Goal: Task Accomplishment & Management: Complete application form

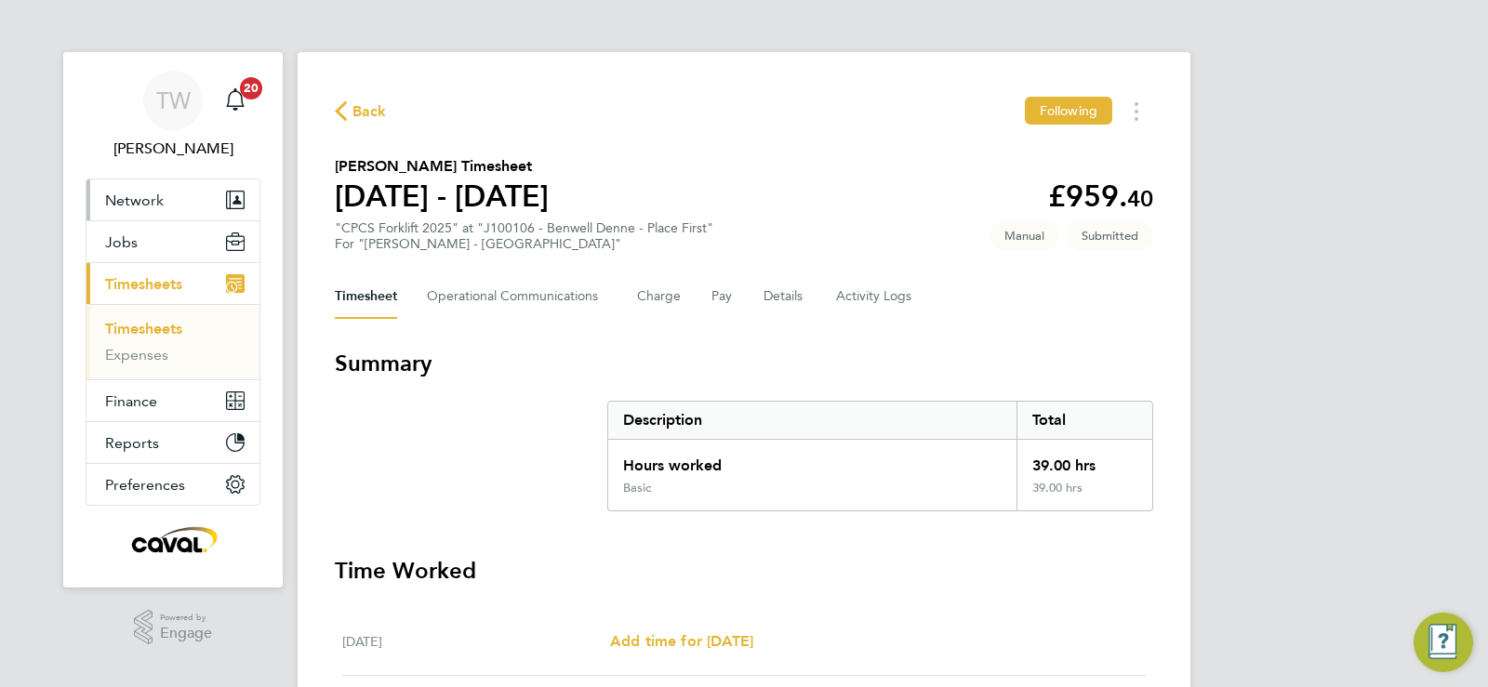
click at [149, 209] on button "Network" at bounding box center [172, 199] width 173 height 41
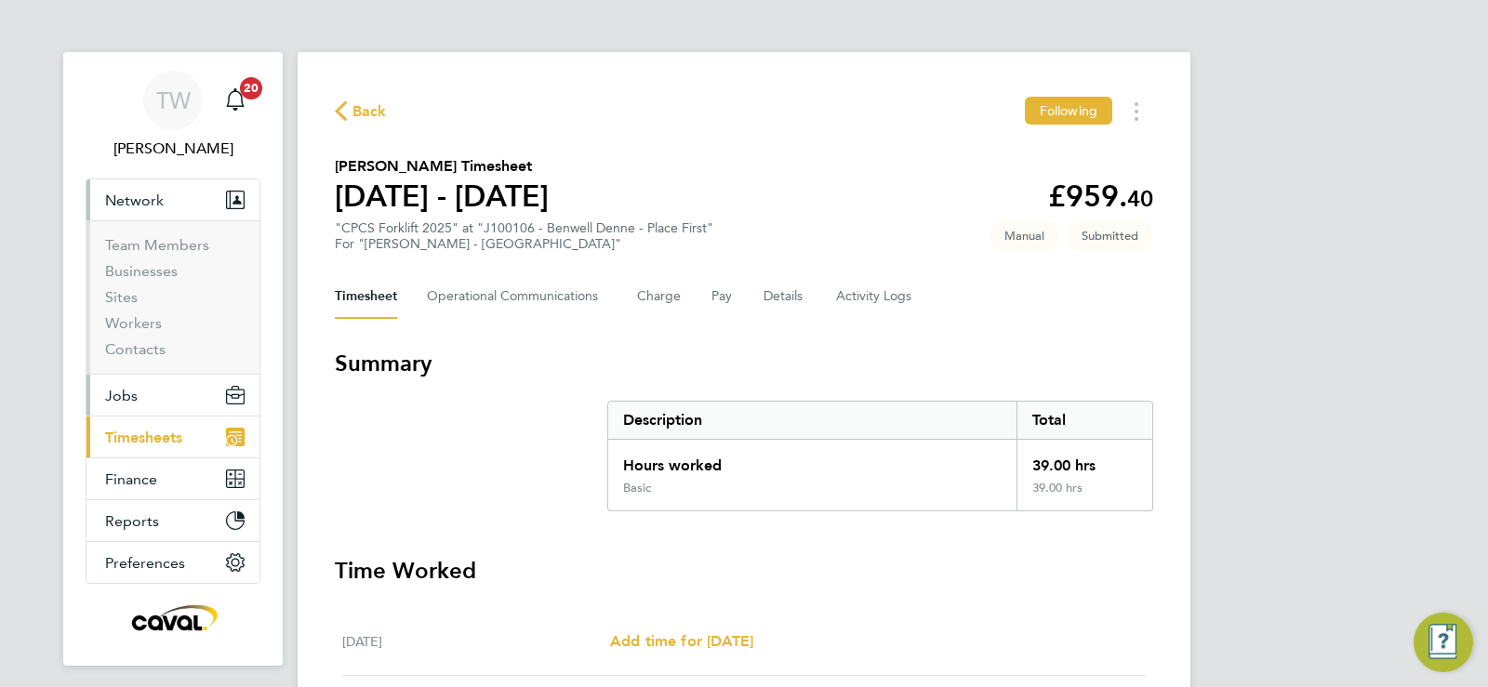
click at [125, 403] on span "Jobs" at bounding box center [121, 396] width 33 height 18
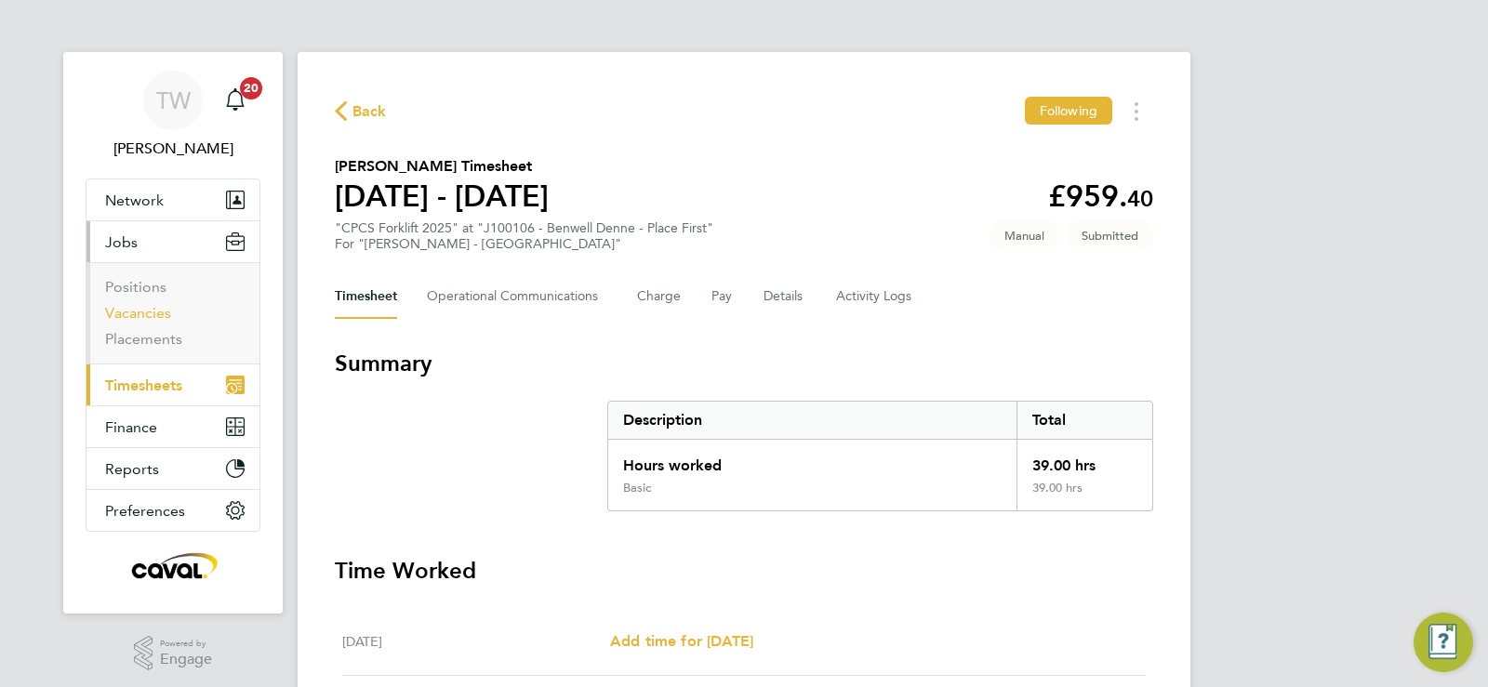
click at [152, 312] on link "Vacancies" at bounding box center [138, 313] width 66 height 18
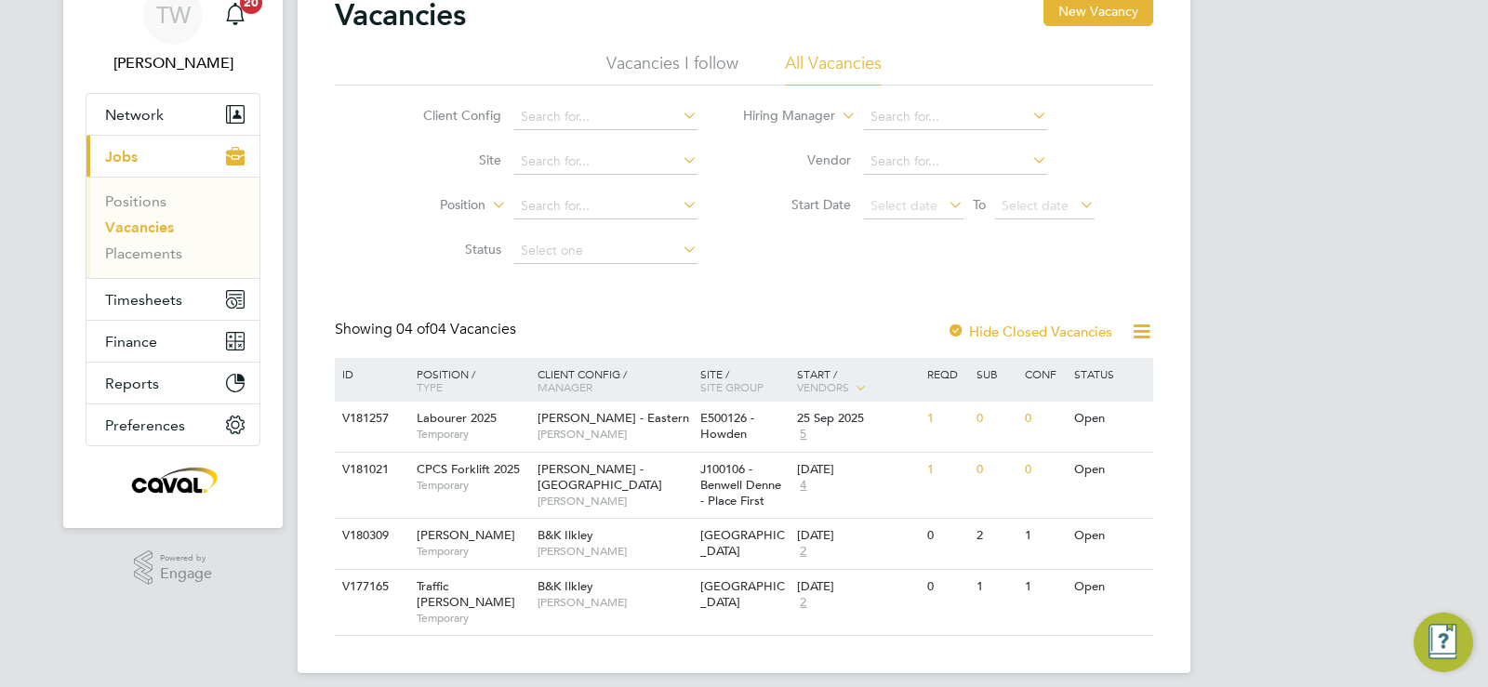
scroll to position [86, 0]
click at [1130, 419] on icon at bounding box center [1127, 418] width 19 height 22
click at [1103, 458] on li "View Details" at bounding box center [1084, 461] width 108 height 26
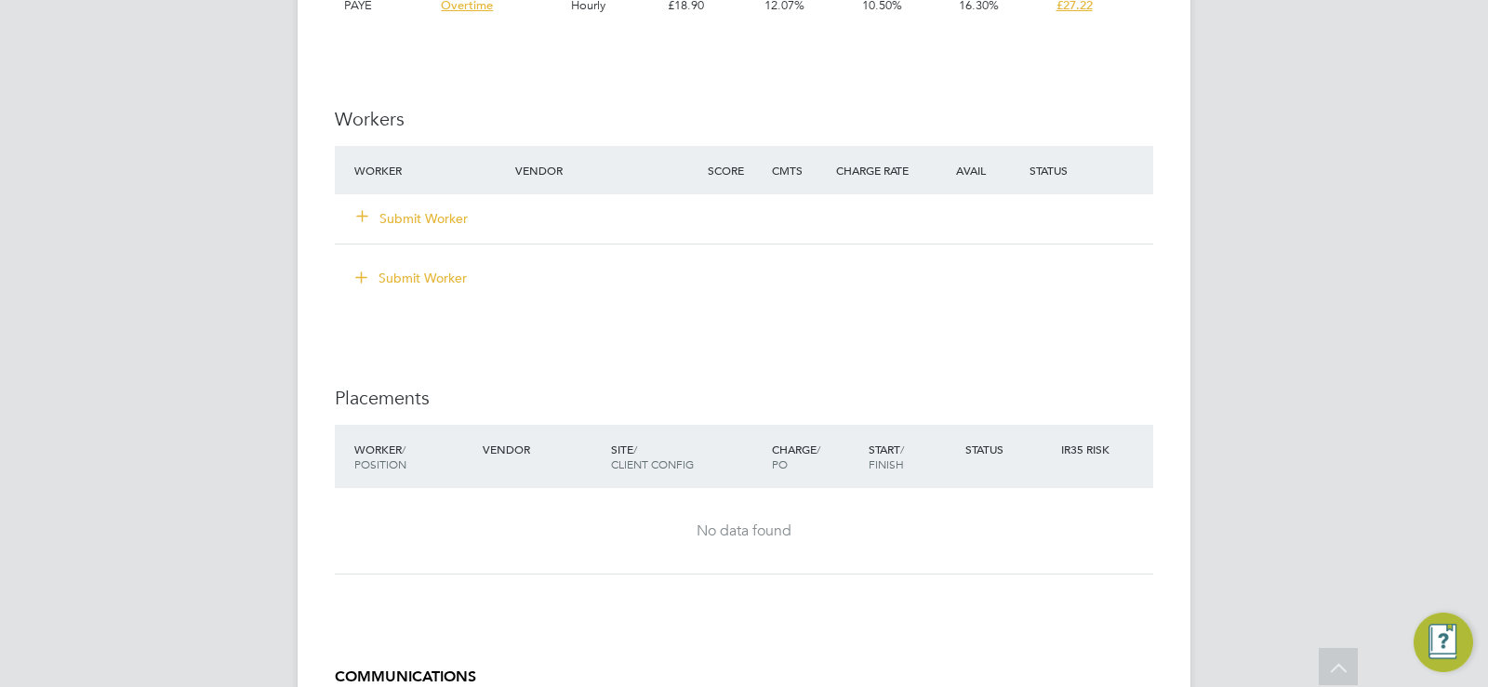
scroll to position [1452, 0]
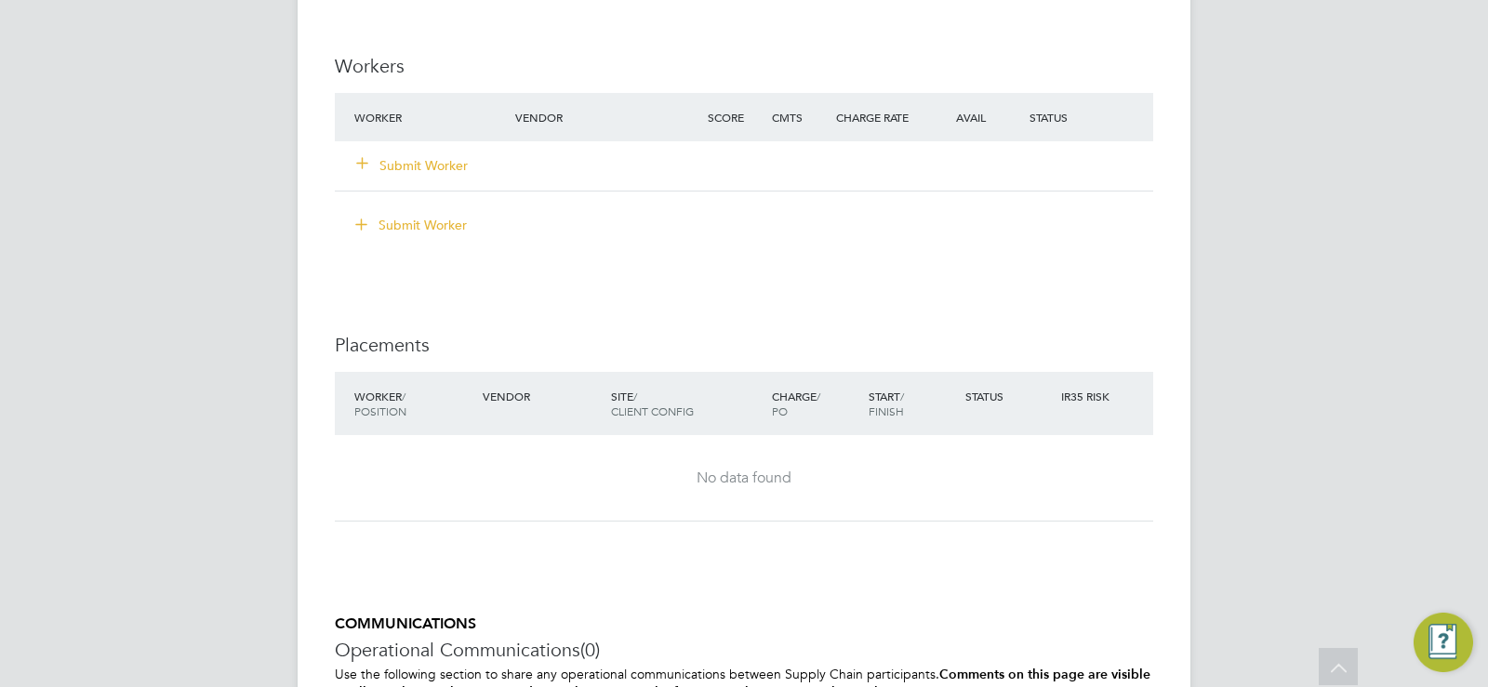
click at [400, 169] on button "Submit Worker" at bounding box center [413, 165] width 112 height 19
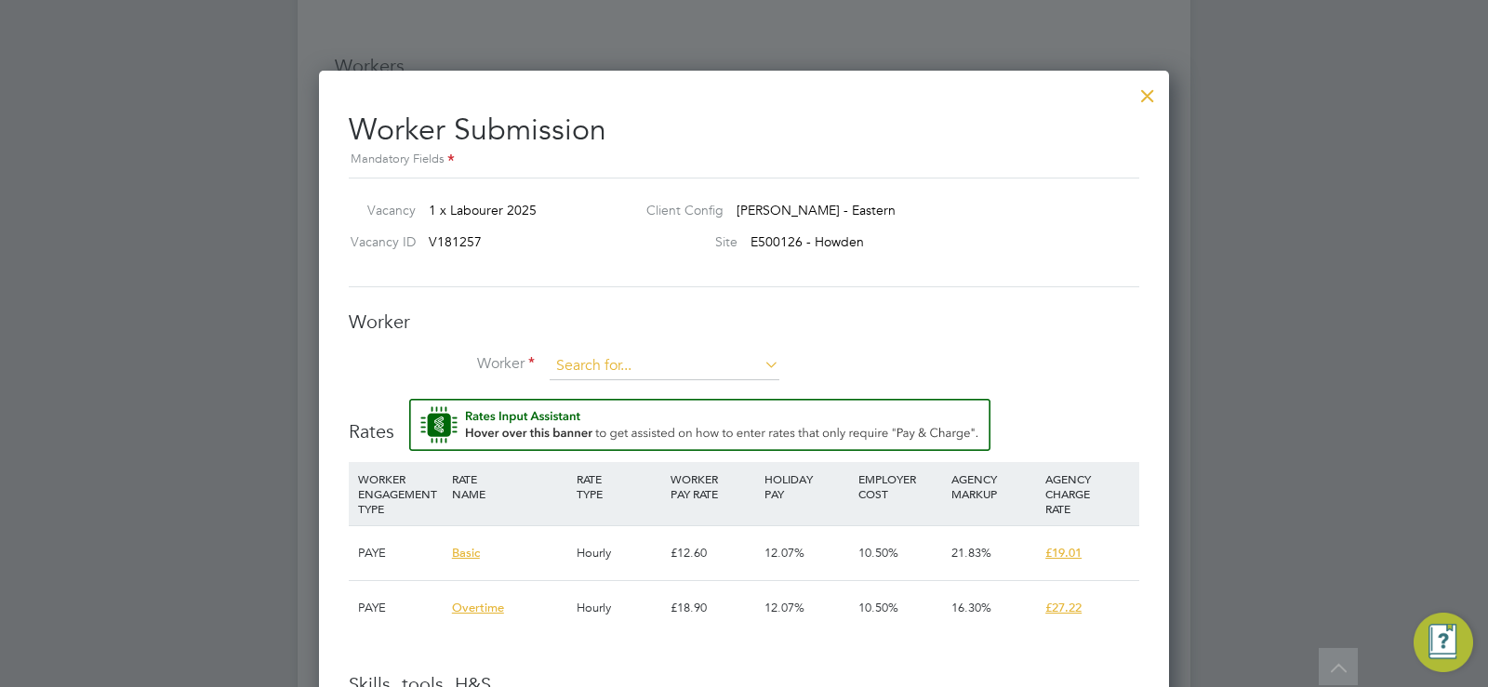
click at [594, 376] on input at bounding box center [664, 366] width 230 height 28
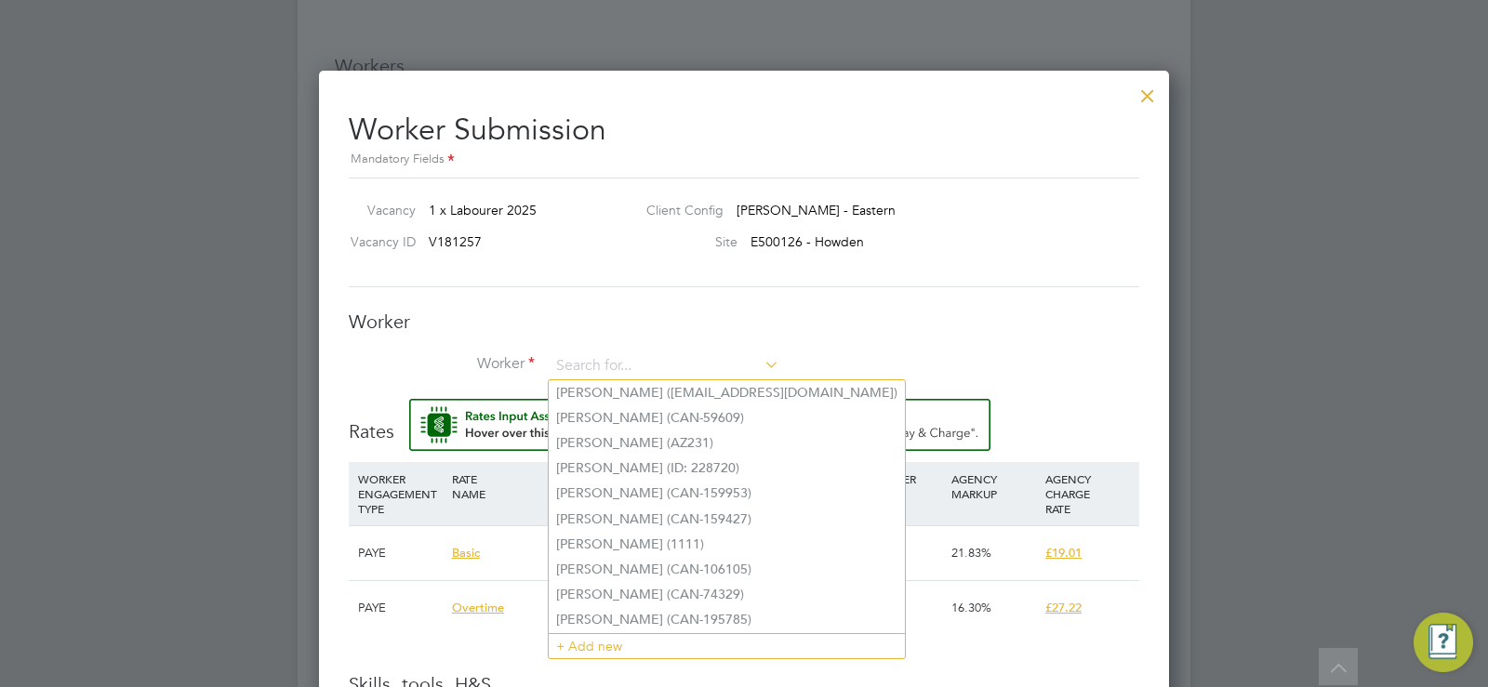
click at [664, 284] on div "Vacancy 1 x Labourer 2025 Client Config [PERSON_NAME] - Eastern Vacancy ID V181…" at bounding box center [744, 233] width 790 height 110
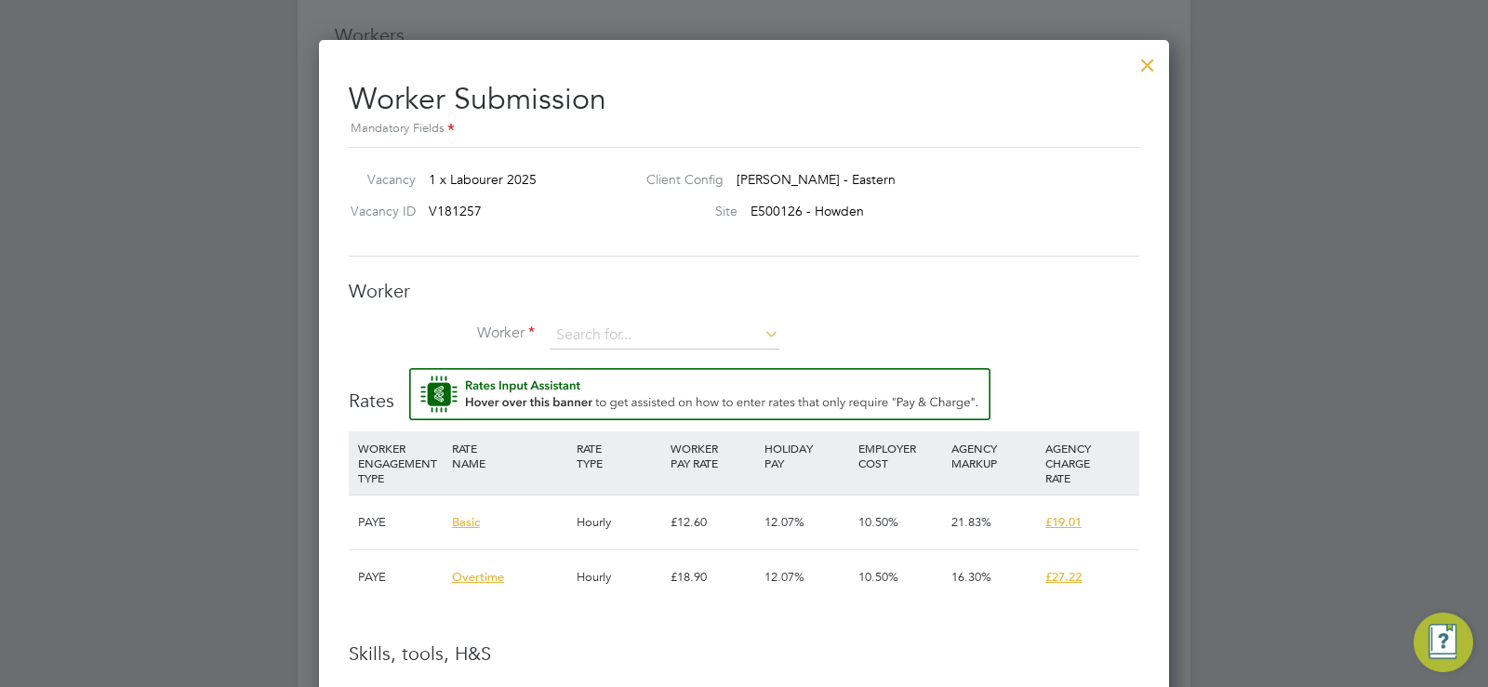
scroll to position [1499, 0]
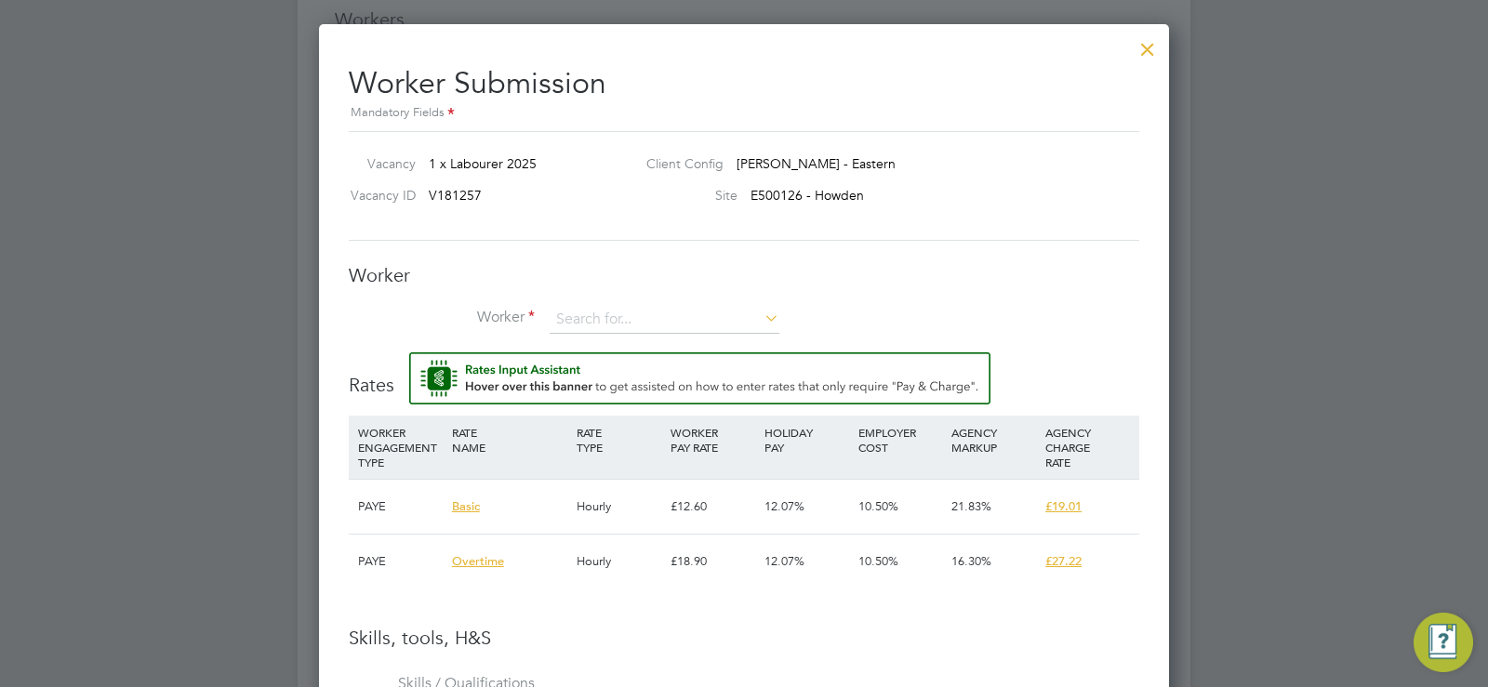
click at [603, 342] on li "Worker" at bounding box center [744, 329] width 790 height 46
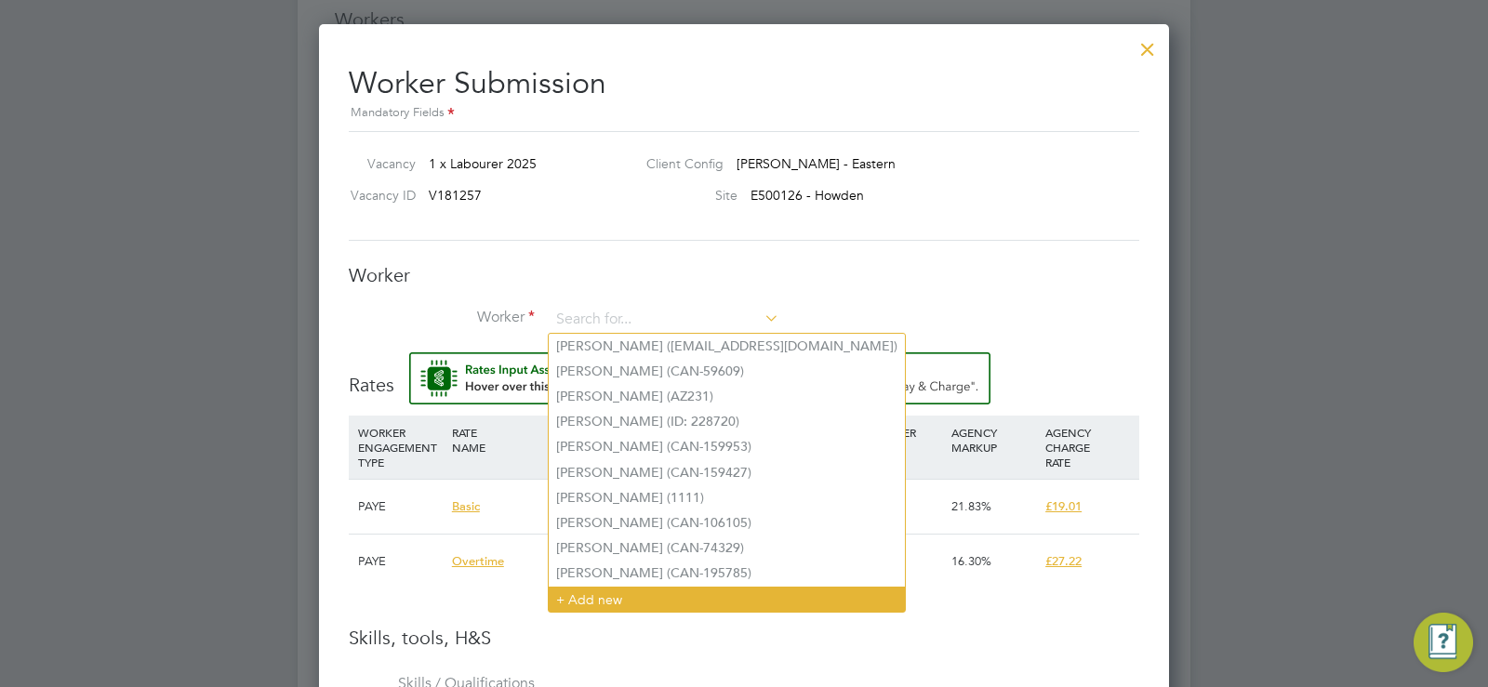
click at [594, 600] on li "+ Add new" at bounding box center [727, 599] width 356 height 25
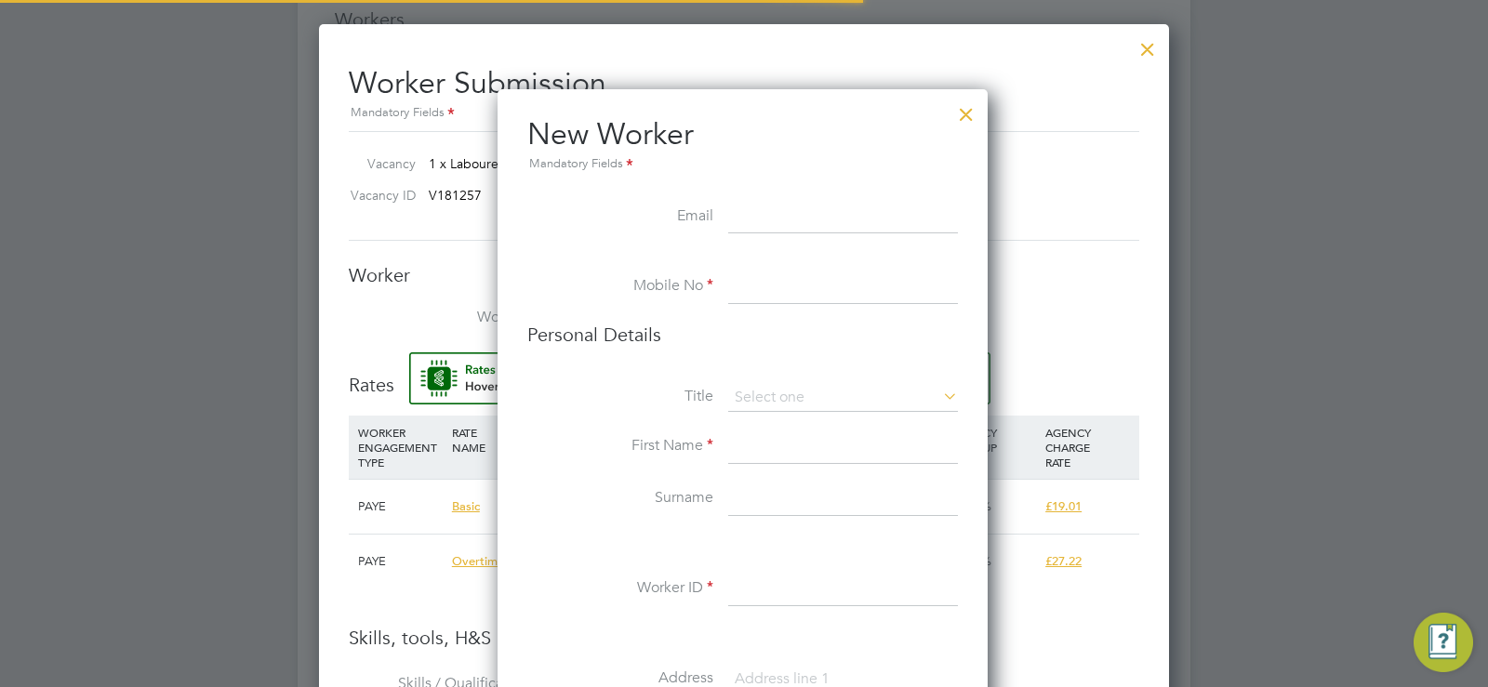
scroll to position [1573, 493]
click at [742, 210] on input at bounding box center [843, 217] width 230 height 33
paste input "[EMAIL_ADDRESS][DOMAIN_NAME]"
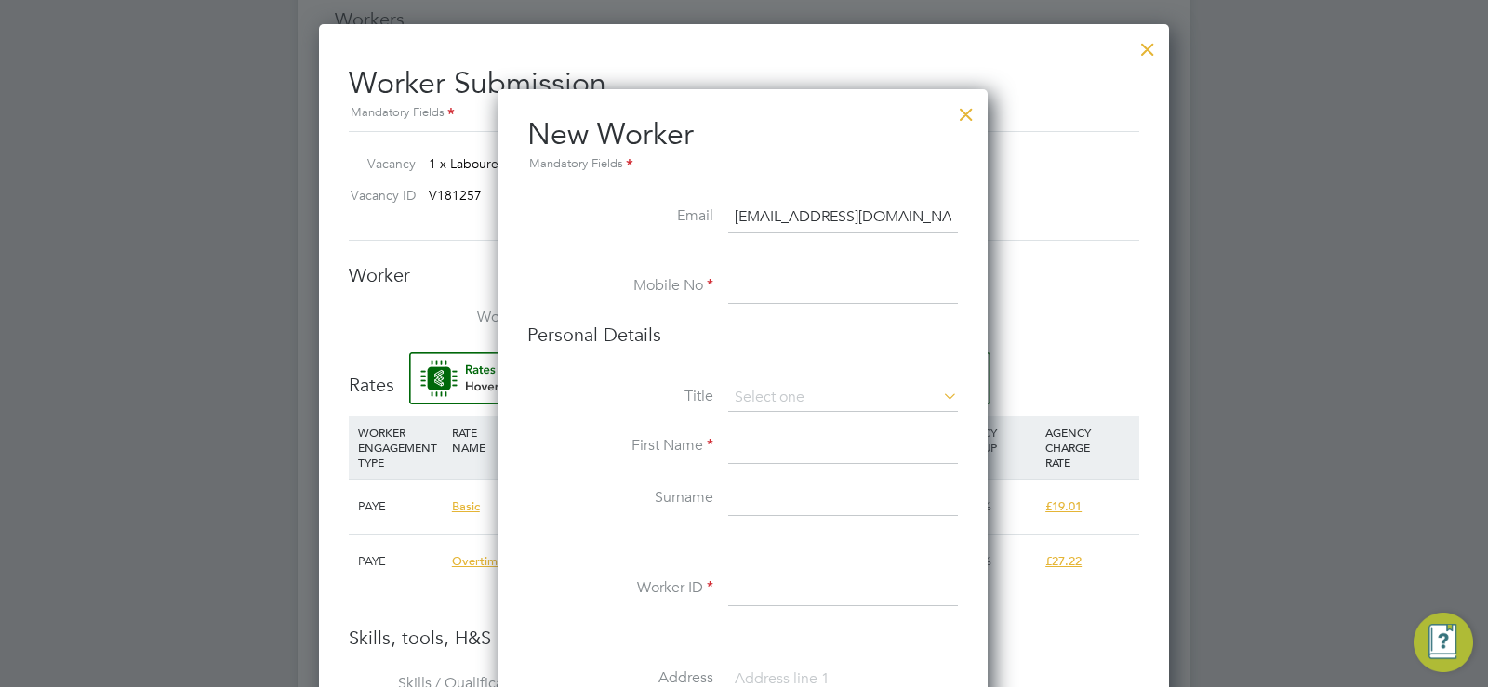
type input "[EMAIL_ADDRESS][DOMAIN_NAME]"
click at [770, 271] on input at bounding box center [843, 287] width 230 height 33
paste input "7399 769005"
click at [735, 288] on input "7399 769005" at bounding box center [843, 287] width 230 height 33
type input "07399 769005"
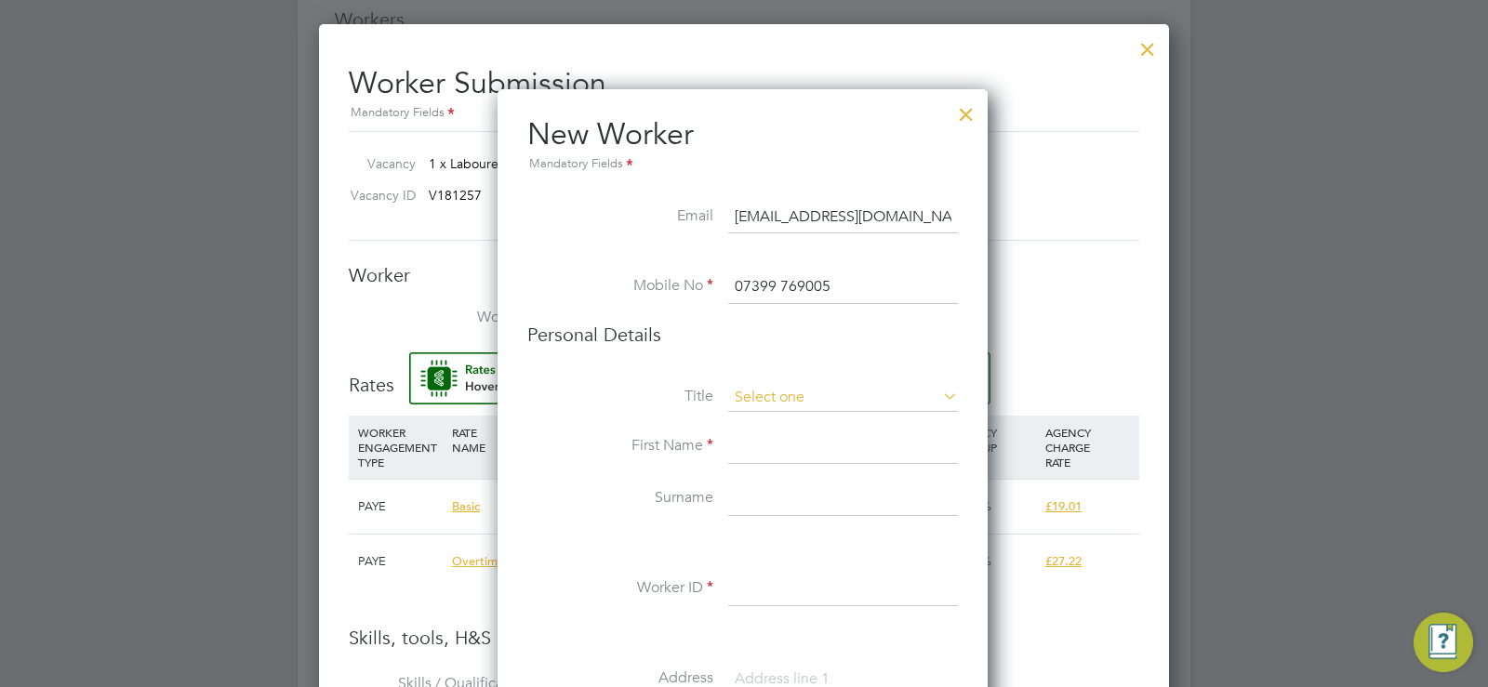
click at [786, 406] on input at bounding box center [843, 398] width 230 height 28
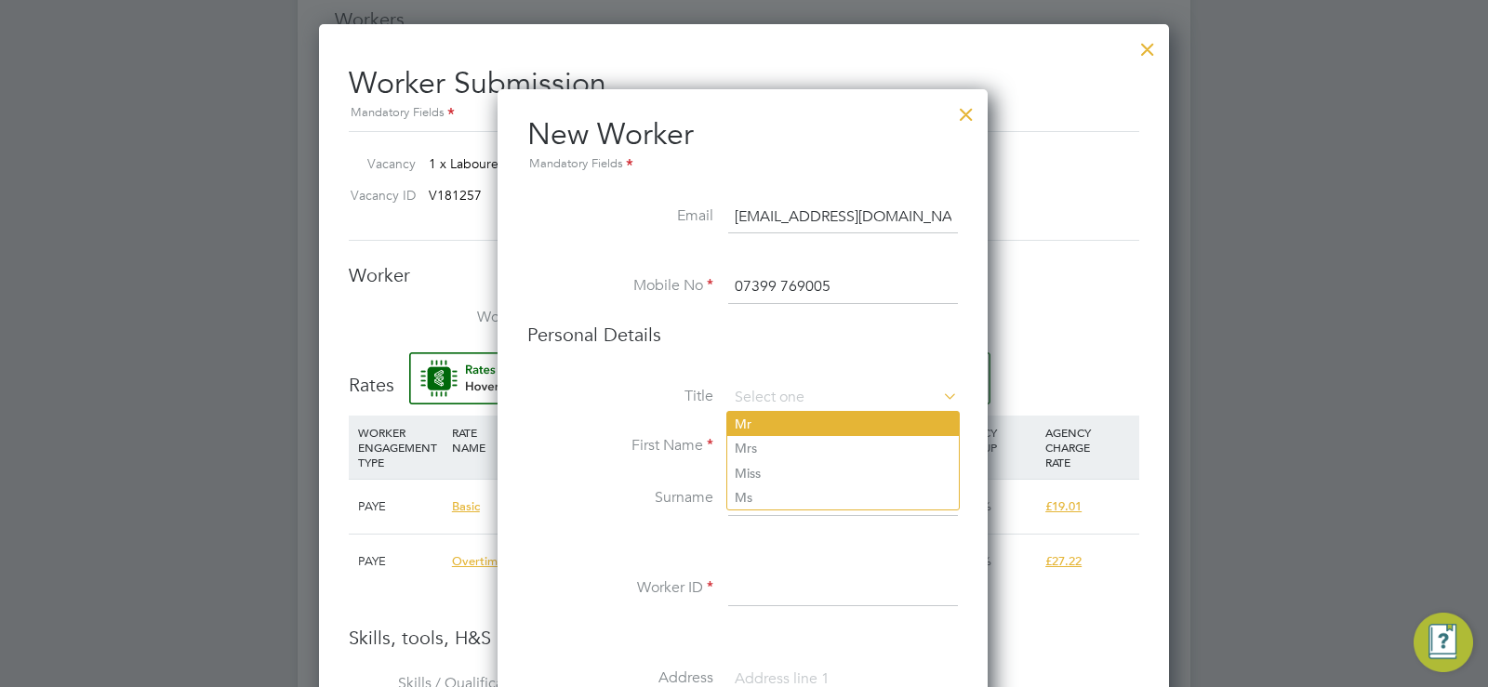
click at [771, 423] on li "Mr" at bounding box center [842, 424] width 231 height 24
type input "Mr"
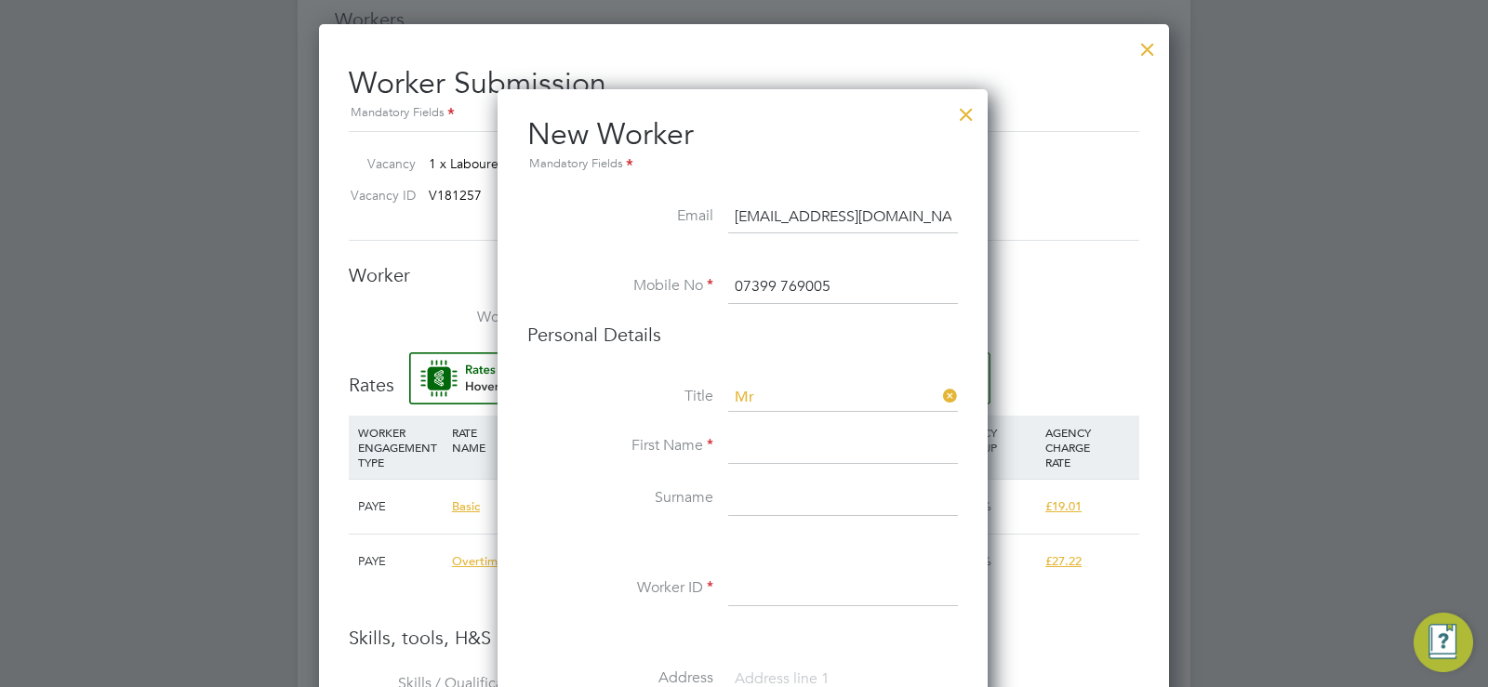
click at [762, 447] on input at bounding box center [843, 446] width 230 height 33
type input "V"
type input "h"
type input "[PERSON_NAME]"
click at [750, 506] on input at bounding box center [843, 499] width 230 height 33
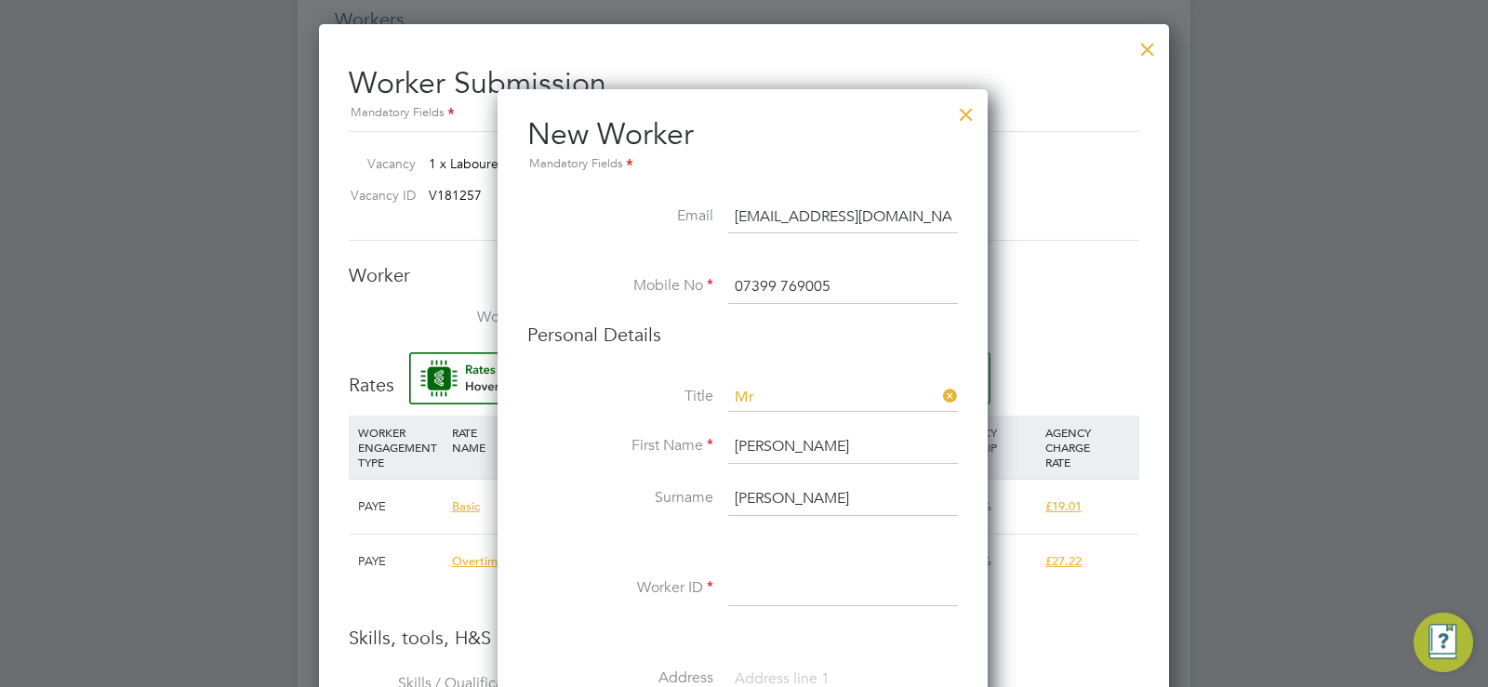
type input "[PERSON_NAME]"
click at [749, 579] on input at bounding box center [843, 589] width 230 height 33
paste input "220306"
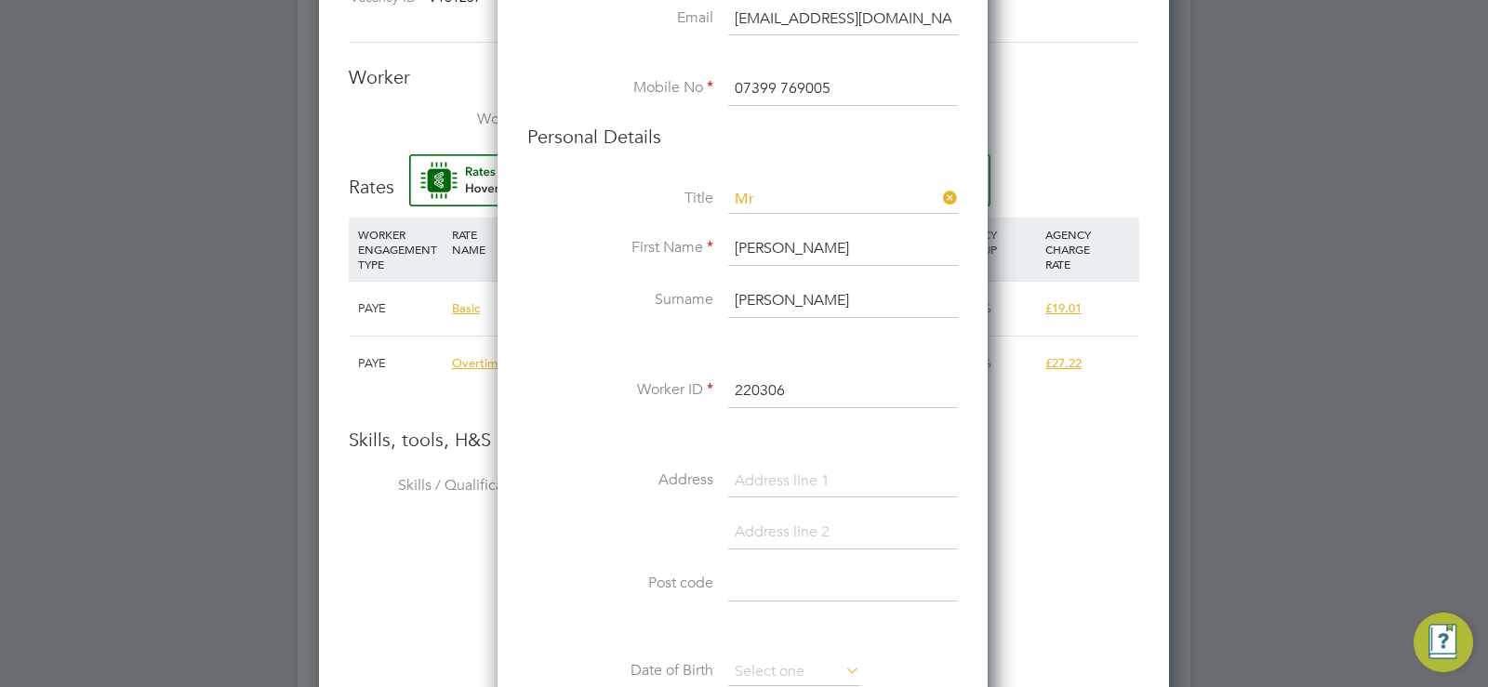
scroll to position [1750, 0]
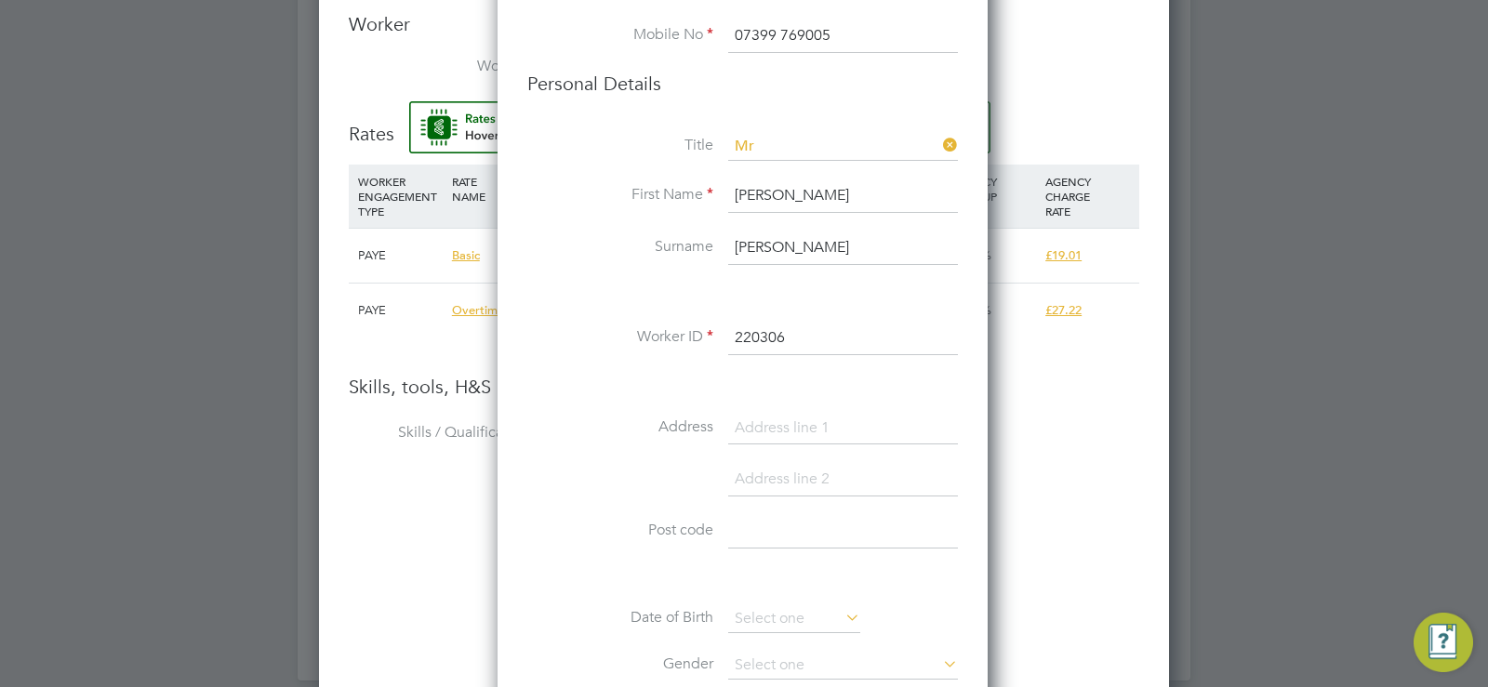
type input "220306"
click at [758, 419] on input at bounding box center [843, 428] width 230 height 33
click at [752, 423] on input at bounding box center [843, 428] width 230 height 33
paste input "7 Blenheim Dr [PERSON_NAME],"
type input "7 Blenheim Dr [PERSON_NAME],"
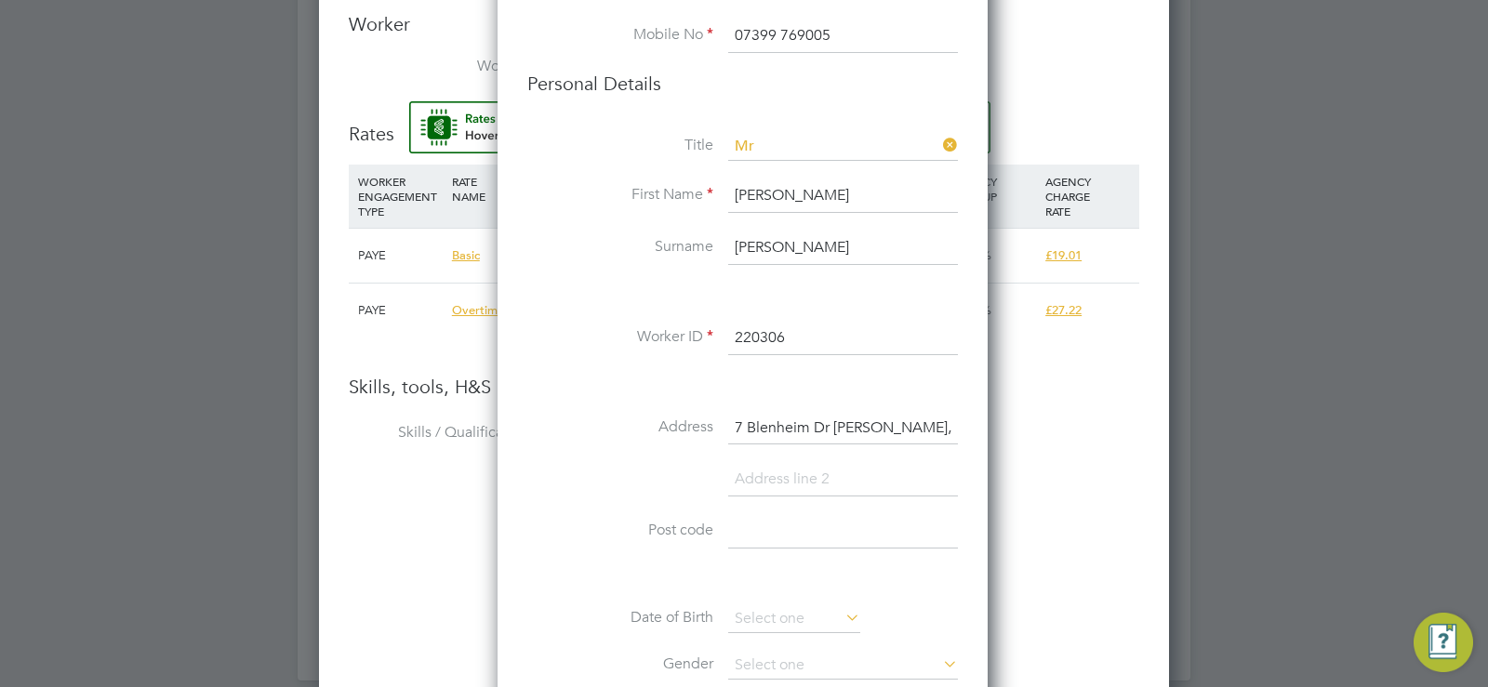
click at [760, 489] on input at bounding box center [843, 479] width 230 height 33
type input "Doncaster"
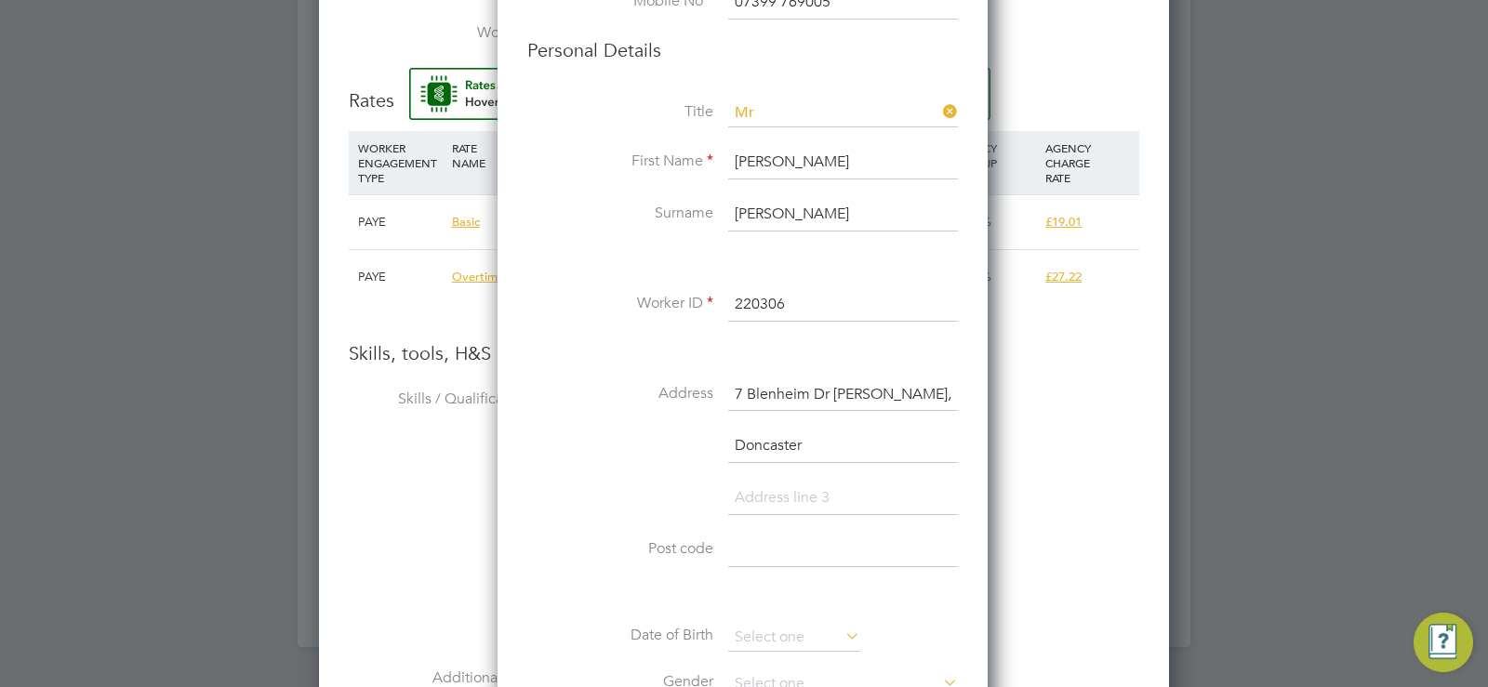
scroll to position [1788, 0]
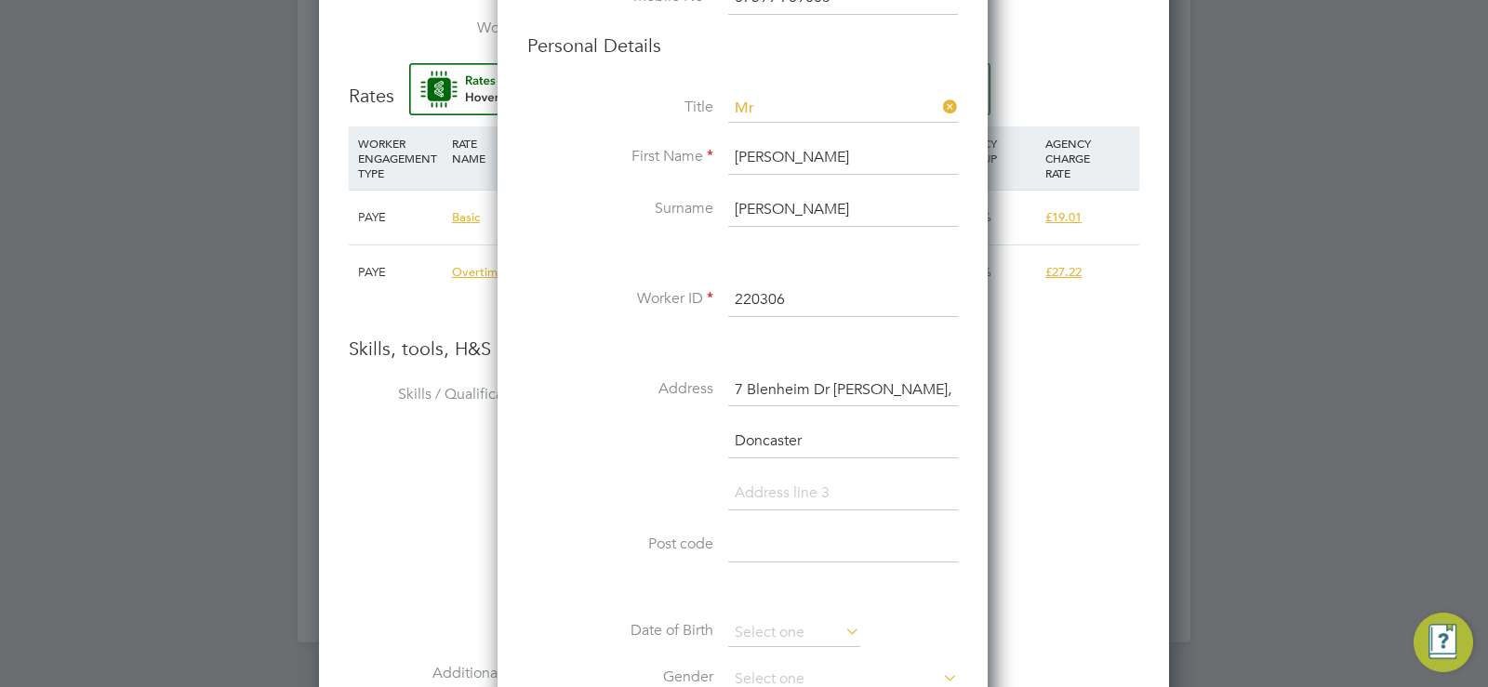
click at [762, 551] on input at bounding box center [843, 545] width 230 height 33
paste input "DN9 3QF,"
click at [737, 540] on input "DN9 3QF" at bounding box center [843, 545] width 230 height 33
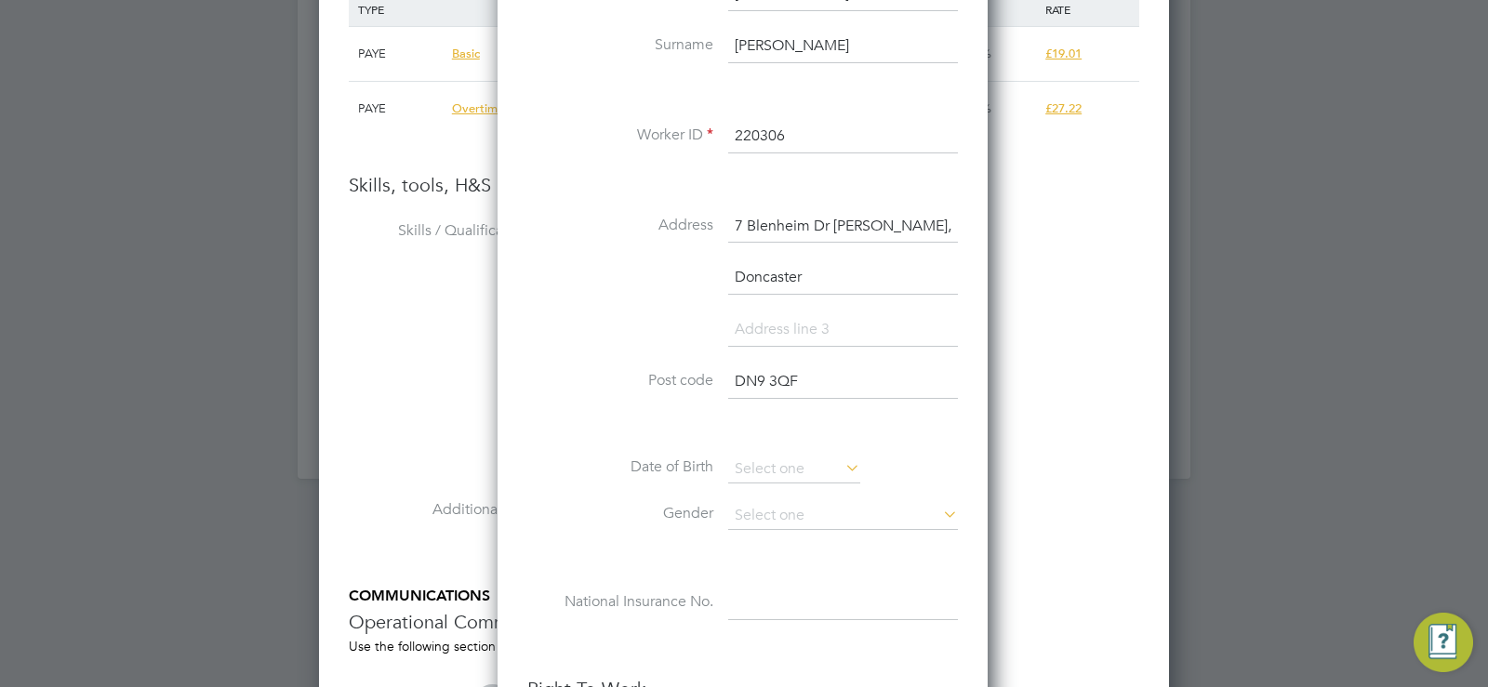
scroll to position [1962, 0]
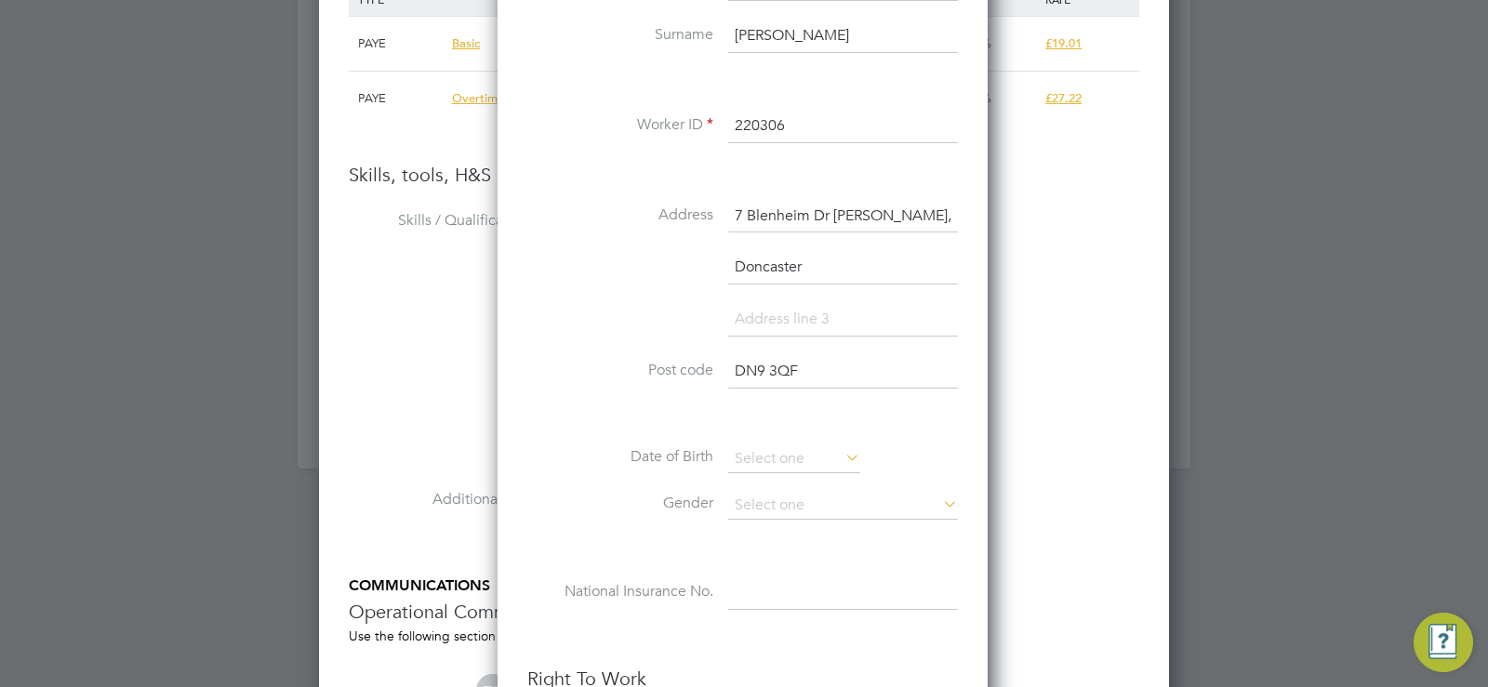
type input "DN9 3QF"
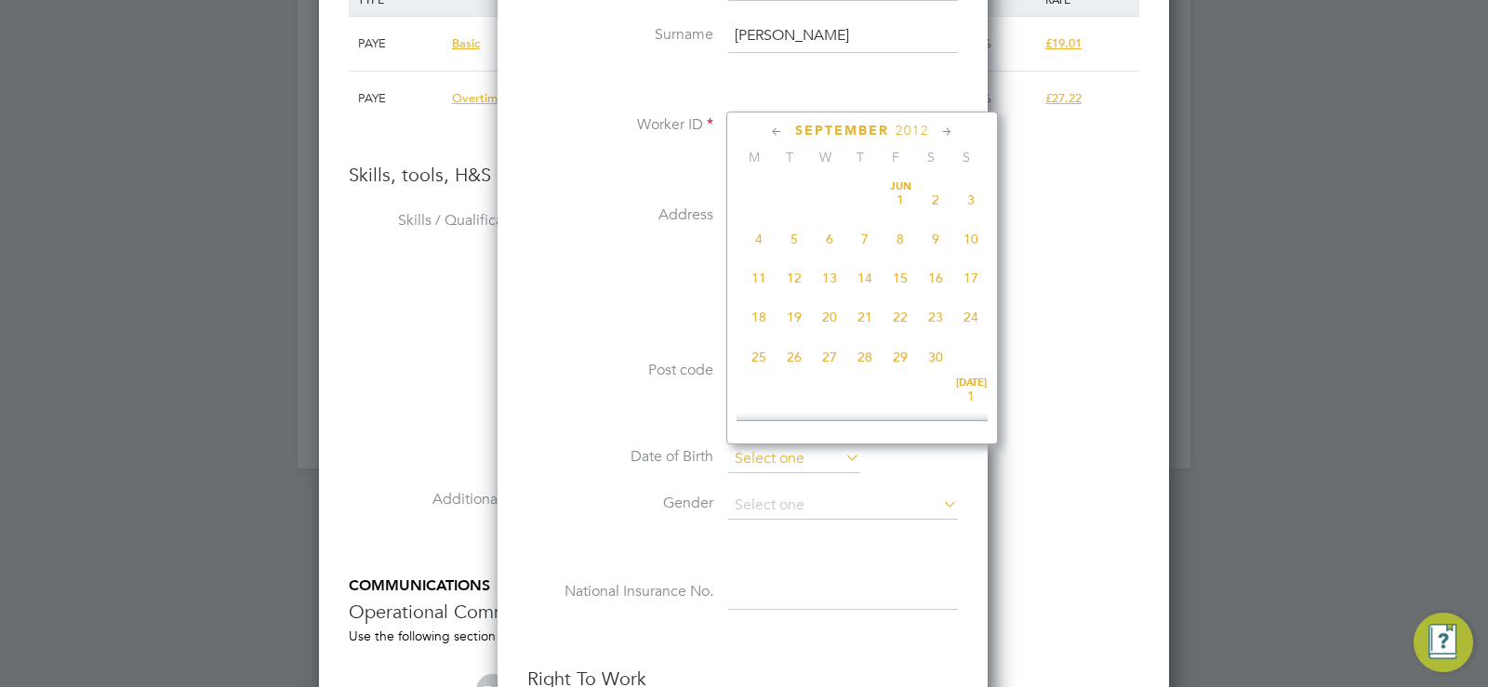
click at [764, 464] on input at bounding box center [794, 459] width 132 height 28
click at [754, 467] on input at bounding box center [794, 459] width 132 height 28
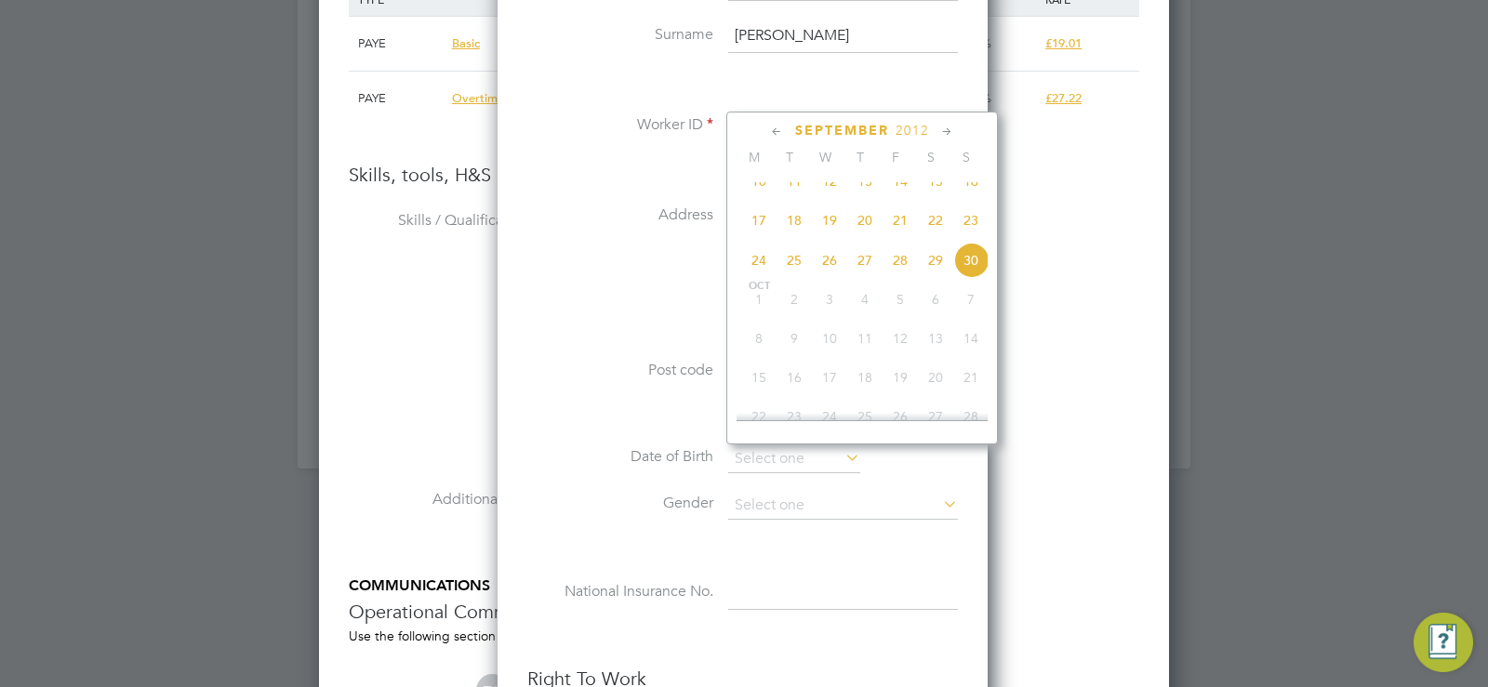
click at [905, 126] on span "2012" at bounding box center [911, 131] width 33 height 16
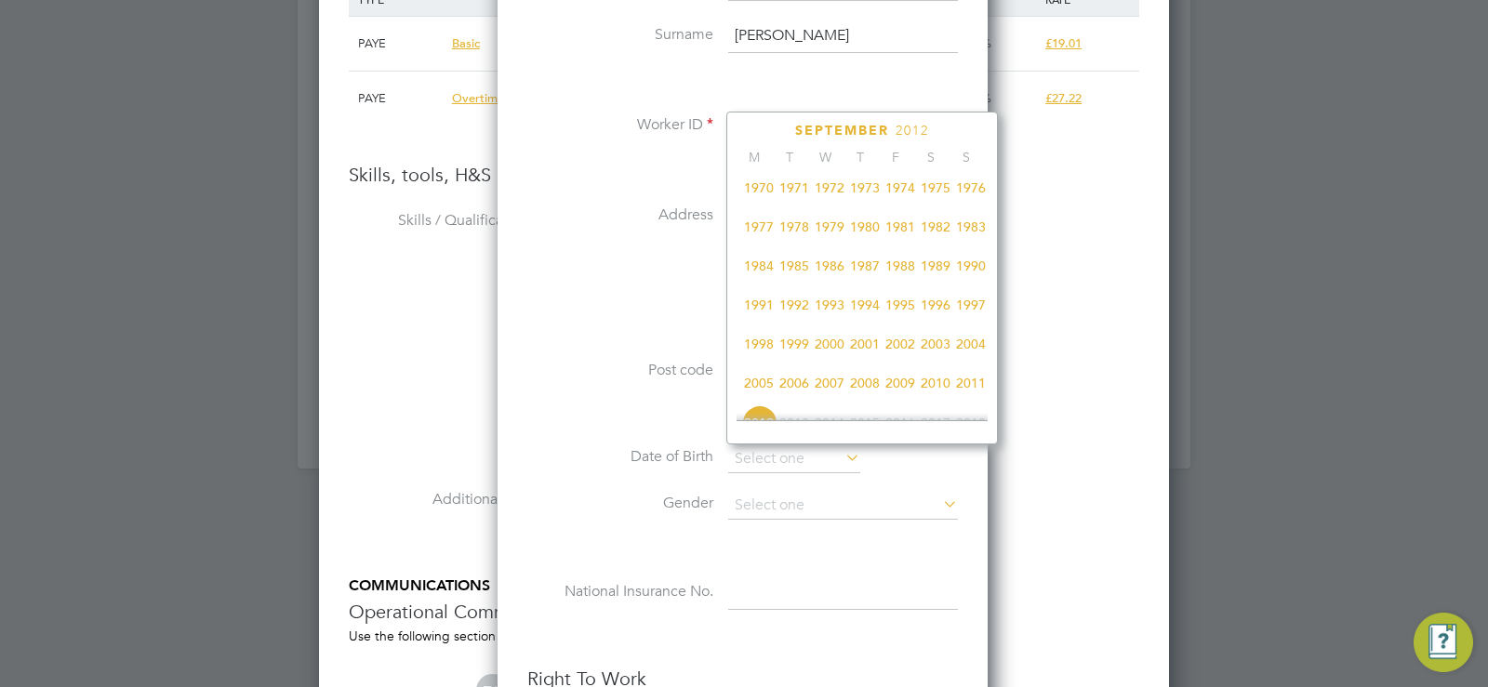
scroll to position [357, 0]
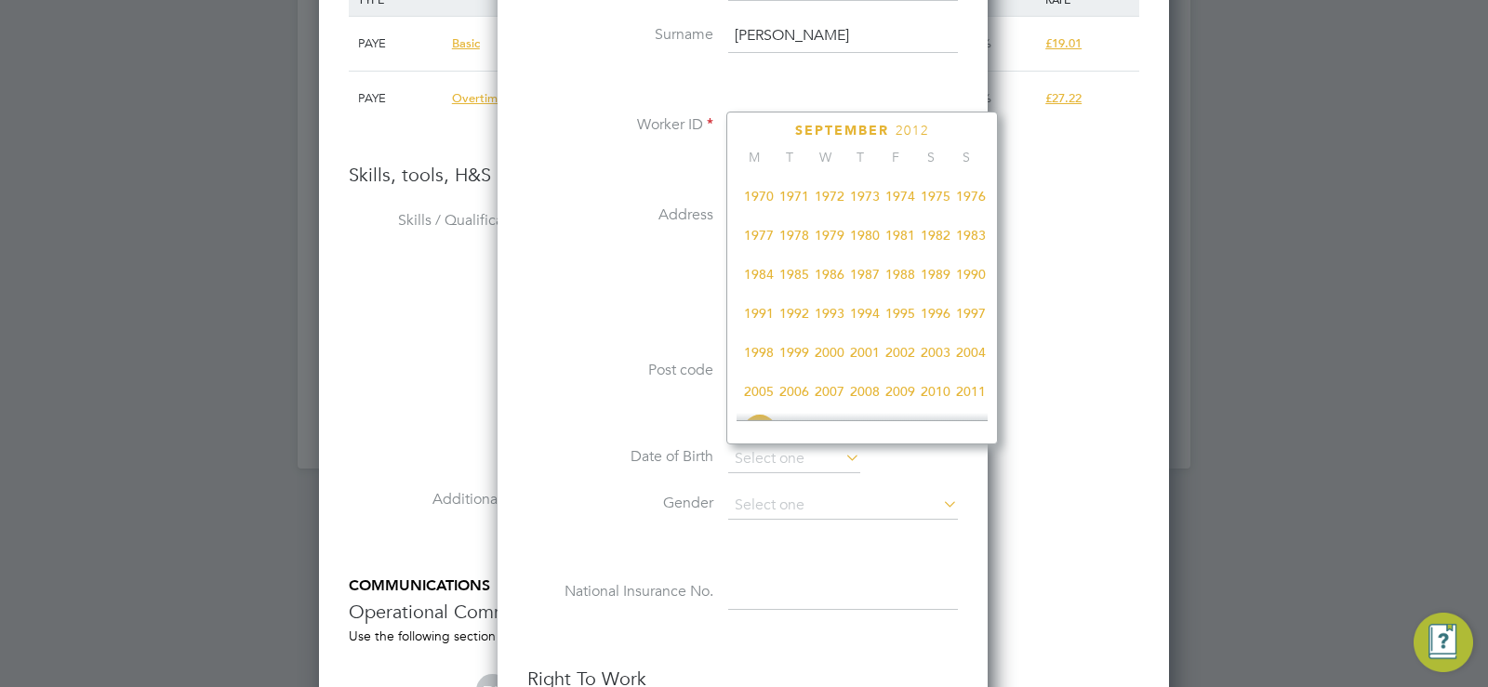
click at [757, 284] on span "1984" at bounding box center [758, 274] width 35 height 35
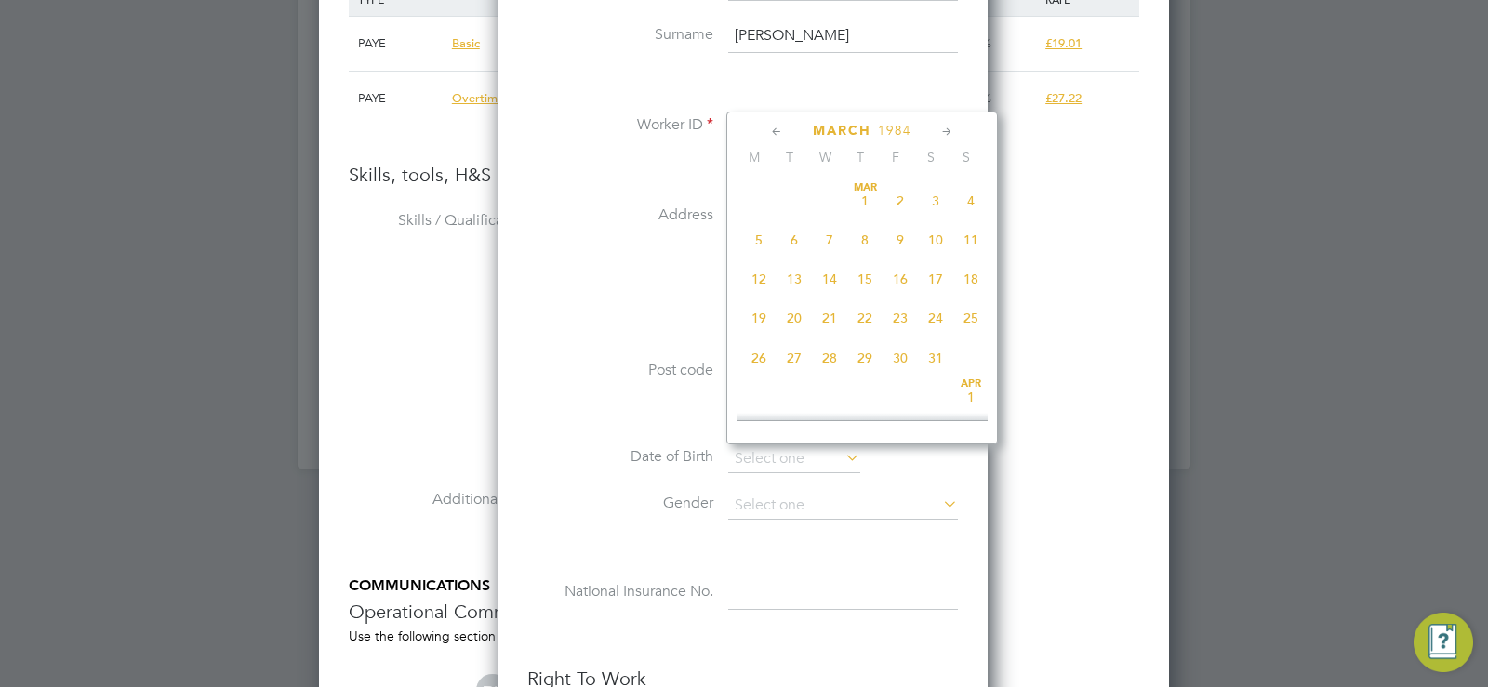
scroll to position [188, 0]
click at [858, 337] on span "22" at bounding box center [864, 325] width 35 height 35
type input "[DATE]"
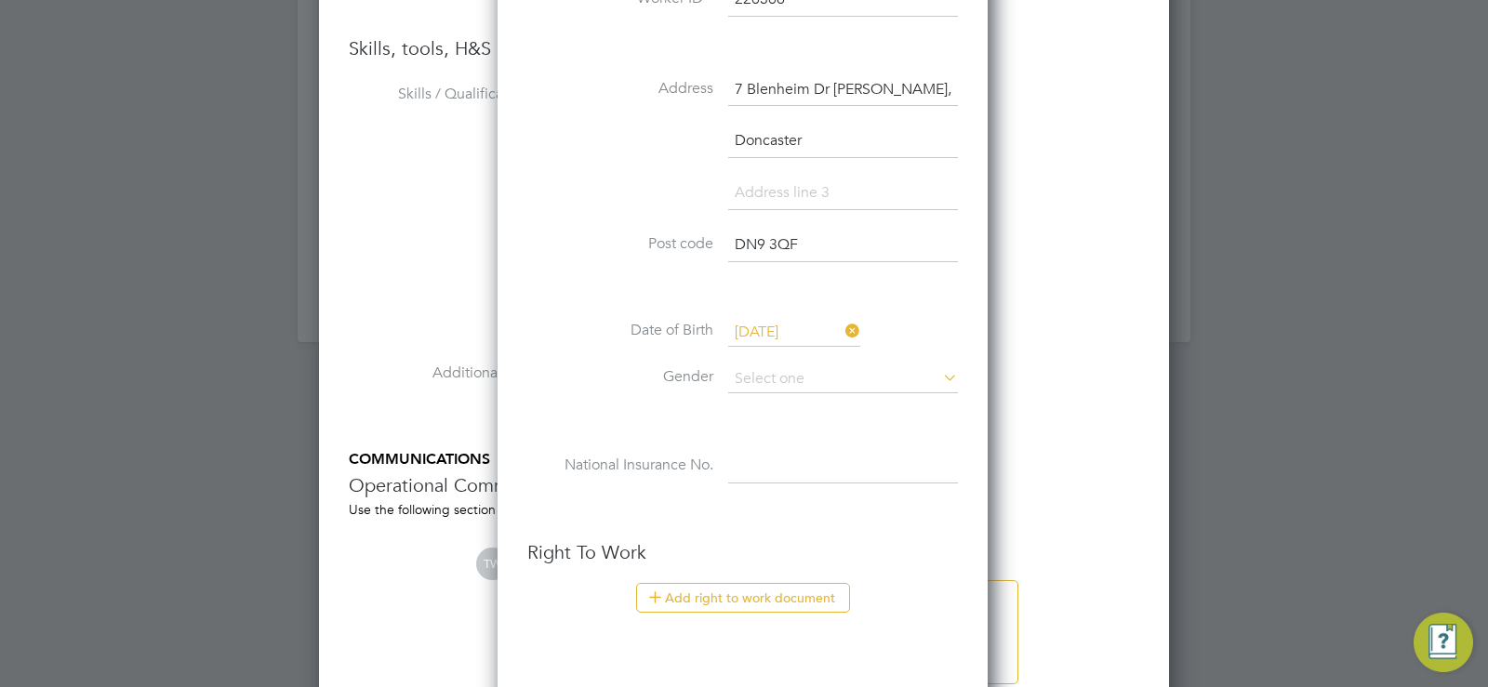
scroll to position [2101, 0]
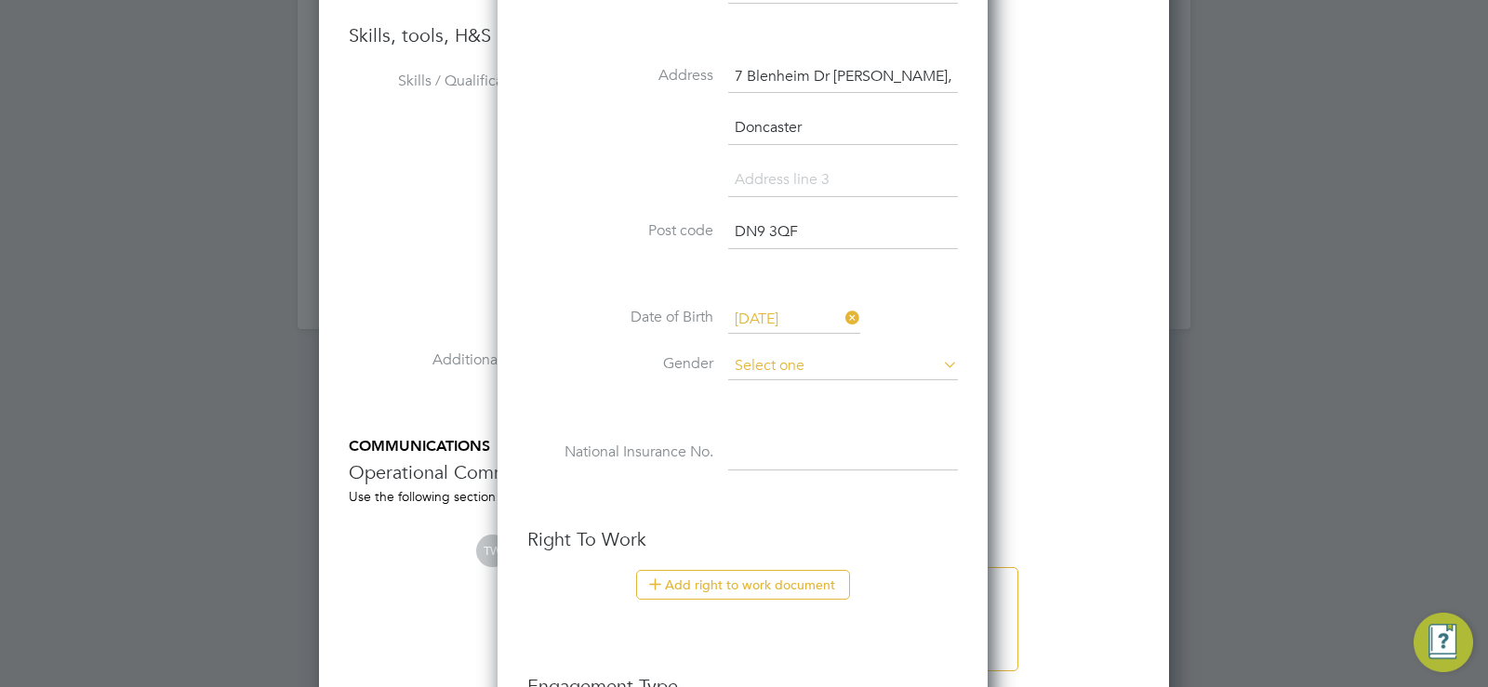
click at [772, 357] on input at bounding box center [843, 366] width 230 height 28
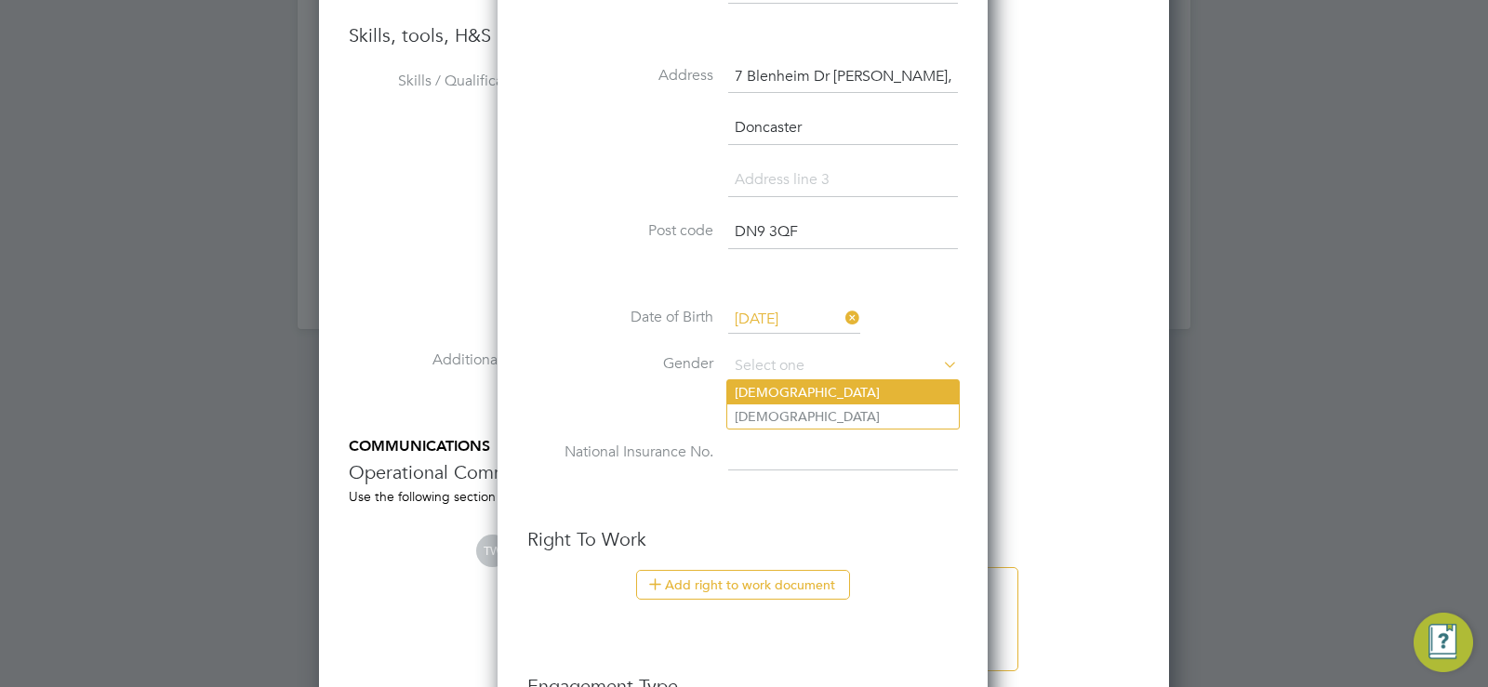
click at [754, 396] on li "[DEMOGRAPHIC_DATA]" at bounding box center [842, 392] width 231 height 24
type input "[DEMOGRAPHIC_DATA]"
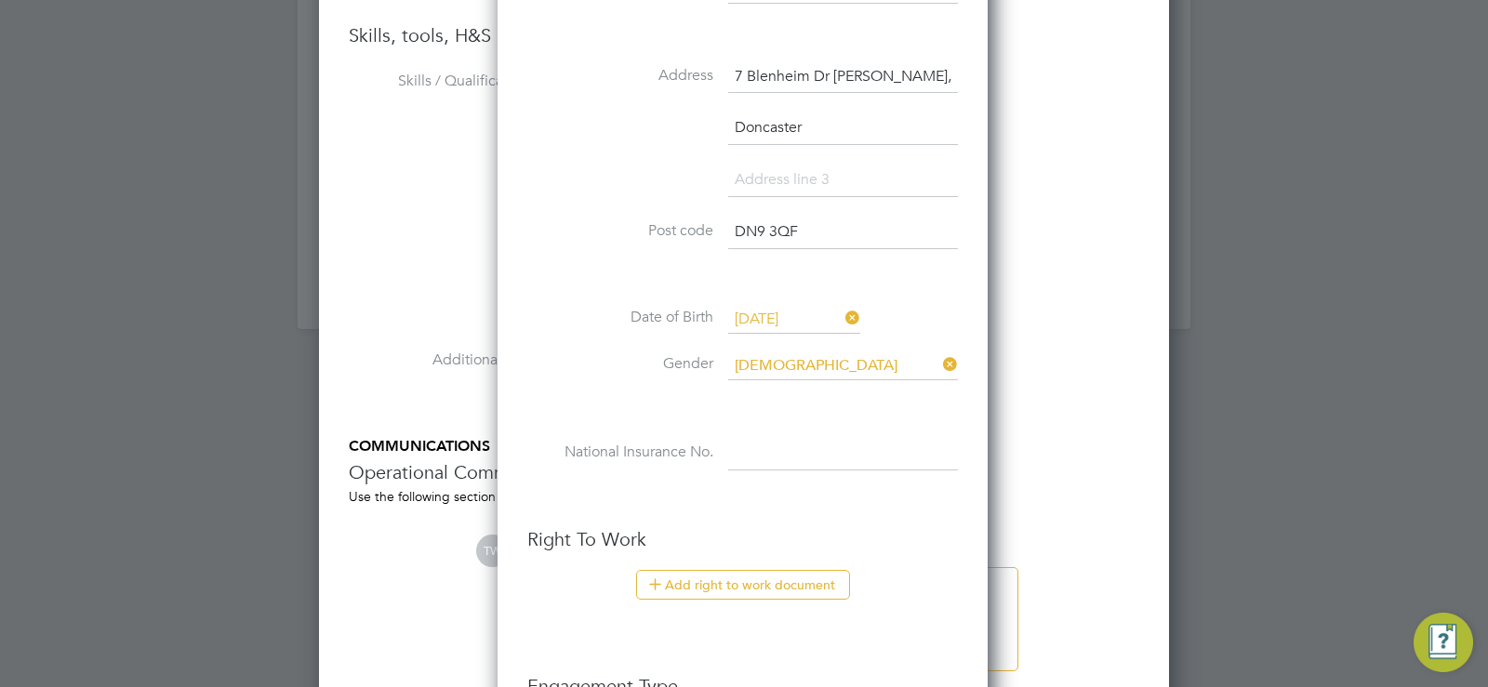
click at [745, 454] on input at bounding box center [843, 453] width 230 height 33
paste input "JN121605A"
type input "JN 12 16 05 A"
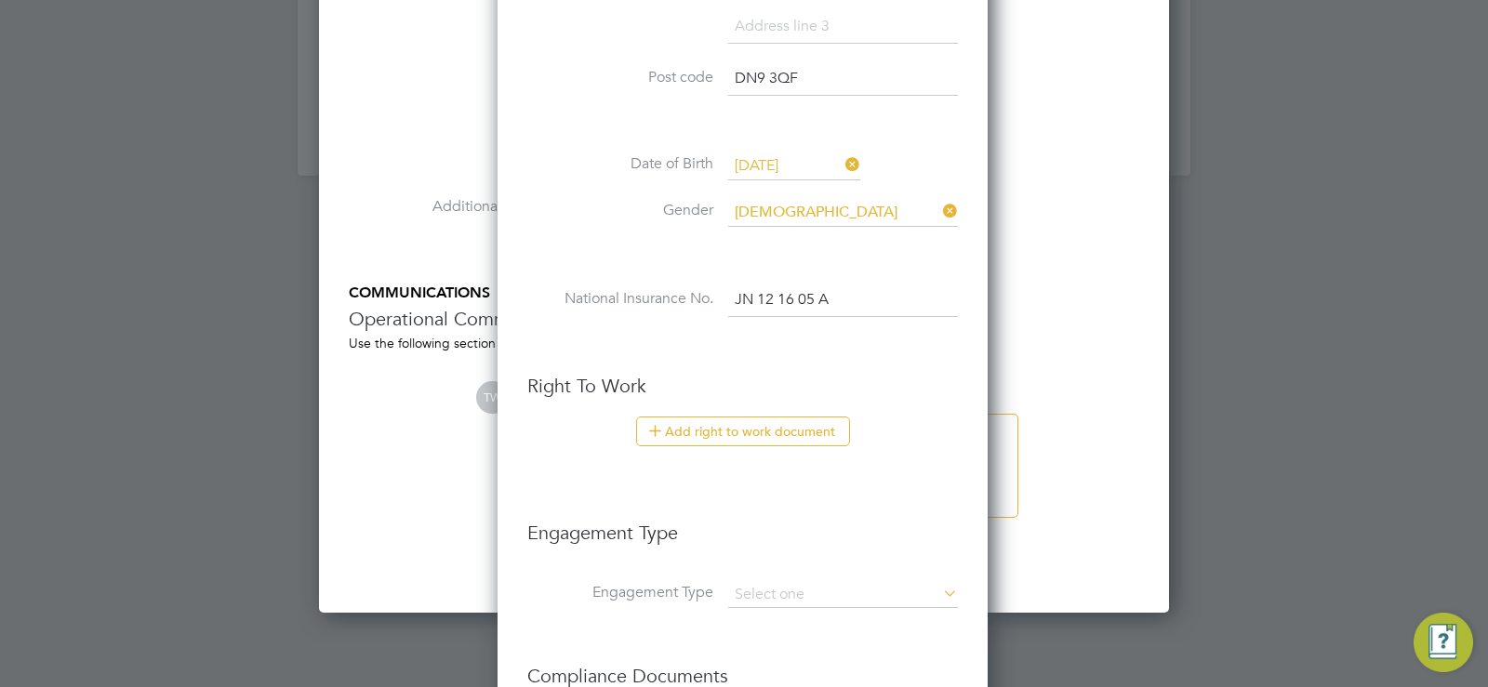
scroll to position [2283, 0]
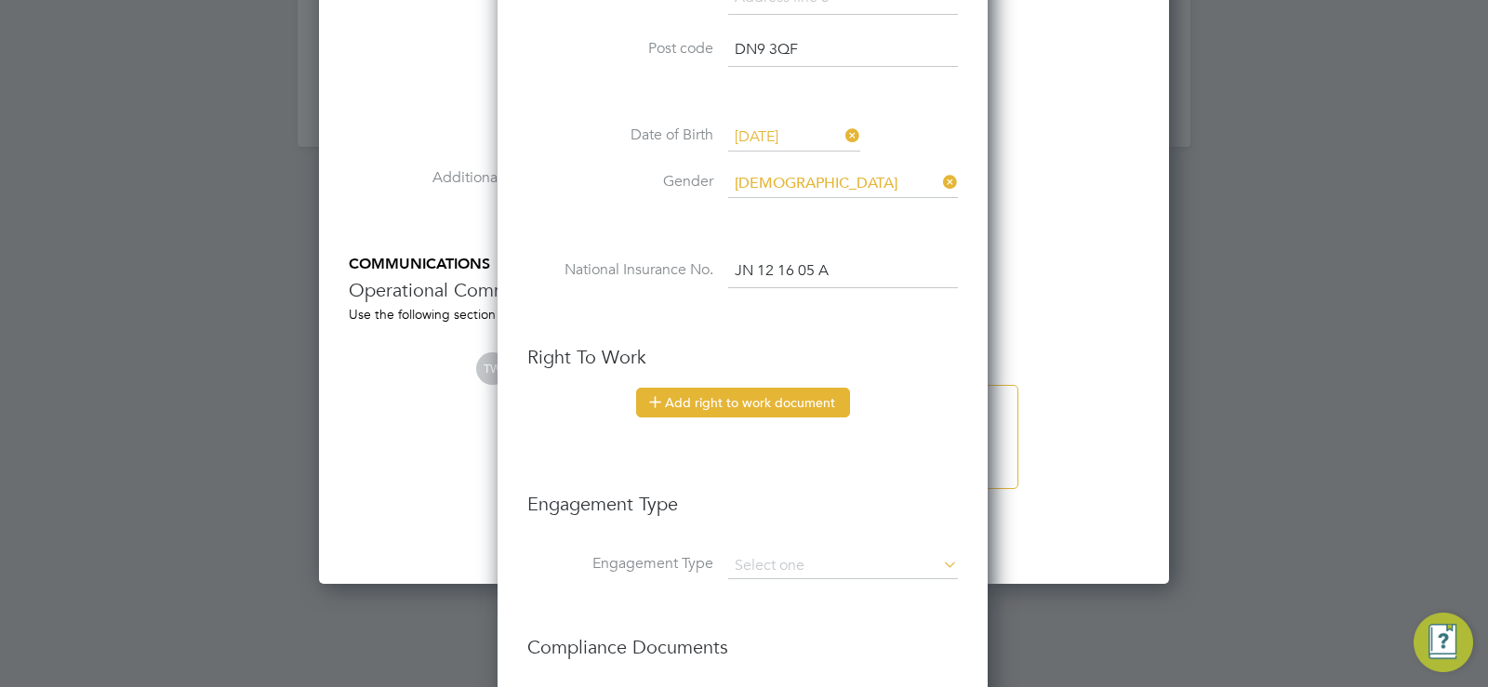
click at [737, 404] on button "Add right to work document" at bounding box center [743, 403] width 214 height 30
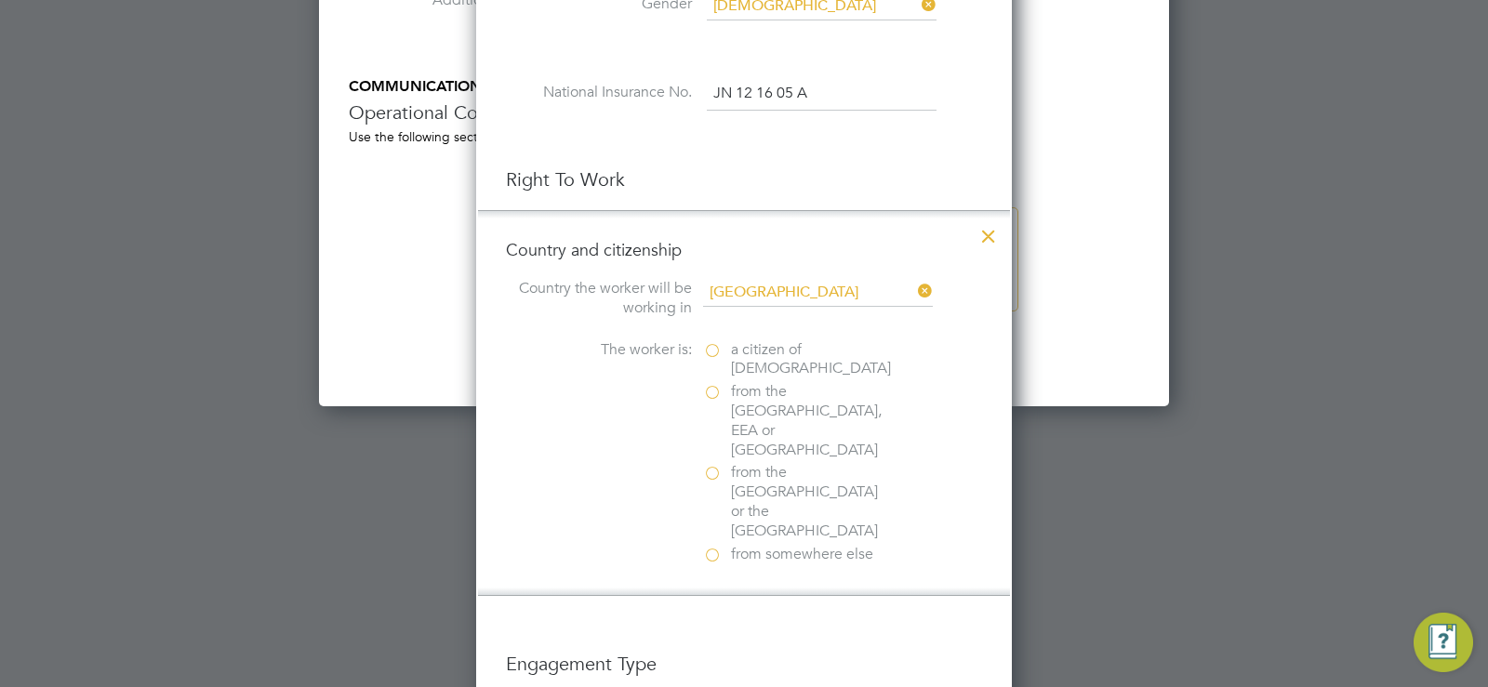
scroll to position [2485, 0]
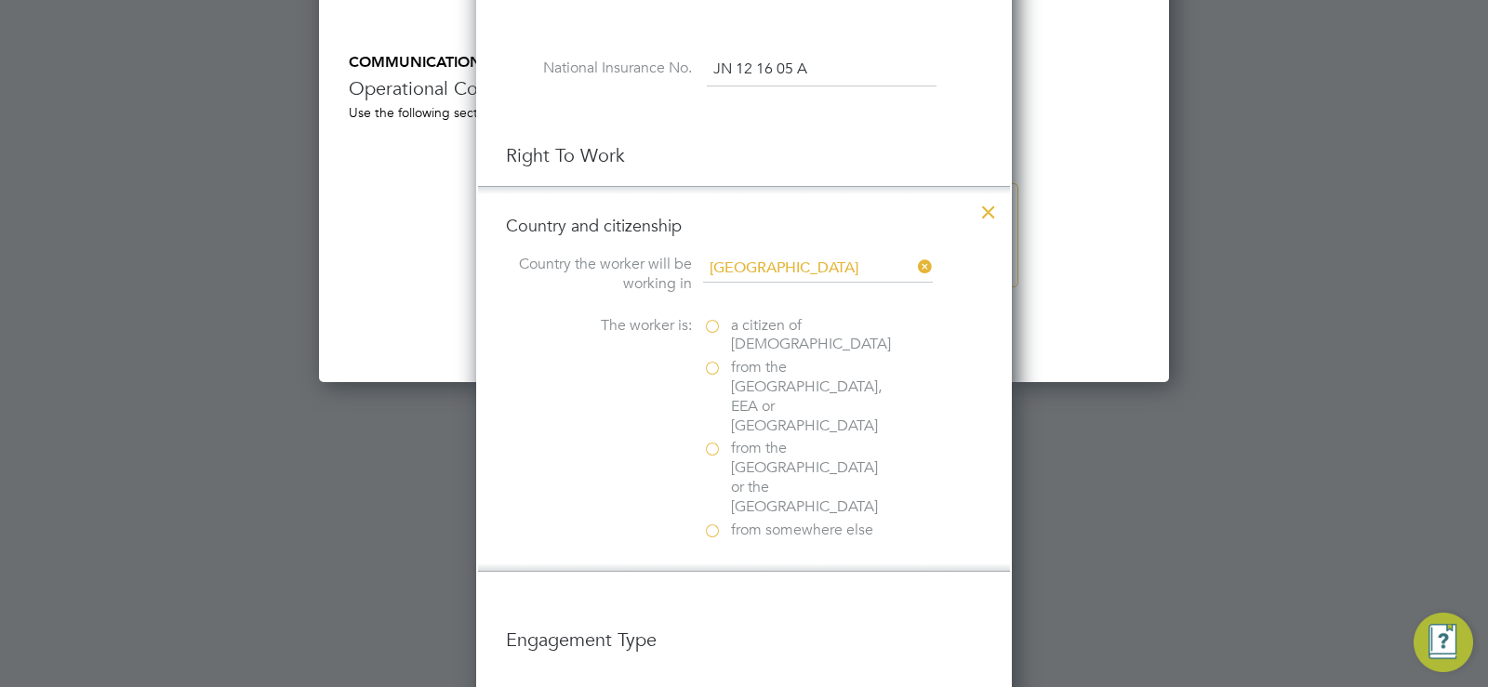
click at [718, 332] on label "a citizen of [DEMOGRAPHIC_DATA]" at bounding box center [796, 335] width 186 height 39
click at [0, 0] on input "a citizen of [DEMOGRAPHIC_DATA]" at bounding box center [0, 0] width 0 height 0
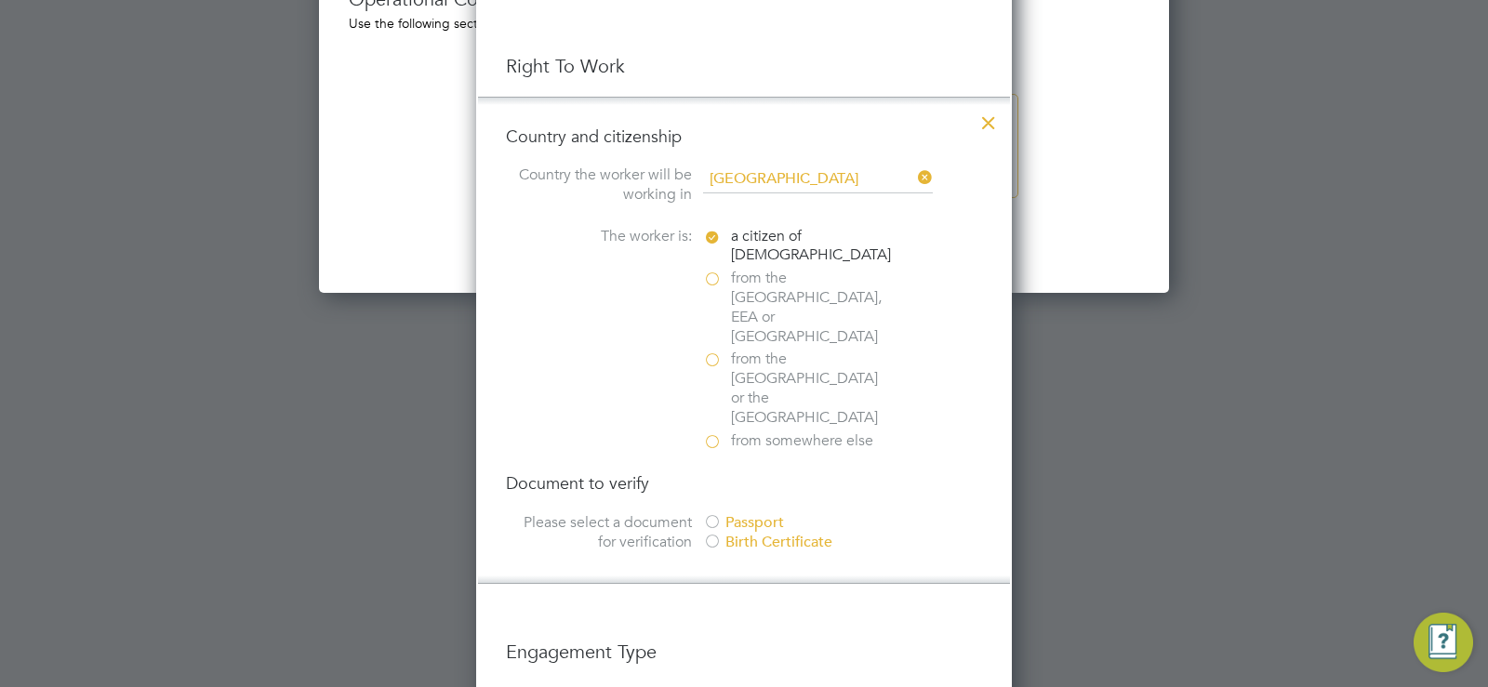
scroll to position [2601, 0]
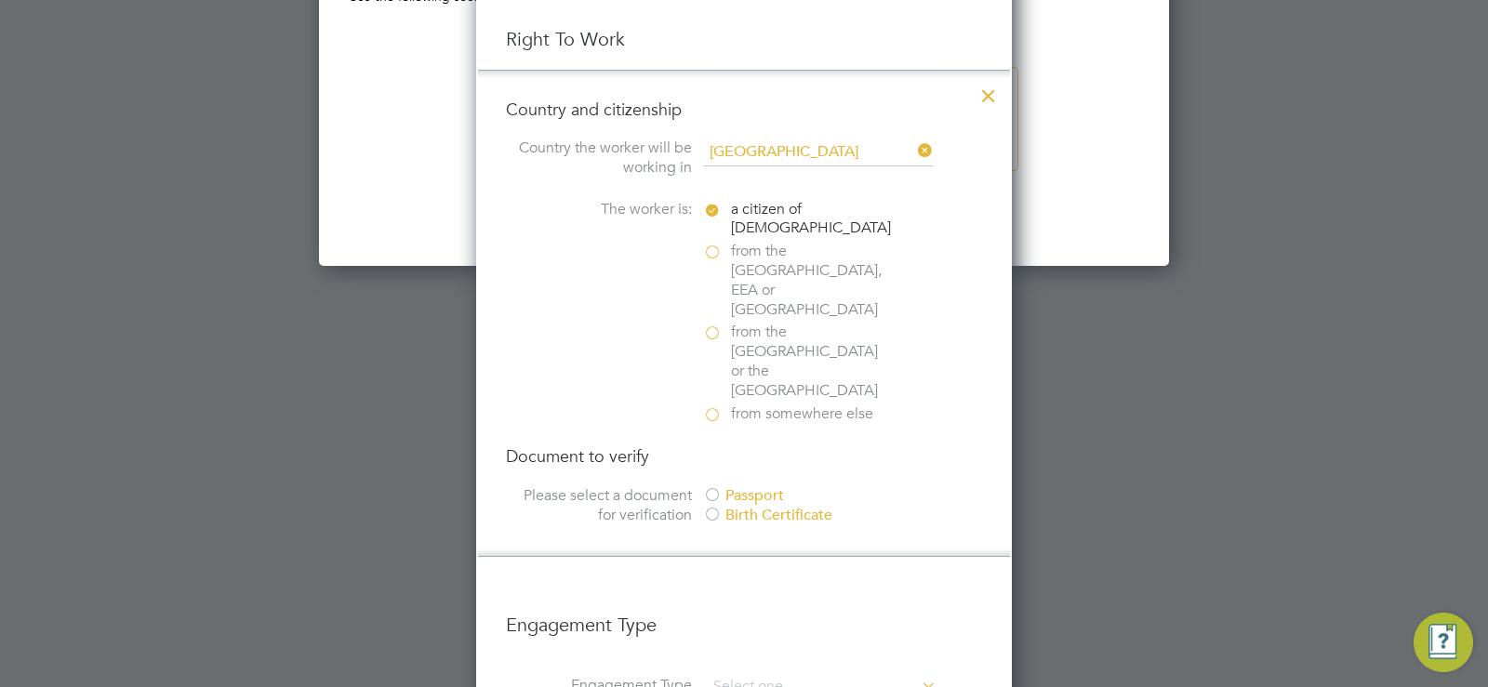
click at [713, 487] on div at bounding box center [712, 496] width 19 height 19
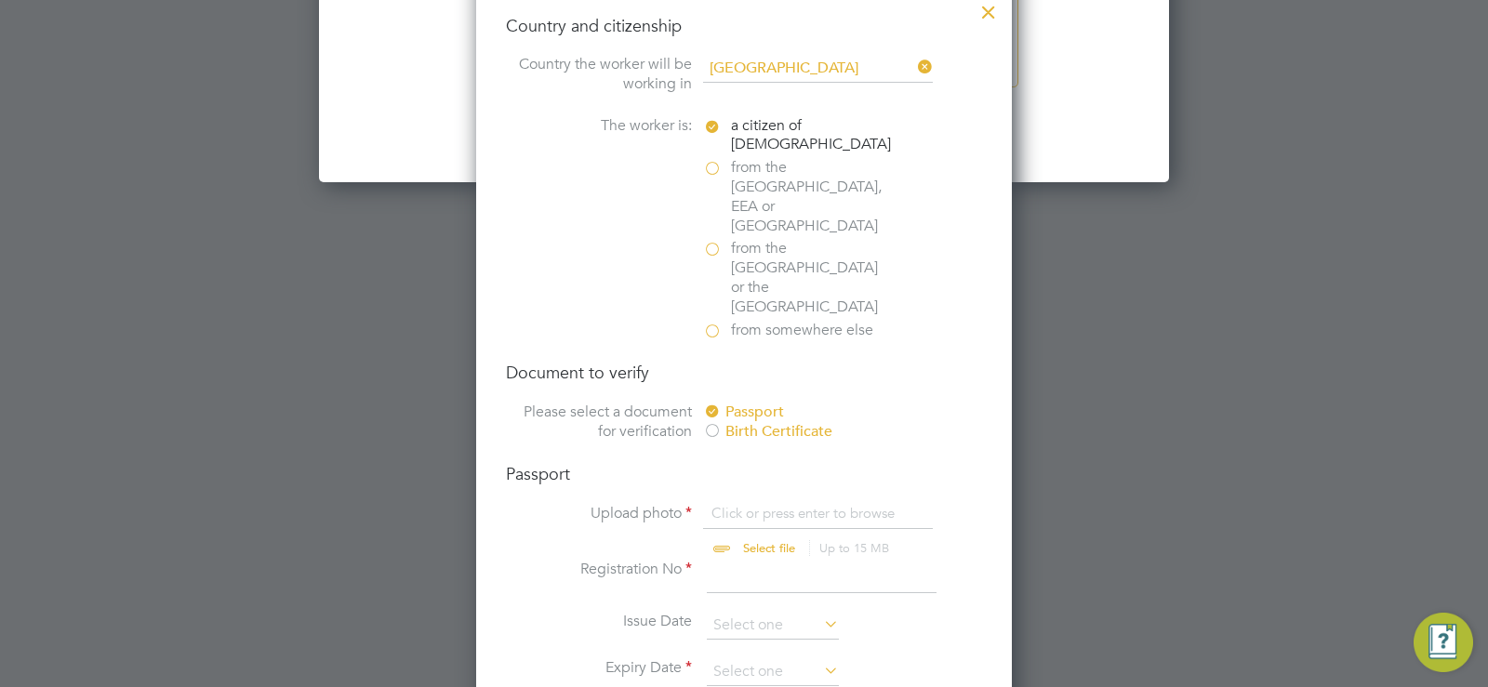
scroll to position [2690, 0]
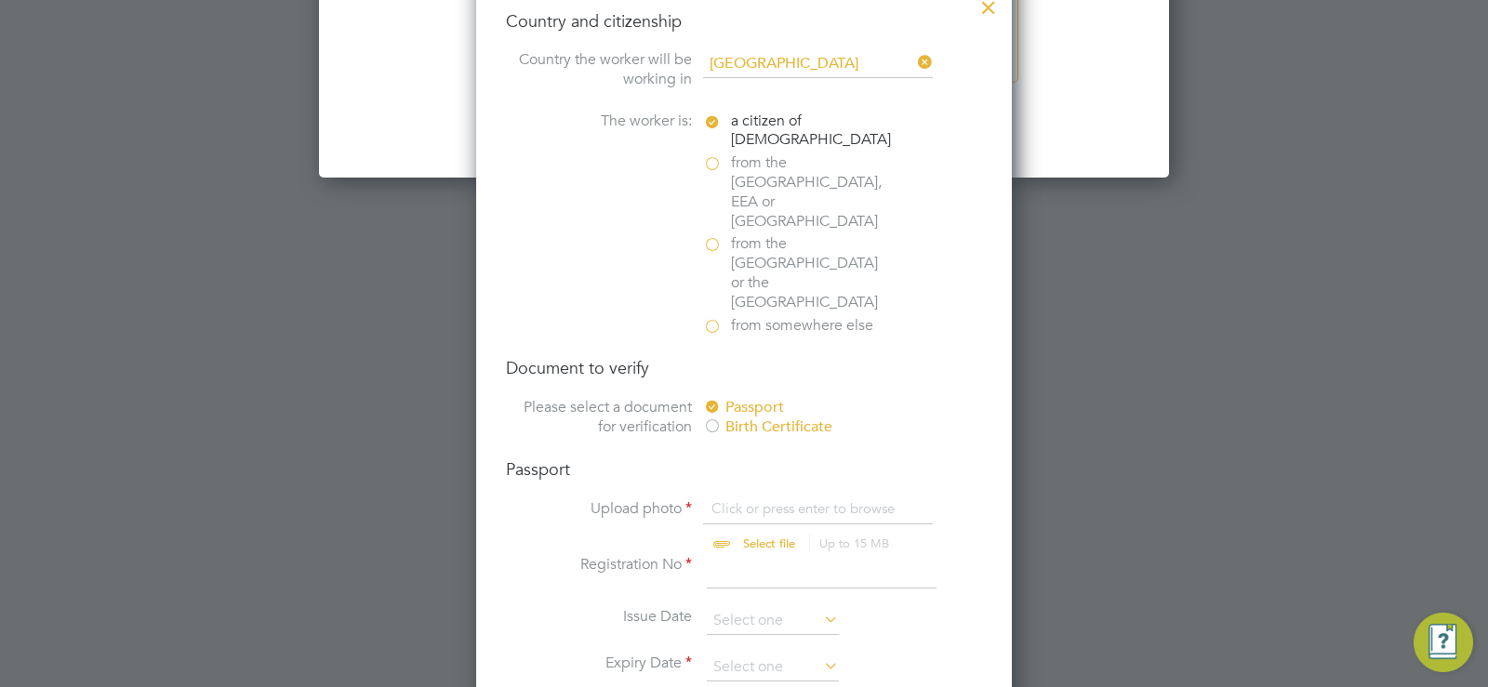
click at [735, 499] on input "file" at bounding box center [787, 527] width 292 height 56
type input "C:\fakepath\[PERSON_NAME].png"
click at [747, 555] on input at bounding box center [822, 571] width 230 height 33
type input "152079951"
click at [715, 607] on input at bounding box center [773, 621] width 132 height 28
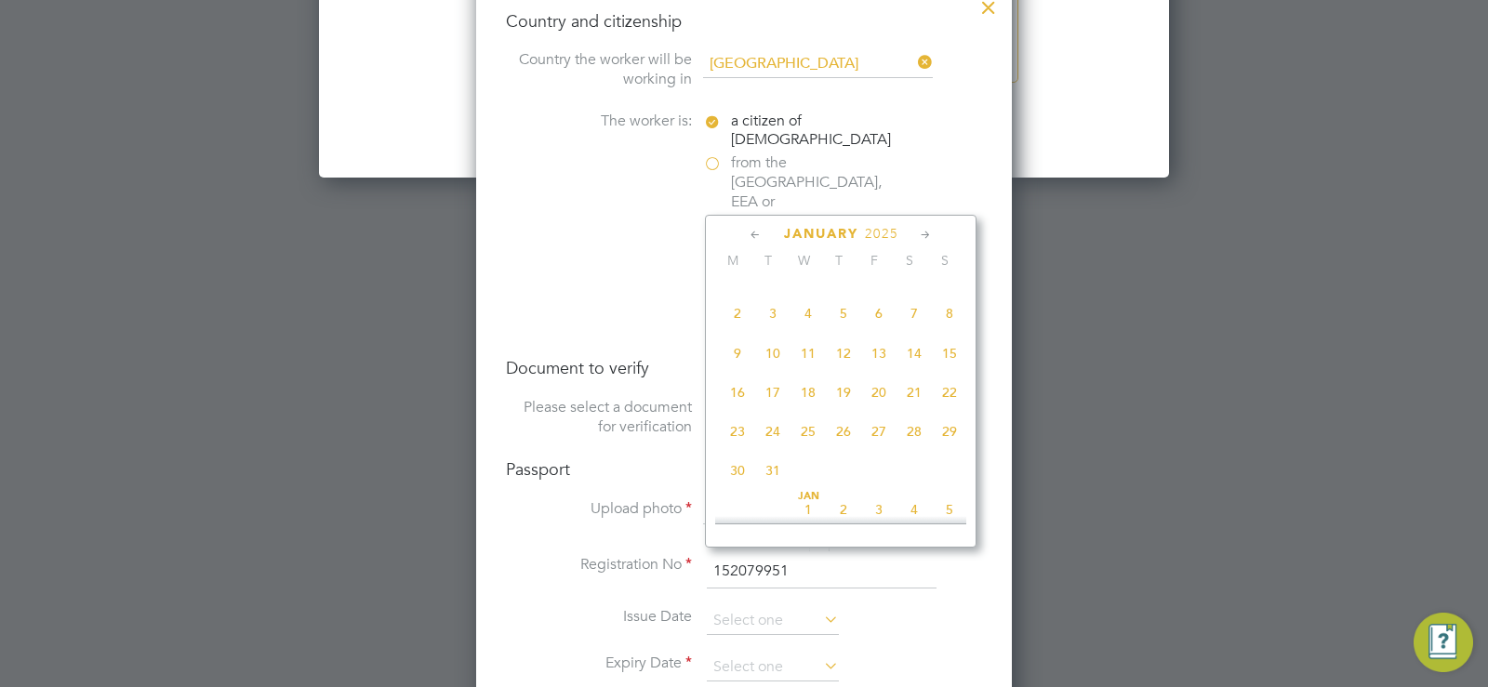
scroll to position [381, 0]
click at [888, 401] on span "10" at bounding box center [878, 392] width 35 height 35
type input "[DATE]"
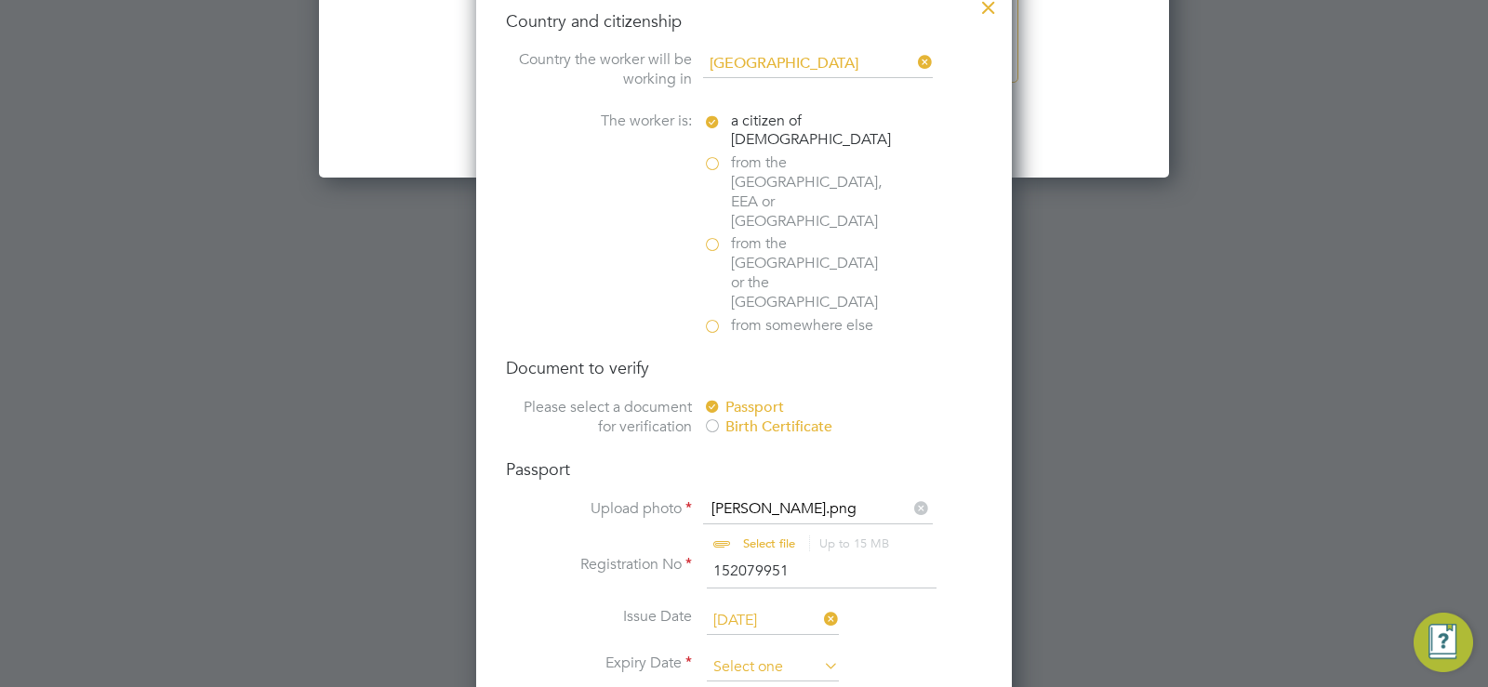
click at [811, 654] on input at bounding box center [773, 668] width 132 height 28
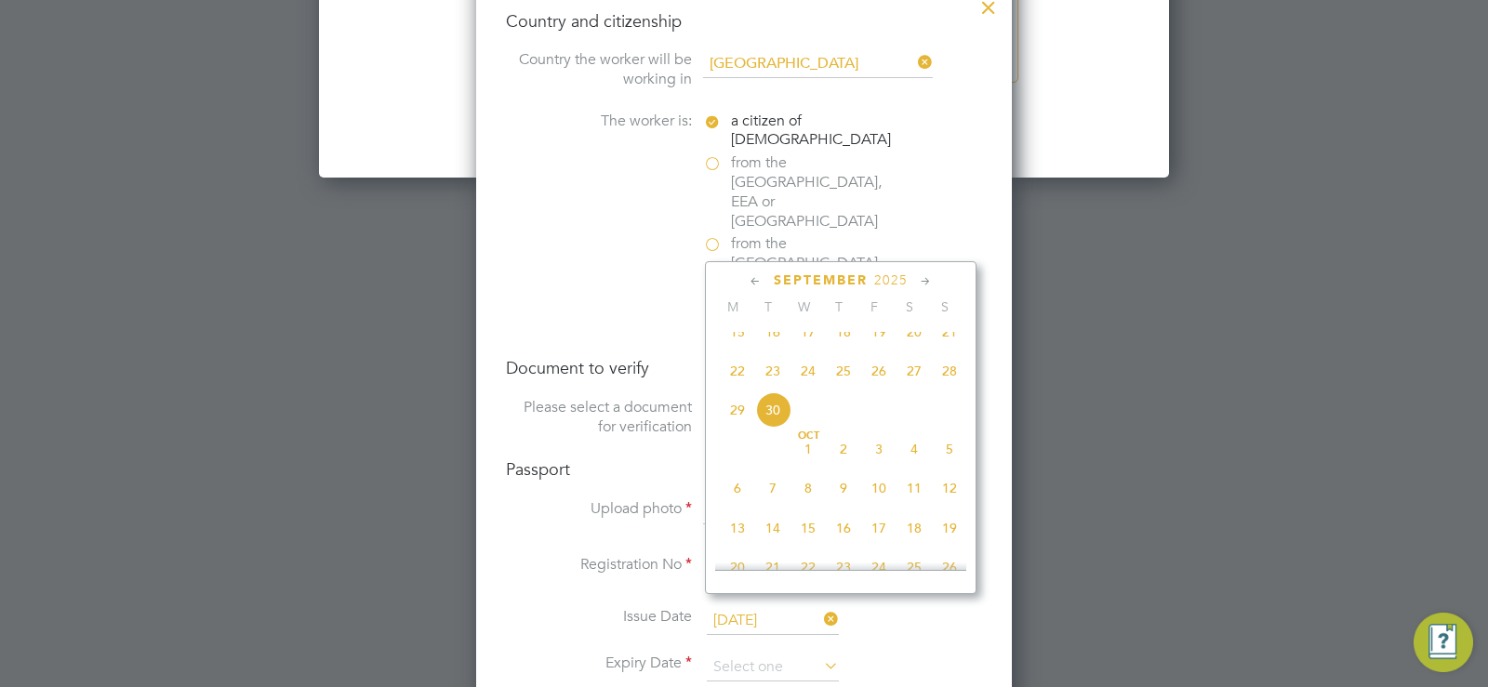
click at [926, 280] on icon at bounding box center [926, 281] width 18 height 20
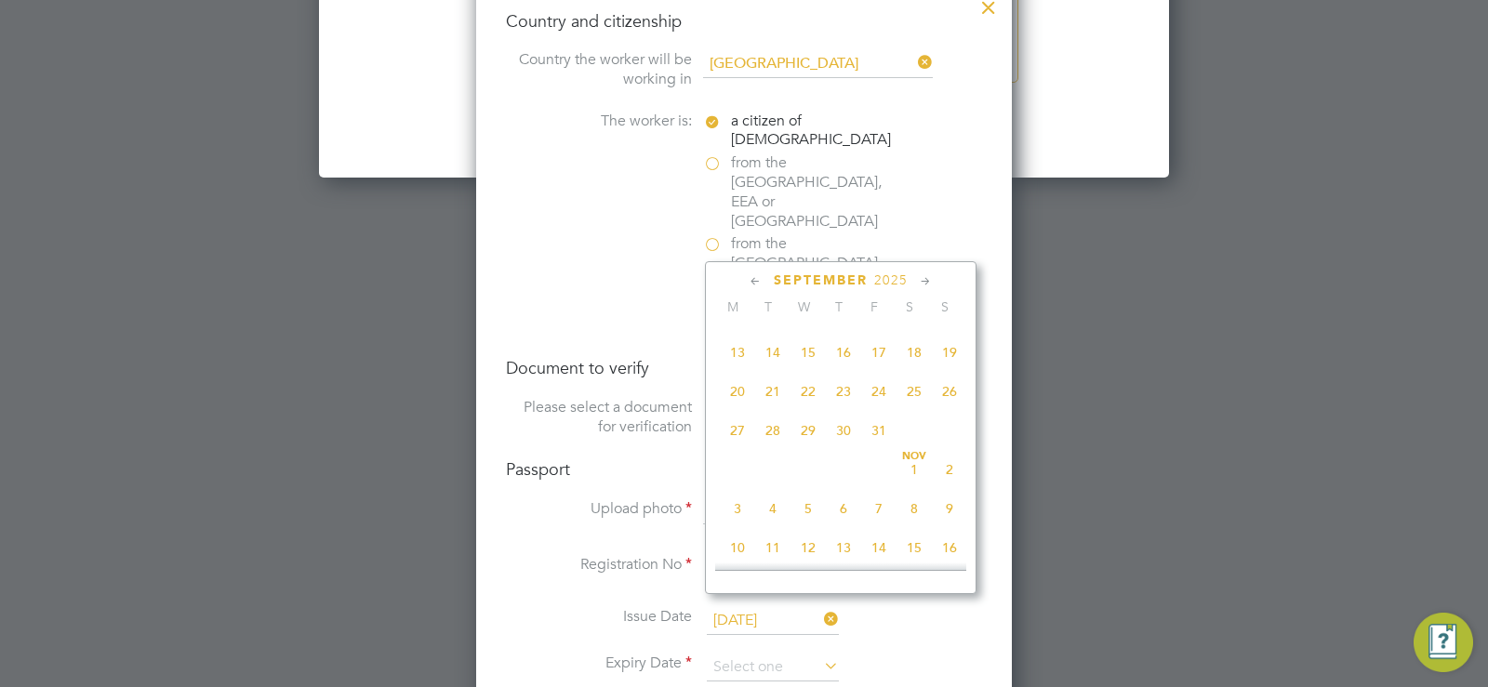
click at [926, 280] on icon at bounding box center [926, 281] width 18 height 20
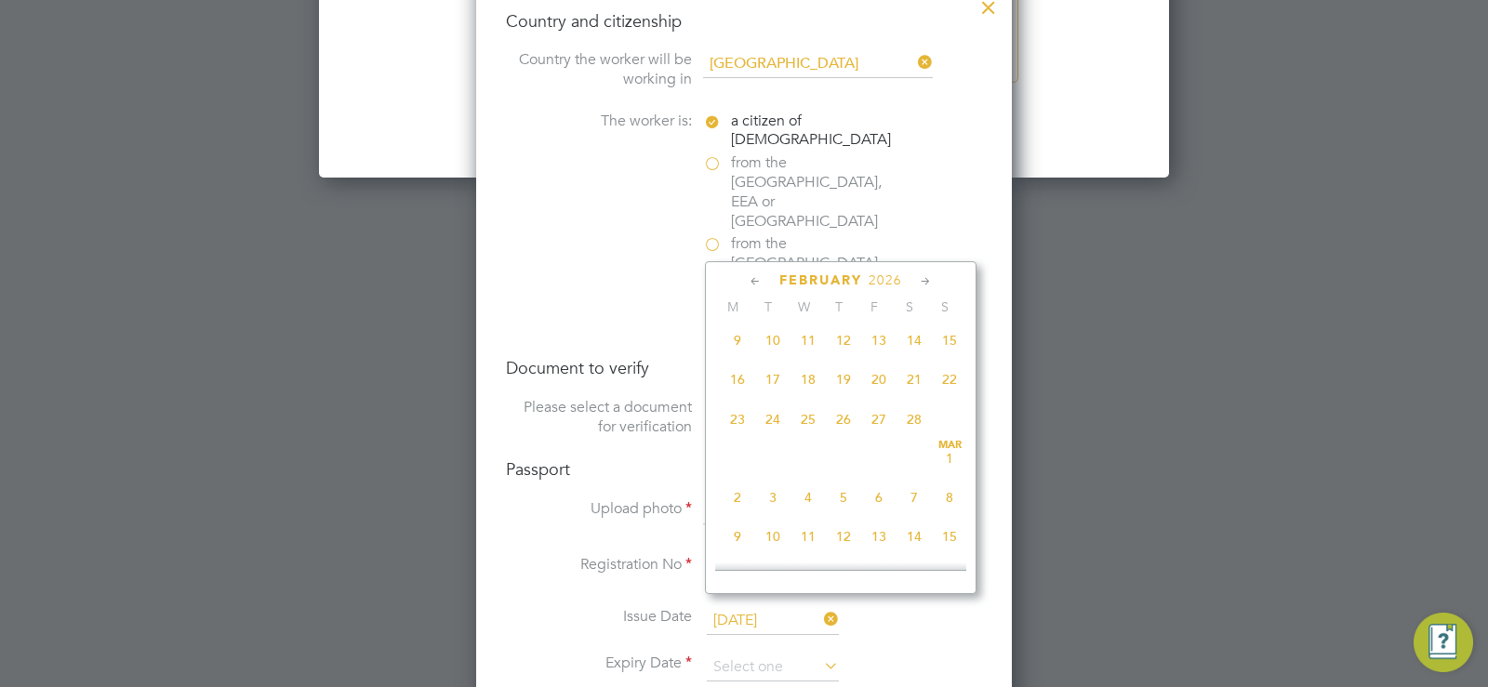
click at [926, 280] on icon at bounding box center [926, 281] width 18 height 20
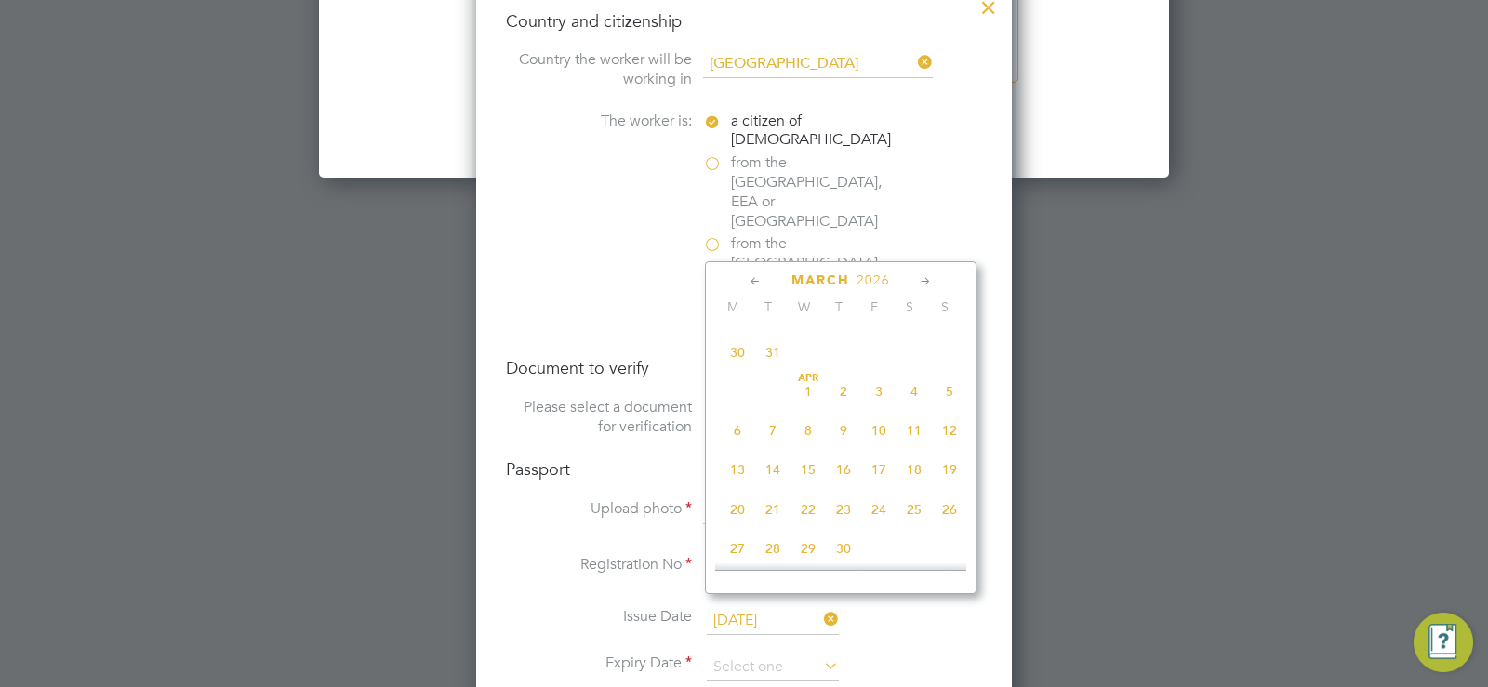
click at [926, 280] on icon at bounding box center [926, 281] width 18 height 20
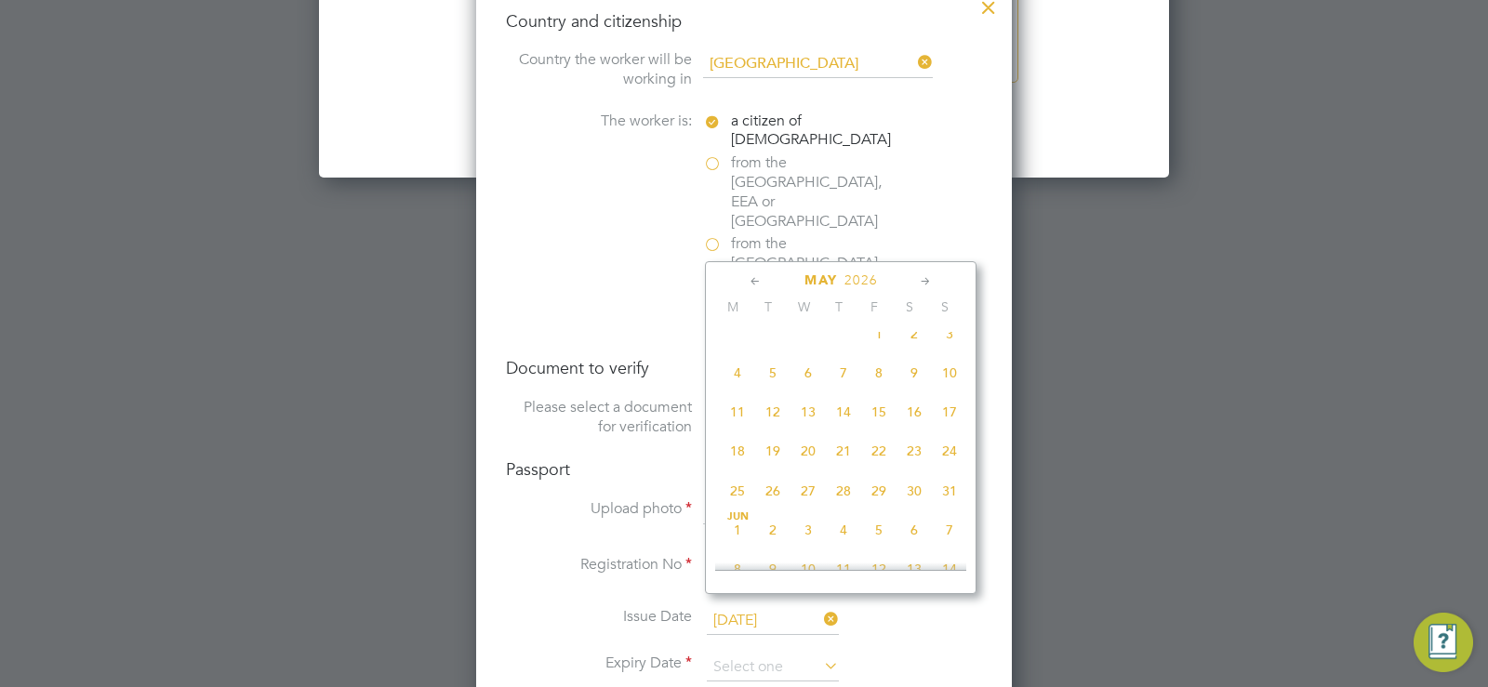
click at [926, 280] on icon at bounding box center [926, 281] width 18 height 20
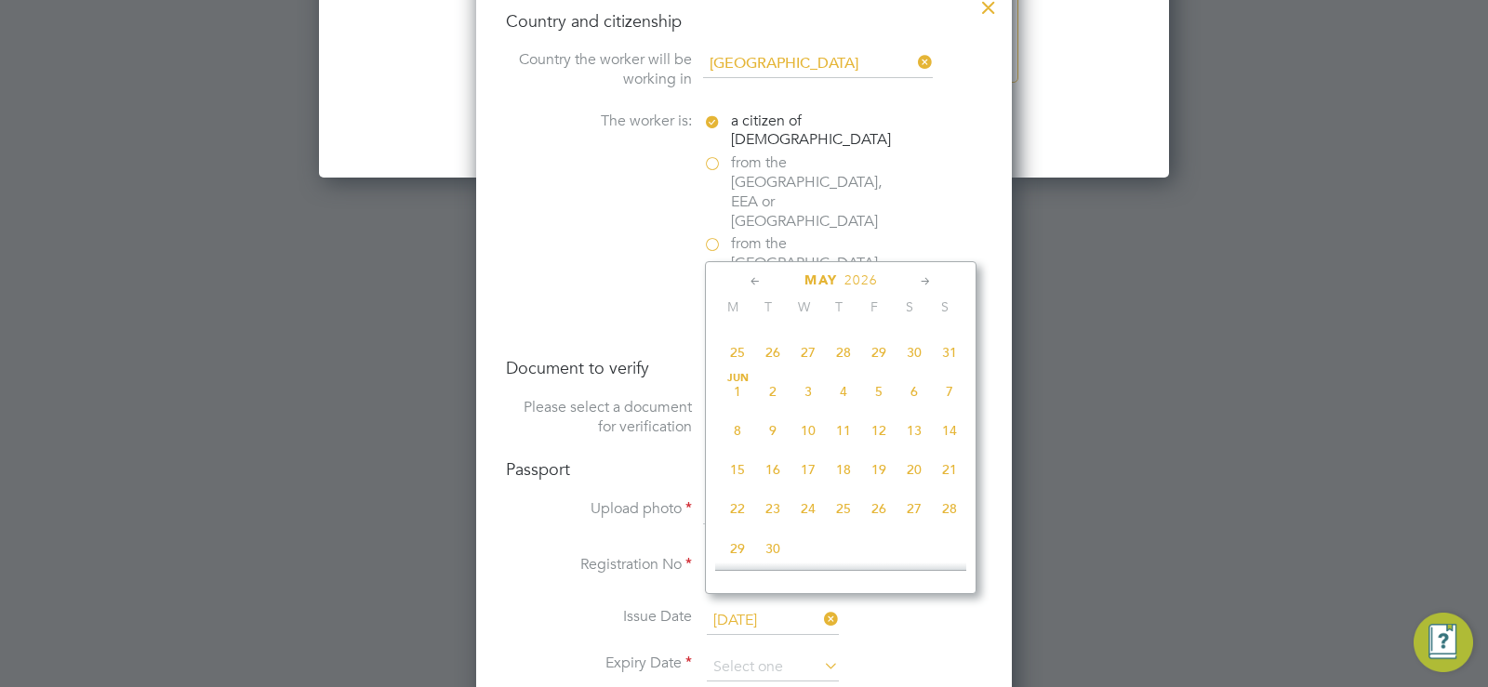
click at [926, 280] on icon at bounding box center [926, 281] width 18 height 20
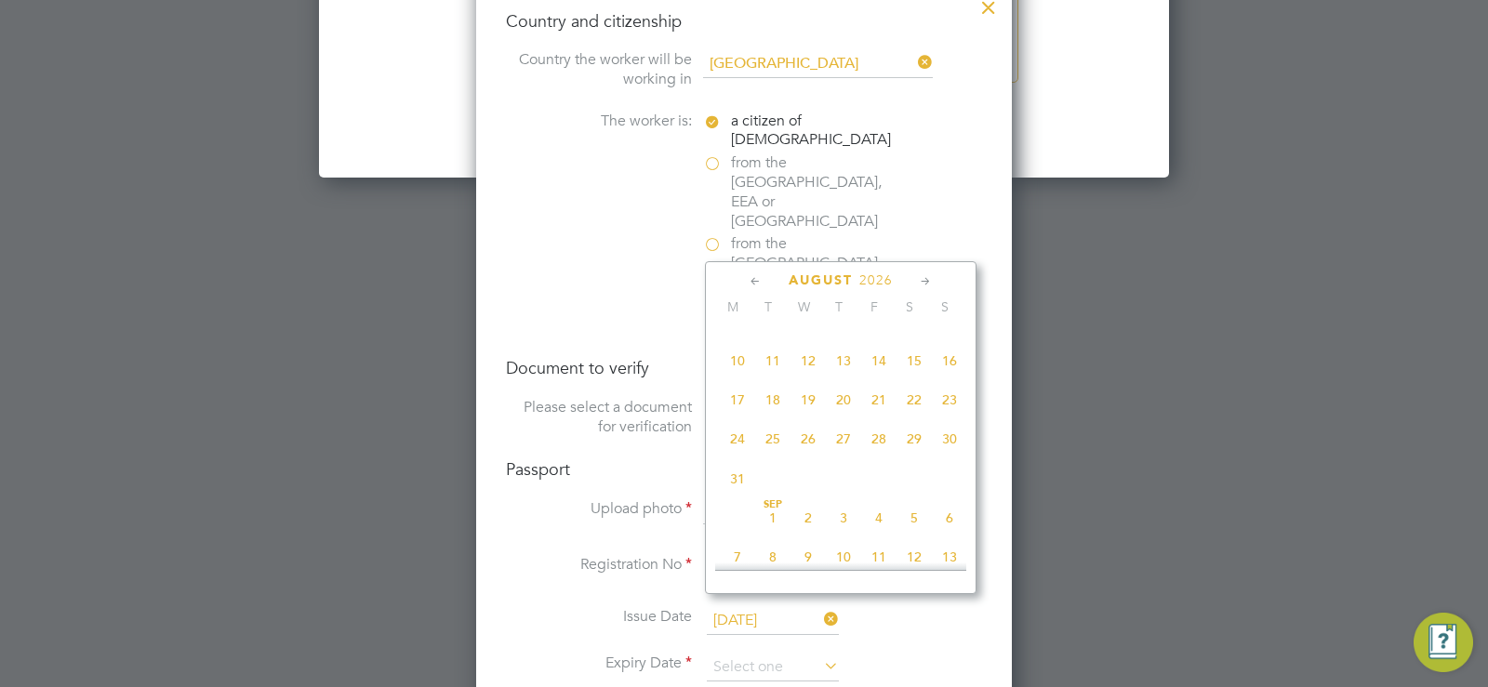
click at [926, 280] on icon at bounding box center [926, 281] width 18 height 20
click at [893, 278] on span "2026" at bounding box center [890, 280] width 33 height 16
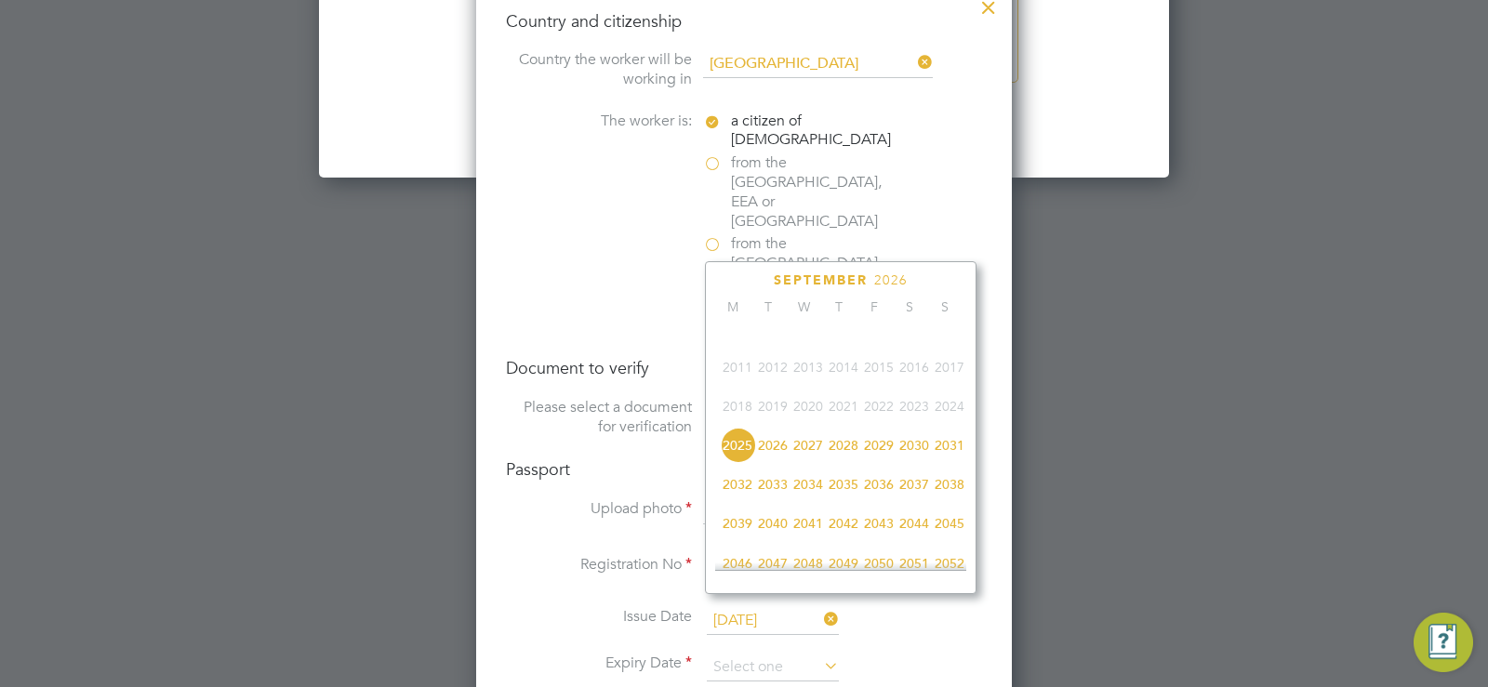
click at [834, 499] on span "2035" at bounding box center [843, 484] width 35 height 35
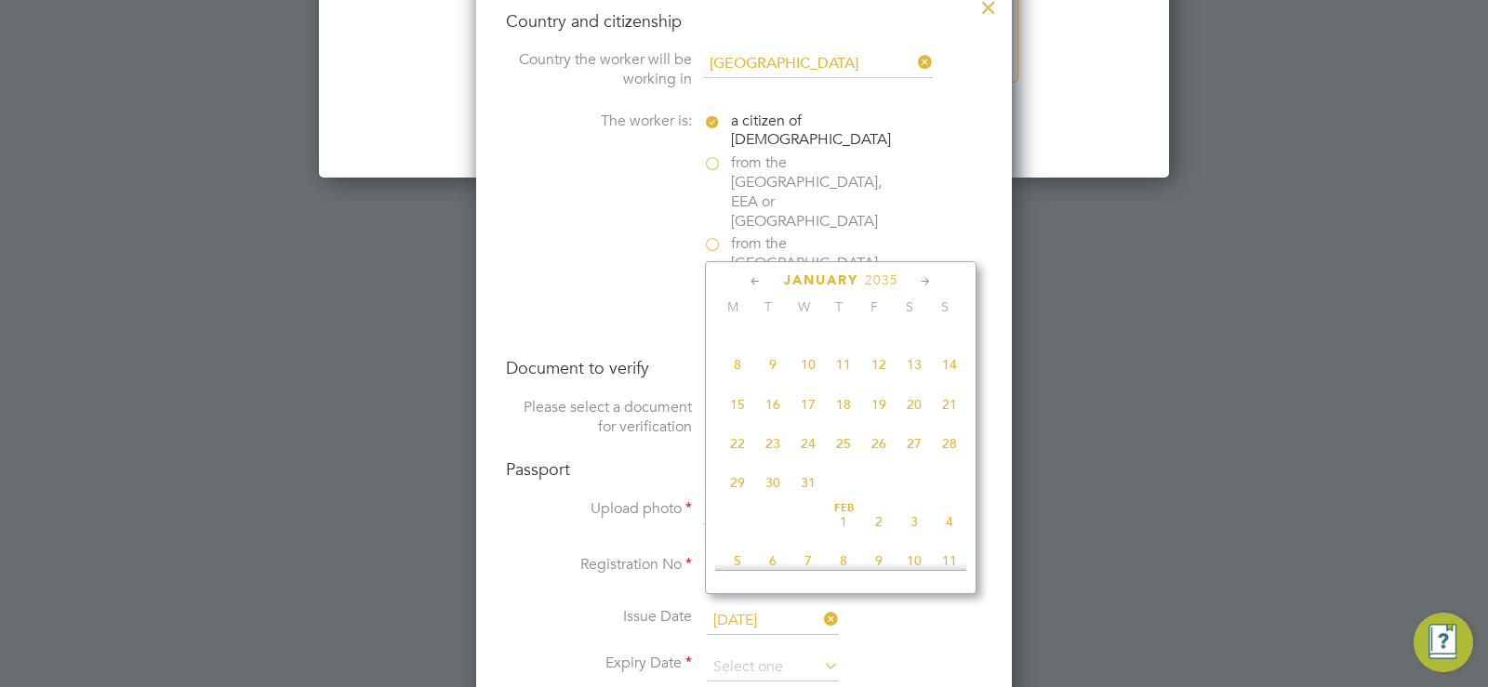
scroll to position [375, 0]
click at [804, 418] on span "10" at bounding box center [807, 406] width 35 height 35
type input "[DATE]"
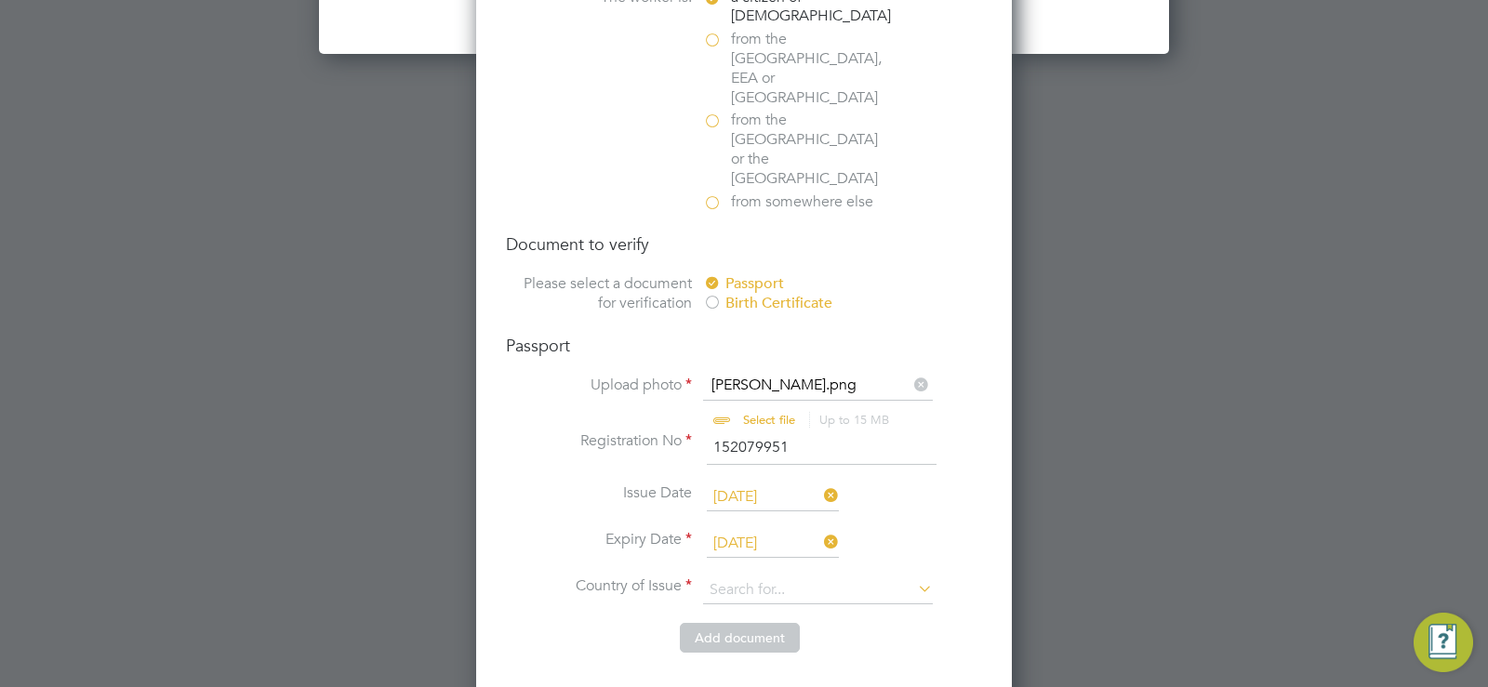
scroll to position [2815, 0]
click at [828, 575] on input at bounding box center [818, 589] width 230 height 28
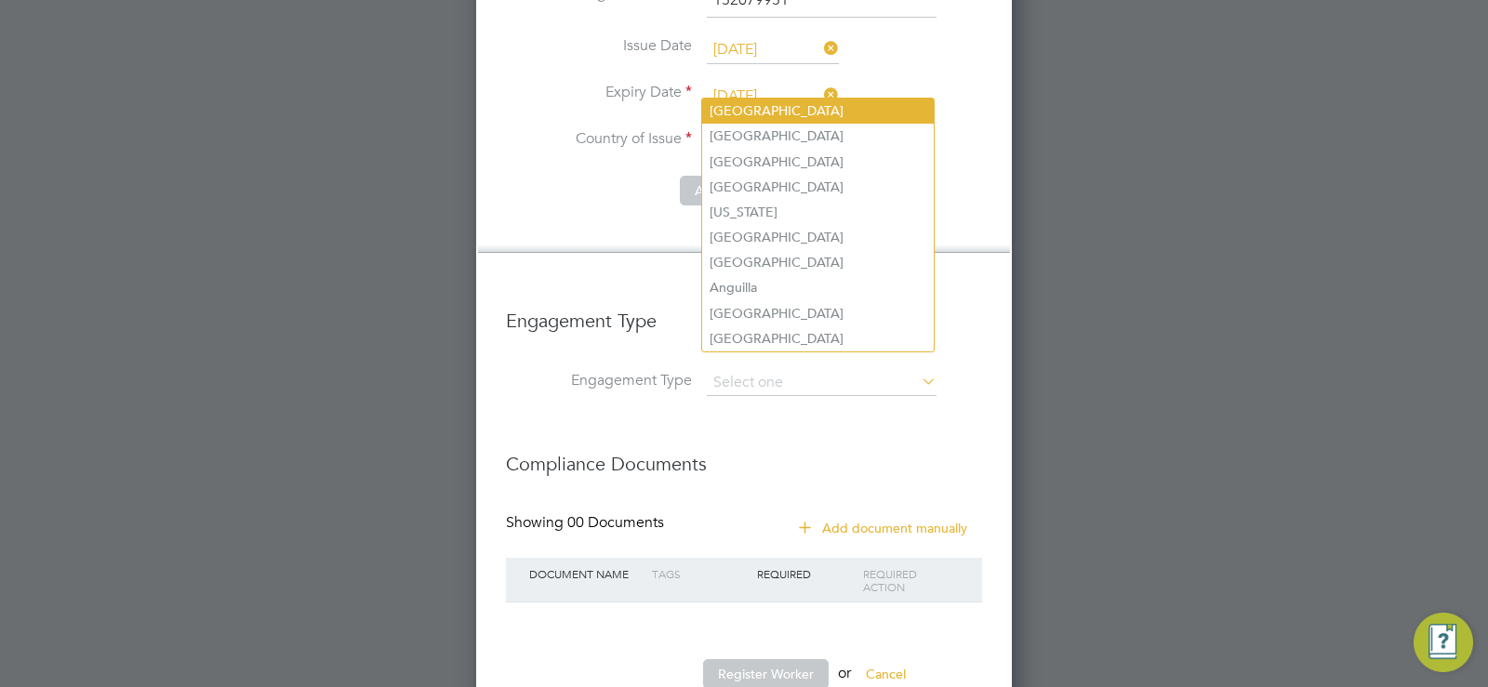
scroll to position [3261, 0]
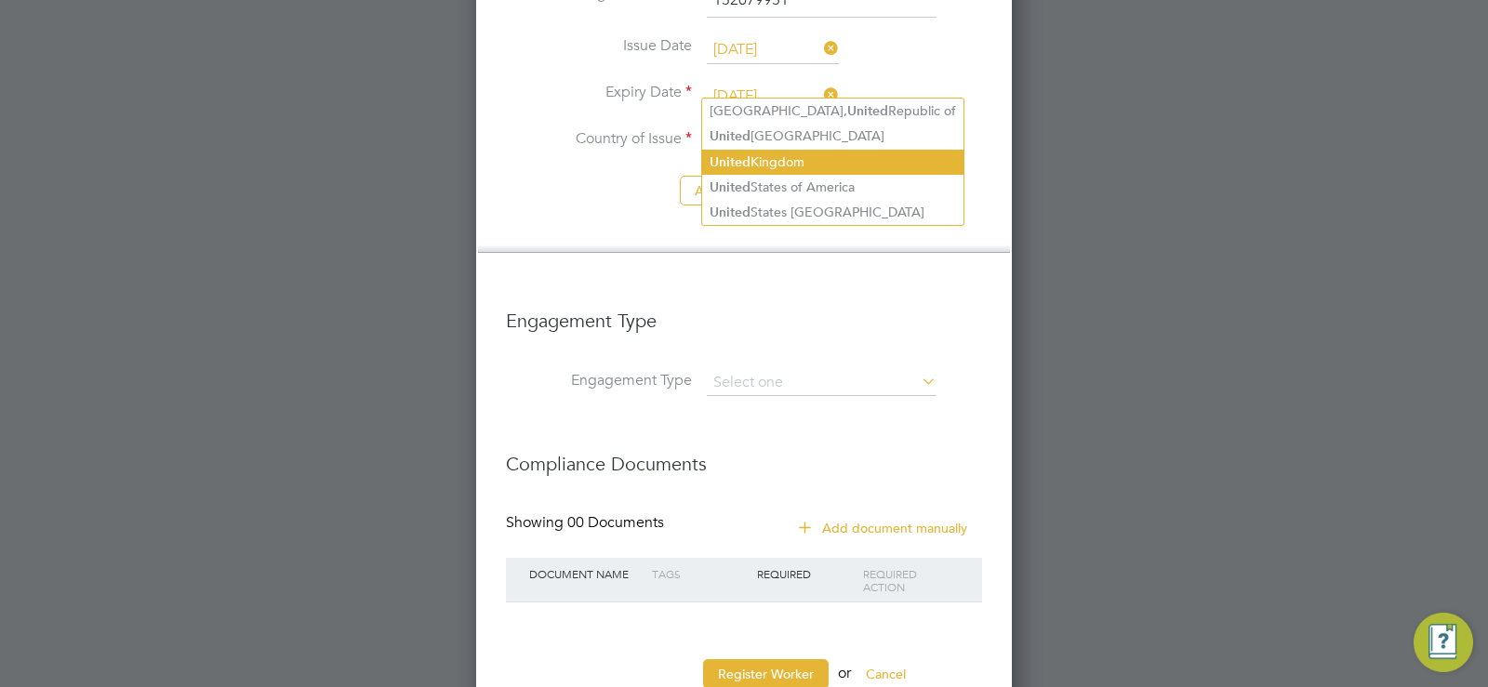
click at [800, 161] on li "[GEOGRAPHIC_DATA]" at bounding box center [832, 162] width 261 height 25
type input "[GEOGRAPHIC_DATA]"
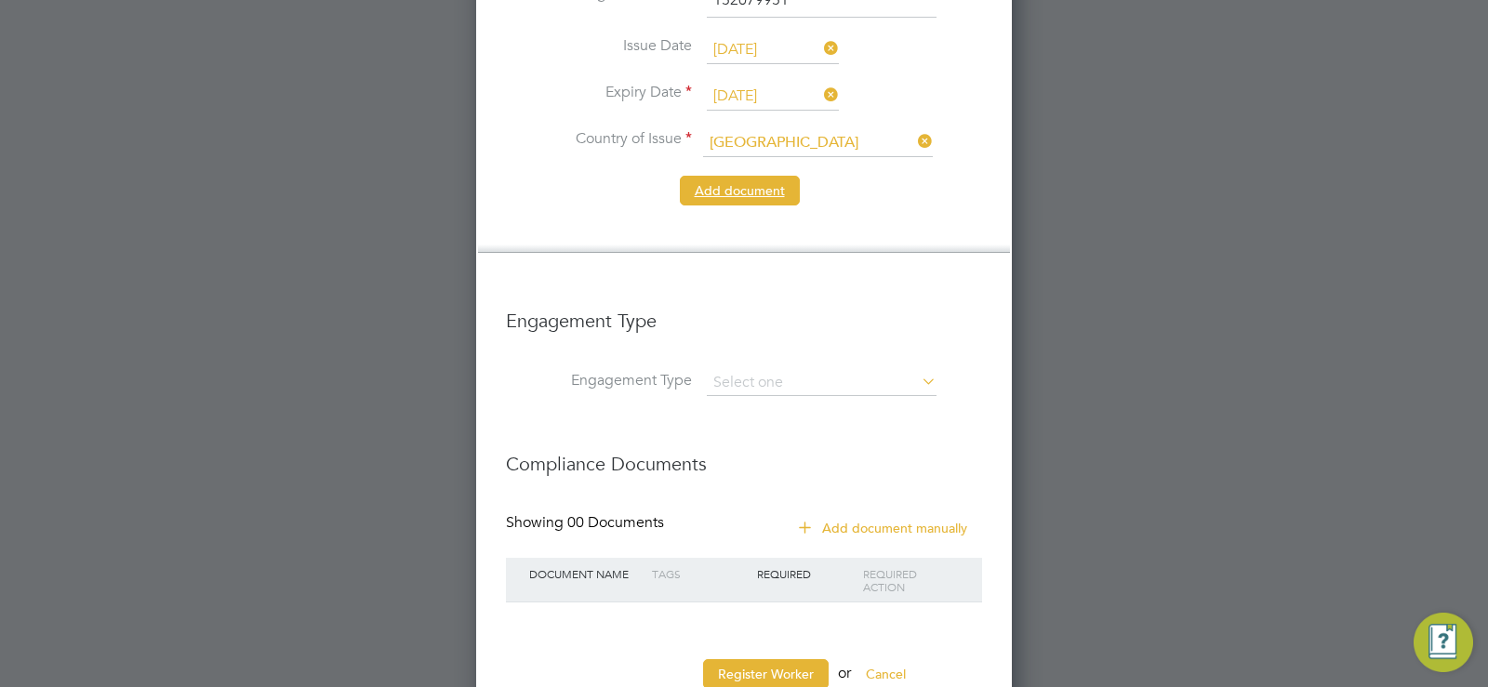
click at [750, 176] on button "Add document" at bounding box center [740, 191] width 120 height 30
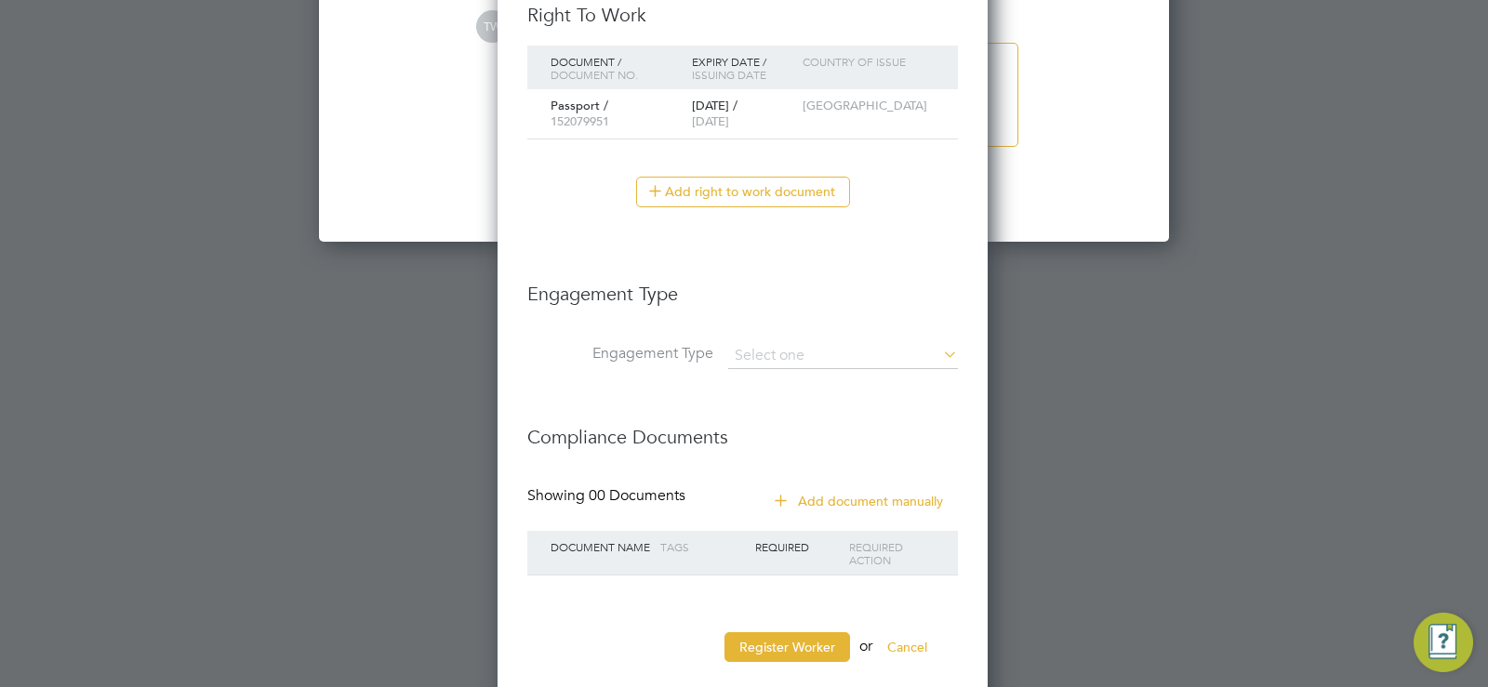
scroll to position [2626, 0]
click at [791, 348] on input at bounding box center [843, 355] width 230 height 26
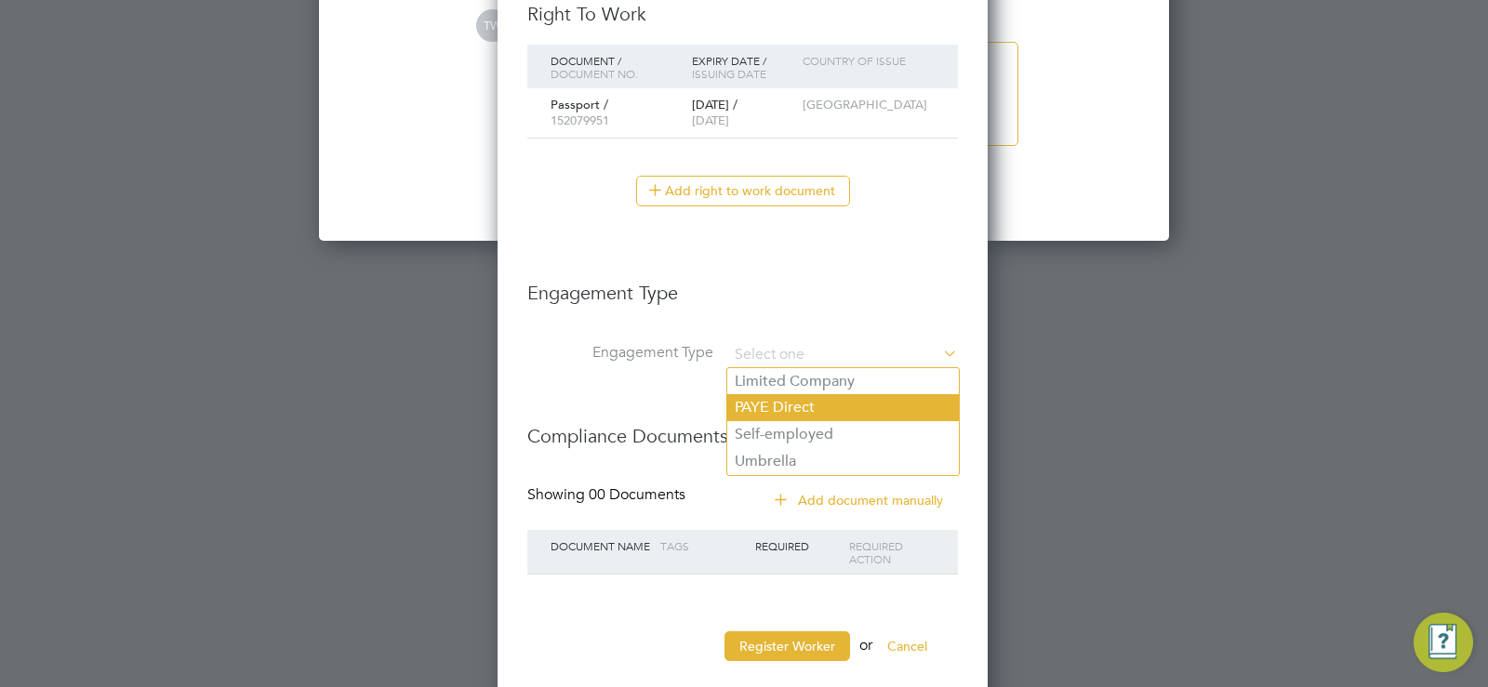
click at [785, 405] on li "PAYE Direct" at bounding box center [842, 407] width 231 height 27
type input "PAYE Direct"
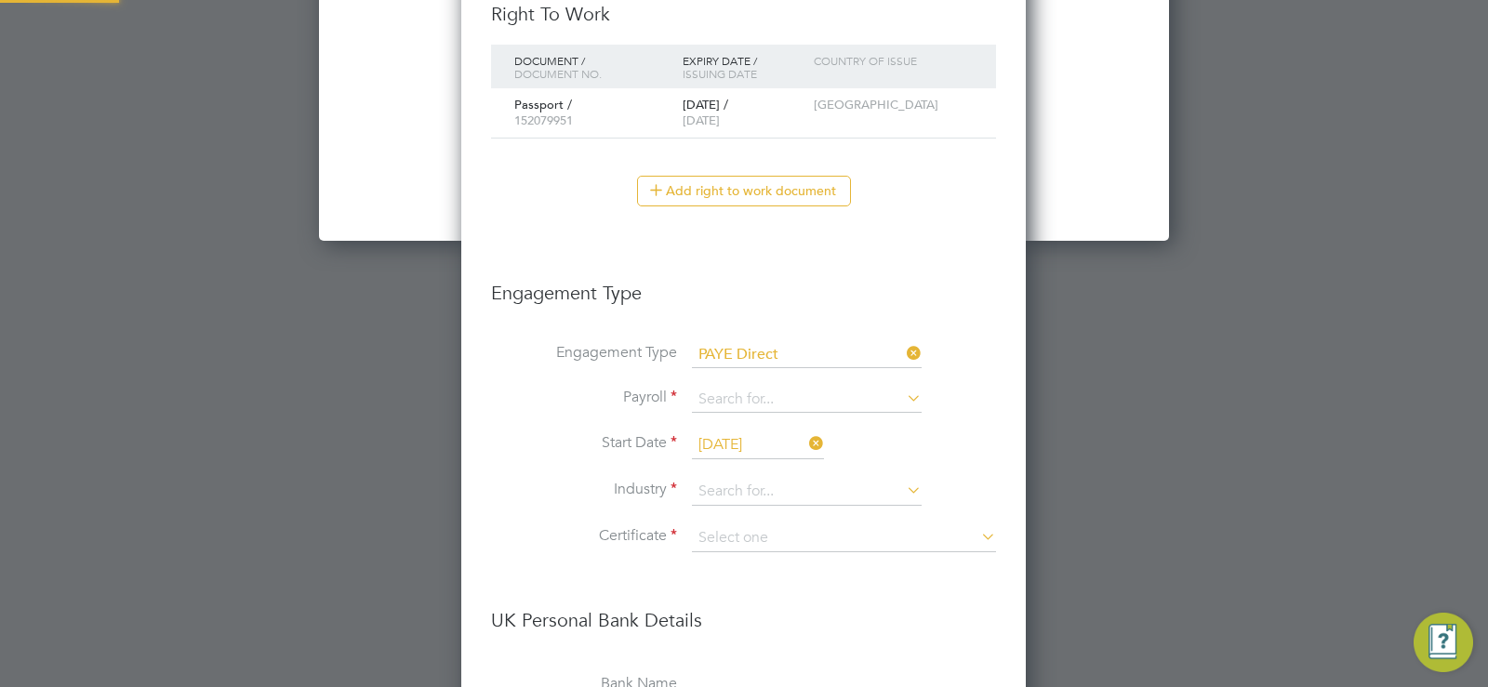
scroll to position [2298, 566]
click at [762, 423] on li "Agency PAYE" at bounding box center [806, 426] width 231 height 27
type input "Agency PAYE"
click at [771, 457] on input "[DATE]" at bounding box center [758, 445] width 132 height 28
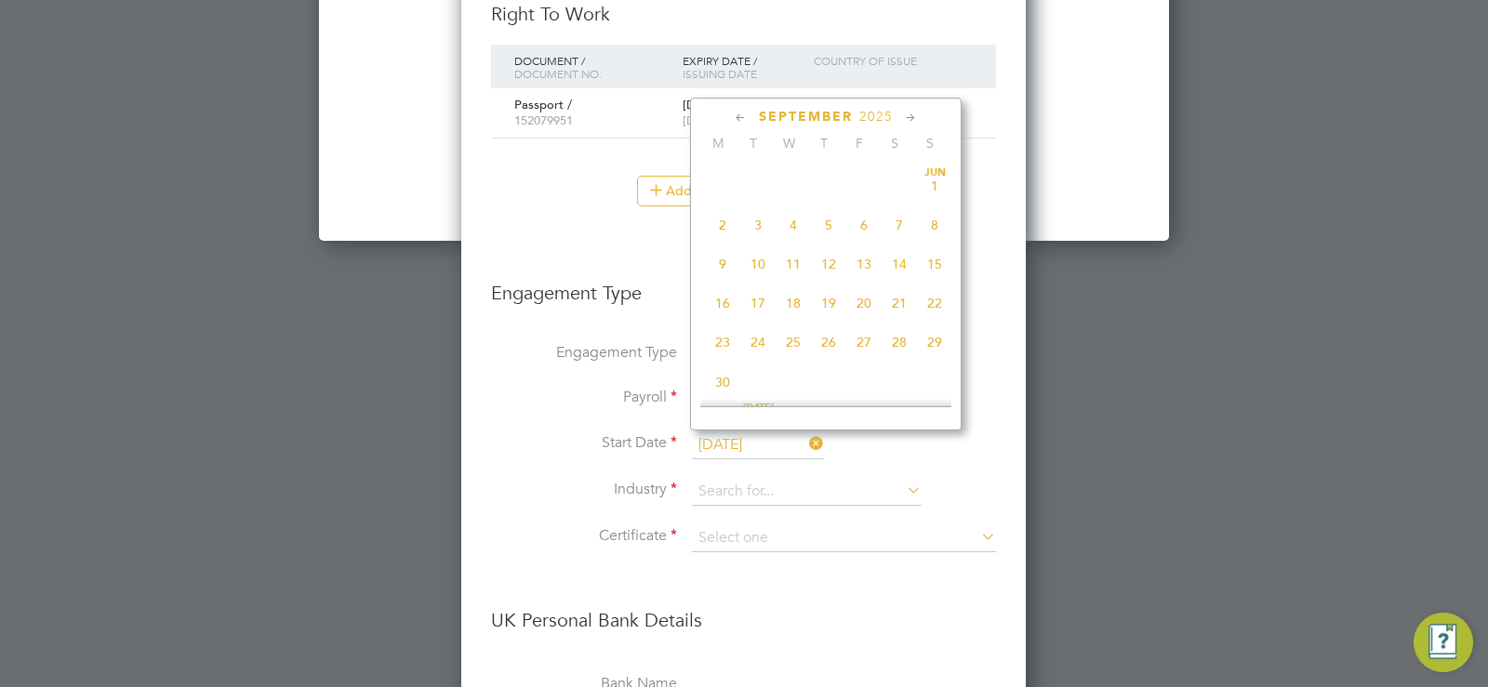
scroll to position [724, 0]
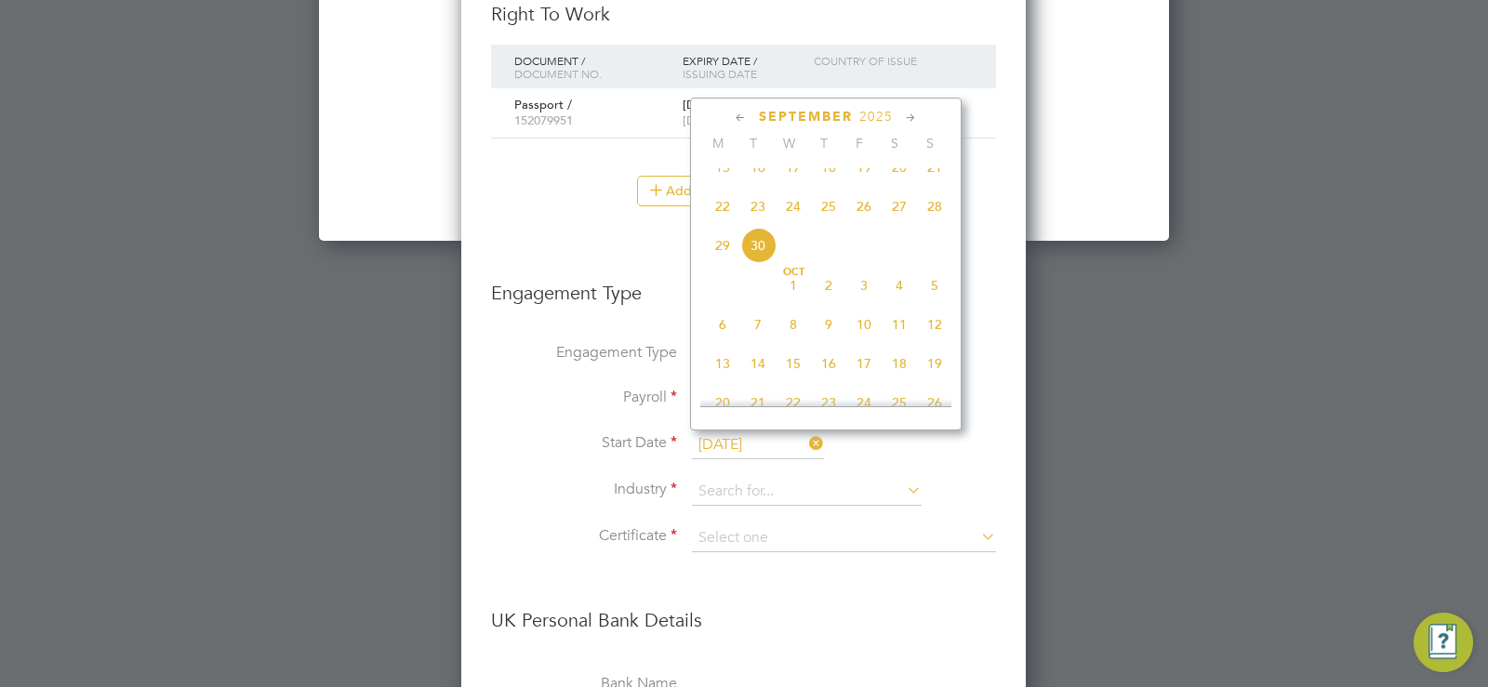
click at [833, 224] on span "25" at bounding box center [828, 206] width 35 height 35
type input "25 Sep 2025"
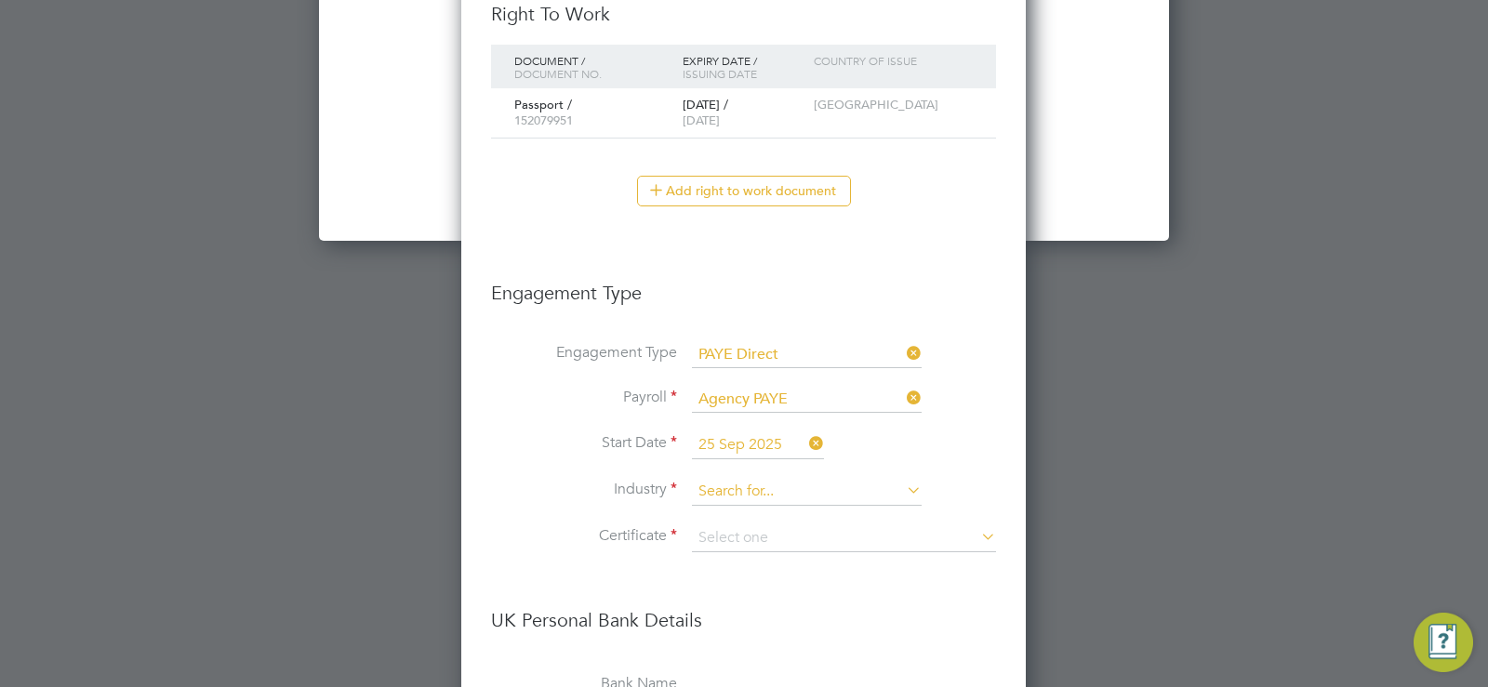
click at [786, 492] on input at bounding box center [807, 492] width 230 height 28
click at [762, 506] on li "Cons truction" at bounding box center [806, 518] width 231 height 25
type input "Construction"
click at [758, 525] on input at bounding box center [844, 538] width 304 height 28
click at [758, 596] on li "No, worker doesn't have a P45 certificate" at bounding box center [844, 588] width 306 height 24
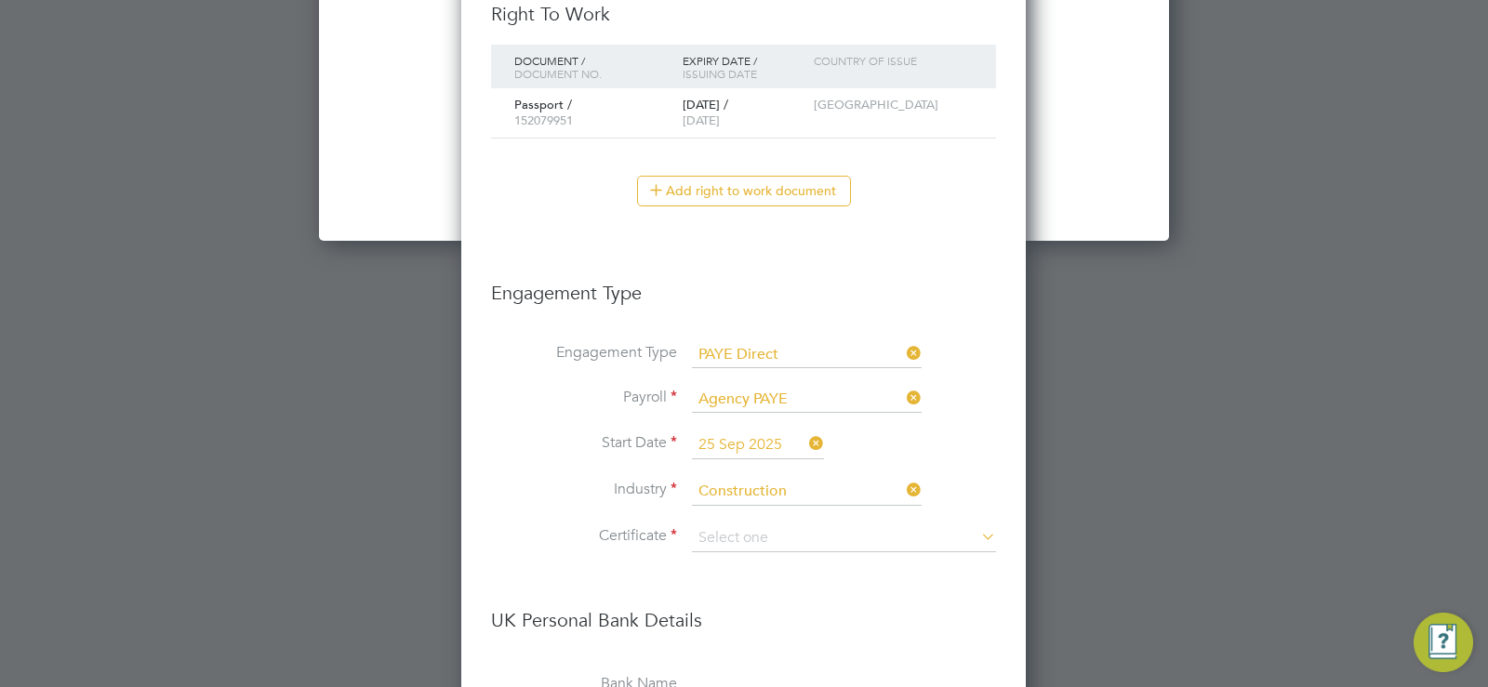
type input "No, worker doesn't have a P45 certificate"
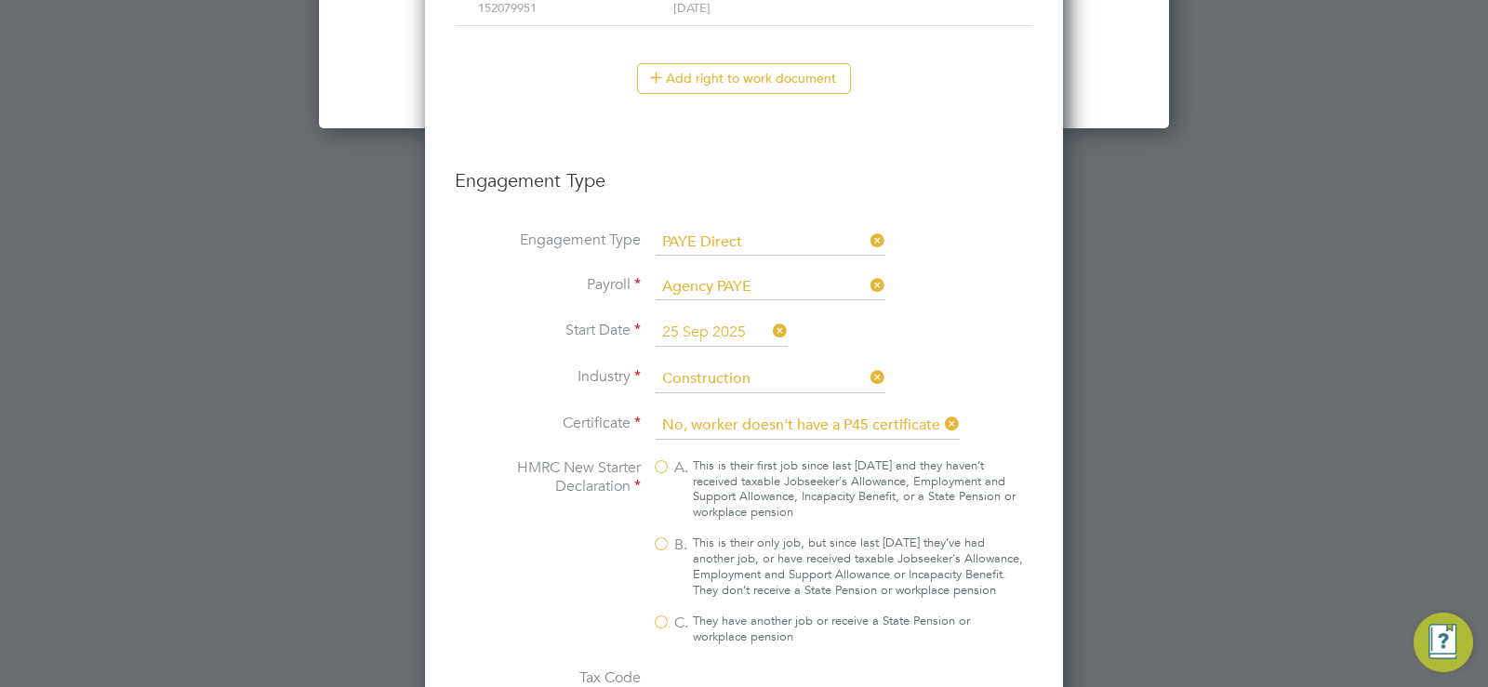
scroll to position [2741, 0]
click at [661, 468] on label "A. This is their first job since last [DATE] and they haven’t received taxable …" at bounding box center [838, 487] width 372 height 63
click at [0, 0] on input "A. This is their first job since last [DATE] and they haven’t received taxable …" at bounding box center [0, 0] width 0 height 0
type input "1257L"
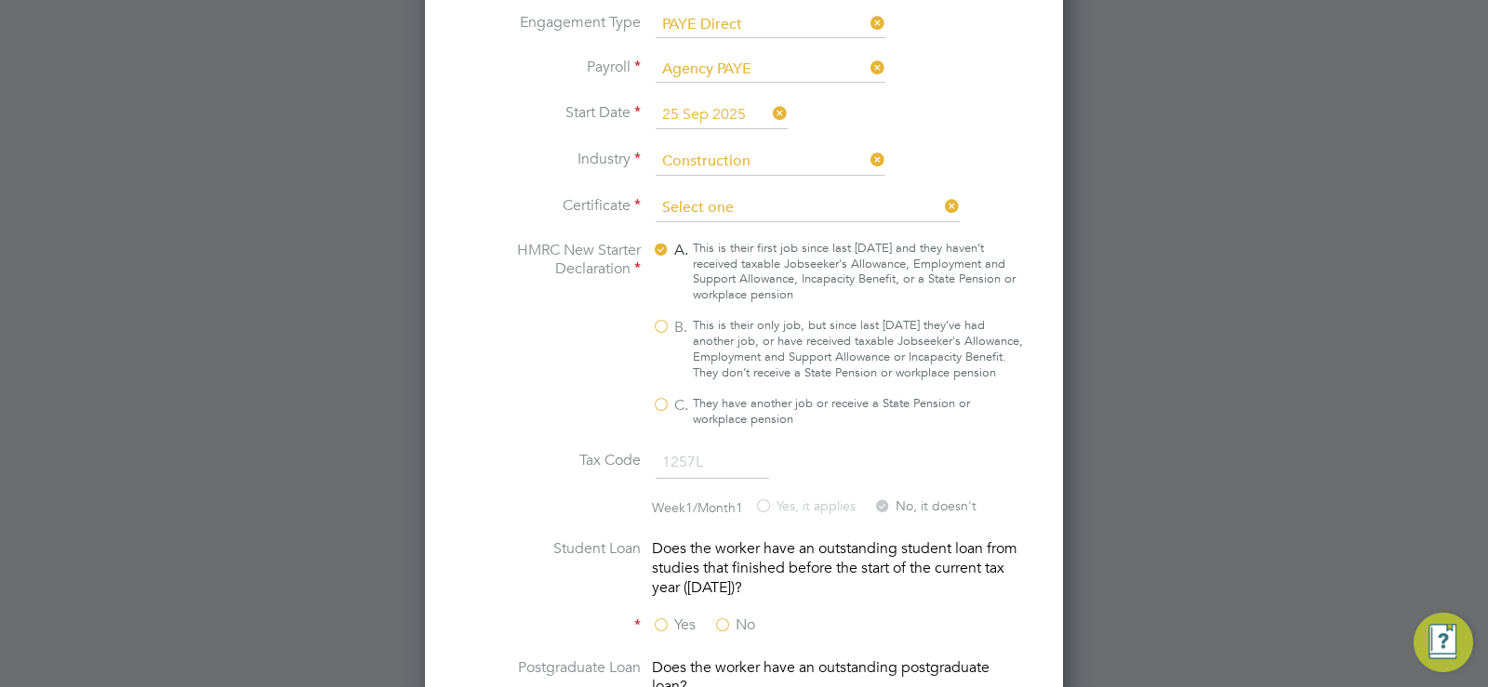
scroll to position [2298, 566]
click at [708, 208] on input at bounding box center [807, 208] width 304 height 28
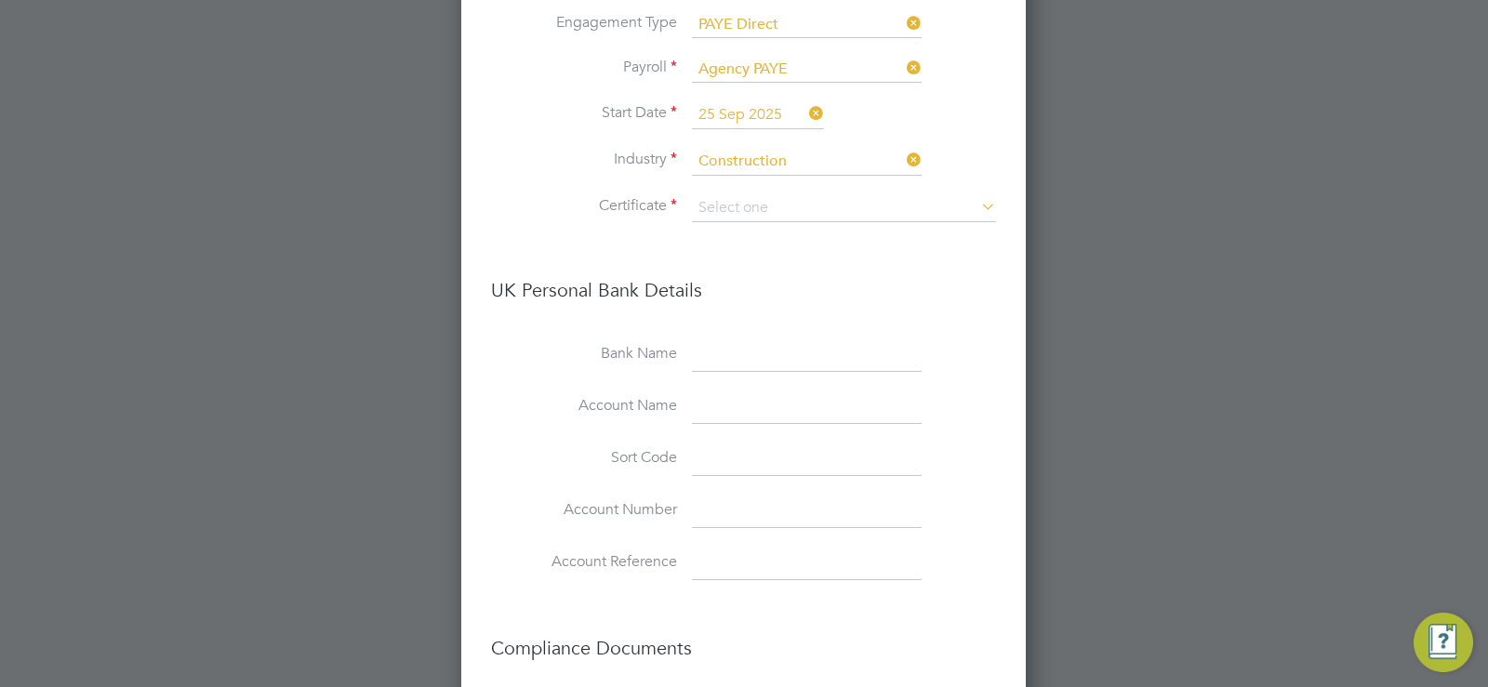
click at [703, 234] on li "Yes, worker has a P45 certificate" at bounding box center [808, 234] width 306 height 24
type input "Yes, worker has a P45 certificate"
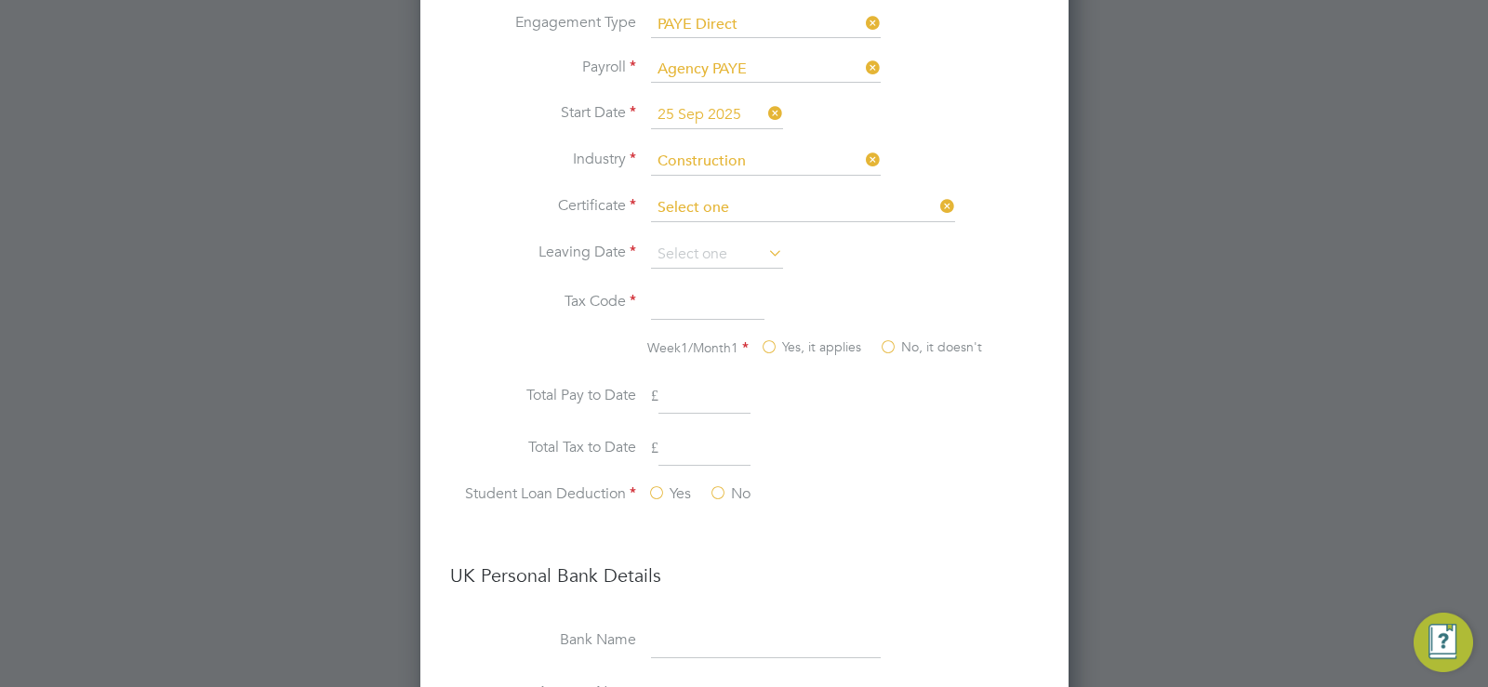
click at [718, 213] on input at bounding box center [803, 208] width 304 height 28
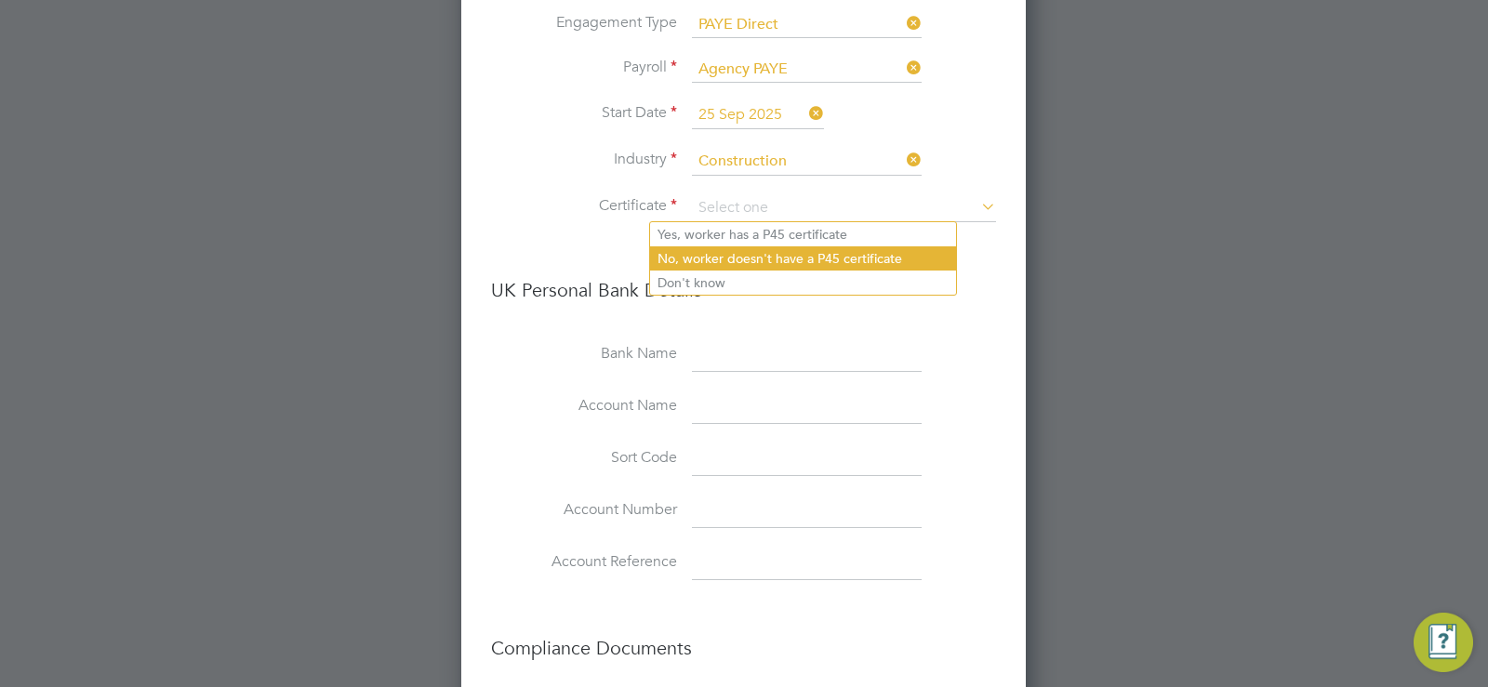
click at [725, 252] on li "No, worker doesn't have a P45 certificate" at bounding box center [803, 258] width 306 height 24
type input "No, worker doesn't have a P45 certificate"
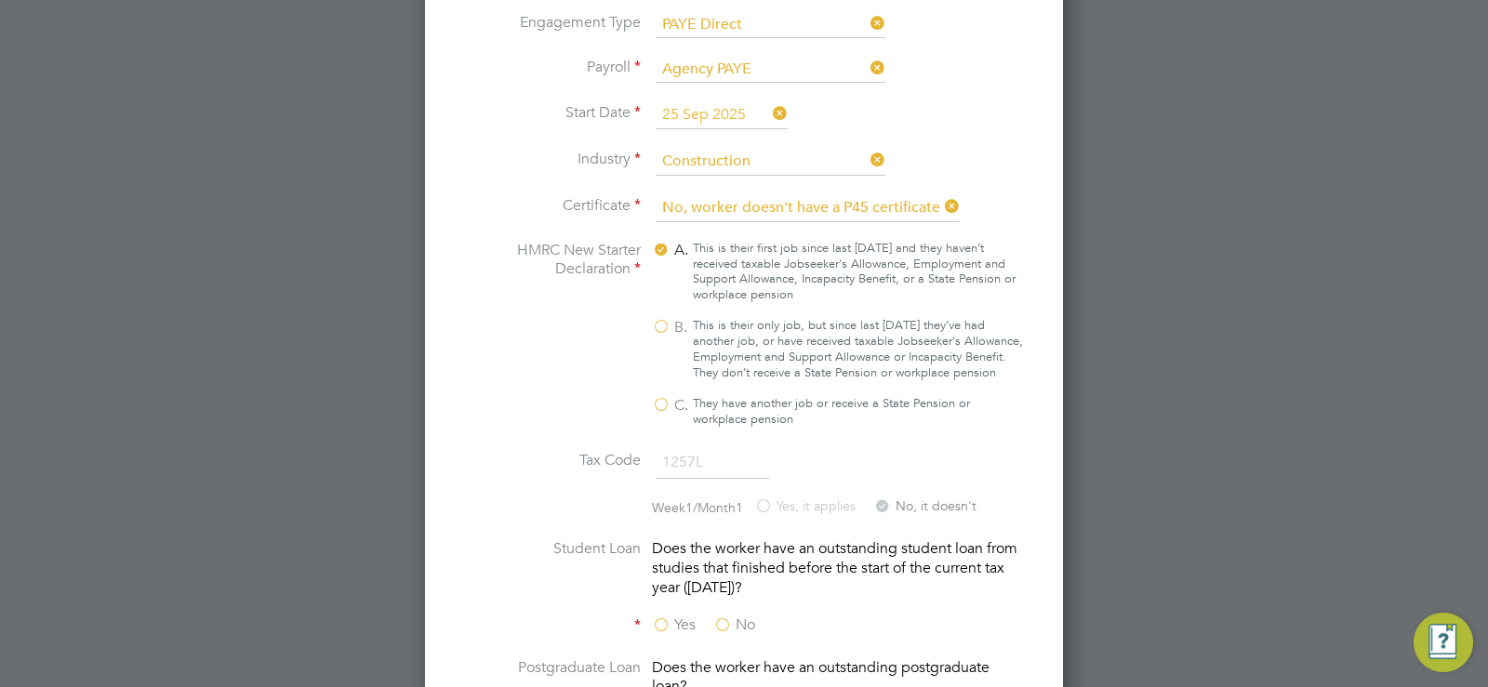
click at [669, 241] on label "A. This is their first job since last [DATE] and they haven’t received taxable …" at bounding box center [838, 272] width 372 height 63
click at [0, 0] on input "A. This is their first job since last [DATE] and they haven’t received taxable …" at bounding box center [0, 0] width 0 height 0
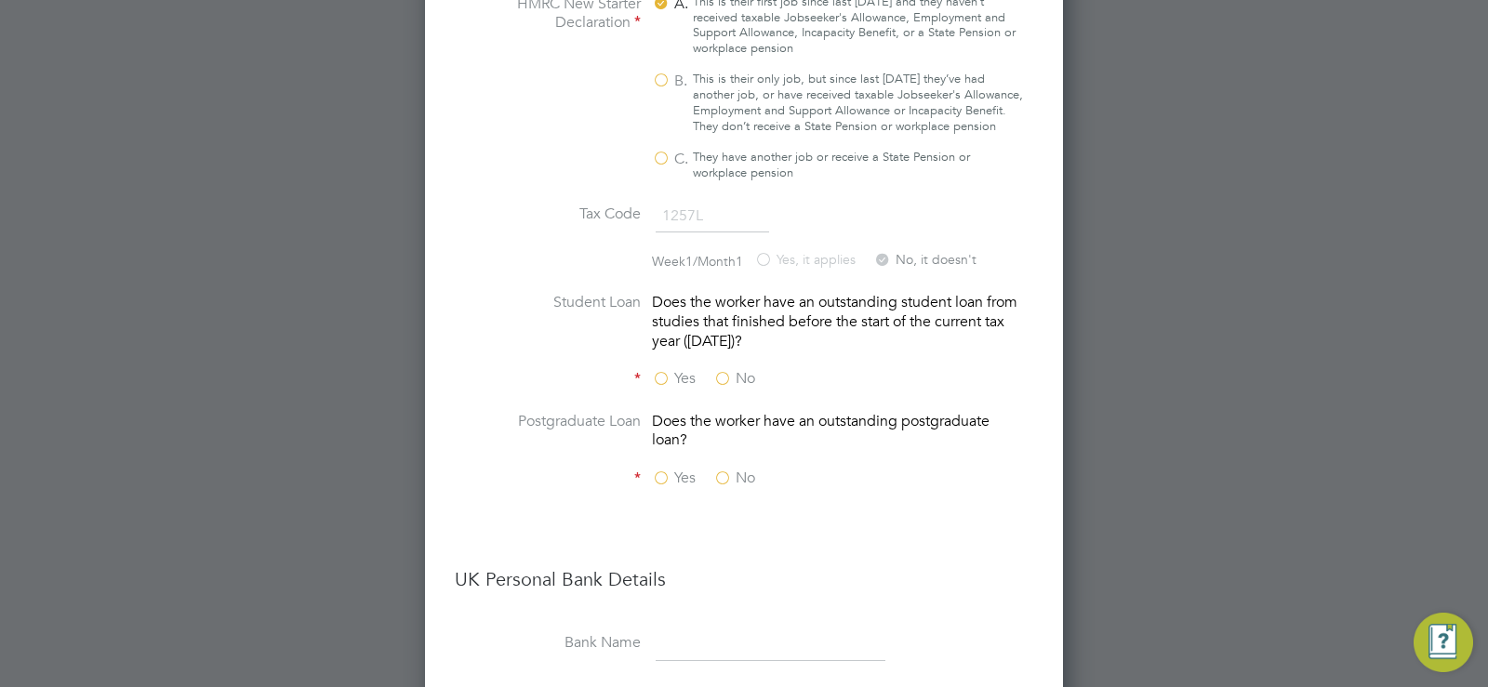
scroll to position [3239, 0]
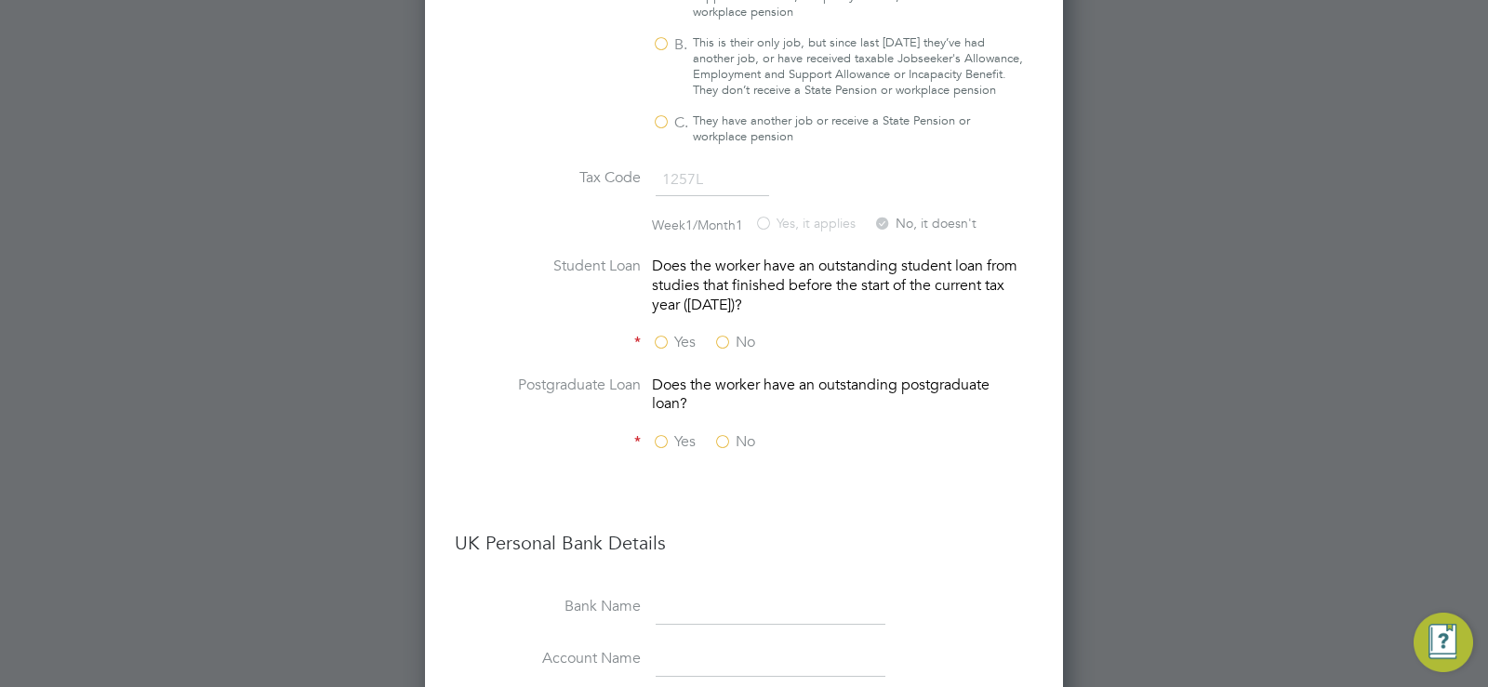
click at [731, 352] on label "No" at bounding box center [734, 343] width 42 height 20
click at [0, 0] on input "No" at bounding box center [0, 0] width 0 height 0
click at [725, 452] on label "No" at bounding box center [734, 442] width 42 height 20
click at [0, 0] on input "No" at bounding box center [0, 0] width 0 height 0
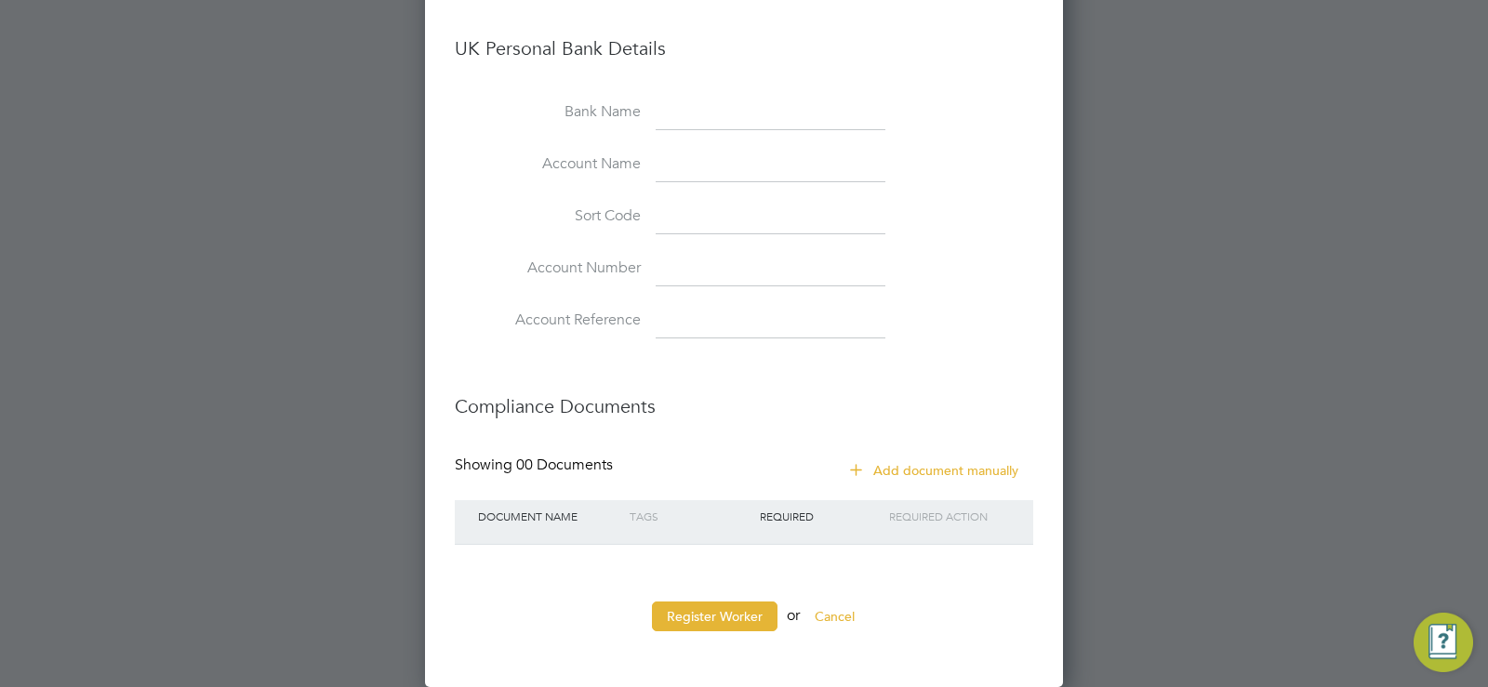
scroll to position [3748, 0]
click at [963, 472] on button "Add document manually" at bounding box center [935, 471] width 196 height 30
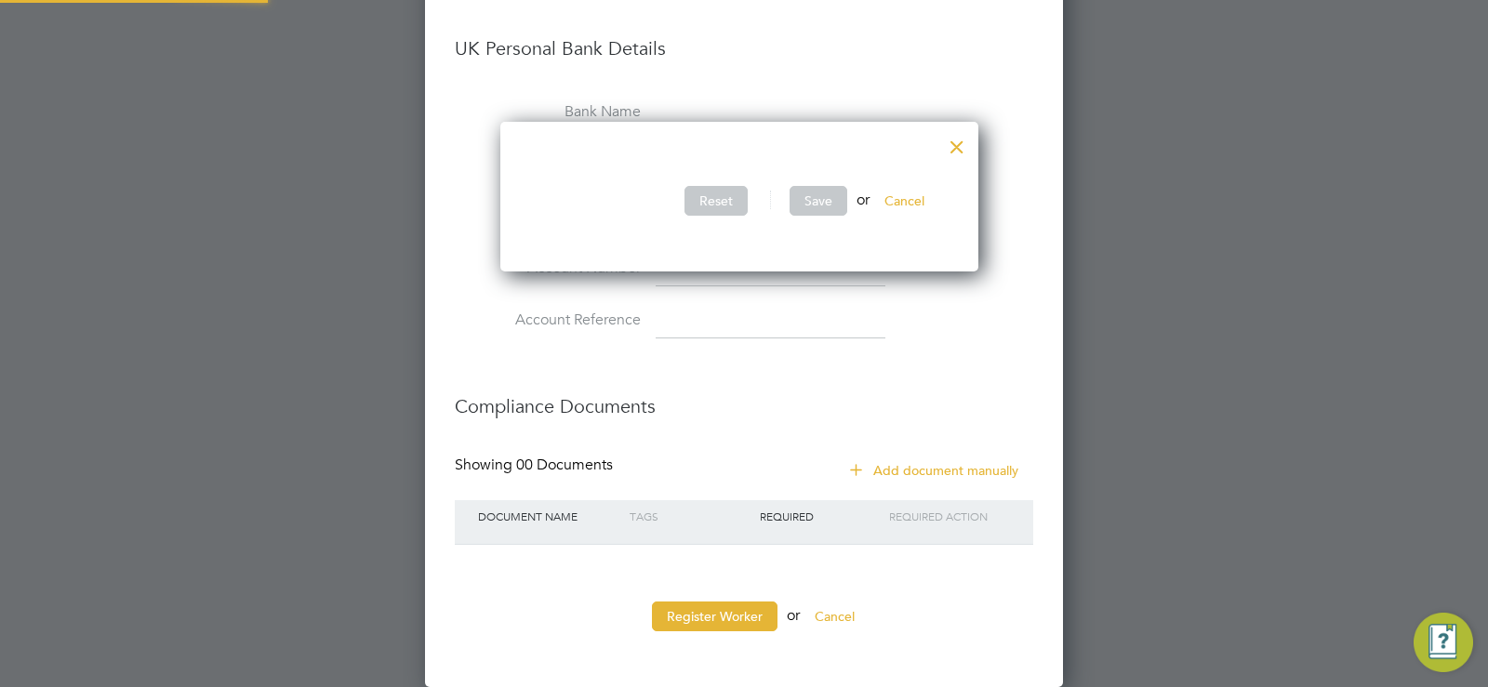
scroll to position [151, 488]
click at [965, 131] on div at bounding box center [956, 142] width 33 height 33
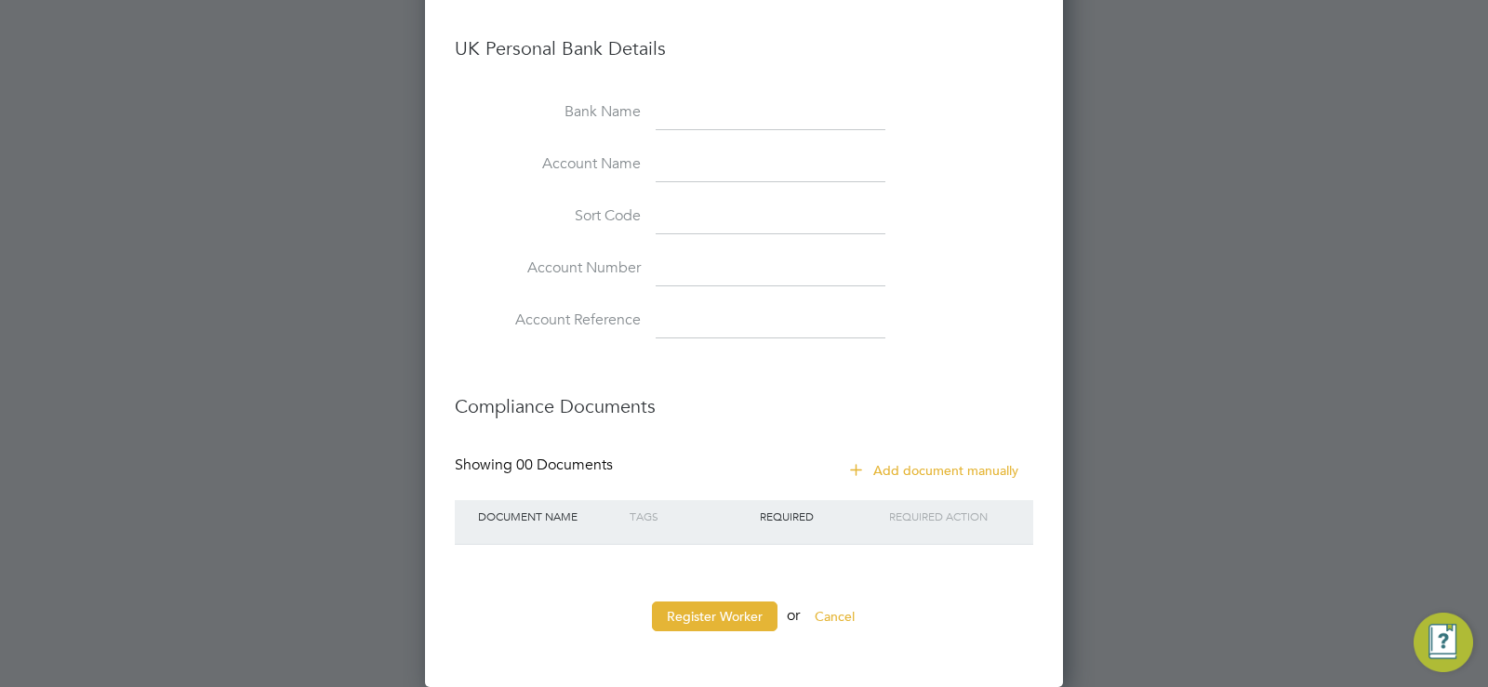
click at [928, 465] on button "Add document manually" at bounding box center [935, 471] width 196 height 30
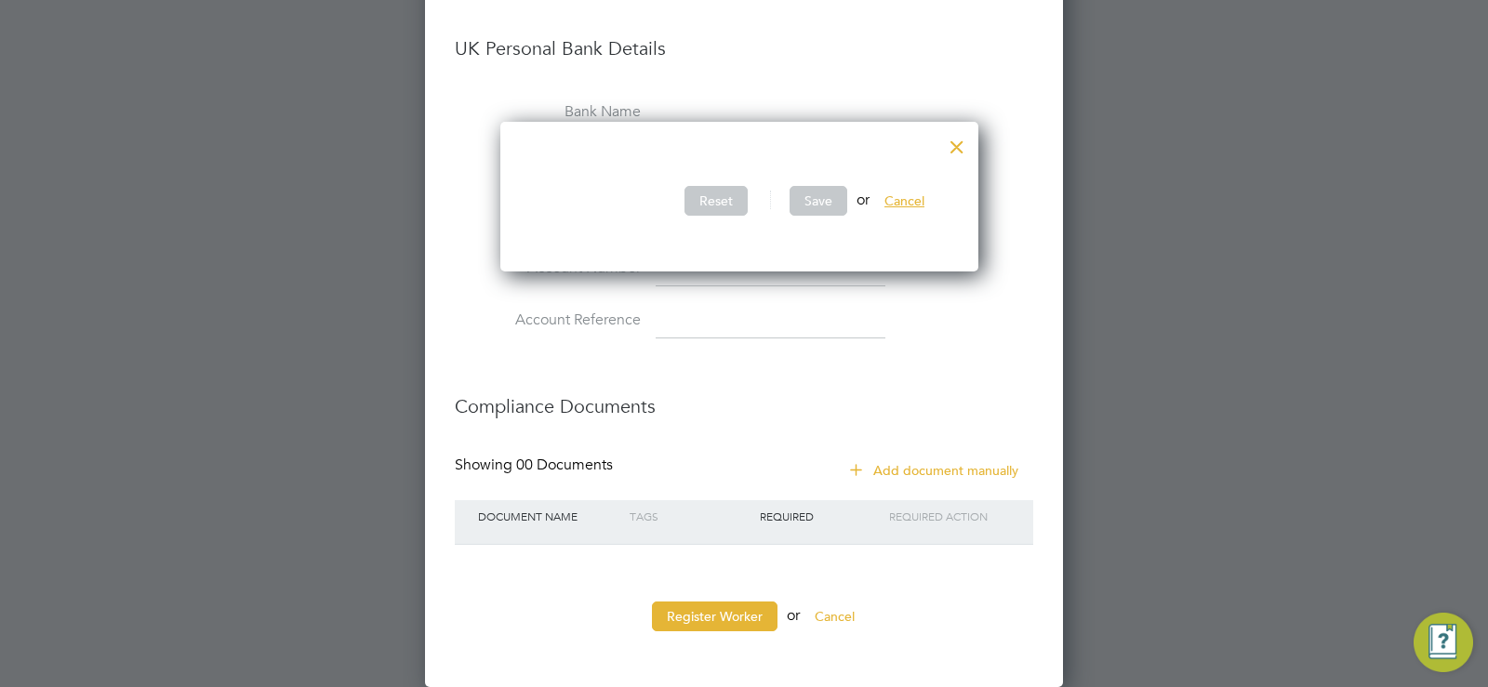
click at [918, 186] on button "Cancel" at bounding box center [904, 201] width 70 height 30
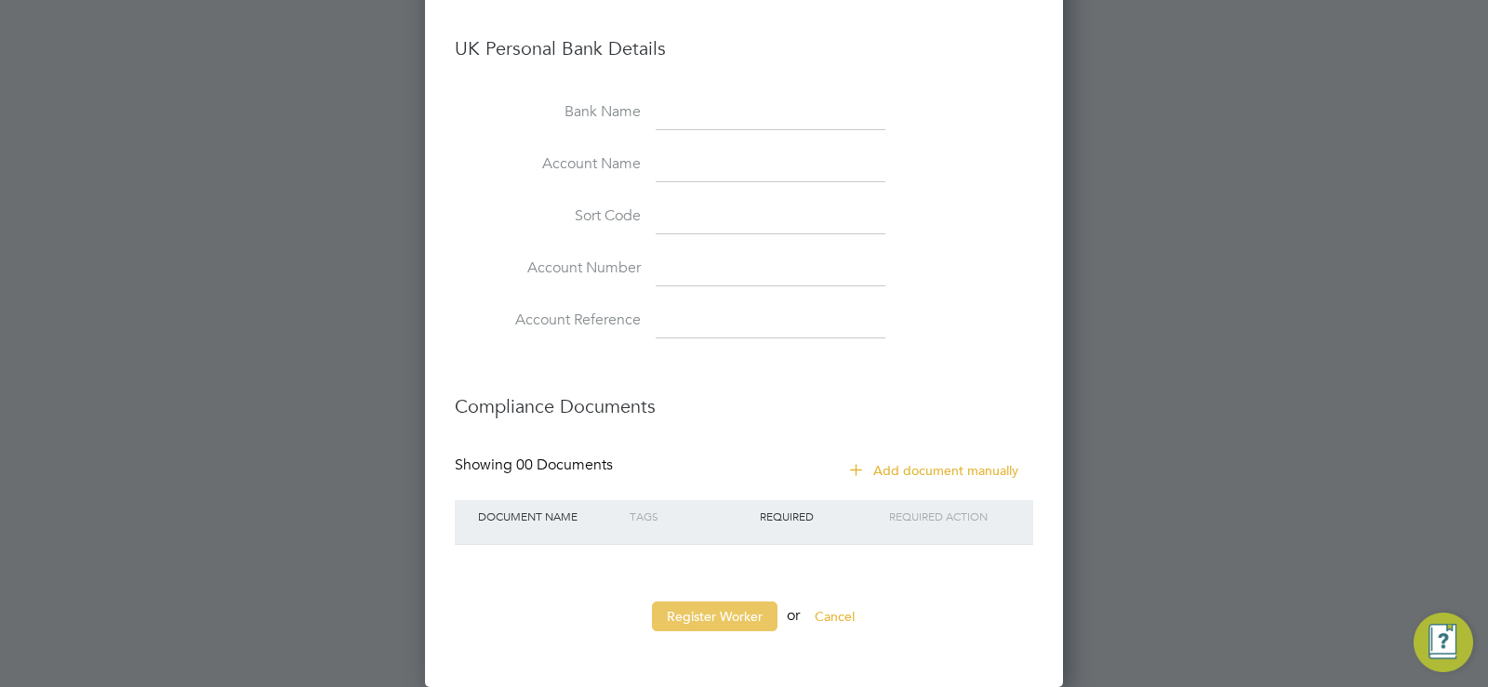
click at [726, 610] on button "Register Worker" at bounding box center [715, 617] width 126 height 30
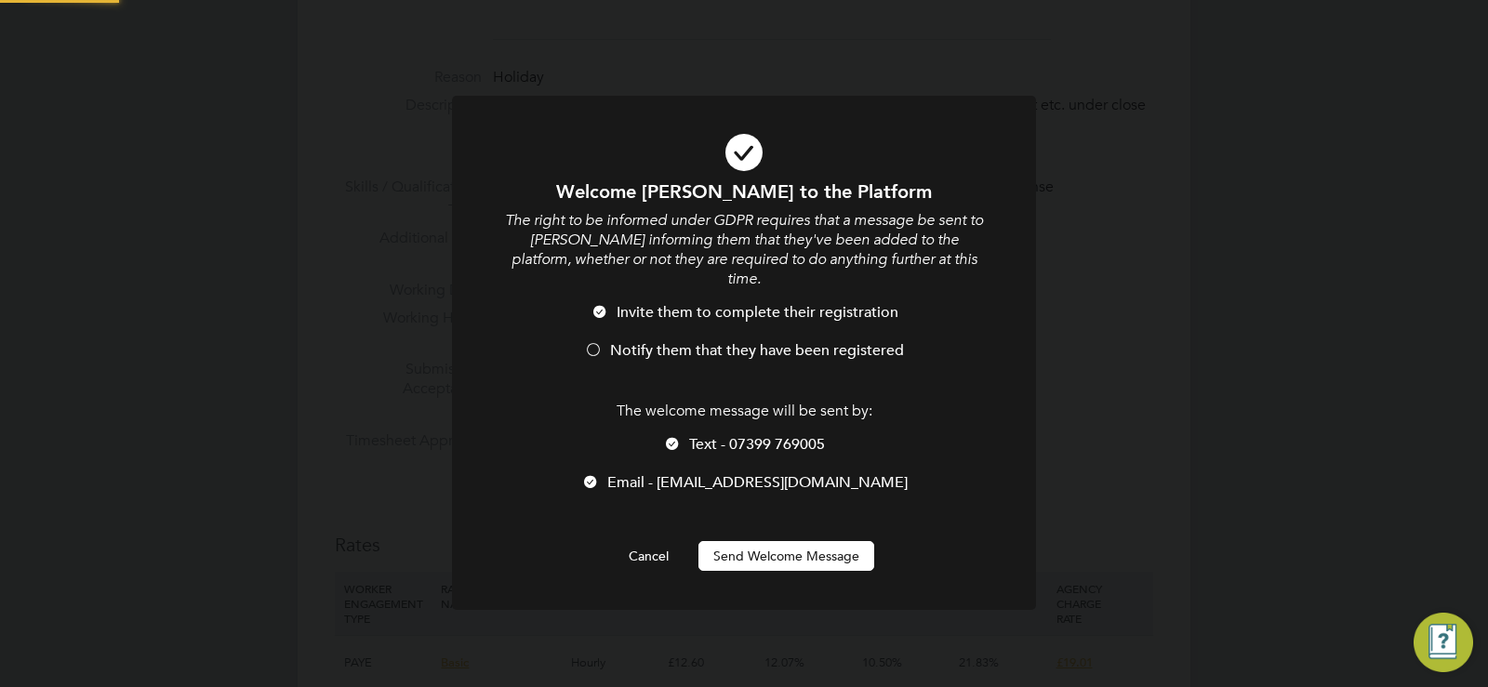
scroll to position [0, 0]
click at [781, 541] on button "Send Welcome Message" at bounding box center [786, 556] width 176 height 30
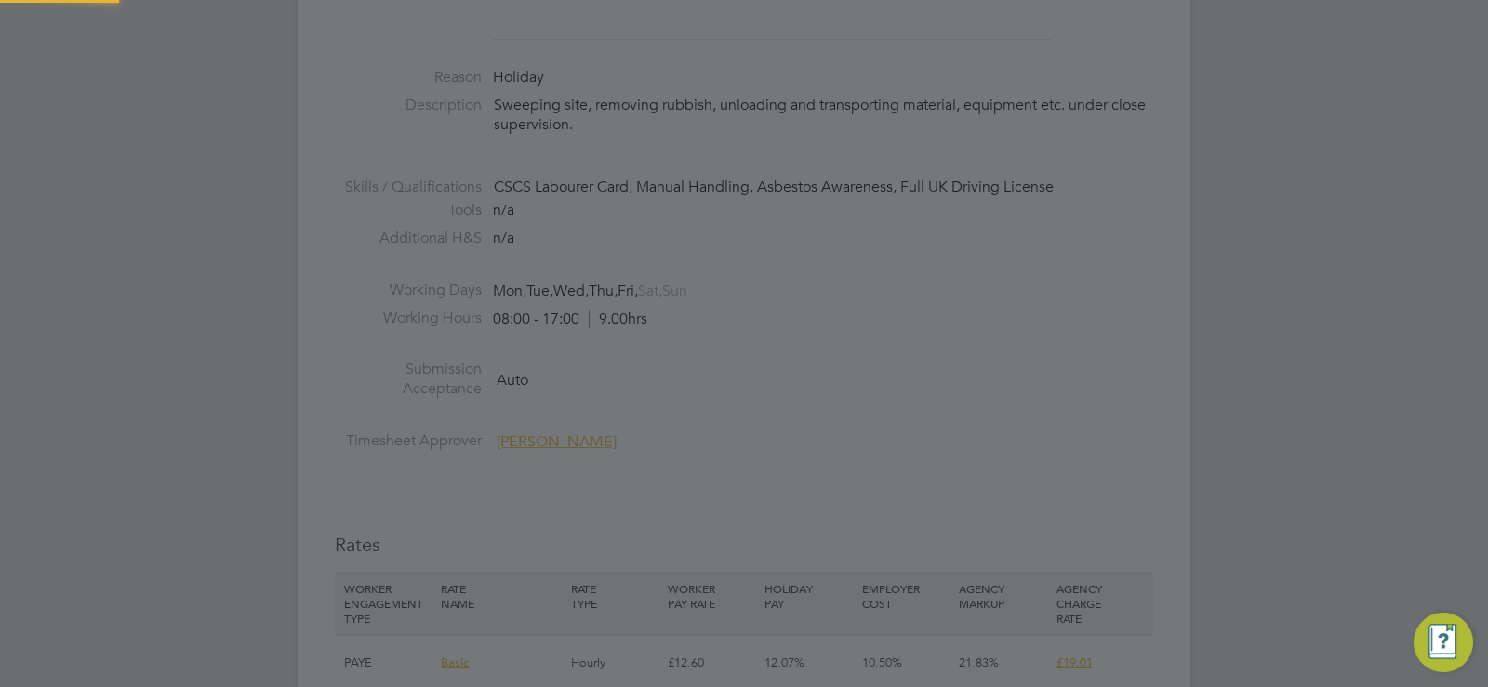
type input "[PERSON_NAME] (220306)"
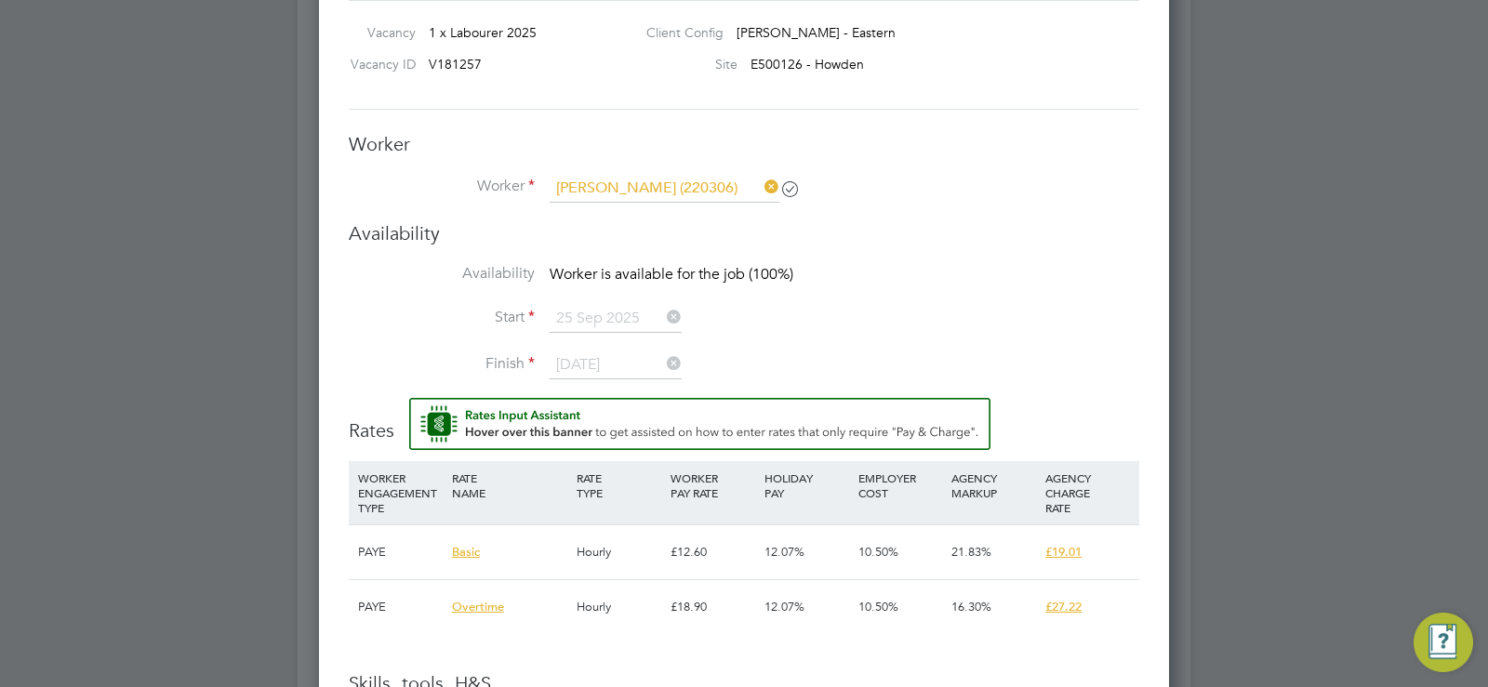
click at [1073, 560] on span "£19.01" at bounding box center [1063, 552] width 36 height 16
drag, startPoint x: 466, startPoint y: 590, endPoint x: 356, endPoint y: 546, distance: 118.4
click at [356, 546] on div "WORKER ENGAGEMENT TYPE RATE NAME RATE TYPE WORKER PAY RATE HOLIDAY PAY EMPLOYER…" at bounding box center [744, 547] width 790 height 173
click at [356, 546] on div "PAYE" at bounding box center [400, 552] width 94 height 54
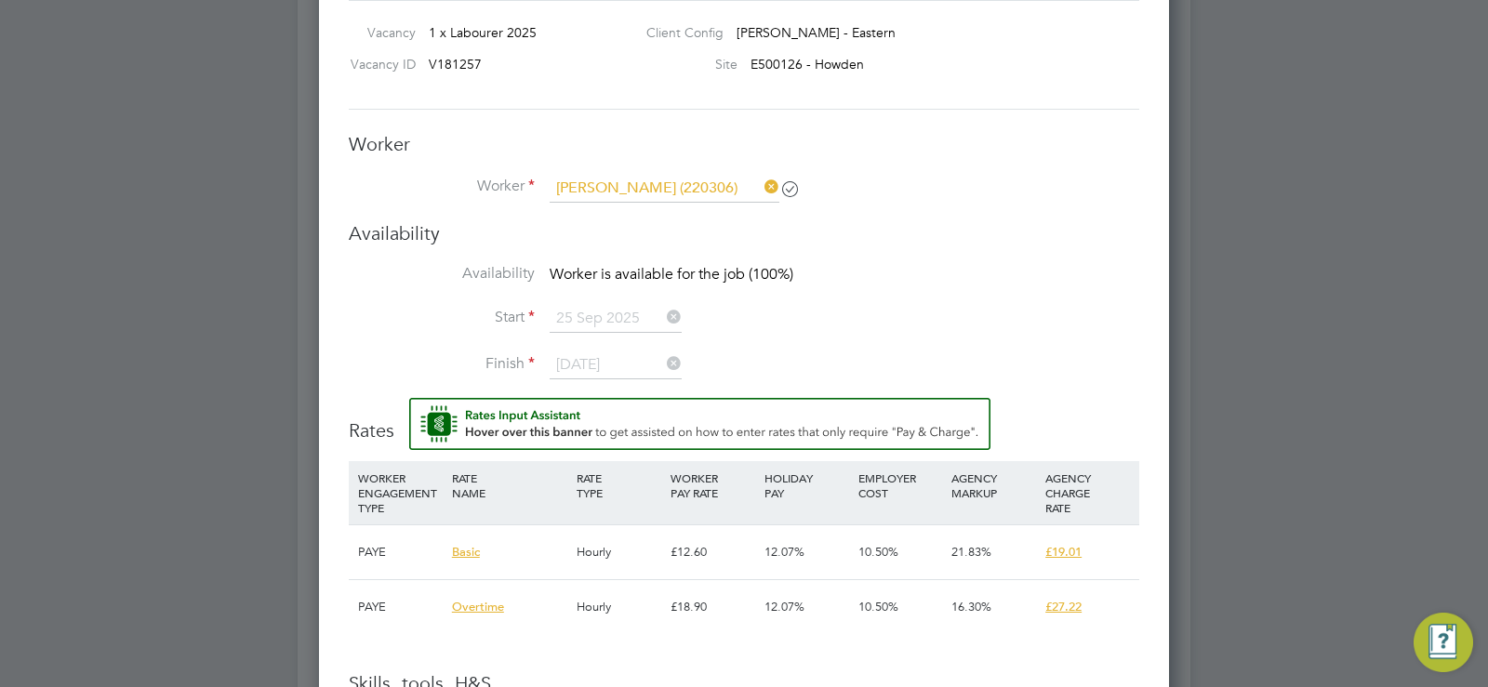
click at [485, 550] on div "Basic" at bounding box center [509, 552] width 125 height 54
click at [478, 551] on span "Basic" at bounding box center [466, 552] width 28 height 16
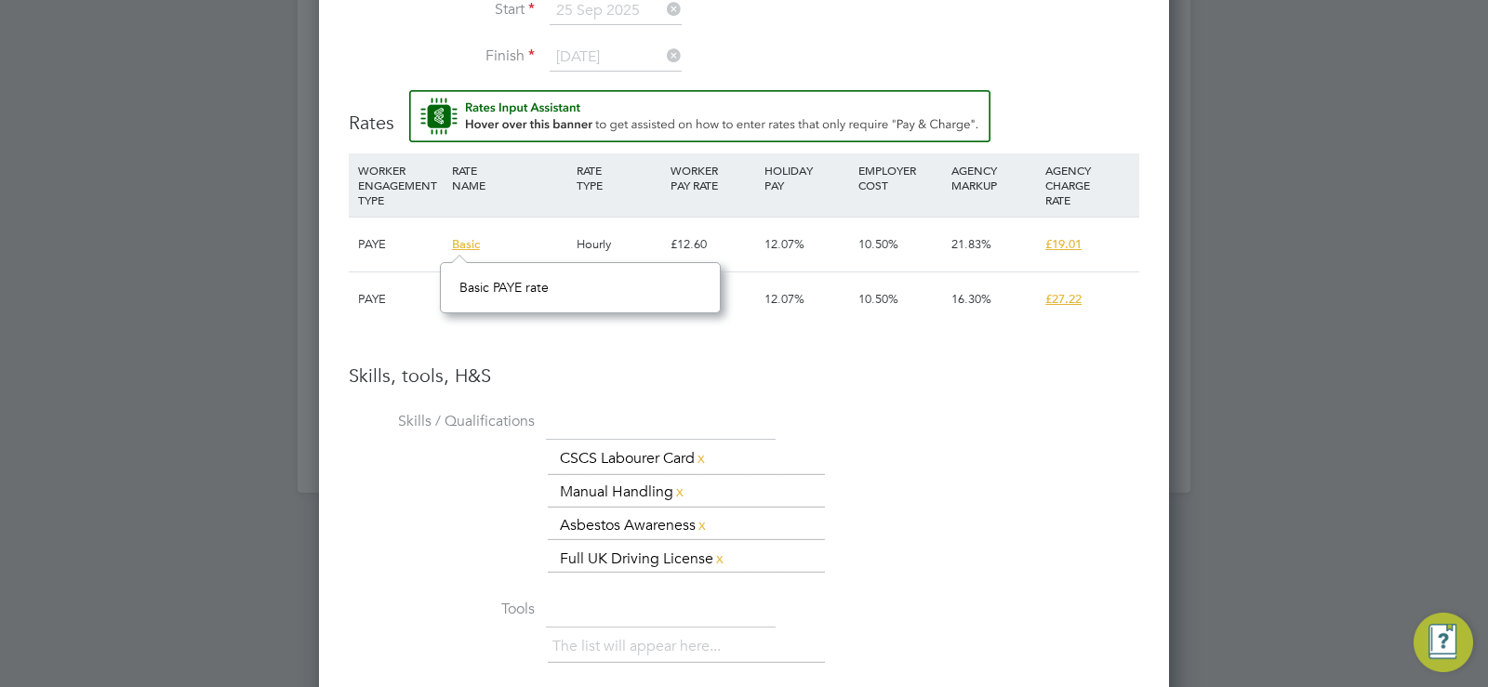
click at [386, 395] on div "Skills, tools, H&S Skills / Qualifications The list will appear here... CSCS La…" at bounding box center [744, 688] width 790 height 649
click at [914, 436] on li "Skills / Qualifications The list will appear here... CSCS Labourer Card x Manua…" at bounding box center [744, 500] width 790 height 188
click at [1068, 243] on span "£19.01" at bounding box center [1063, 244] width 36 height 16
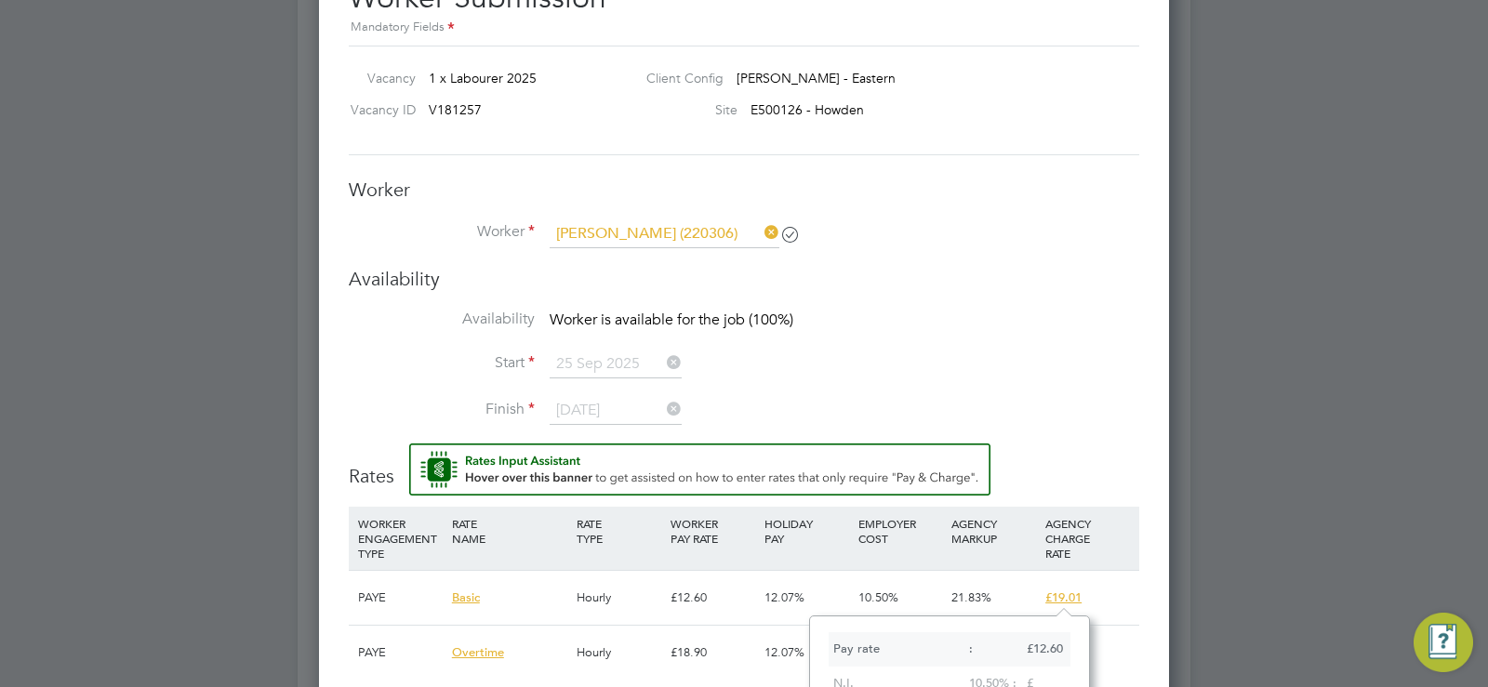
click at [923, 205] on div "Worker Worker [PERSON_NAME] (220306) Worker Engagement Type" at bounding box center [744, 222] width 790 height 89
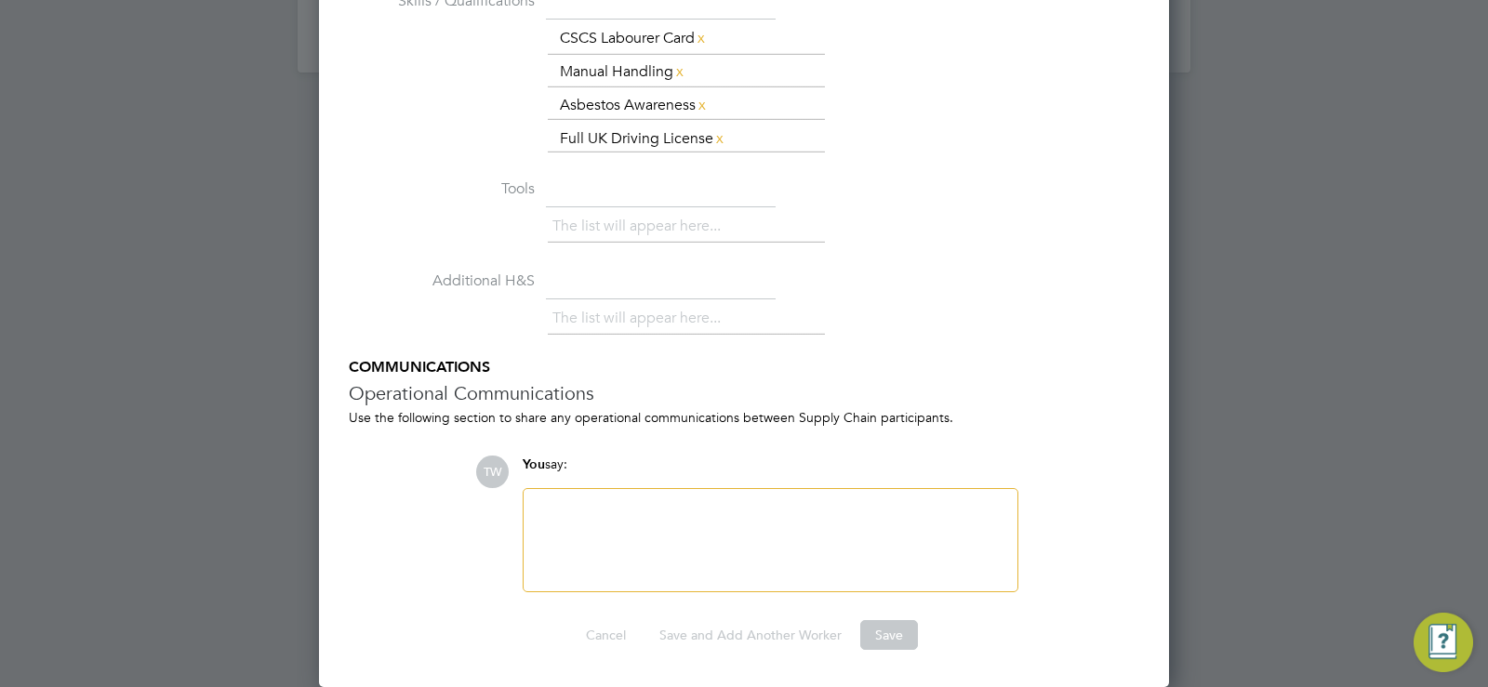
click at [680, 322] on li "The list will appear here..." at bounding box center [640, 318] width 176 height 25
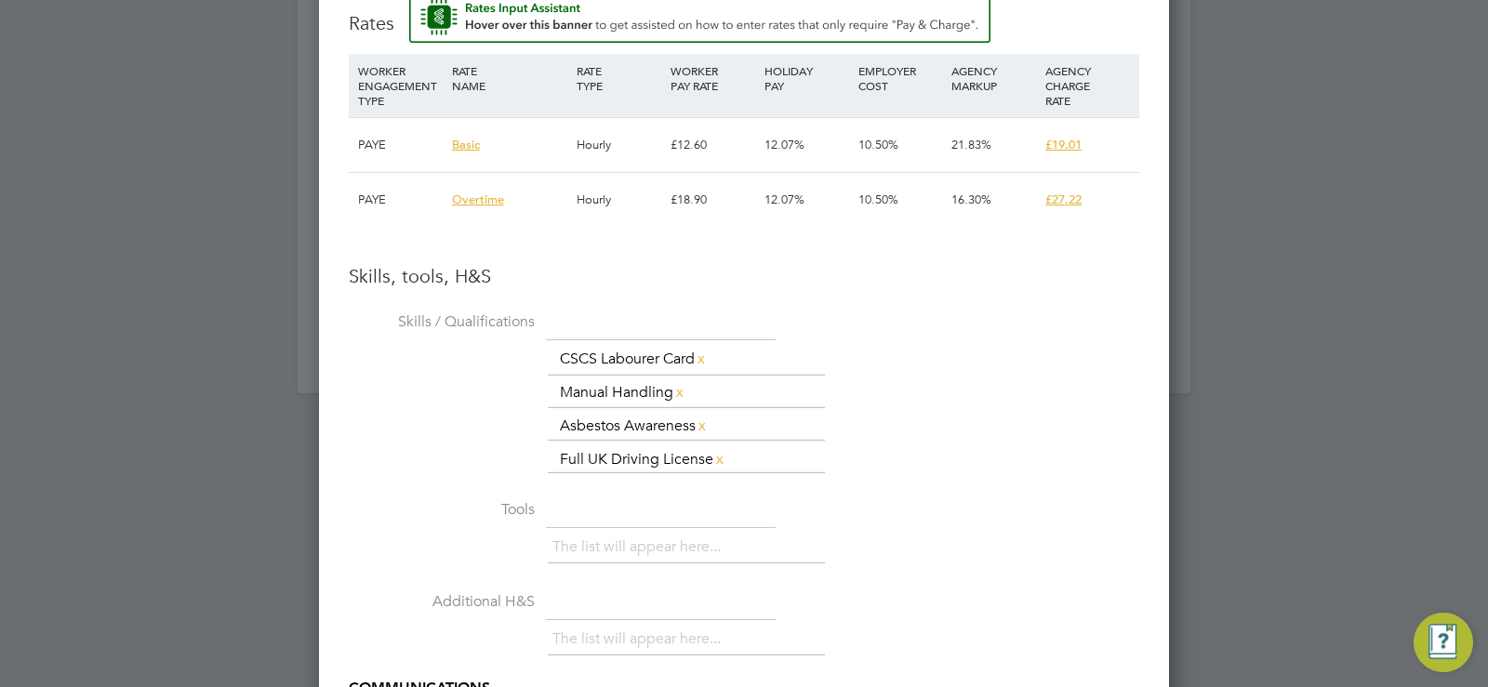
drag, startPoint x: 576, startPoint y: 338, endPoint x: 467, endPoint y: 146, distance: 221.5
click at [467, 146] on span "Basic" at bounding box center [466, 145] width 28 height 16
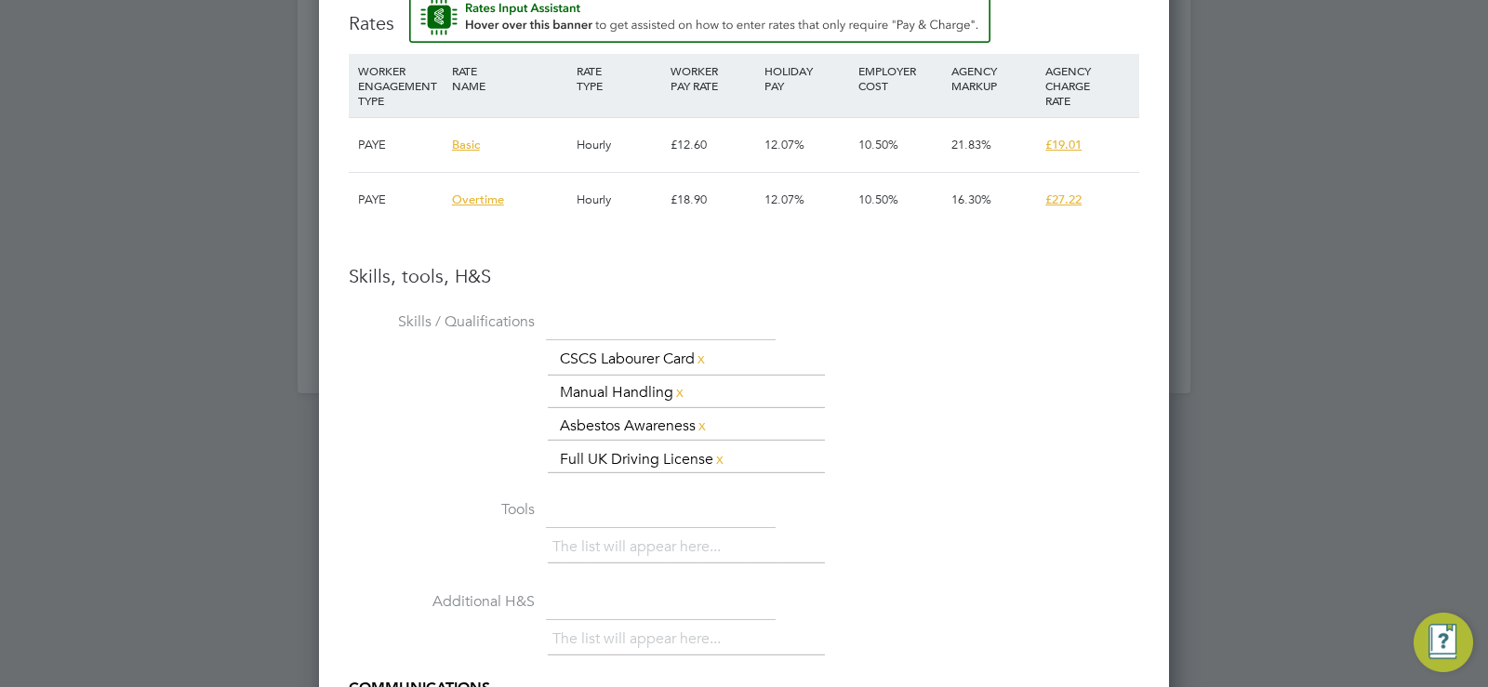
click at [467, 146] on span "Basic" at bounding box center [466, 145] width 28 height 16
click at [1061, 137] on div "£19.01" at bounding box center [1087, 145] width 94 height 54
click at [1061, 140] on span "£19.01" at bounding box center [1063, 145] width 36 height 16
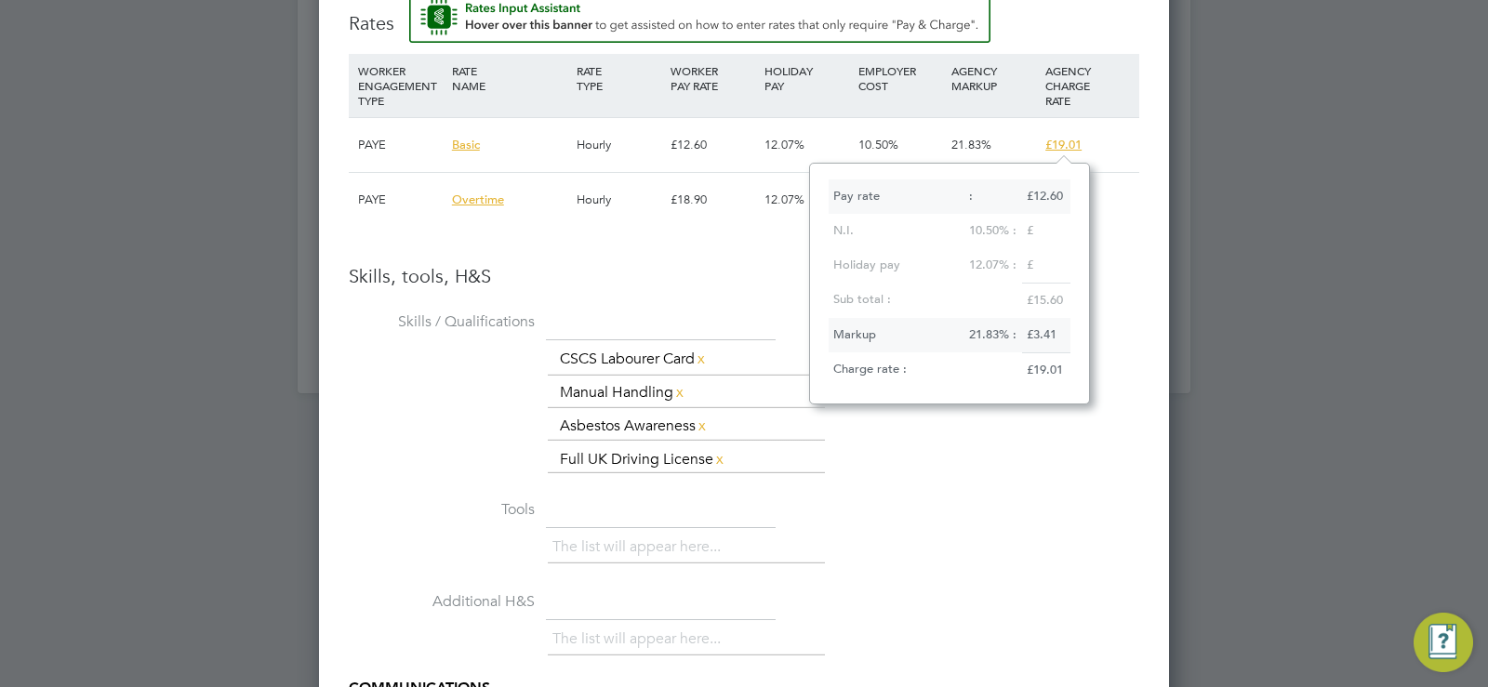
click at [1061, 140] on span "£19.01" at bounding box center [1063, 145] width 36 height 16
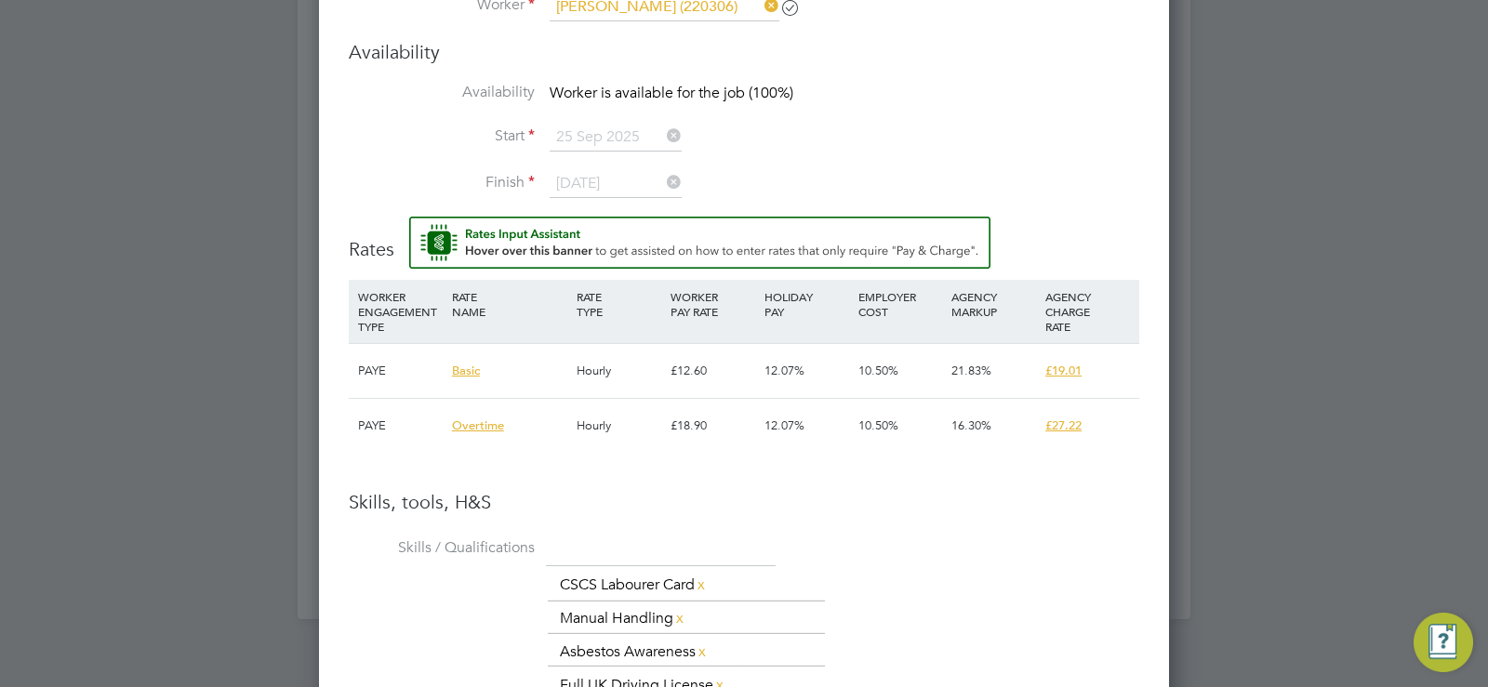
scroll to position [1775, 0]
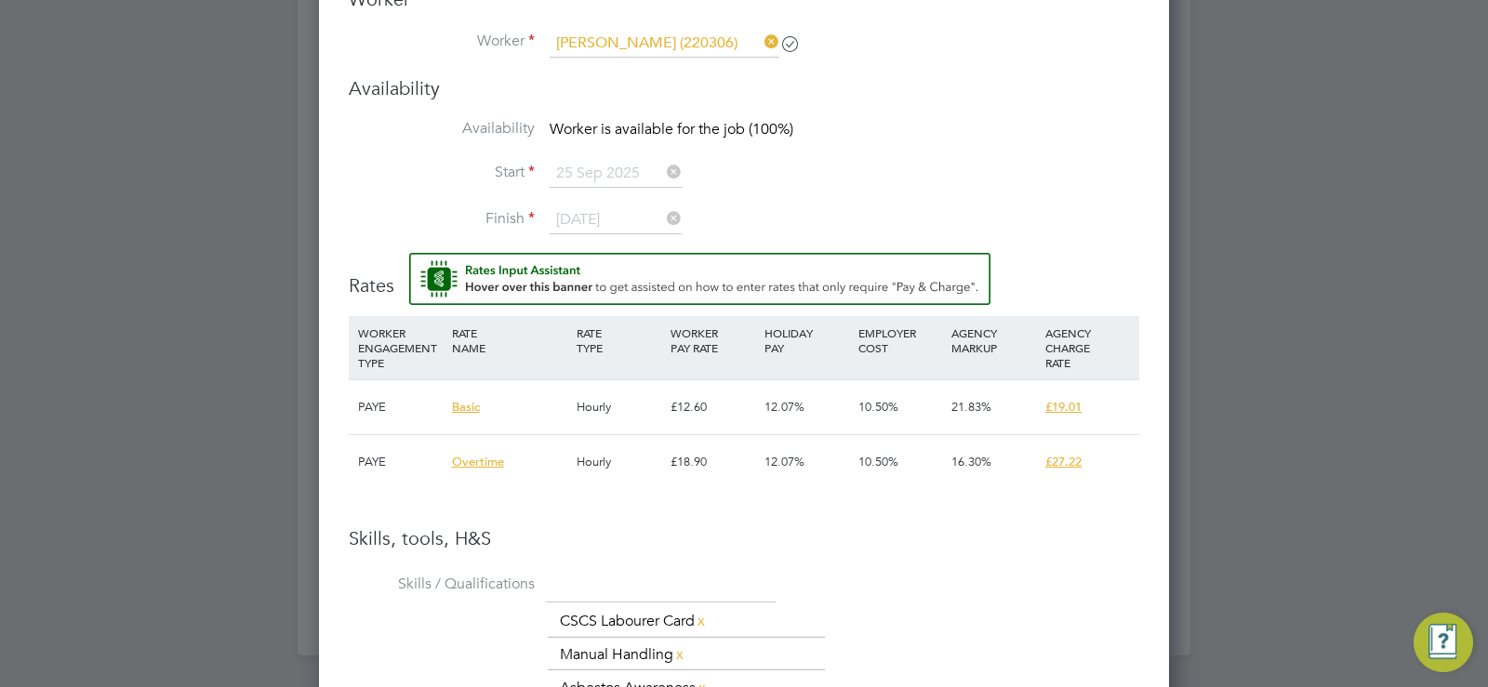
click at [600, 418] on div "Hourly" at bounding box center [619, 407] width 94 height 54
click at [1061, 408] on span "£19.01" at bounding box center [1063, 407] width 36 height 16
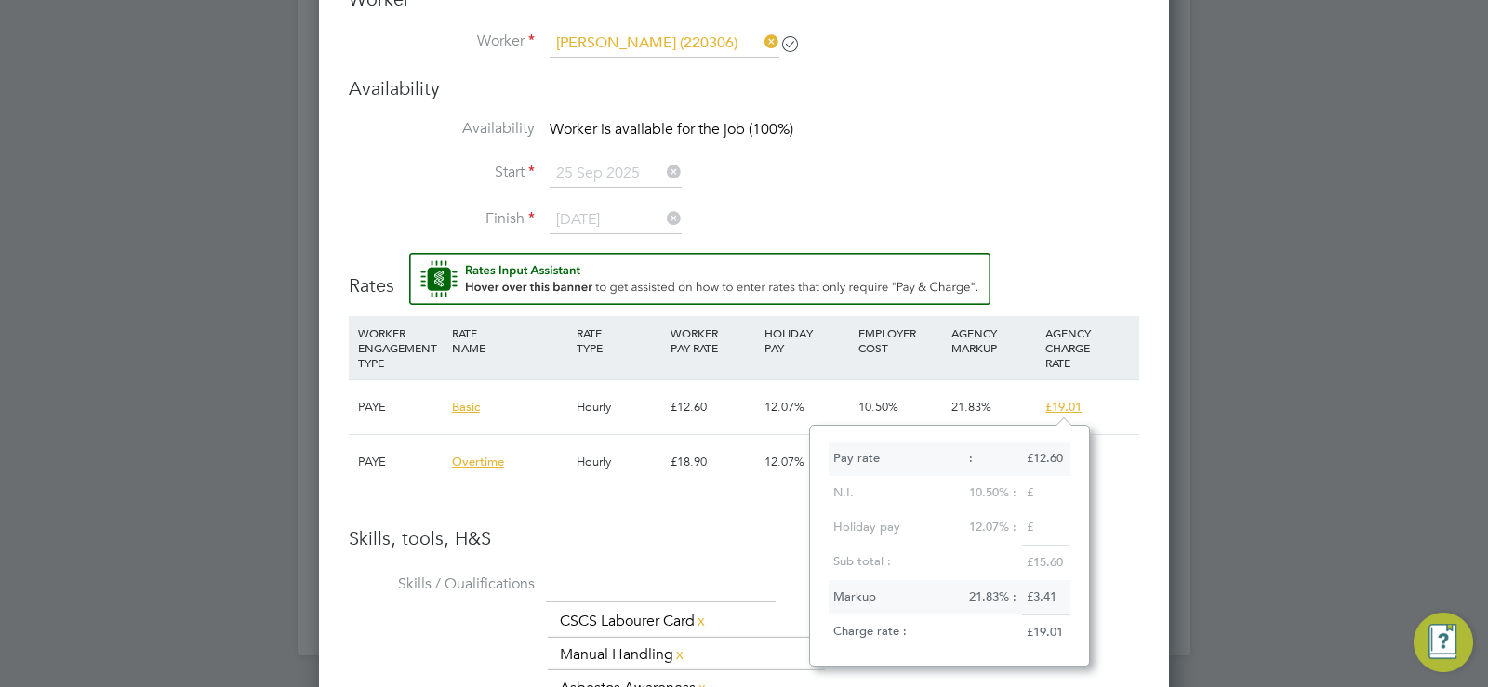
click at [992, 394] on div "21.83%" at bounding box center [993, 407] width 94 height 54
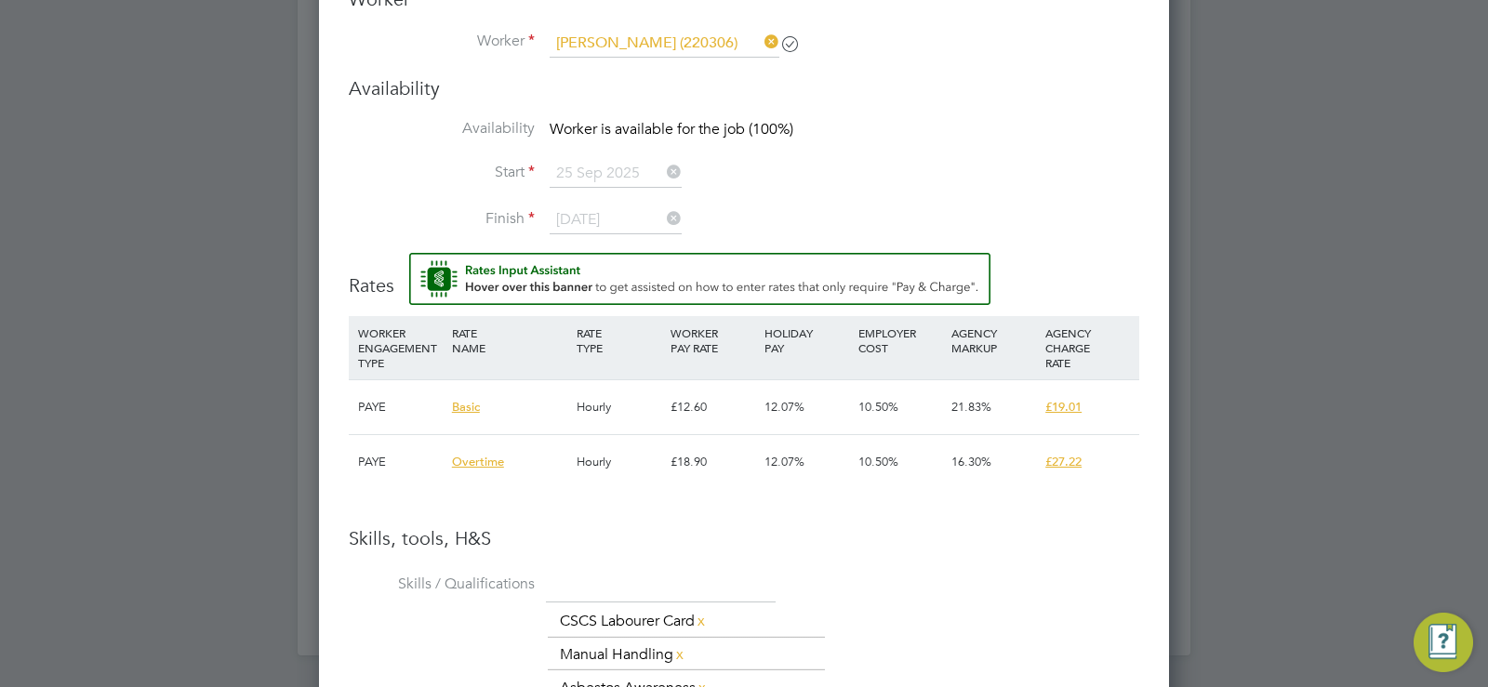
click at [946, 390] on div "21.83%" at bounding box center [993, 407] width 94 height 54
click at [375, 424] on div "PAYE" at bounding box center [400, 407] width 94 height 54
click at [443, 417] on div "PAYE" at bounding box center [400, 407] width 94 height 54
click at [448, 417] on div "Basic" at bounding box center [509, 407] width 125 height 54
click at [461, 416] on div "Basic" at bounding box center [509, 407] width 125 height 54
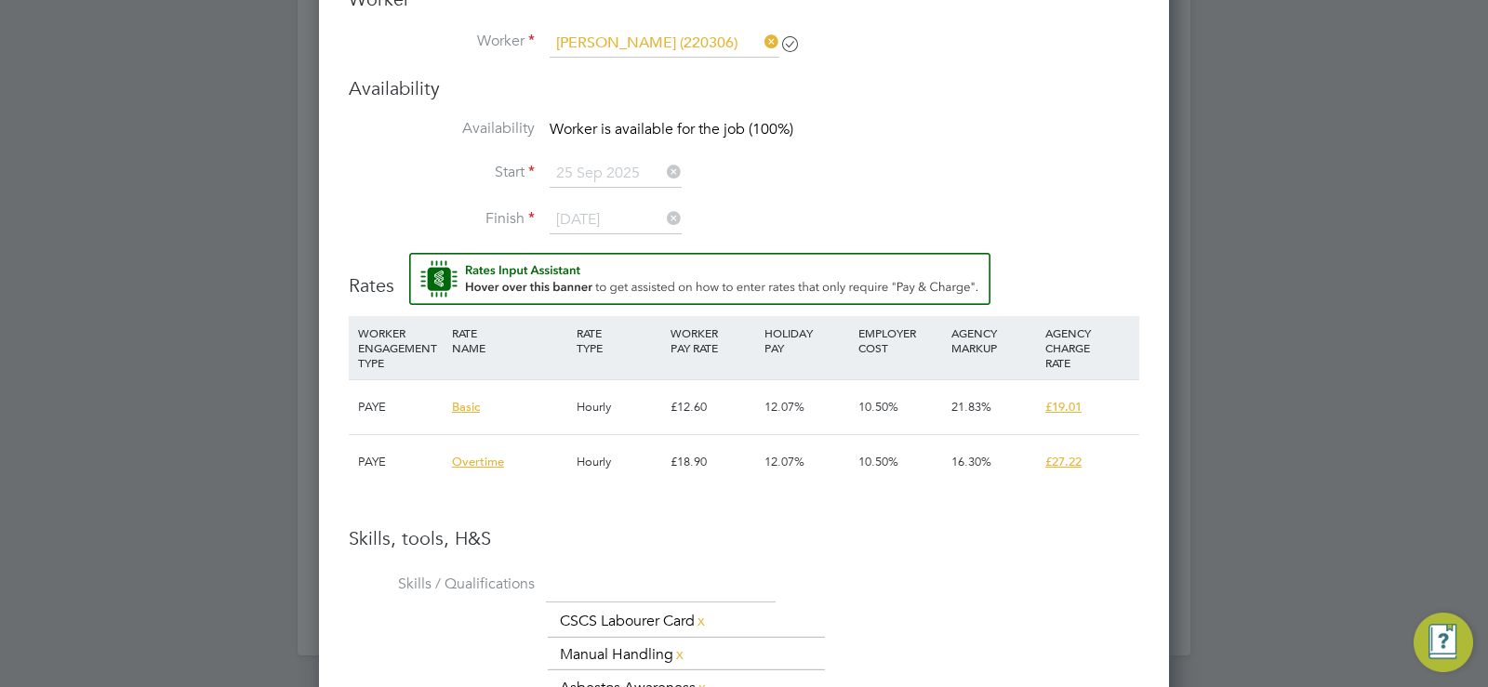
click at [963, 172] on li "Start [DATE]" at bounding box center [744, 183] width 790 height 46
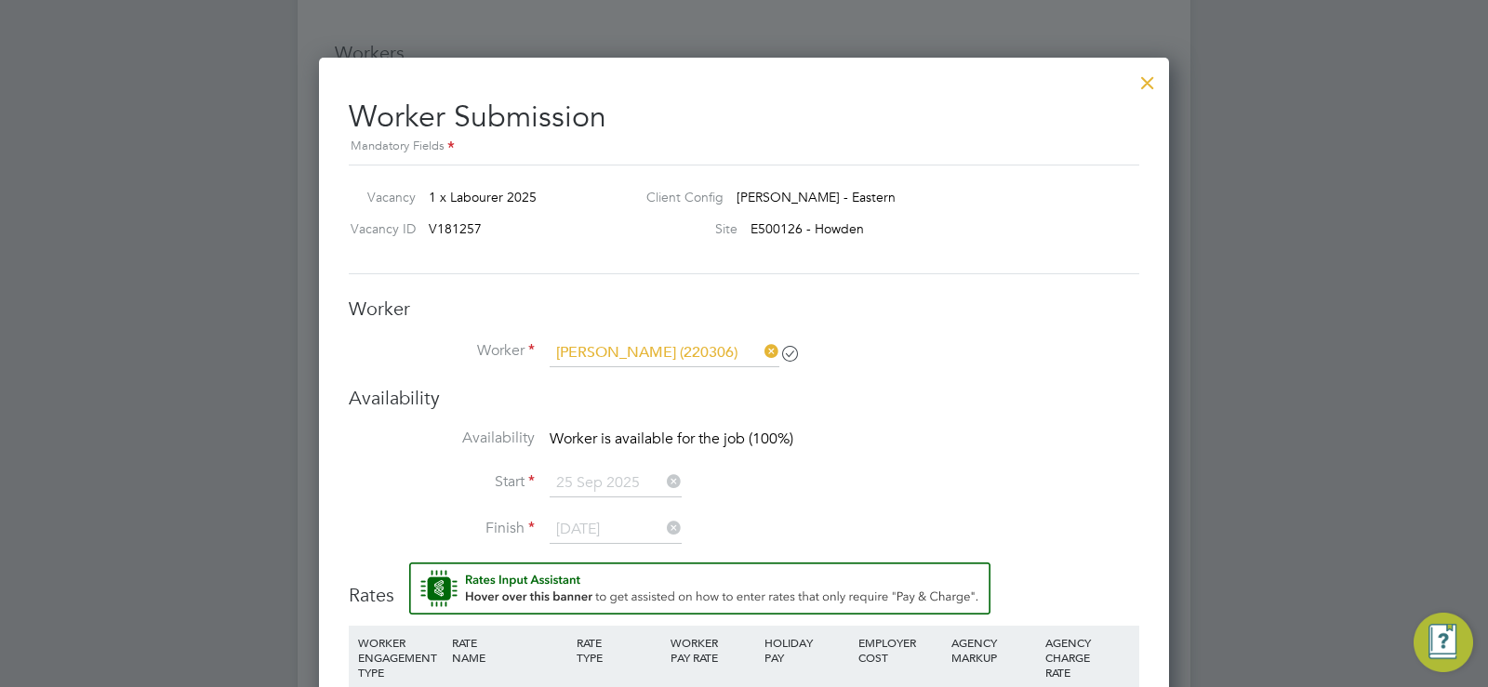
scroll to position [1394, 0]
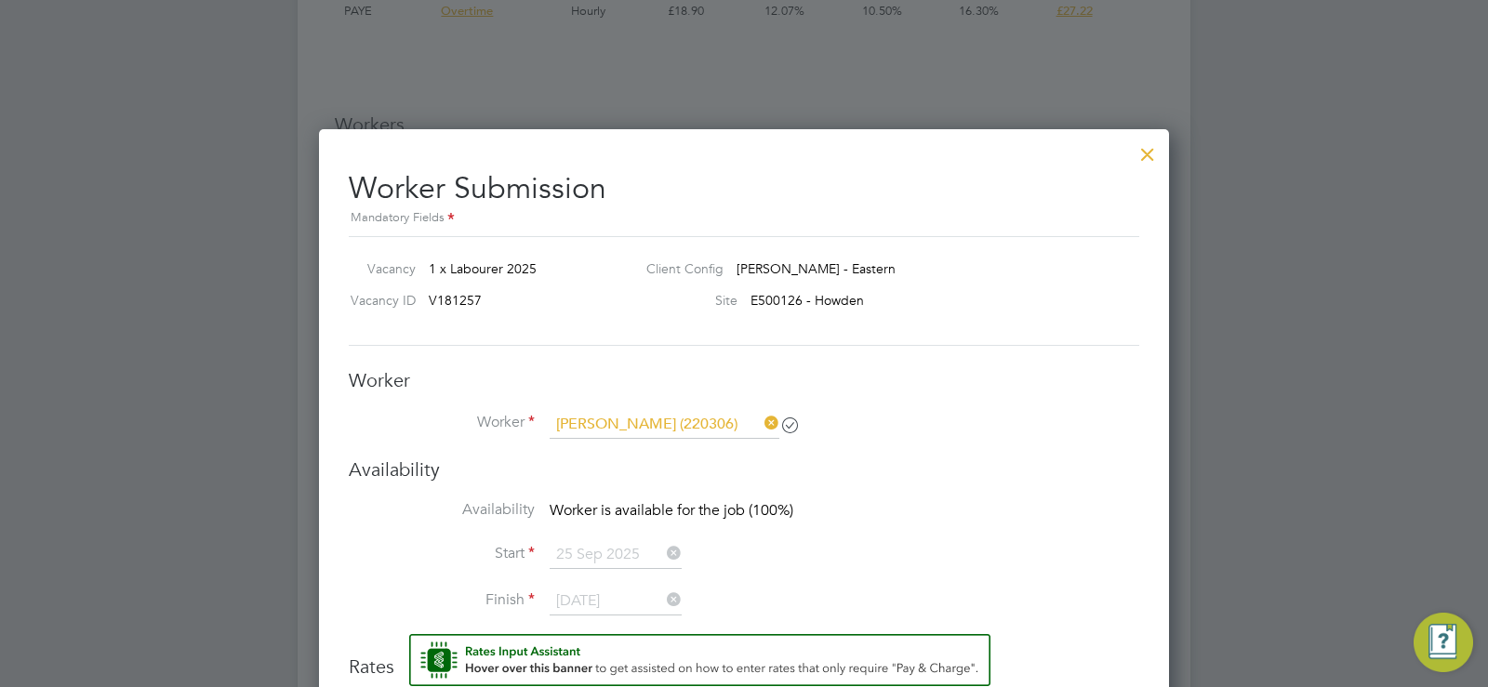
click at [956, 371] on h3 "Worker" at bounding box center [744, 380] width 790 height 24
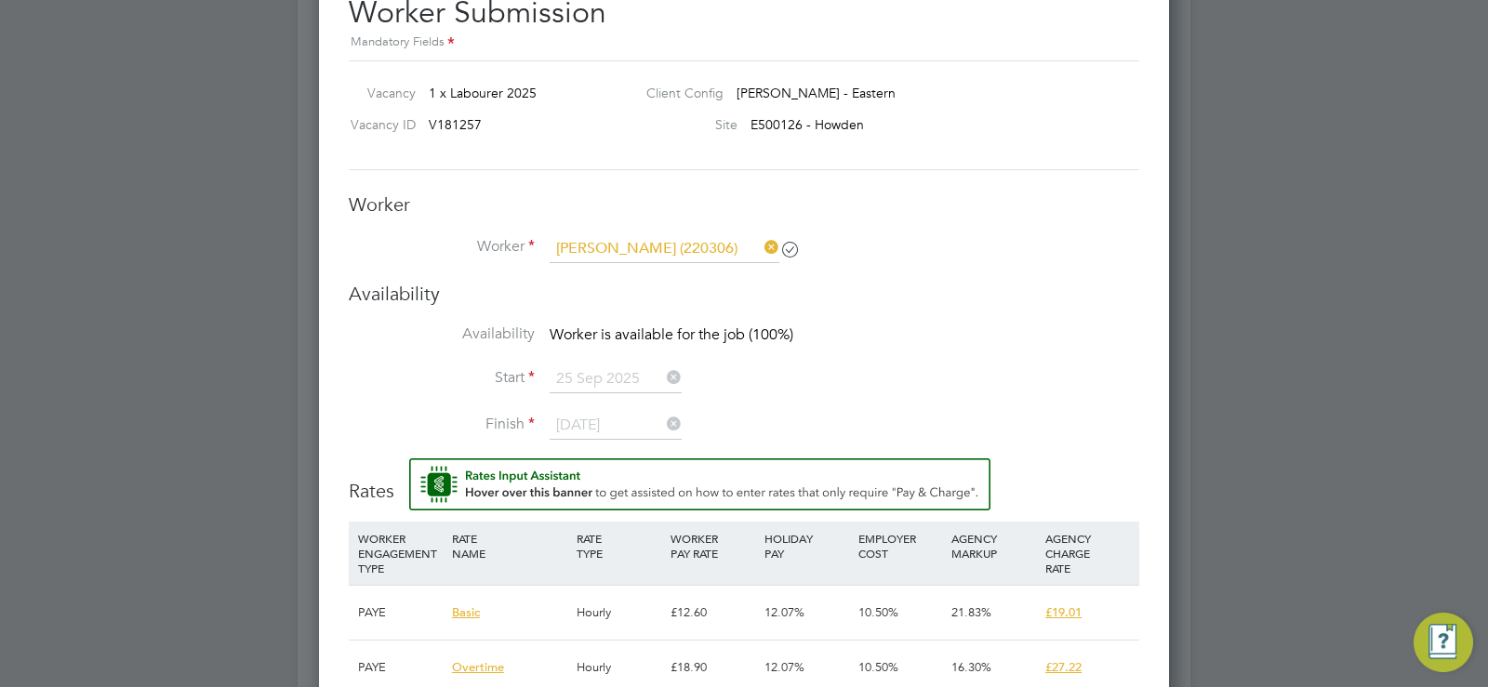
scroll to position [1621, 0]
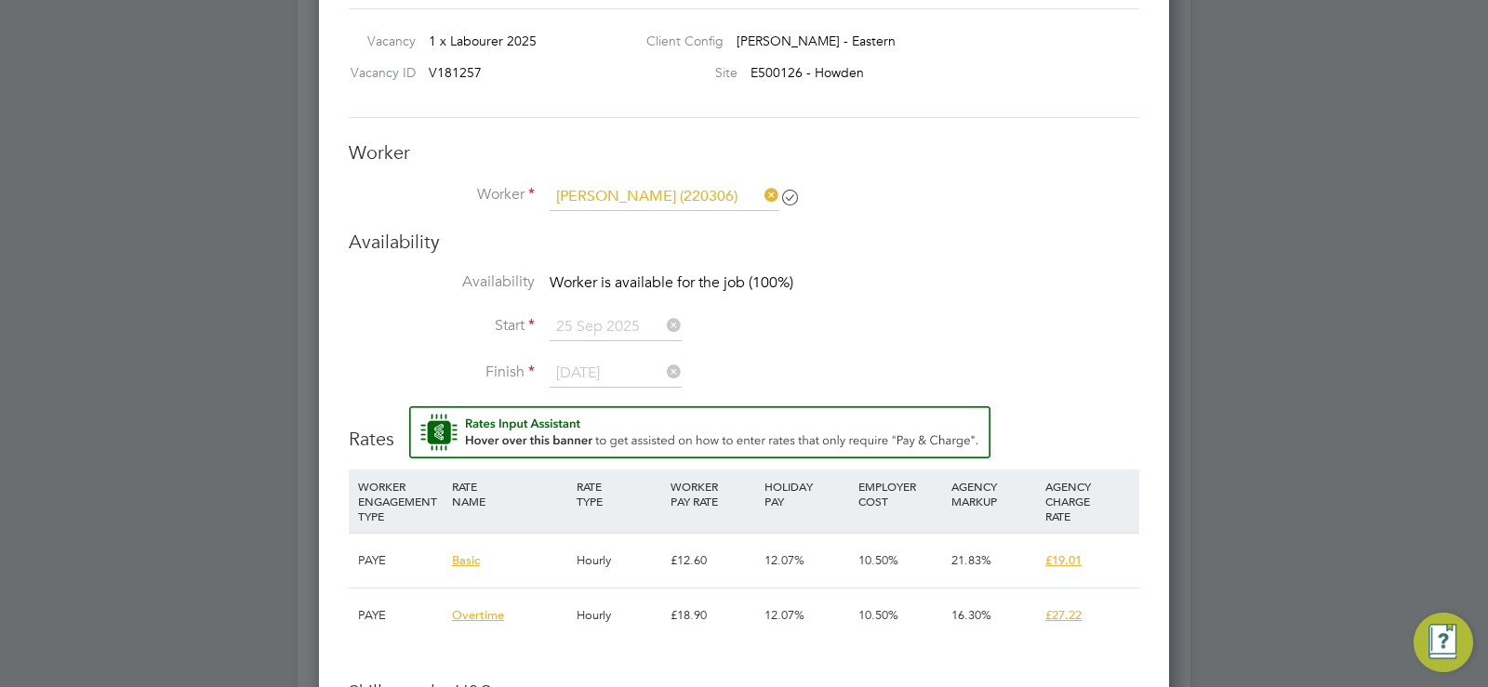
click at [380, 443] on h3 "Rates" at bounding box center [744, 428] width 790 height 45
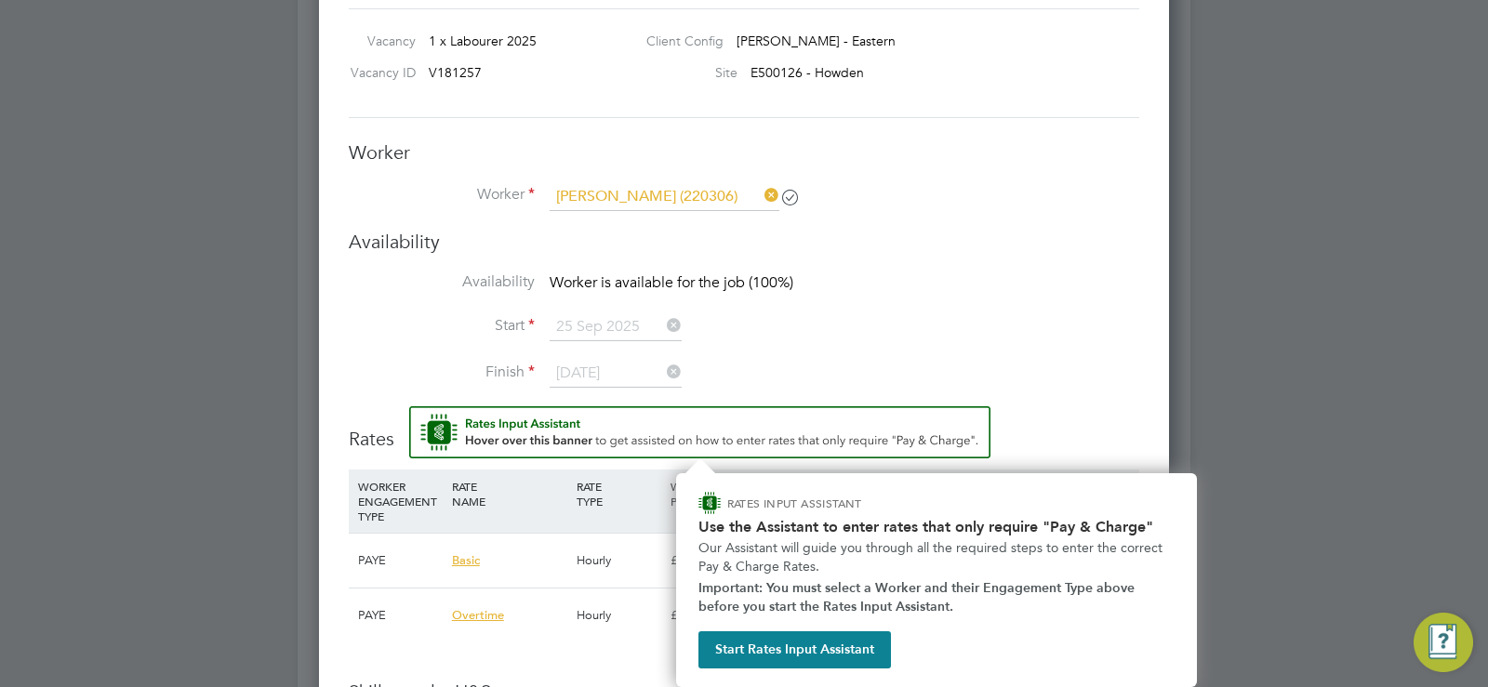
click at [438, 430] on img "Rate Assistant" at bounding box center [699, 432] width 581 height 52
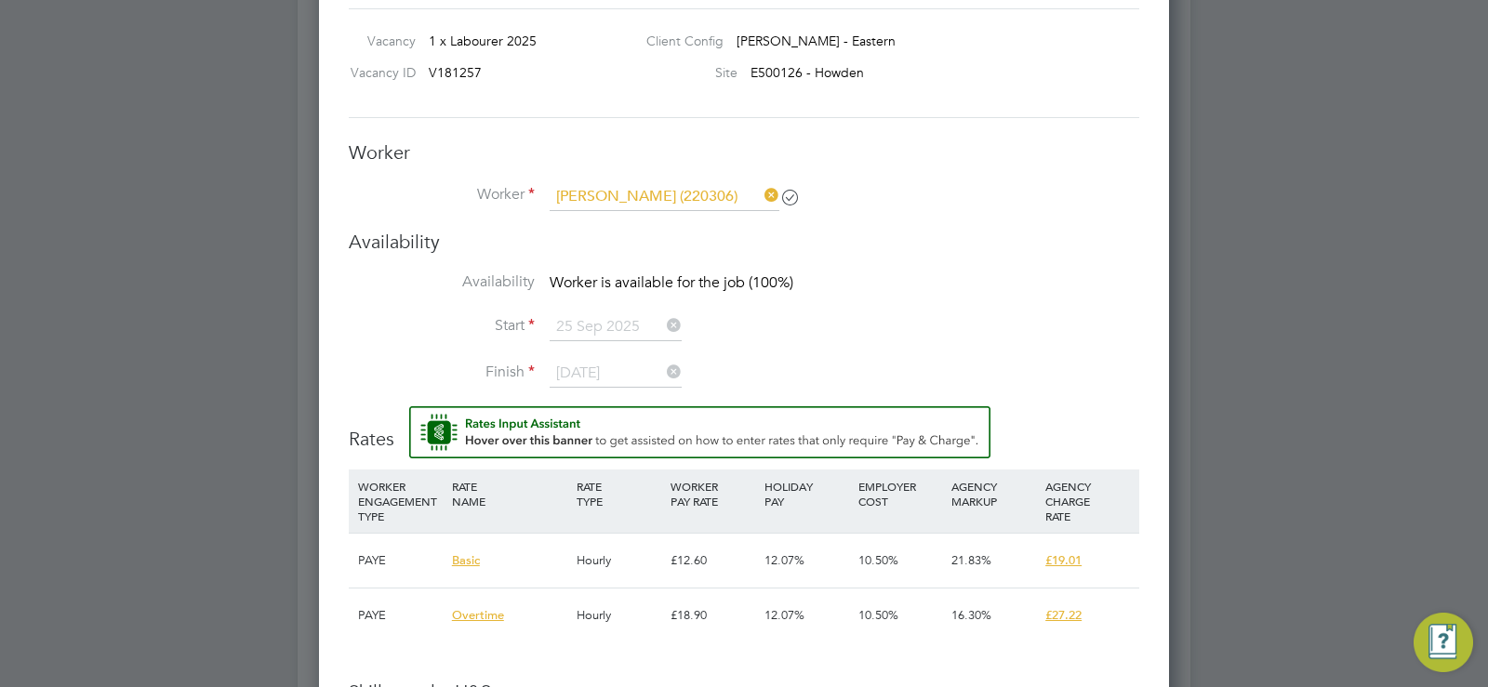
click at [382, 560] on div "PAYE" at bounding box center [400, 561] width 94 height 54
click at [459, 558] on span "Basic" at bounding box center [466, 560] width 28 height 16
click at [1074, 573] on div "£19.01" at bounding box center [1087, 561] width 94 height 54
click at [1070, 557] on span "£19.01" at bounding box center [1063, 560] width 36 height 16
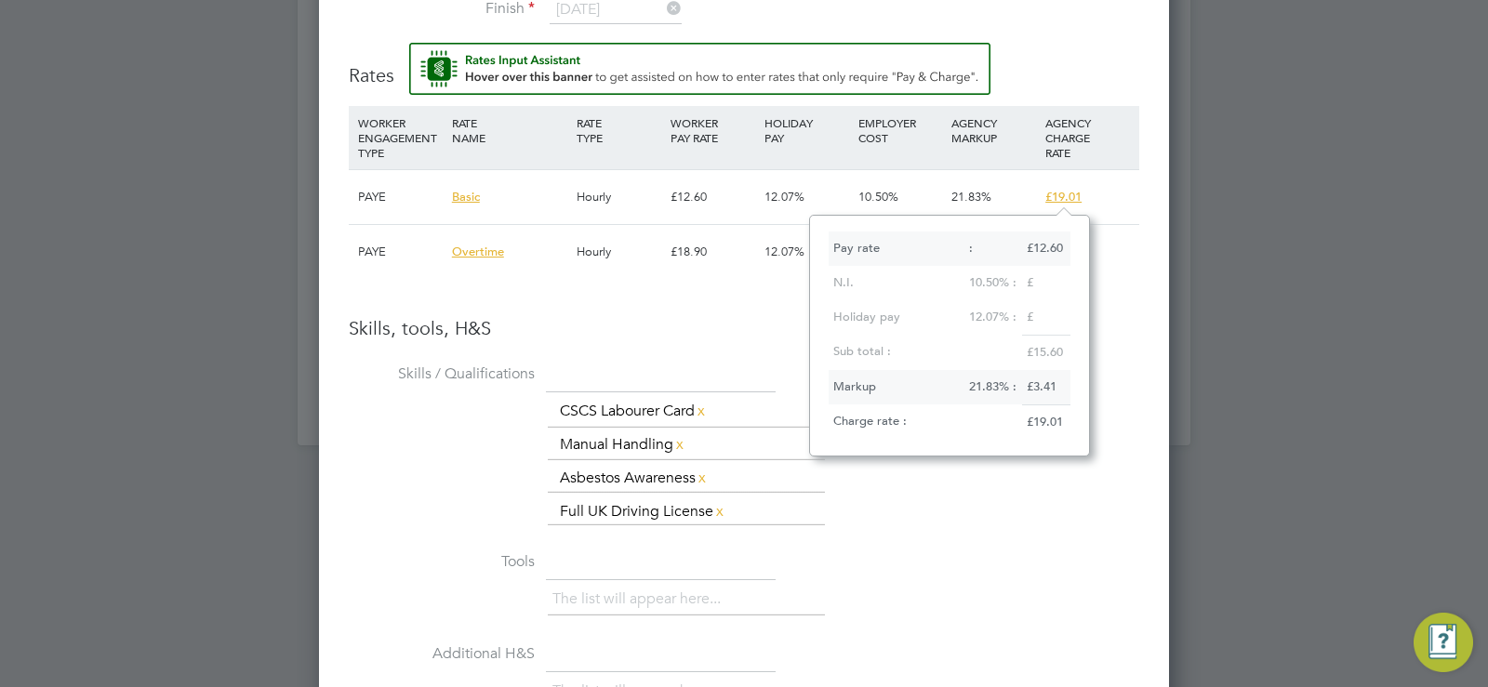
scroll to position [1977, 0]
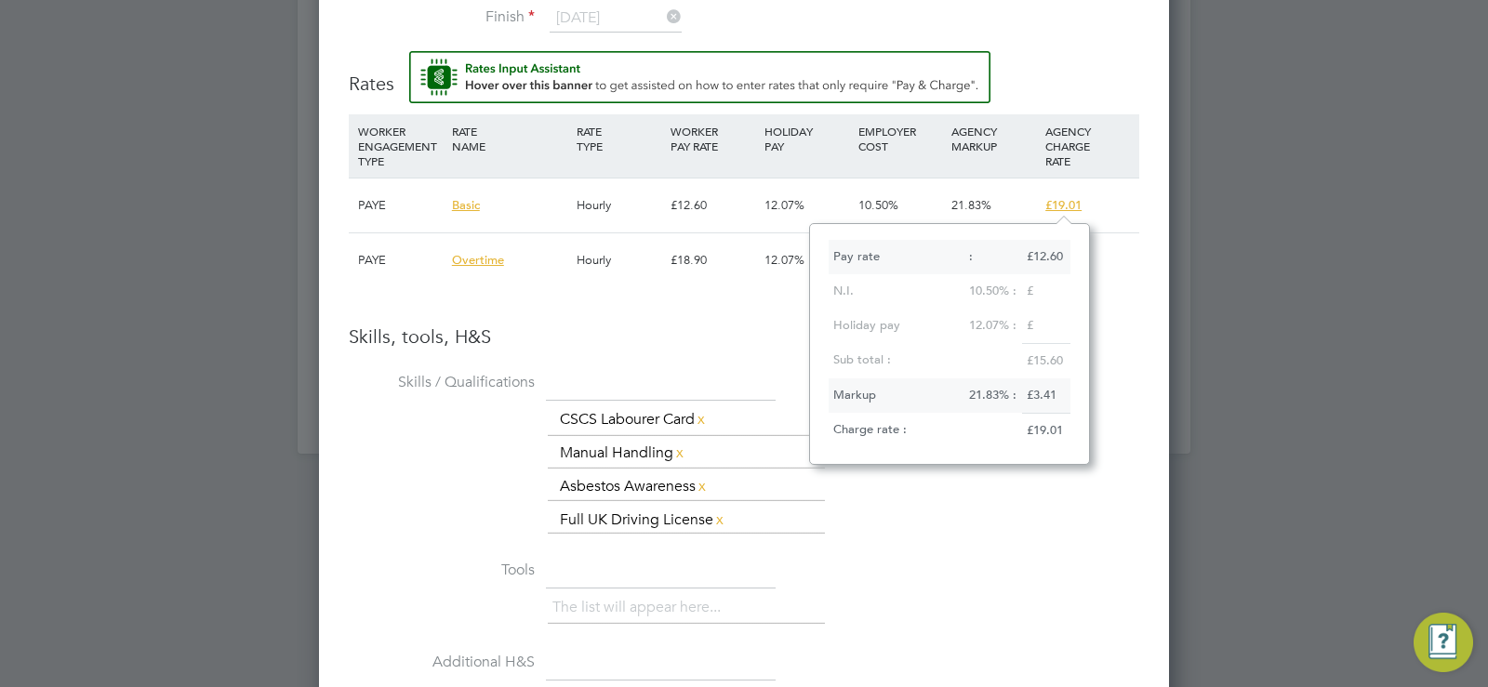
click at [459, 202] on span "Basic" at bounding box center [466, 205] width 28 height 16
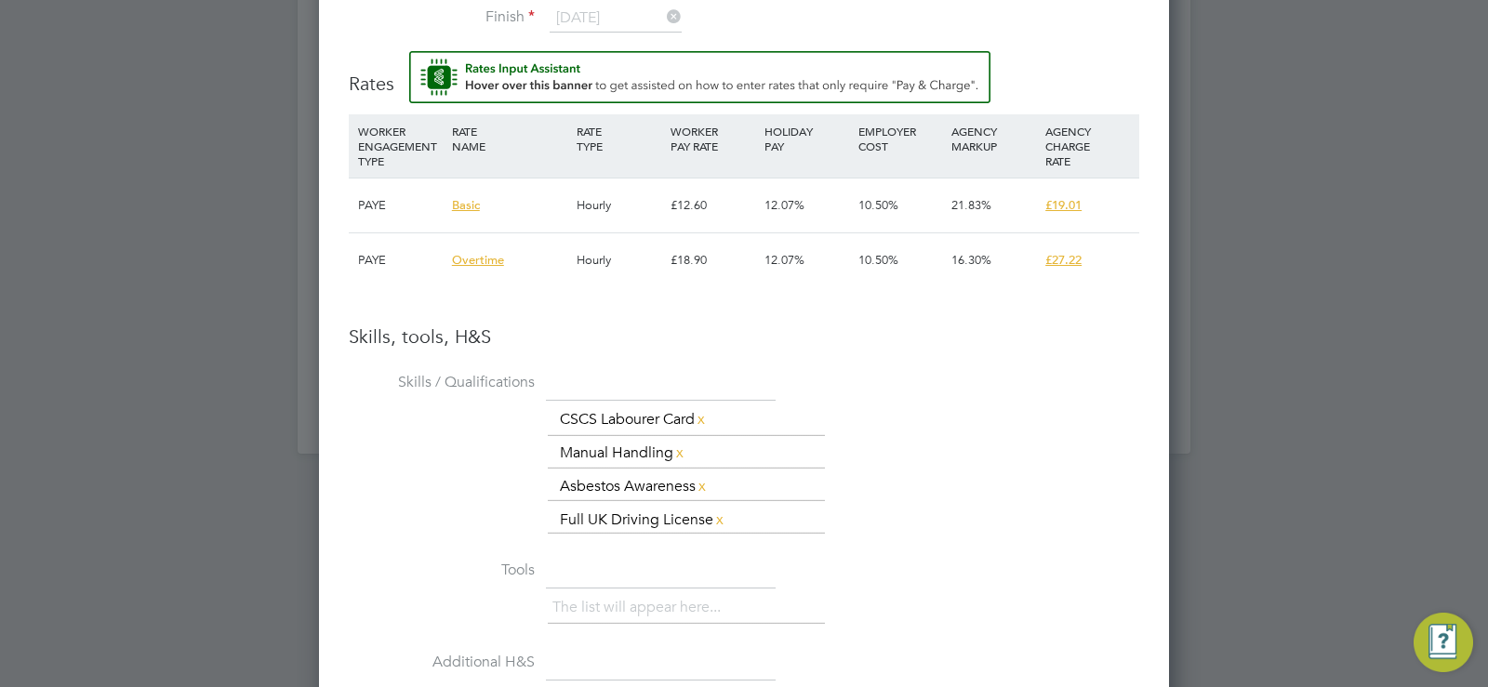
click at [459, 202] on span "Basic" at bounding box center [466, 205] width 28 height 16
click at [1070, 210] on span "£19.01" at bounding box center [1063, 205] width 36 height 16
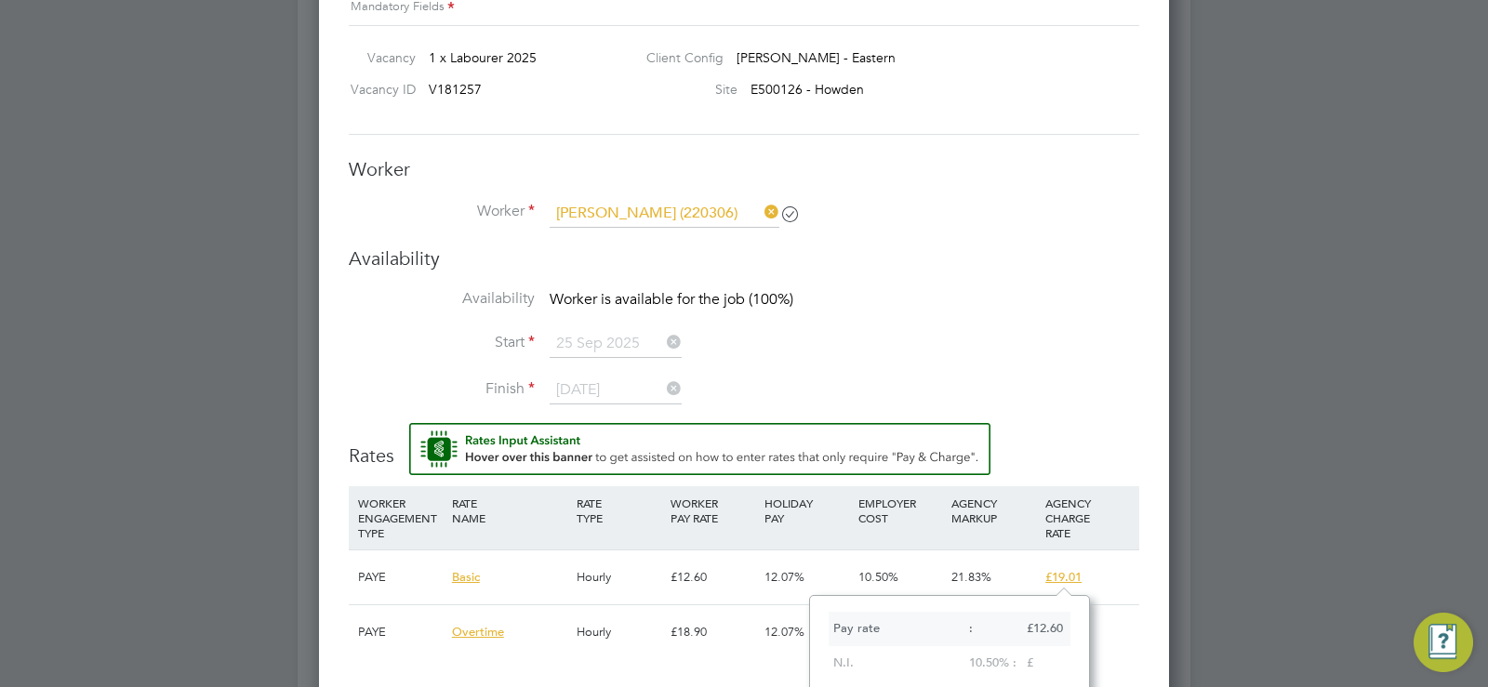
scroll to position [1551, 0]
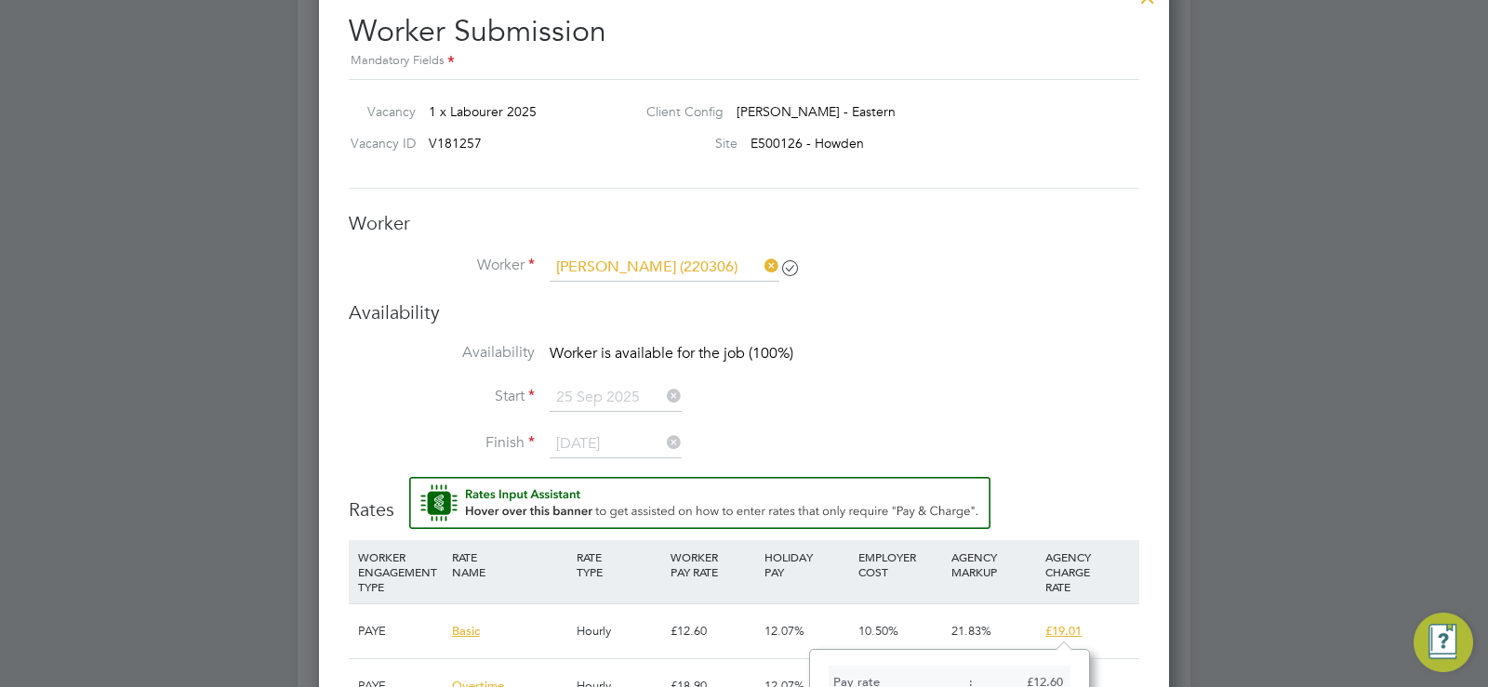
click at [950, 289] on li "Worker [PERSON_NAME] (220306)" at bounding box center [744, 277] width 790 height 46
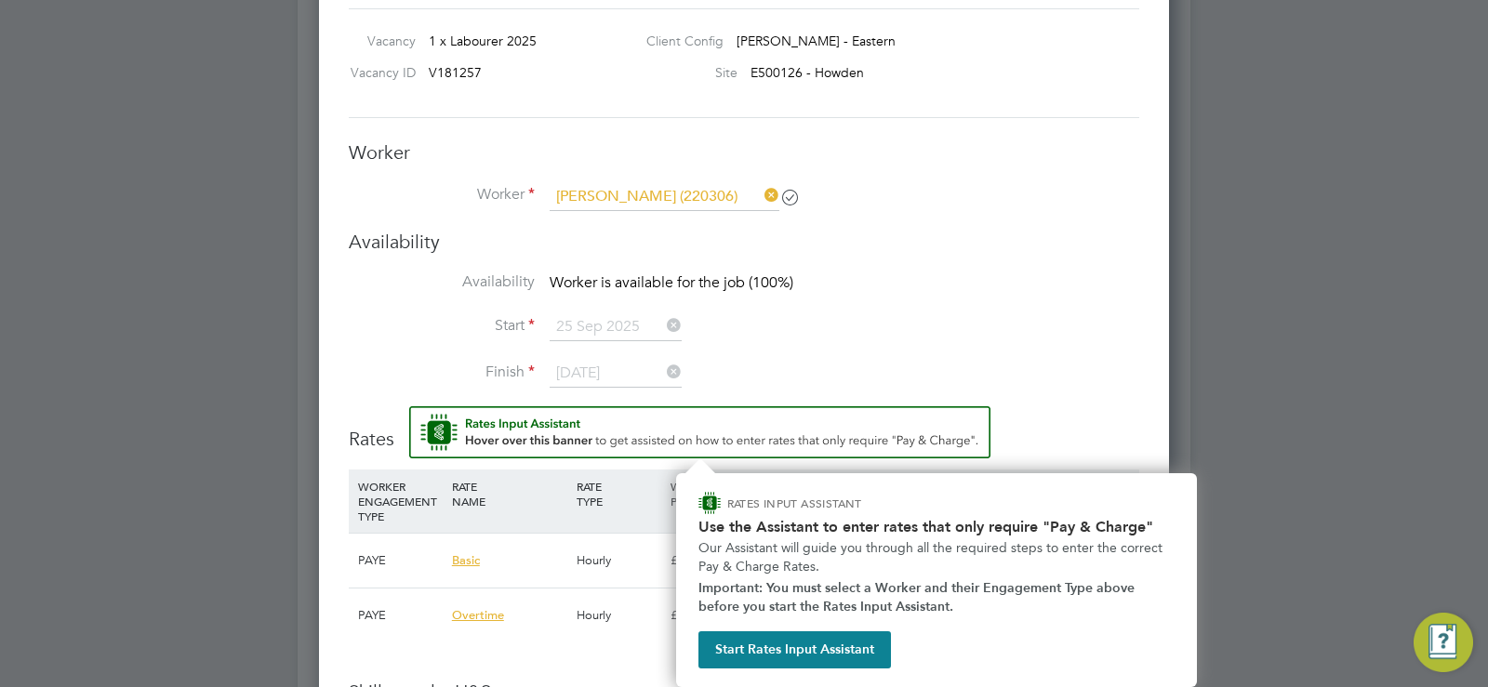
click at [502, 428] on img "Rate Assistant" at bounding box center [699, 432] width 581 height 52
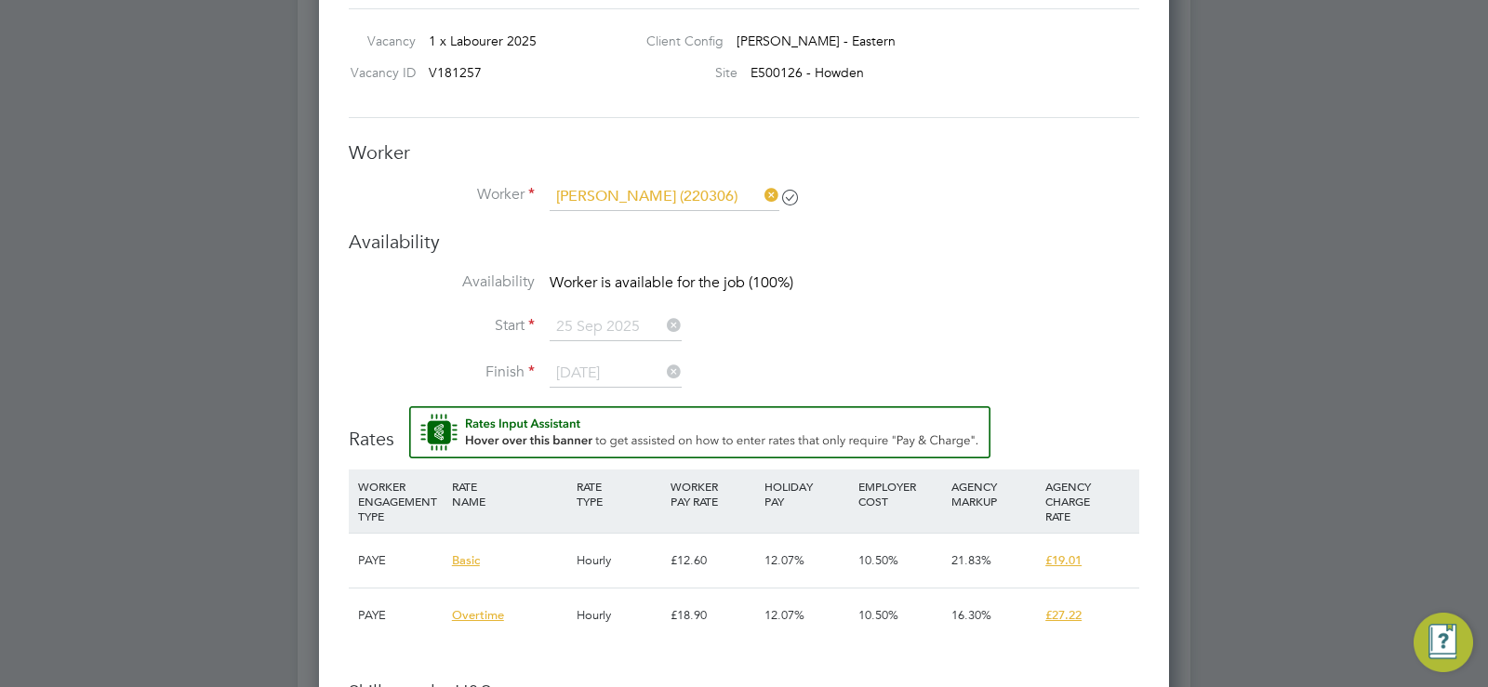
click at [502, 428] on img "Rate Assistant" at bounding box center [699, 432] width 581 height 52
click at [575, 564] on div "Hourly" at bounding box center [619, 561] width 94 height 54
click at [606, 565] on div "Hourly" at bounding box center [619, 561] width 94 height 54
click at [364, 560] on div "PAYE" at bounding box center [400, 561] width 94 height 54
click at [578, 552] on div "Hourly" at bounding box center [619, 561] width 94 height 54
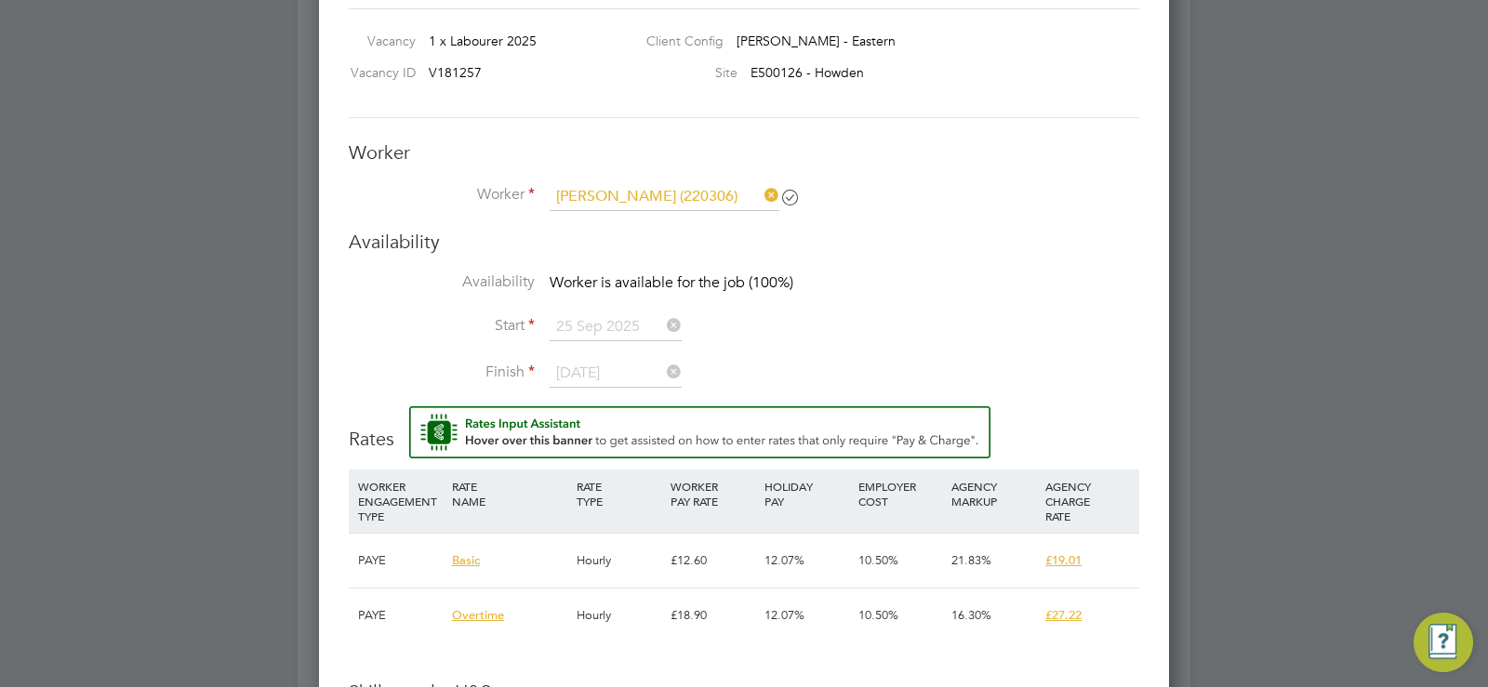
click at [598, 570] on div "Hourly" at bounding box center [619, 561] width 94 height 54
click at [881, 221] on li "Worker [PERSON_NAME] (220306)" at bounding box center [744, 206] width 790 height 46
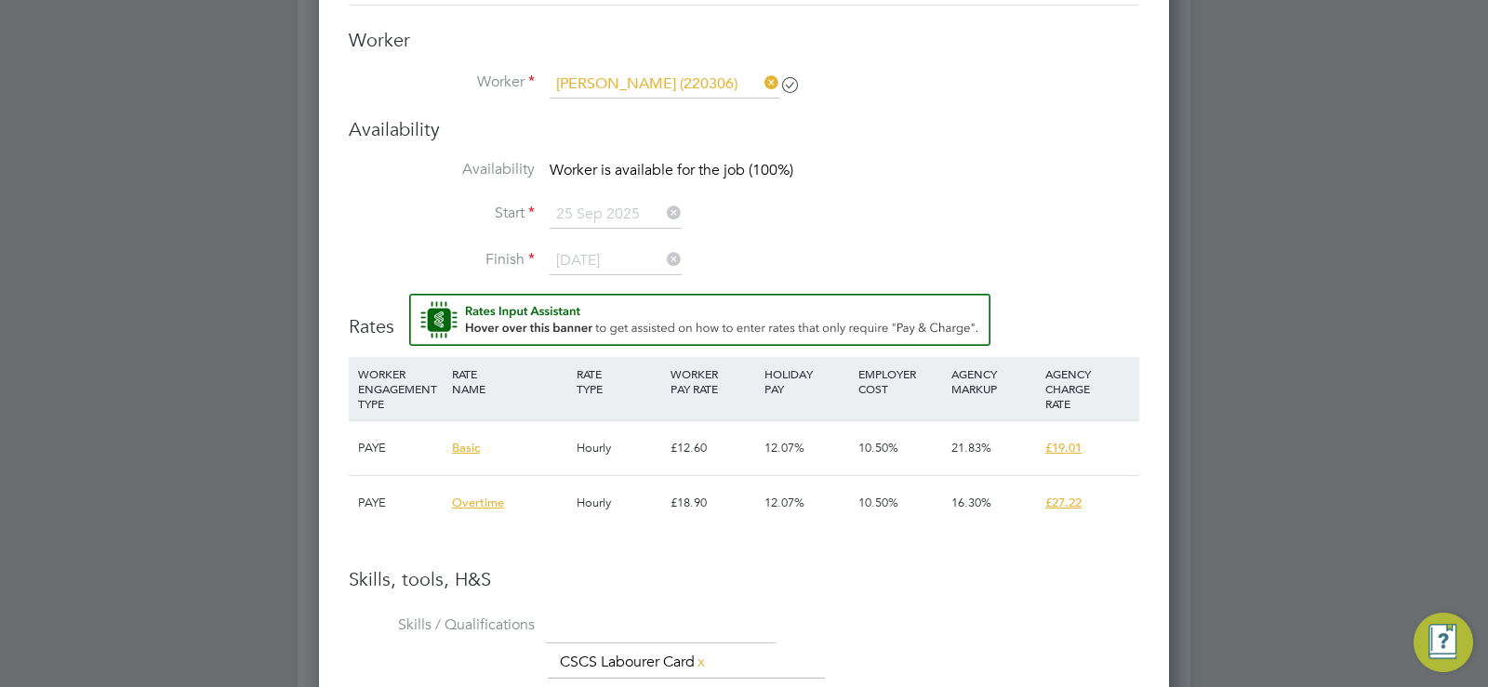
scroll to position [1767, 0]
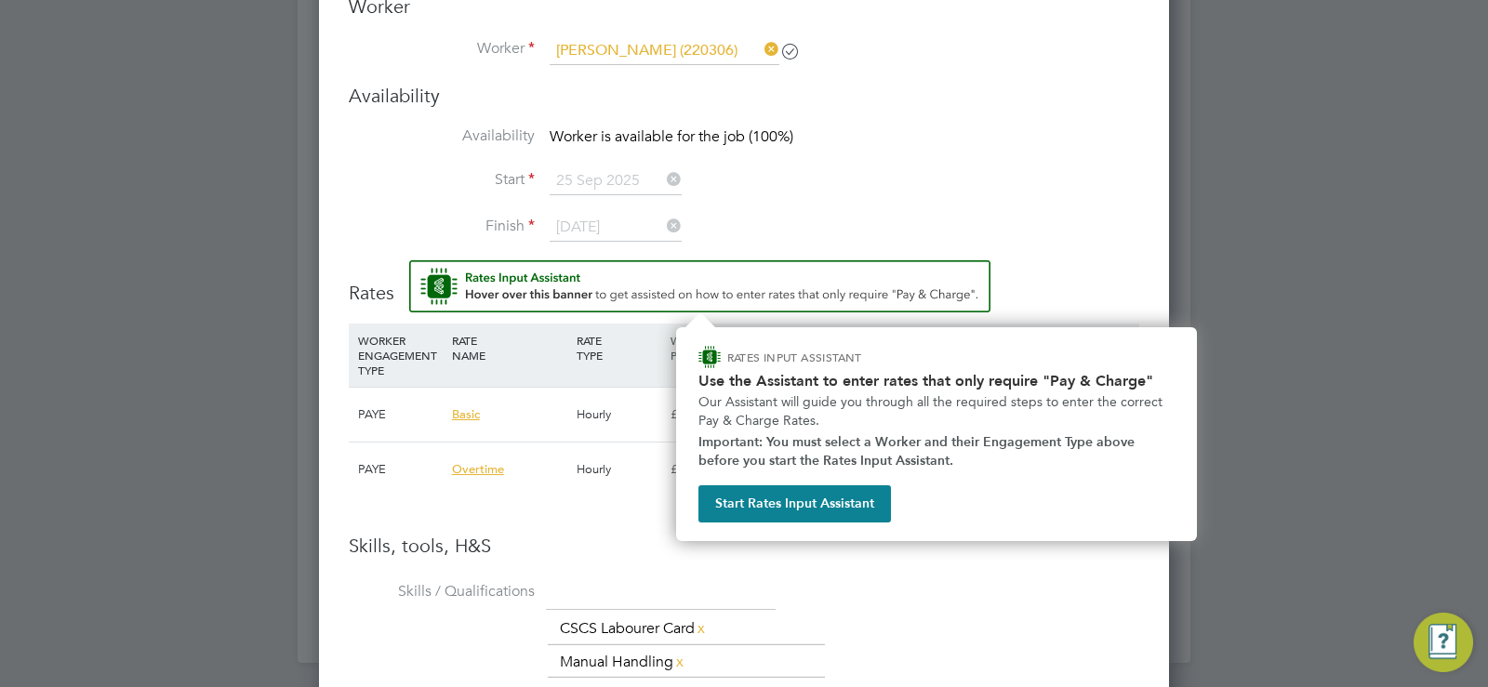
click at [677, 293] on img "Rate Assistant" at bounding box center [699, 286] width 581 height 52
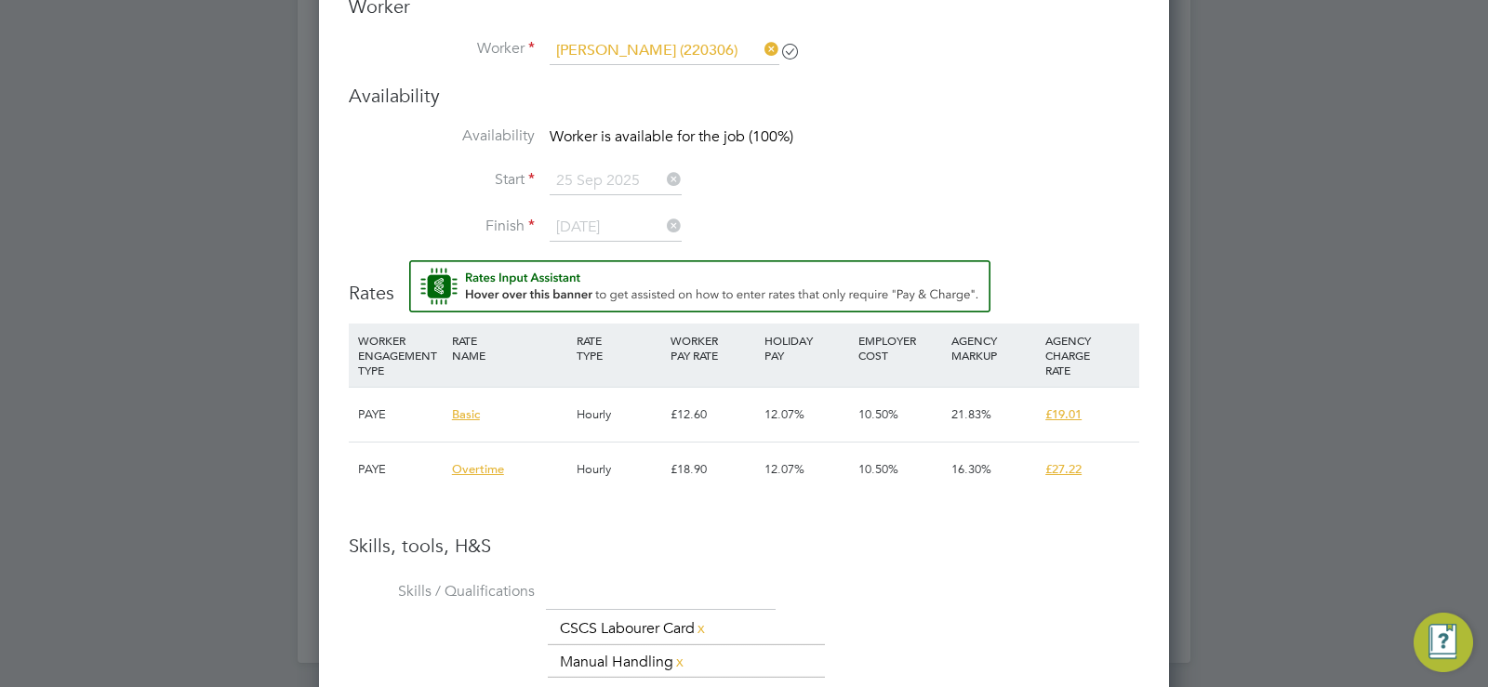
click at [677, 293] on img "Rate Assistant" at bounding box center [699, 286] width 581 height 52
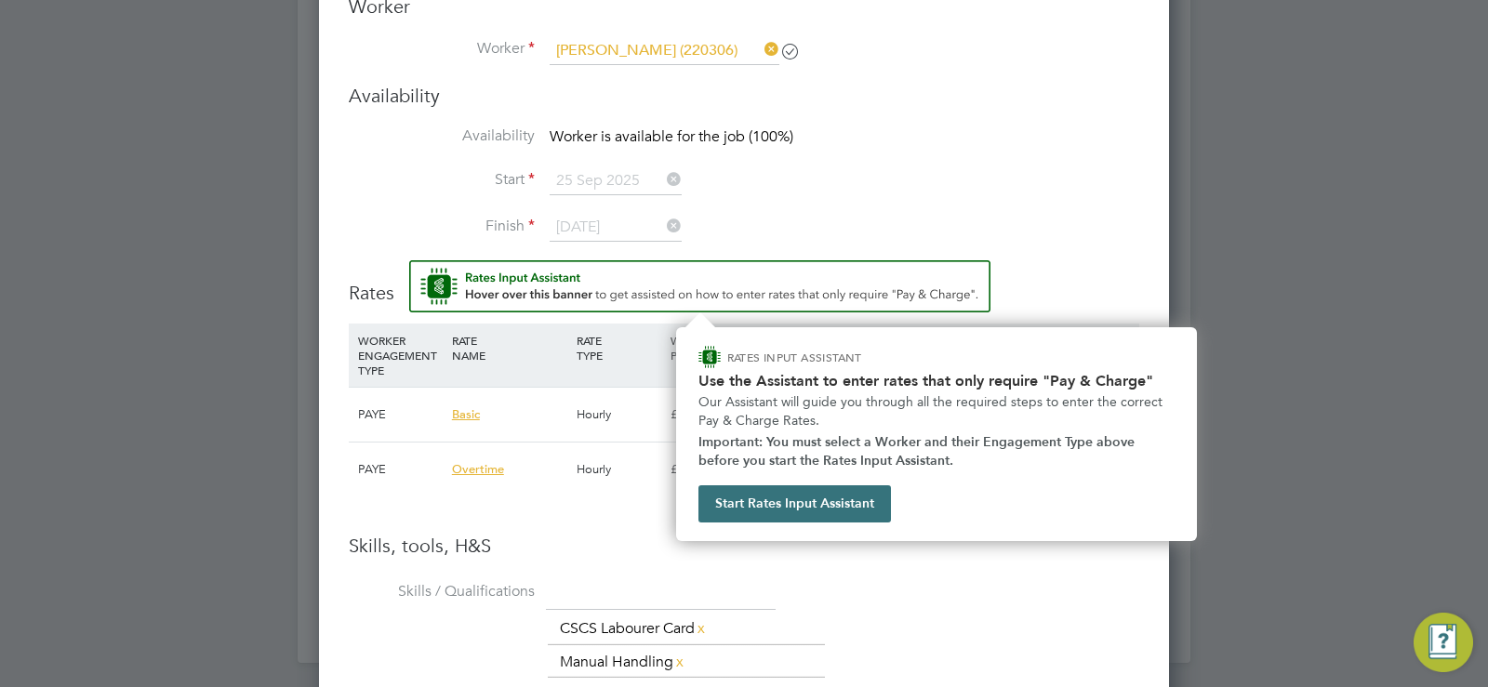
click at [761, 501] on button "Start Rates Input Assistant" at bounding box center [794, 503] width 192 height 37
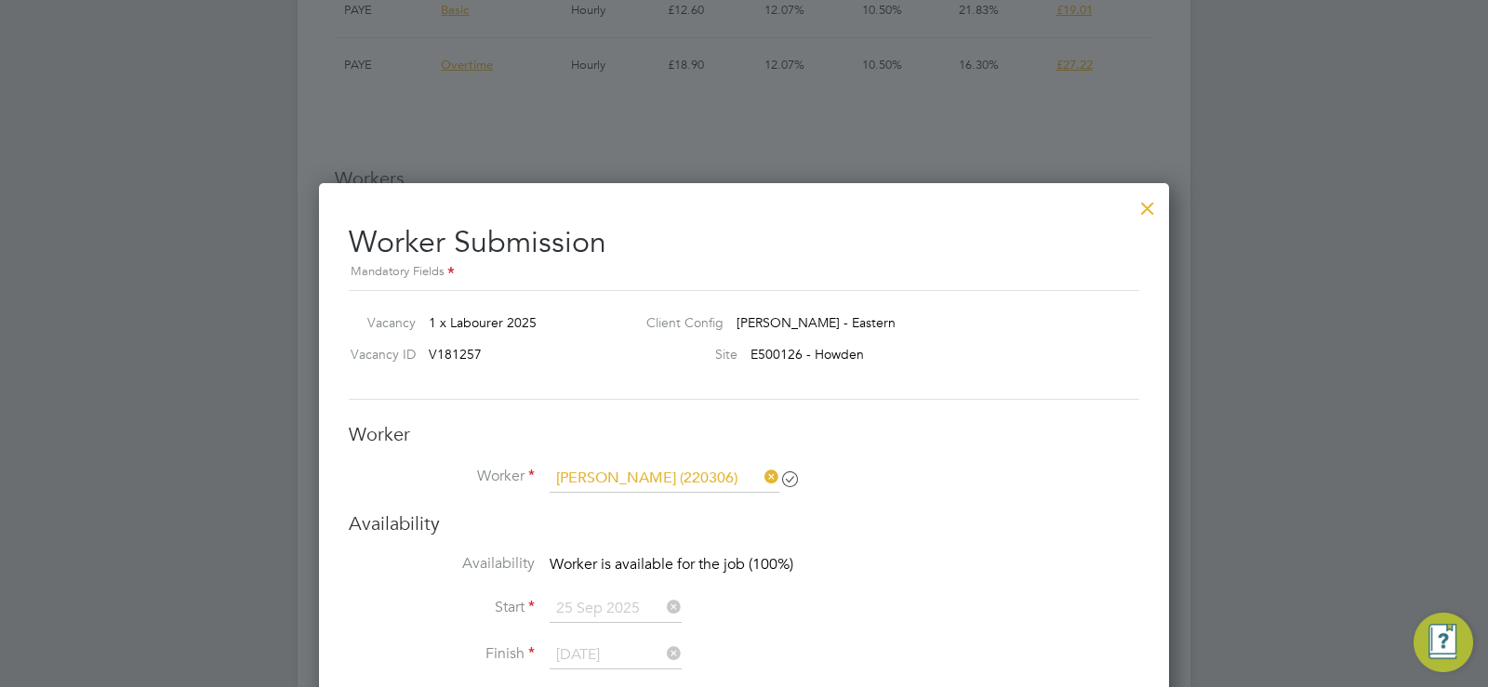
click at [1148, 205] on div at bounding box center [1147, 203] width 33 height 33
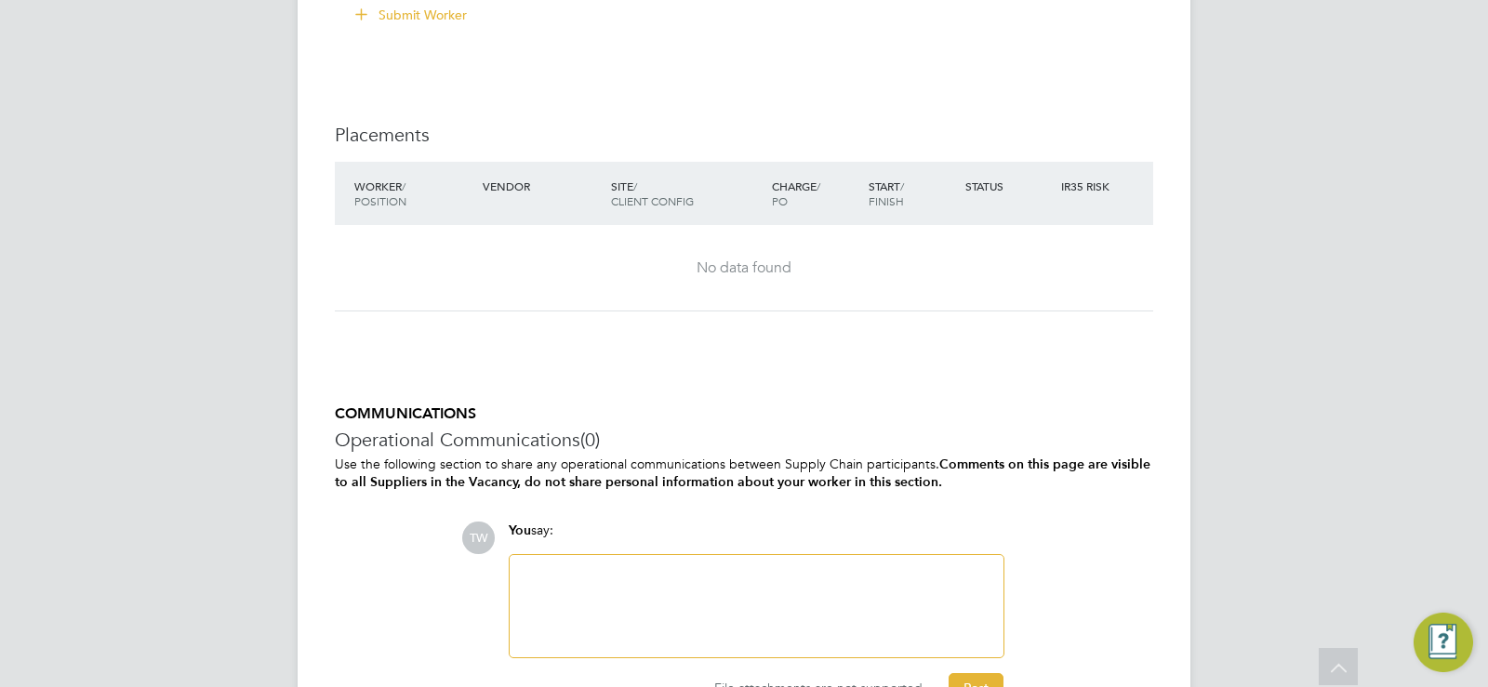
scroll to position [1706, 0]
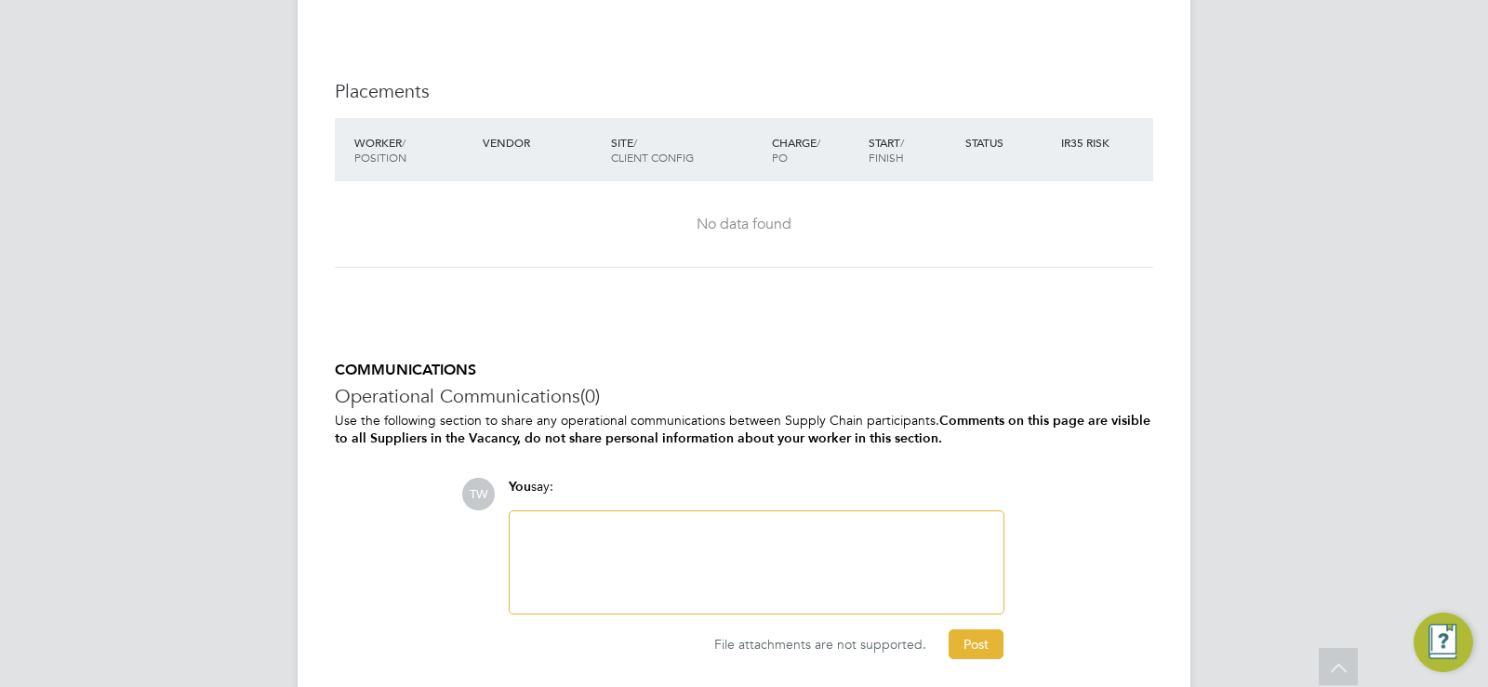
drag, startPoint x: 786, startPoint y: 331, endPoint x: 526, endPoint y: 245, distance: 273.1
click at [526, 245] on div "No data found" at bounding box center [743, 224] width 781 height 86
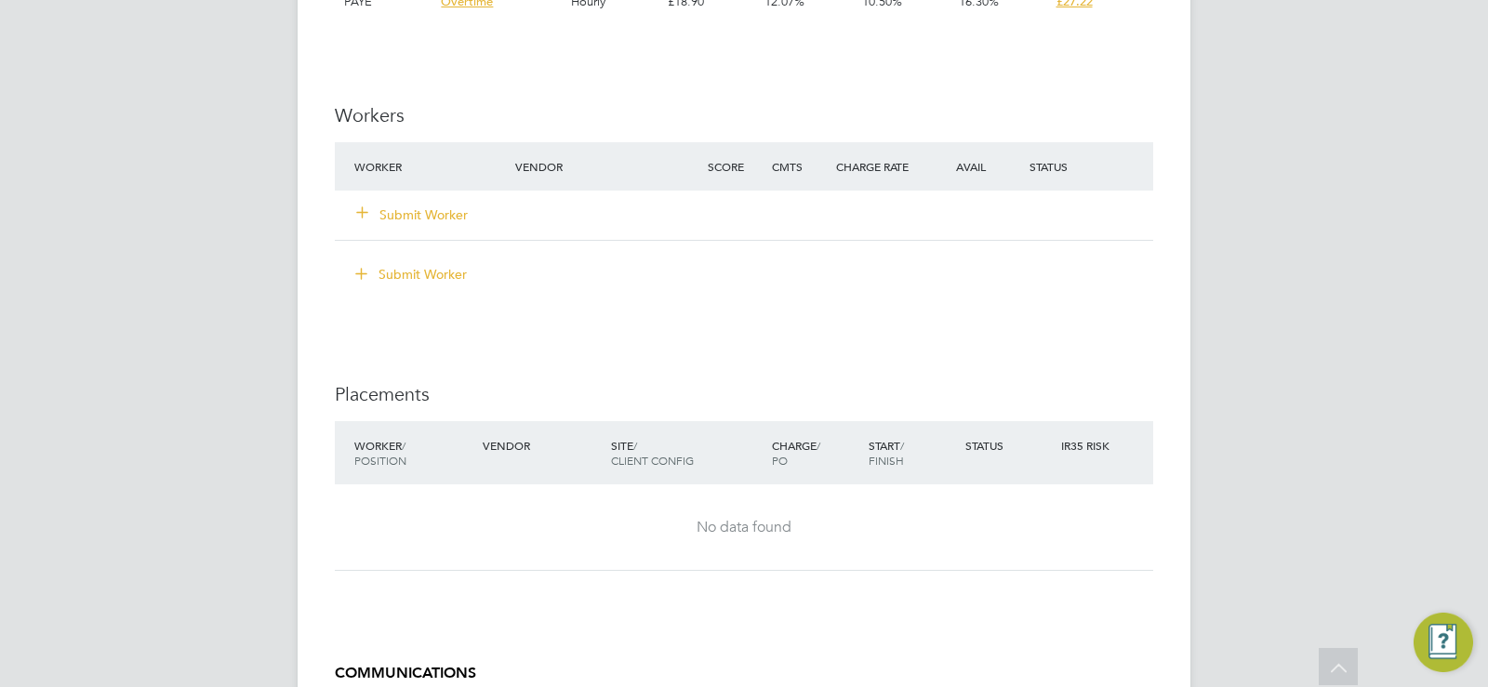
scroll to position [1366, 0]
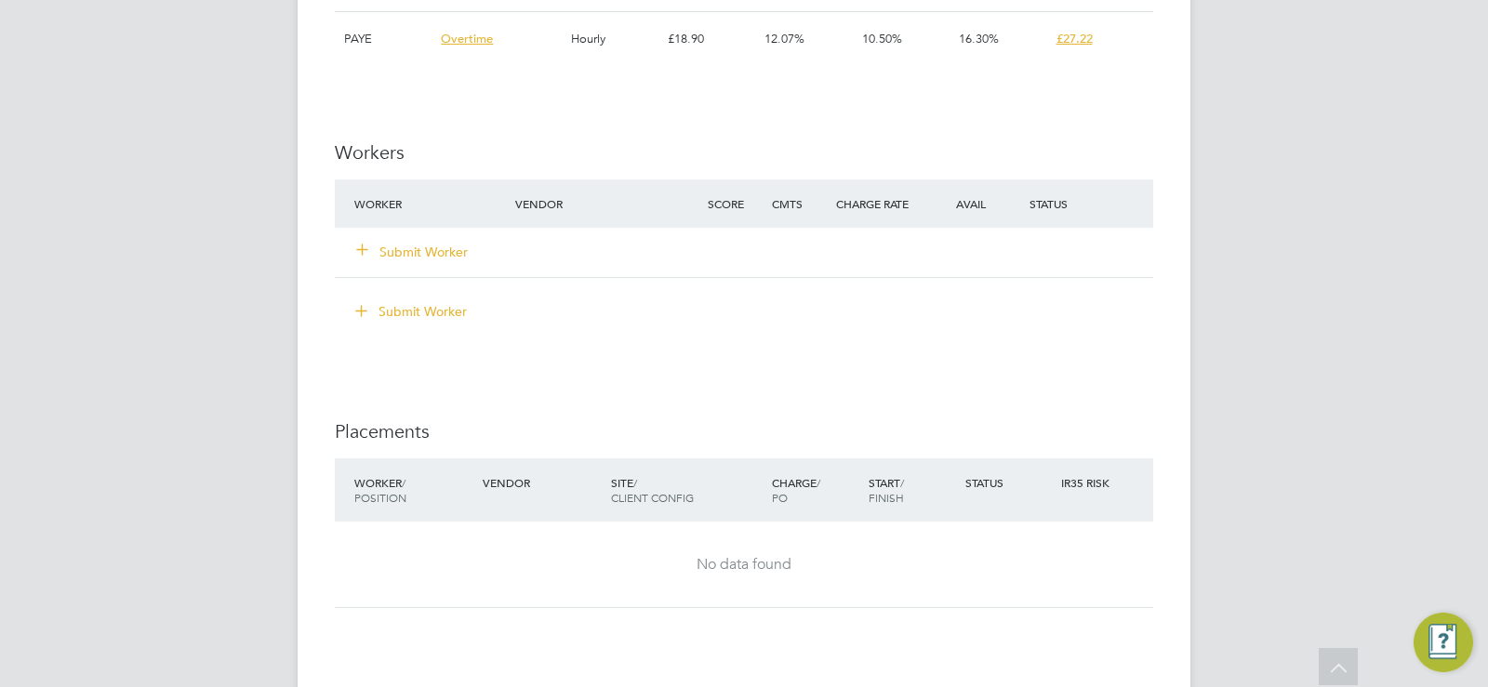
click at [418, 253] on button "Submit Worker" at bounding box center [413, 252] width 112 height 19
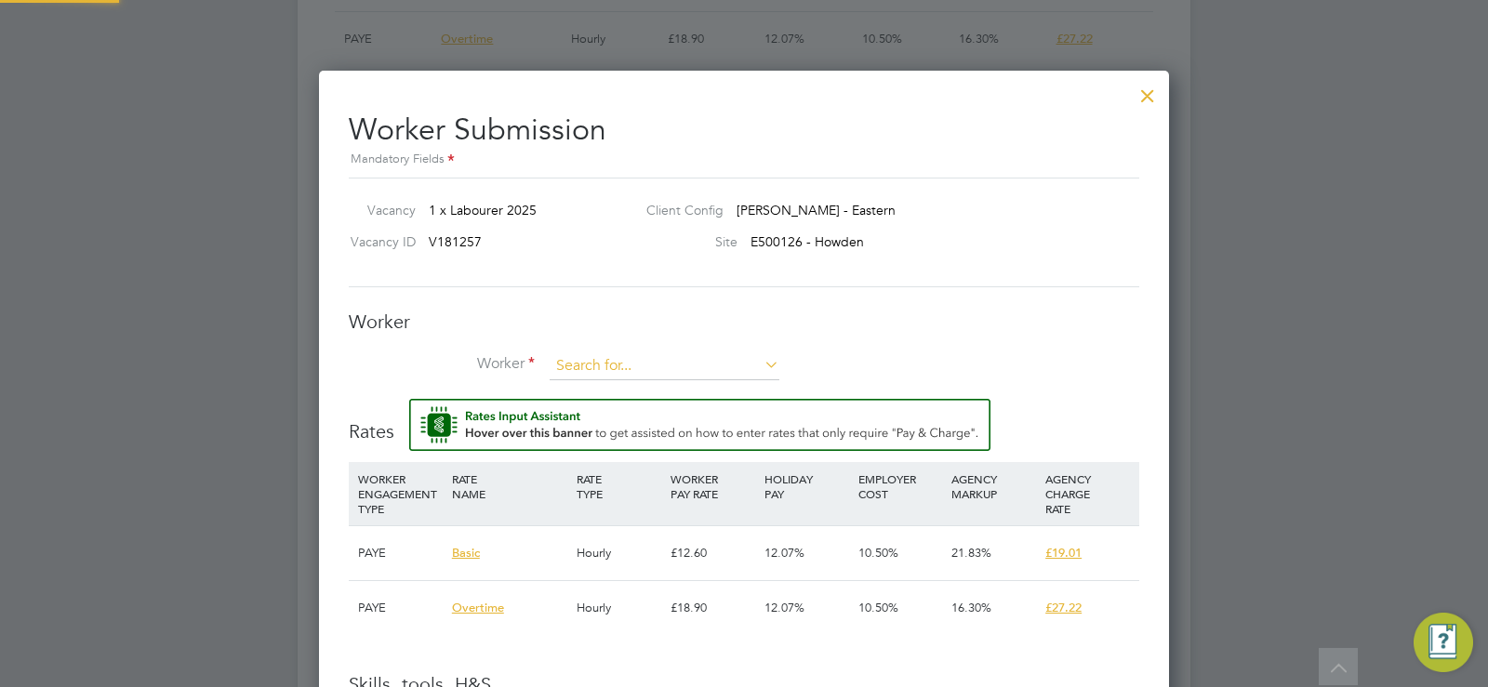
click at [615, 361] on input at bounding box center [664, 366] width 230 height 28
click at [634, 413] on li "[PERSON_NAME] (220306)" at bounding box center [785, 417] width 472 height 25
type input "[PERSON_NAME] (220306)"
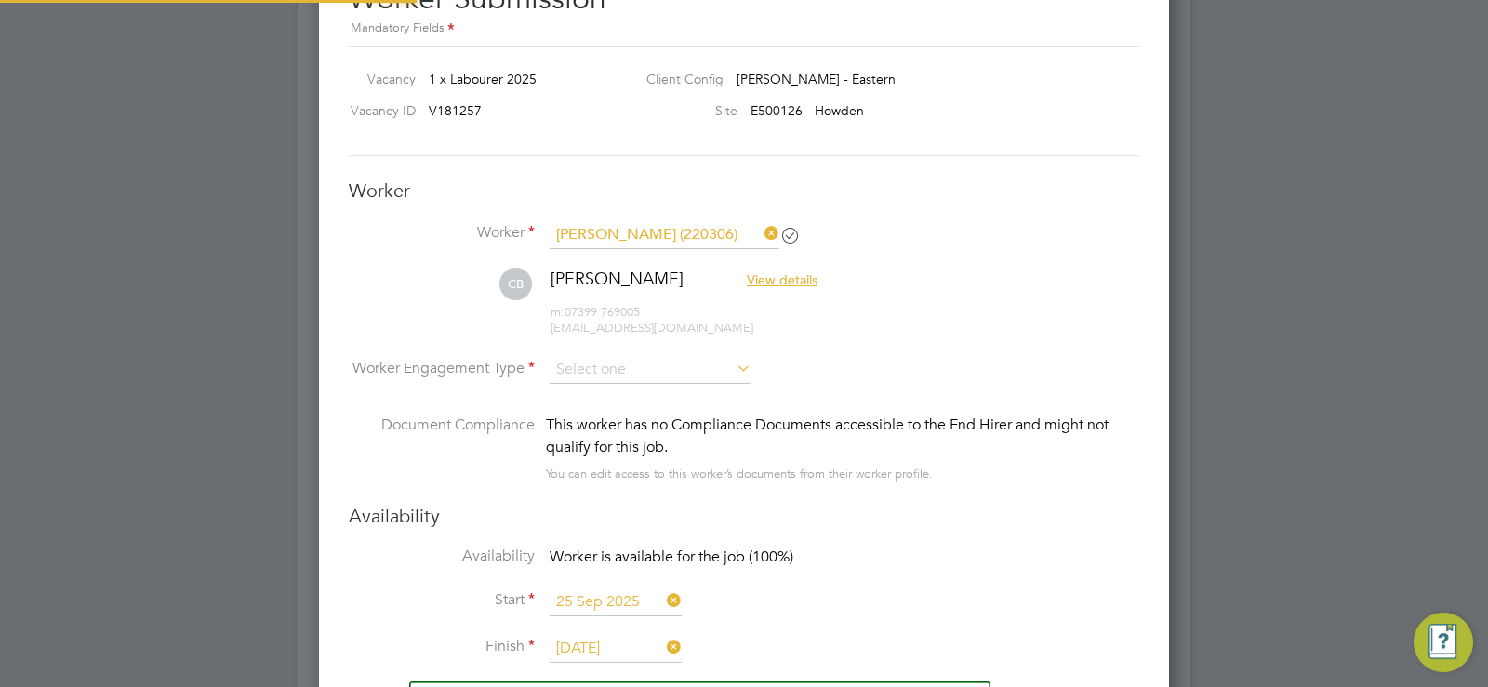
scroll to position [9, 9]
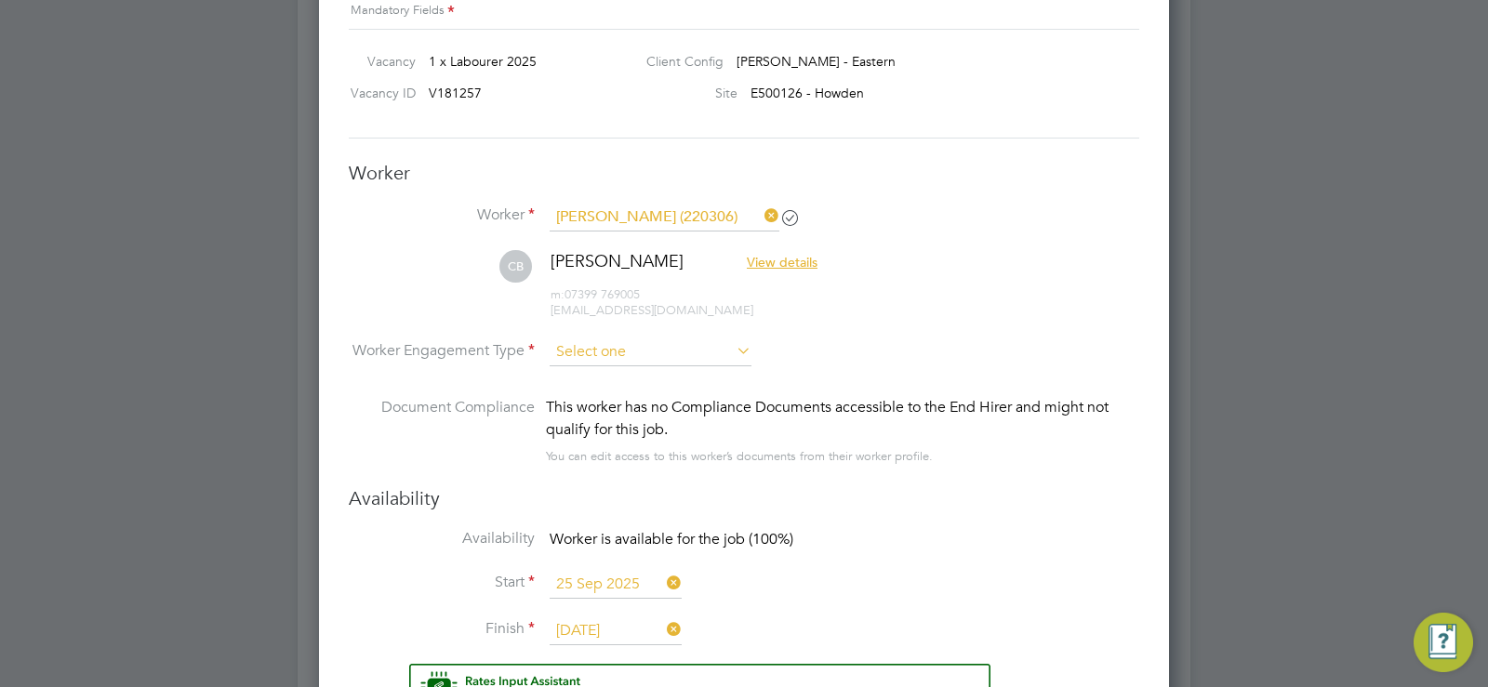
click at [655, 350] on input at bounding box center [650, 352] width 202 height 28
click at [639, 396] on li "PAYE" at bounding box center [651, 402] width 204 height 24
type input "PAYE"
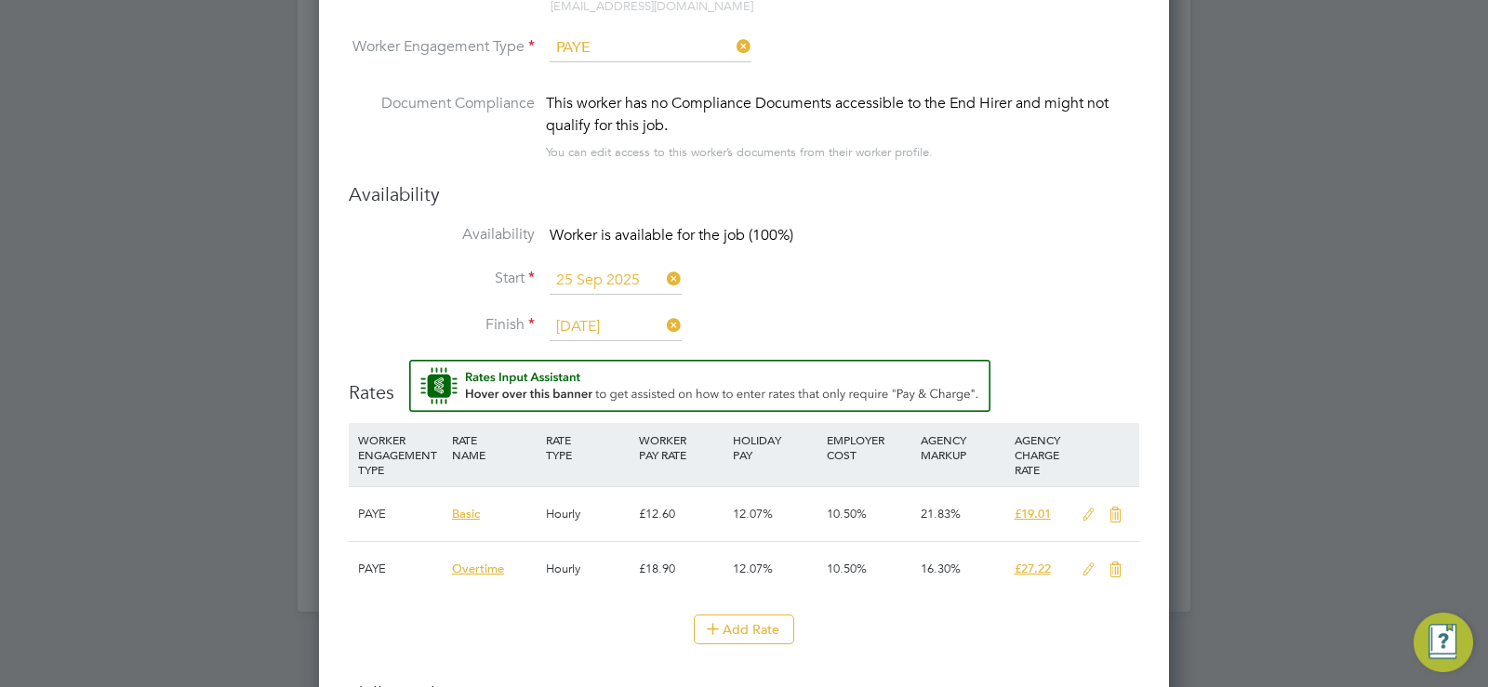
click at [1087, 512] on icon at bounding box center [1088, 515] width 23 height 15
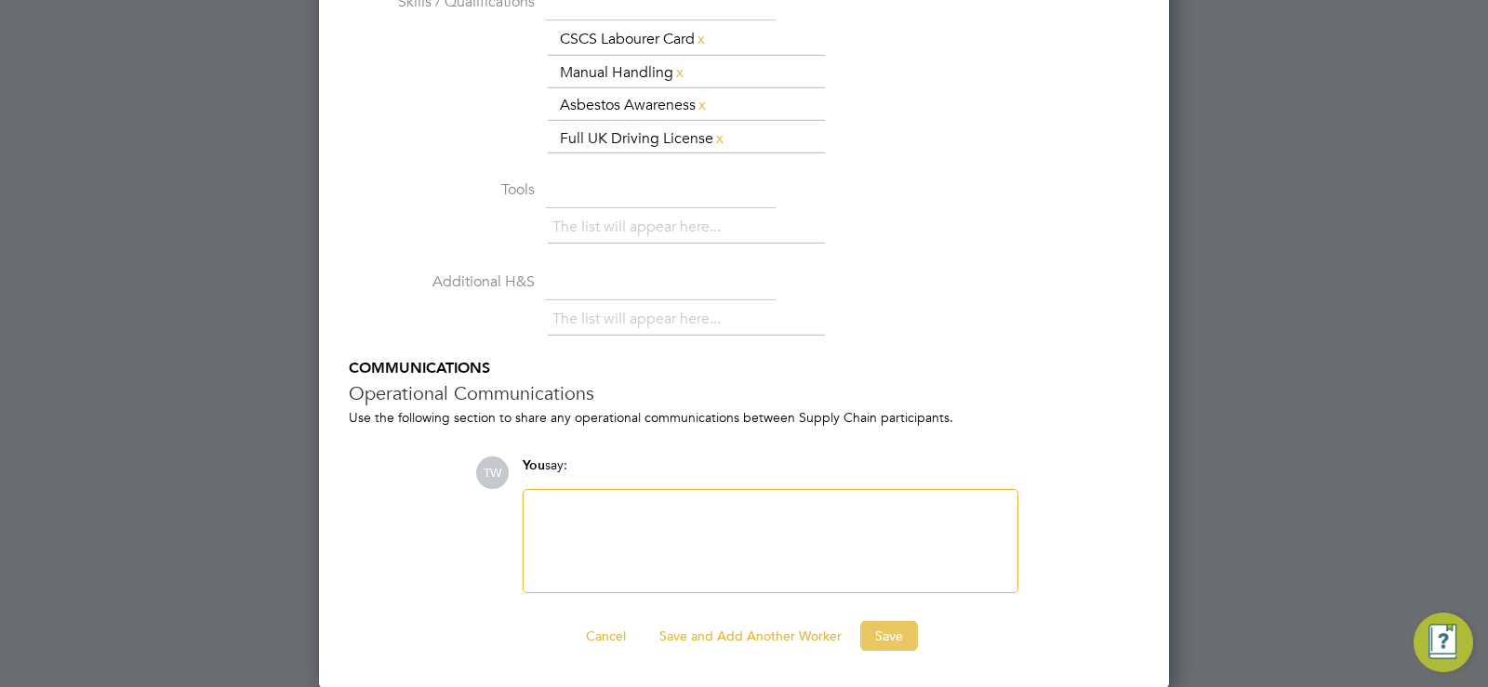
click at [894, 639] on button "Save" at bounding box center [889, 636] width 58 height 30
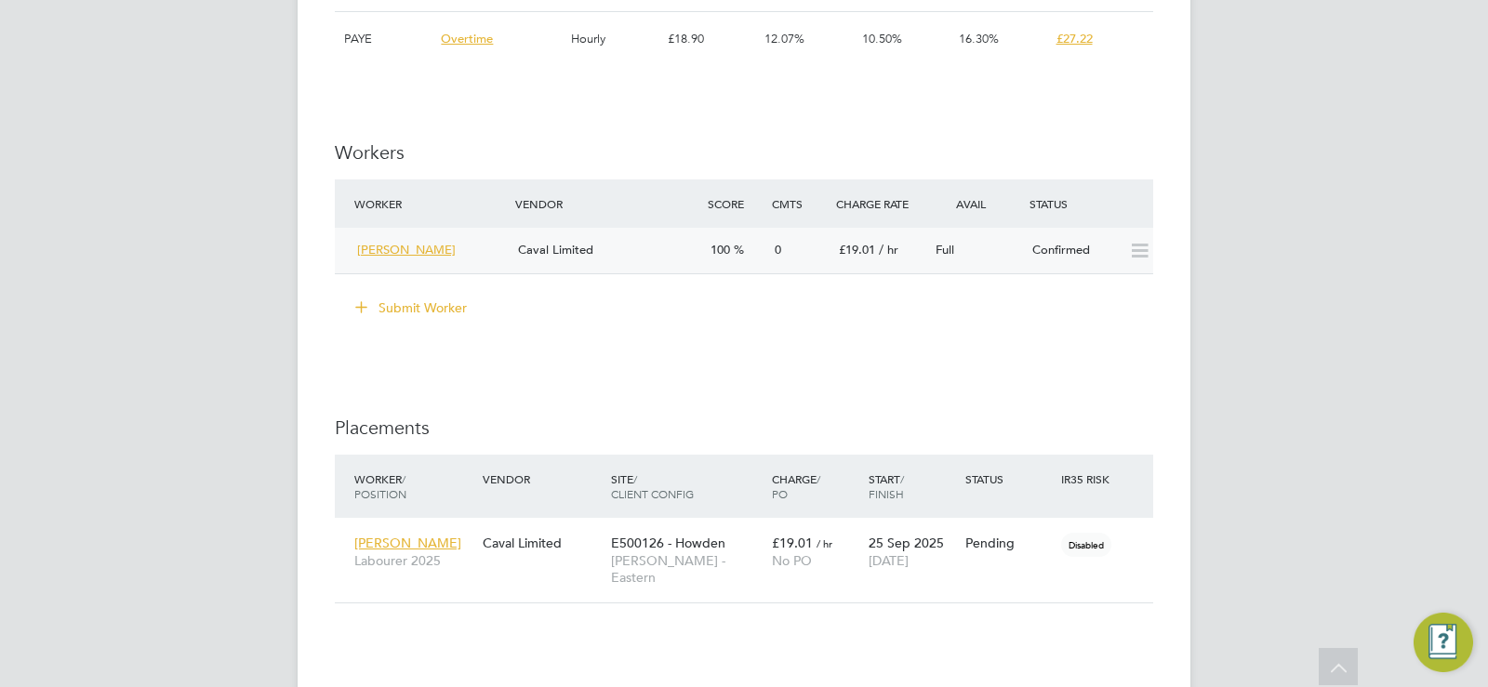
click at [1084, 235] on div "Confirmed" at bounding box center [1073, 250] width 97 height 31
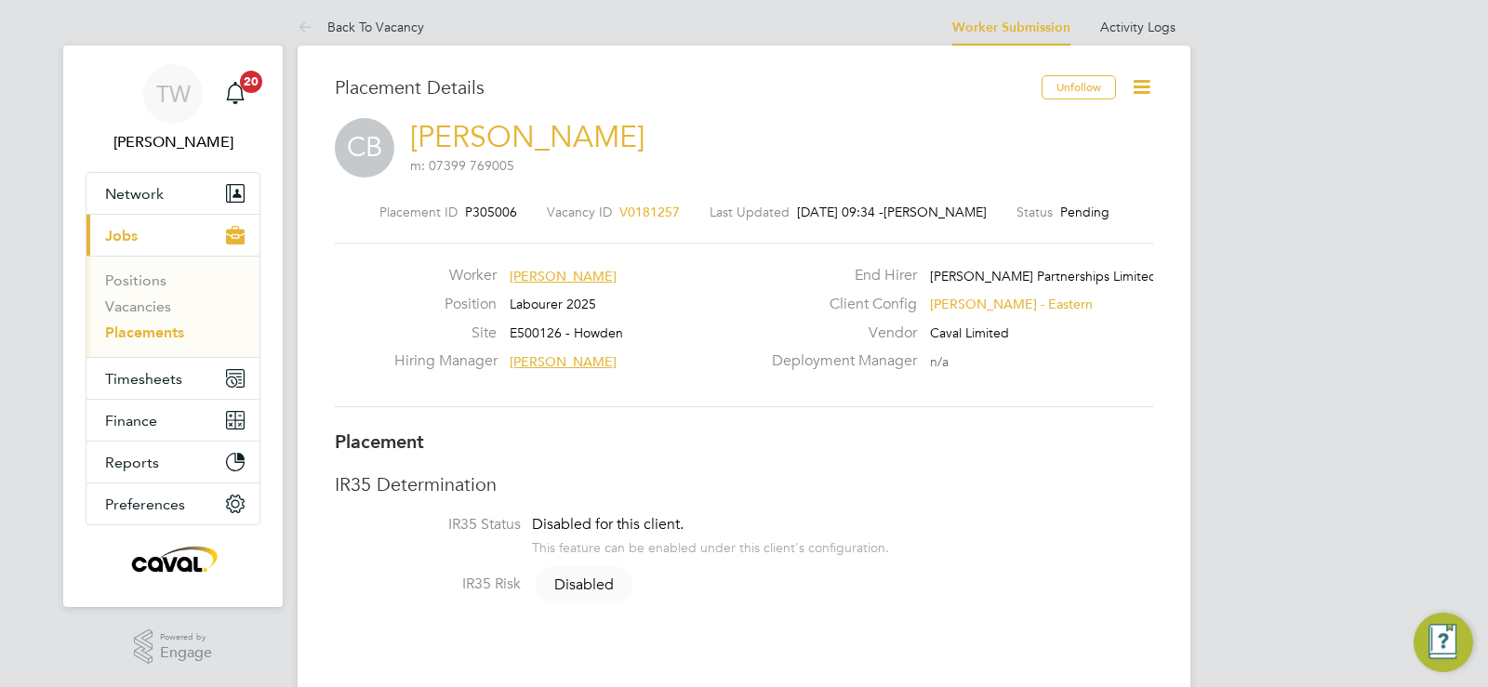
click at [1144, 86] on icon at bounding box center [1141, 86] width 23 height 23
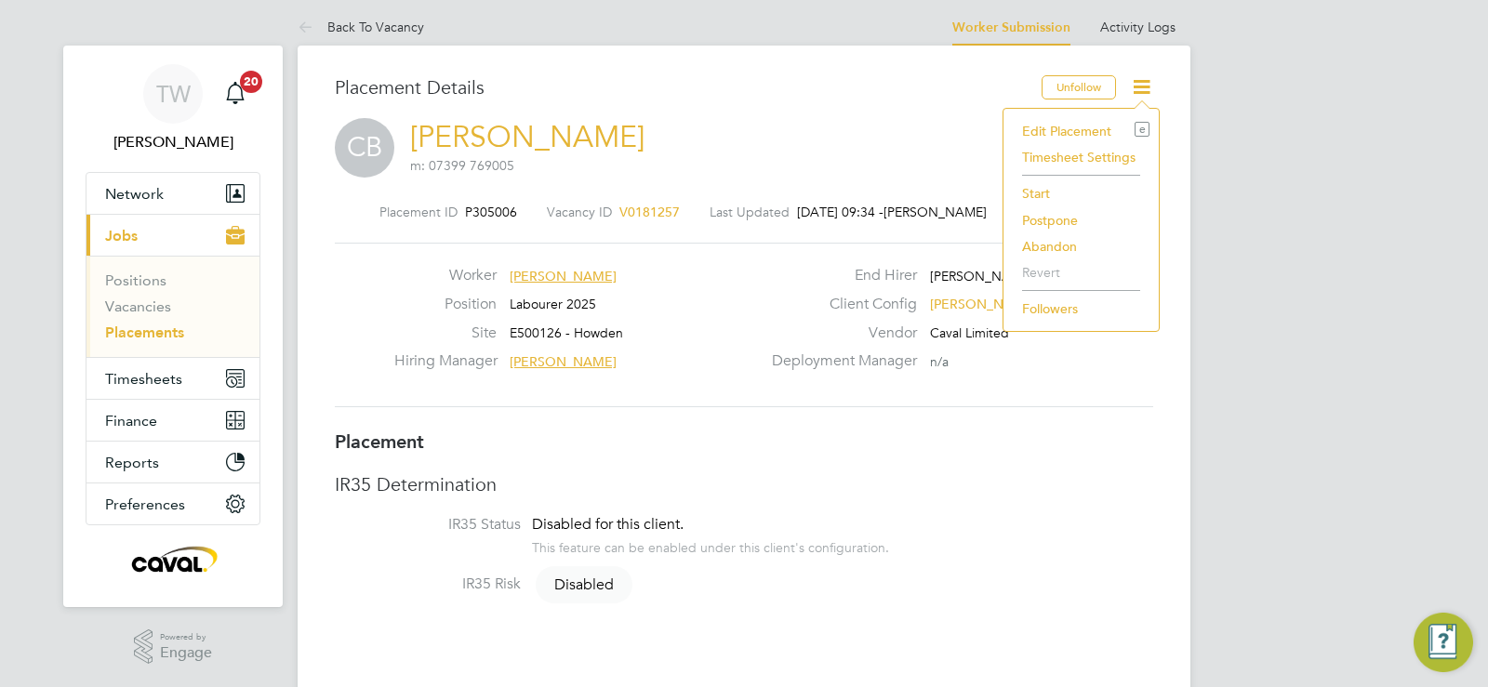
click at [1048, 189] on li "Start" at bounding box center [1080, 193] width 137 height 26
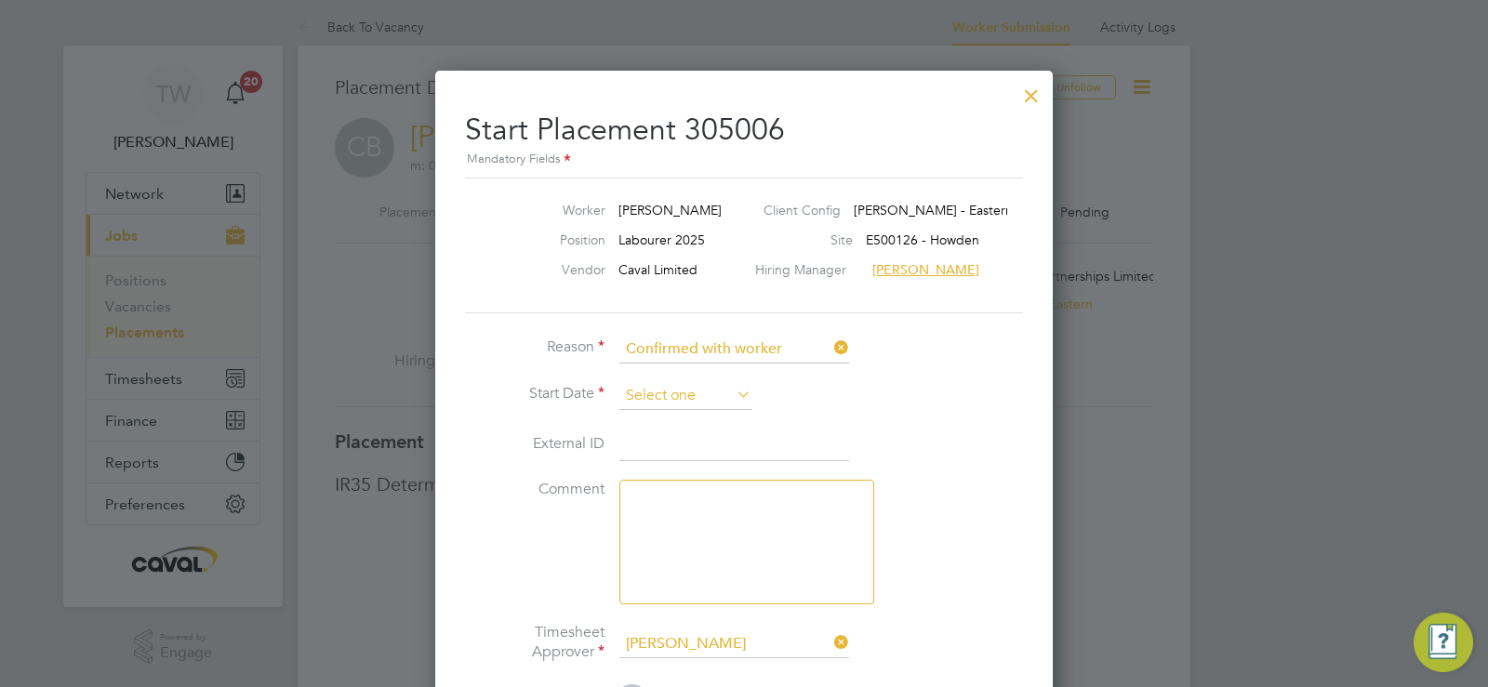
click at [698, 390] on input at bounding box center [685, 396] width 132 height 28
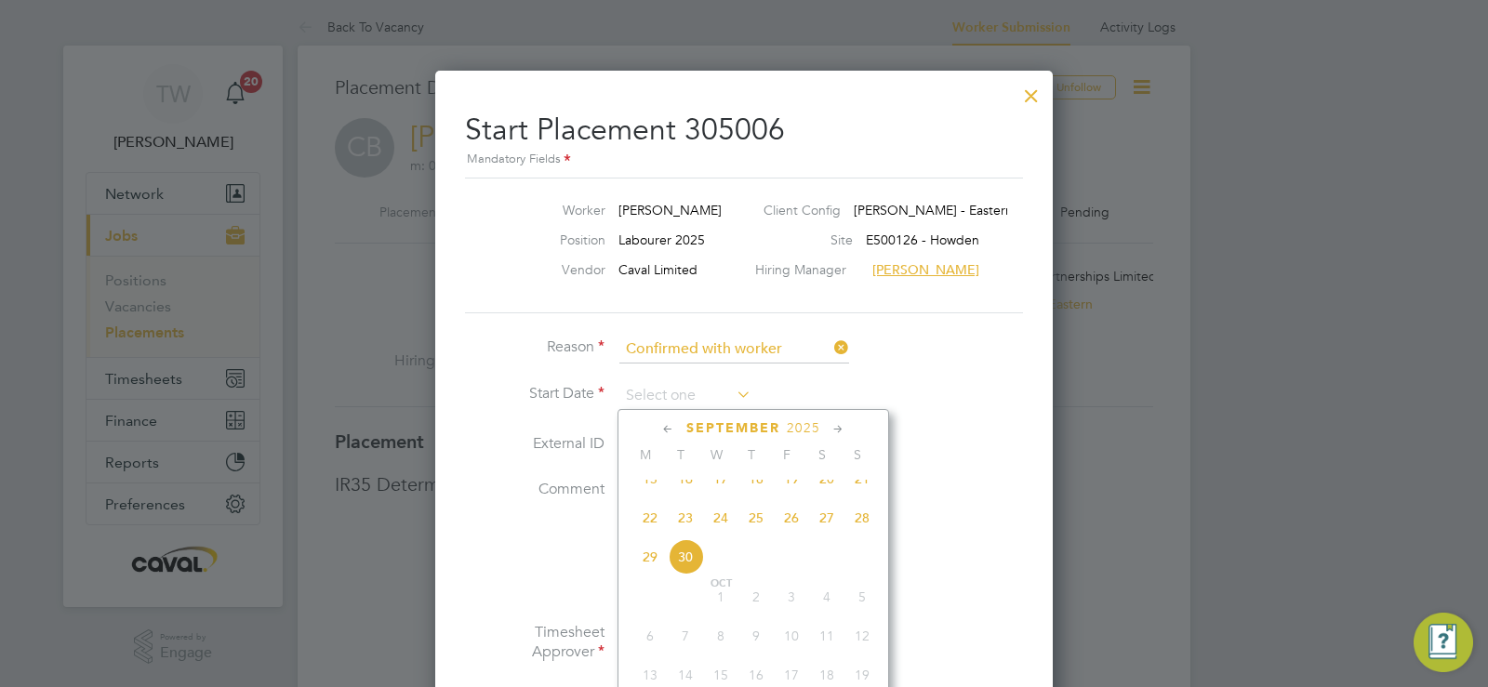
click at [762, 536] on span "25" at bounding box center [755, 517] width 35 height 35
type input "25 Sep 2025"
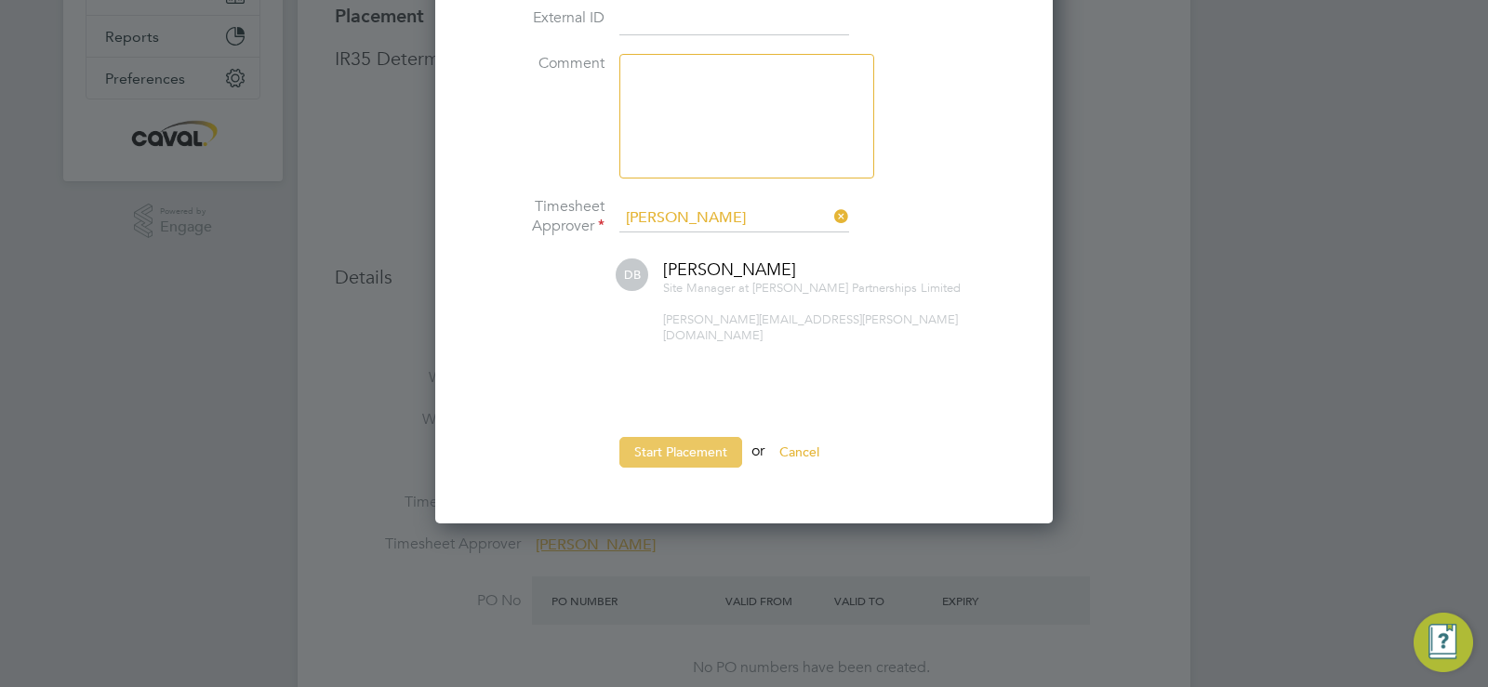
click at [678, 440] on button "Start Placement" at bounding box center [680, 452] width 123 height 30
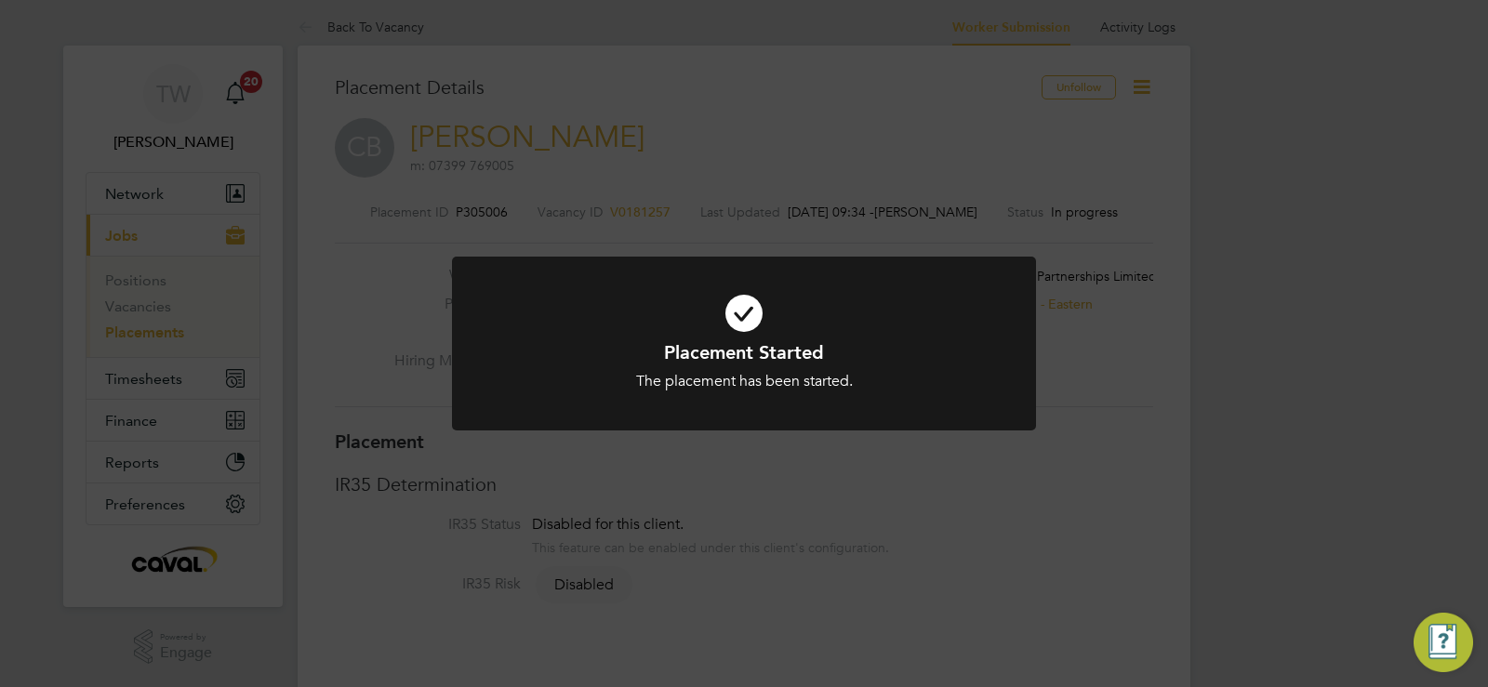
click at [139, 377] on div "Placement Started The placement has been started. Cancel Okay" at bounding box center [744, 343] width 1488 height 687
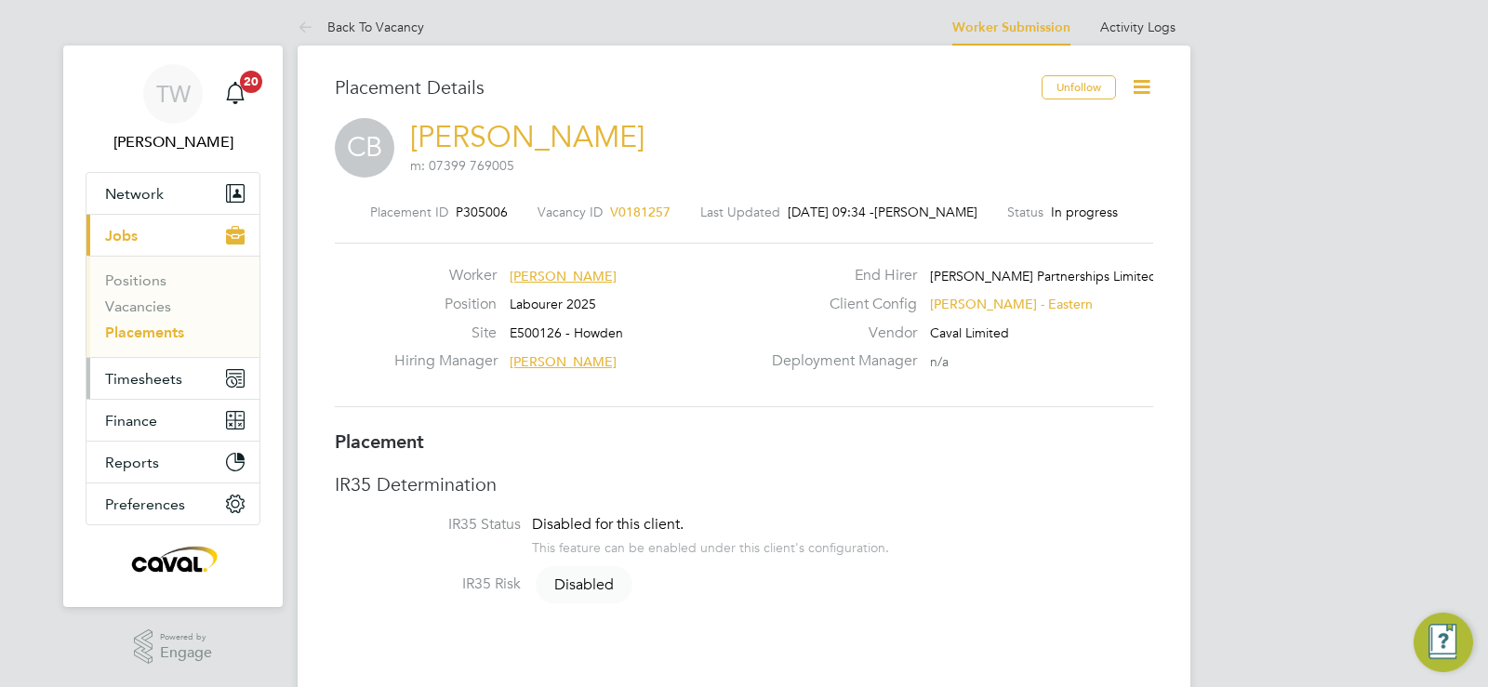
click at [139, 377] on span "Timesheets" at bounding box center [143, 379] width 77 height 18
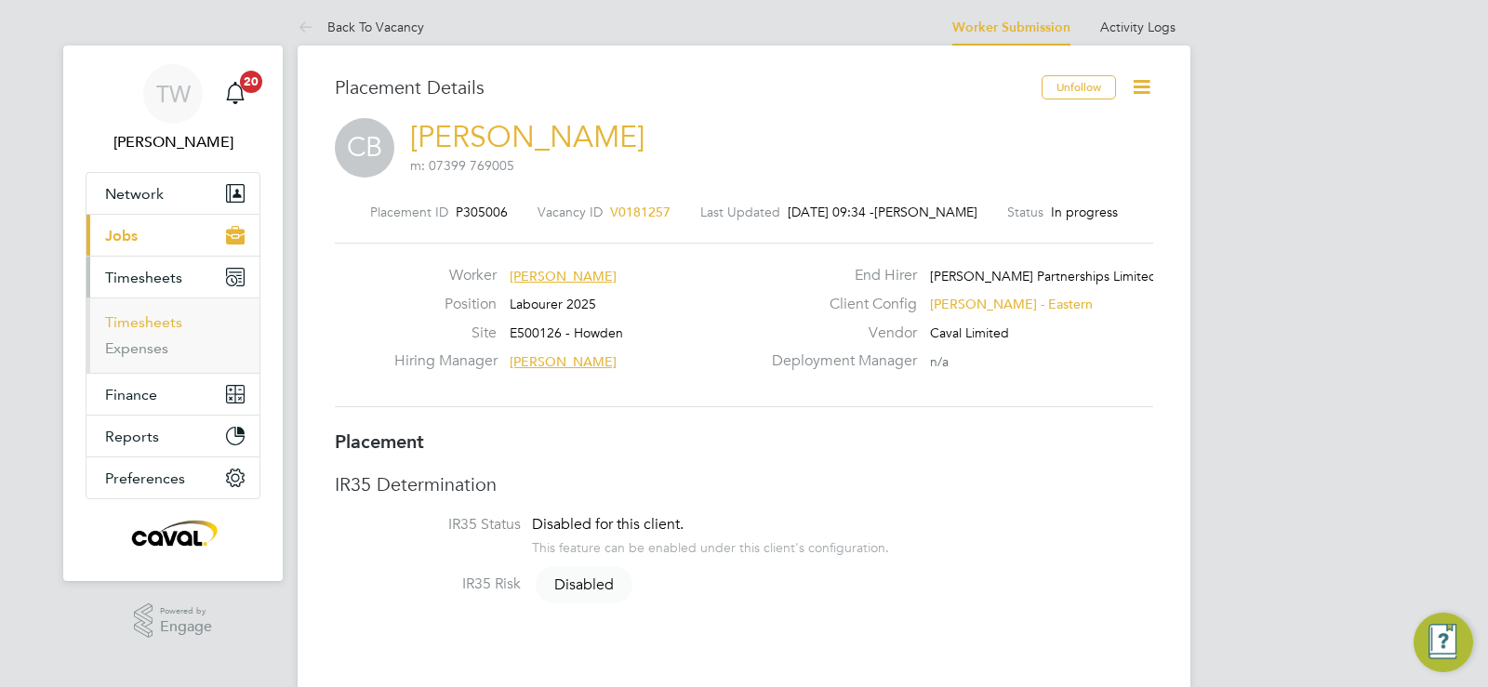
click at [146, 313] on link "Timesheets" at bounding box center [143, 322] width 77 height 18
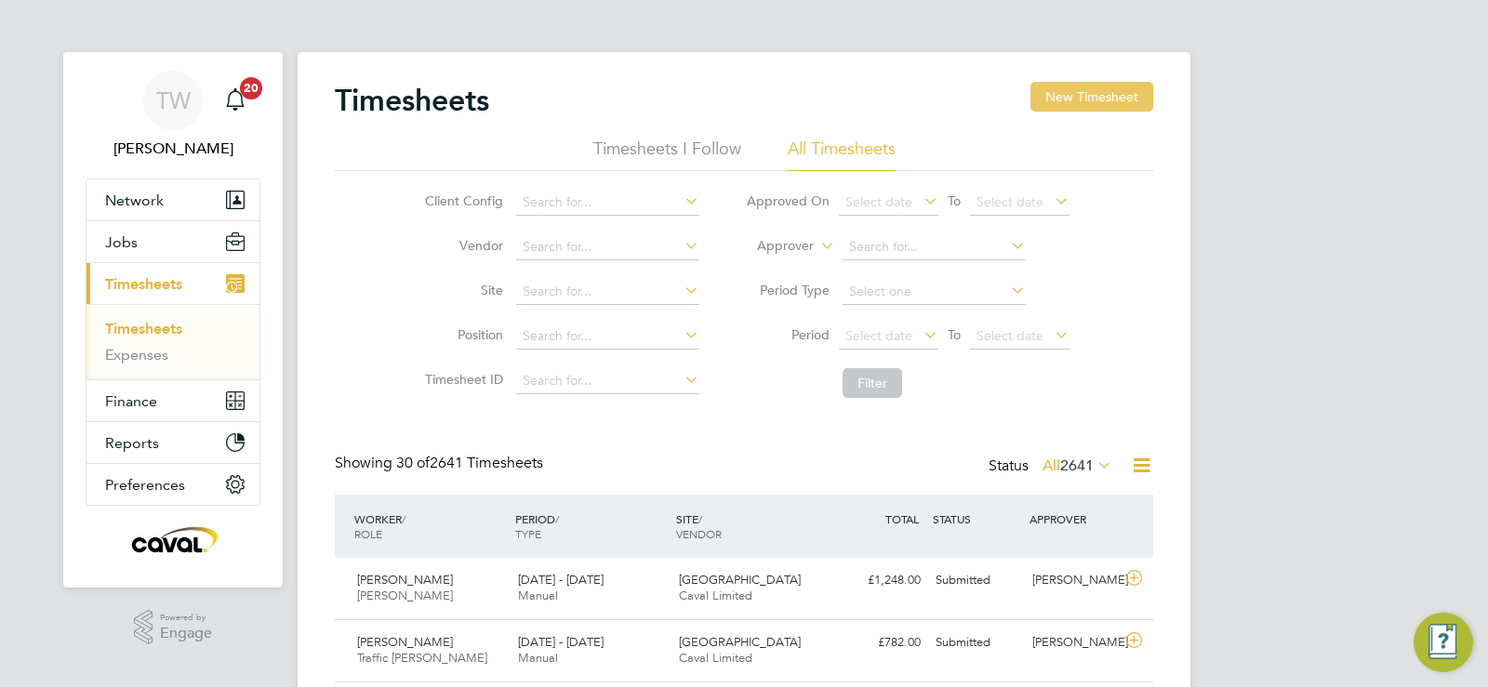
click at [1107, 101] on button "New Timesheet" at bounding box center [1091, 97] width 123 height 30
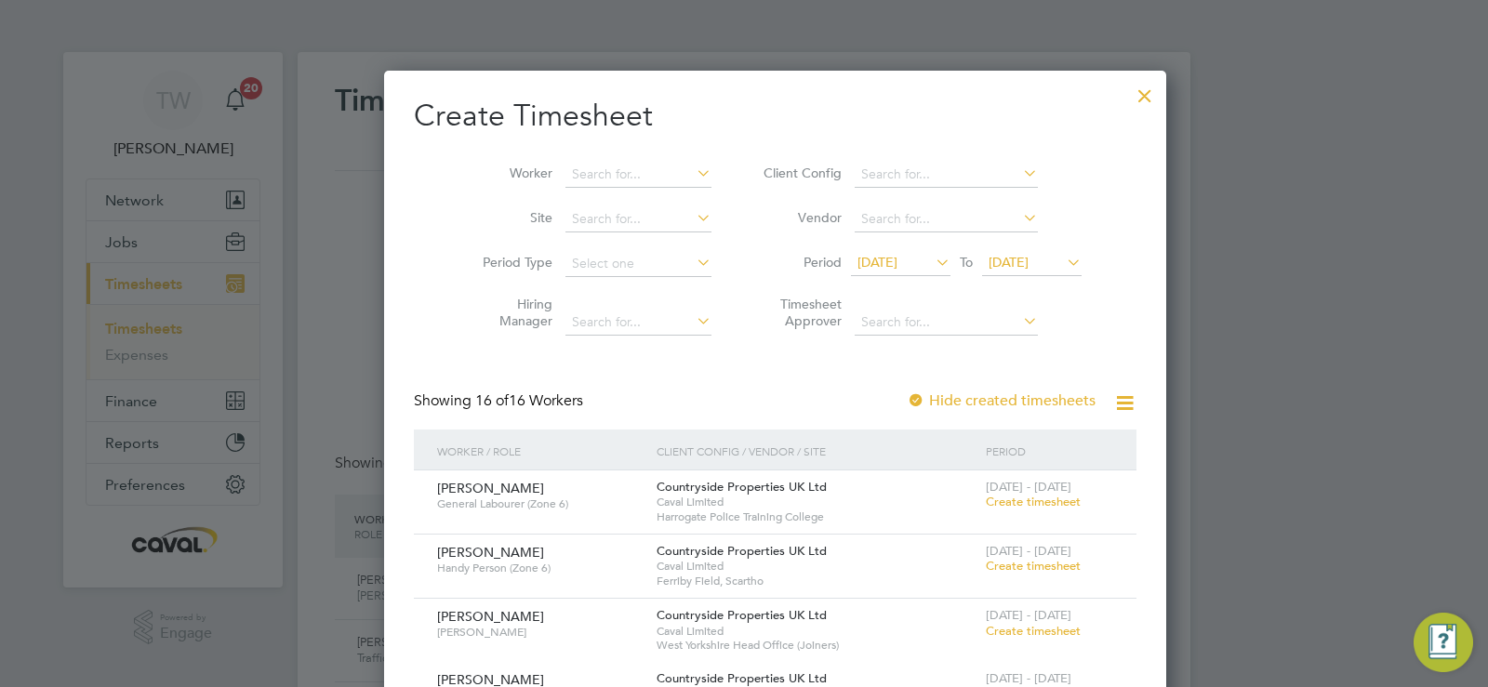
click at [626, 190] on li "Worker" at bounding box center [589, 174] width 289 height 45
click at [623, 179] on input at bounding box center [638, 175] width 146 height 26
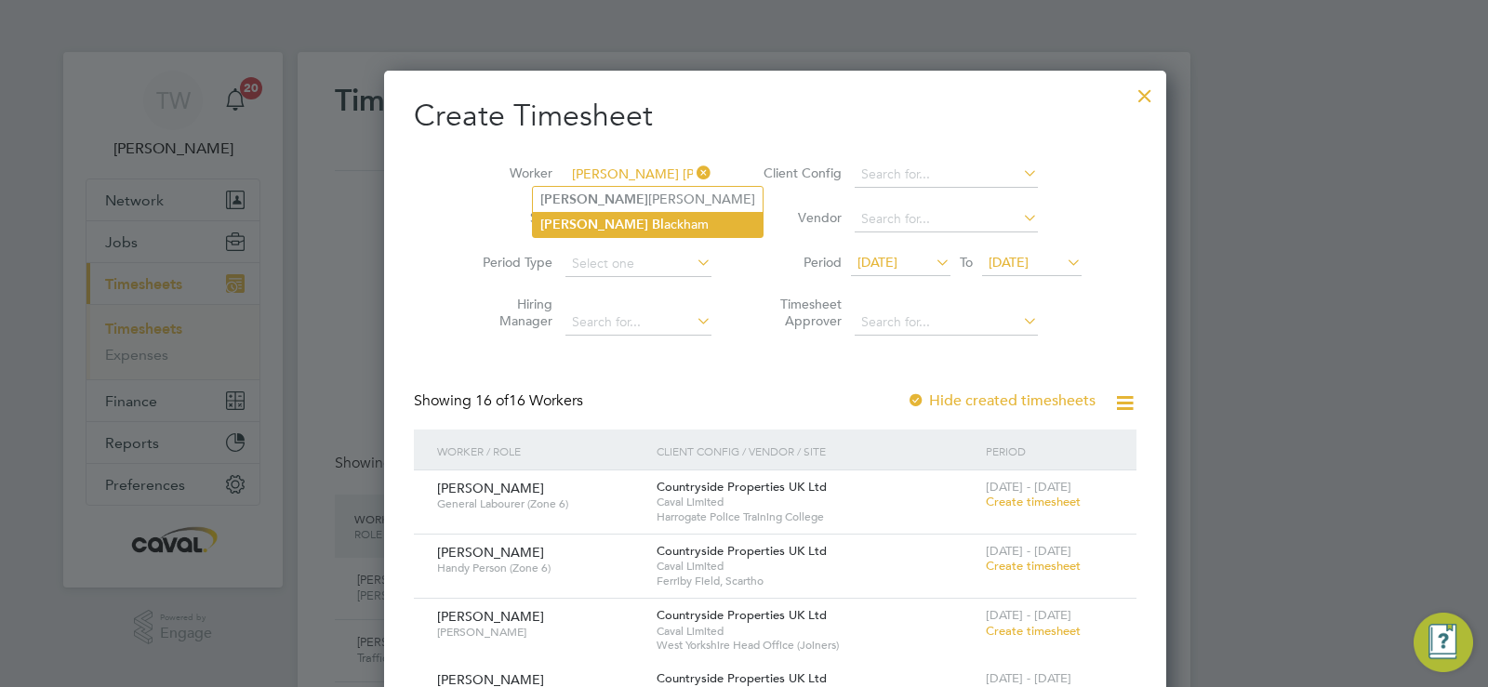
click at [620, 216] on li "[PERSON_NAME]" at bounding box center [648, 224] width 230 height 25
type input "[PERSON_NAME]"
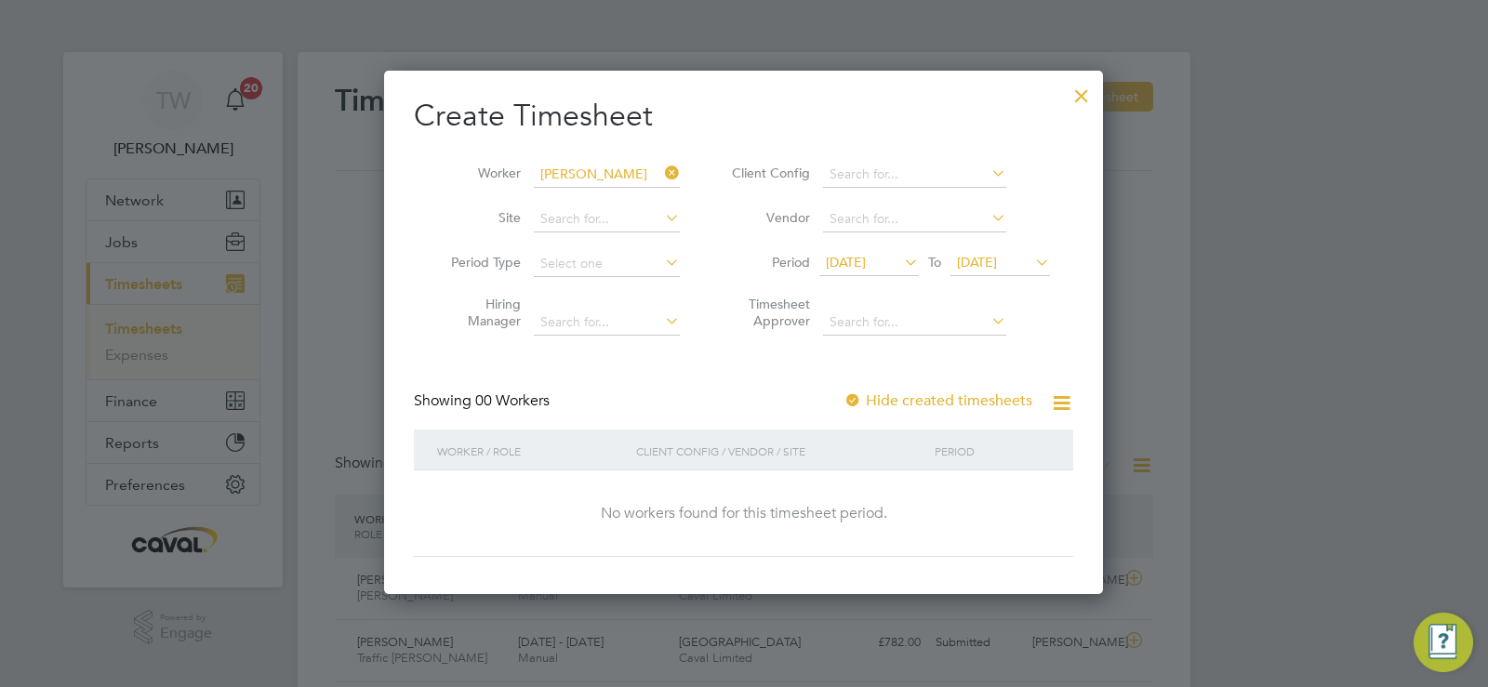
click at [854, 254] on span "[DATE]" at bounding box center [846, 262] width 40 height 17
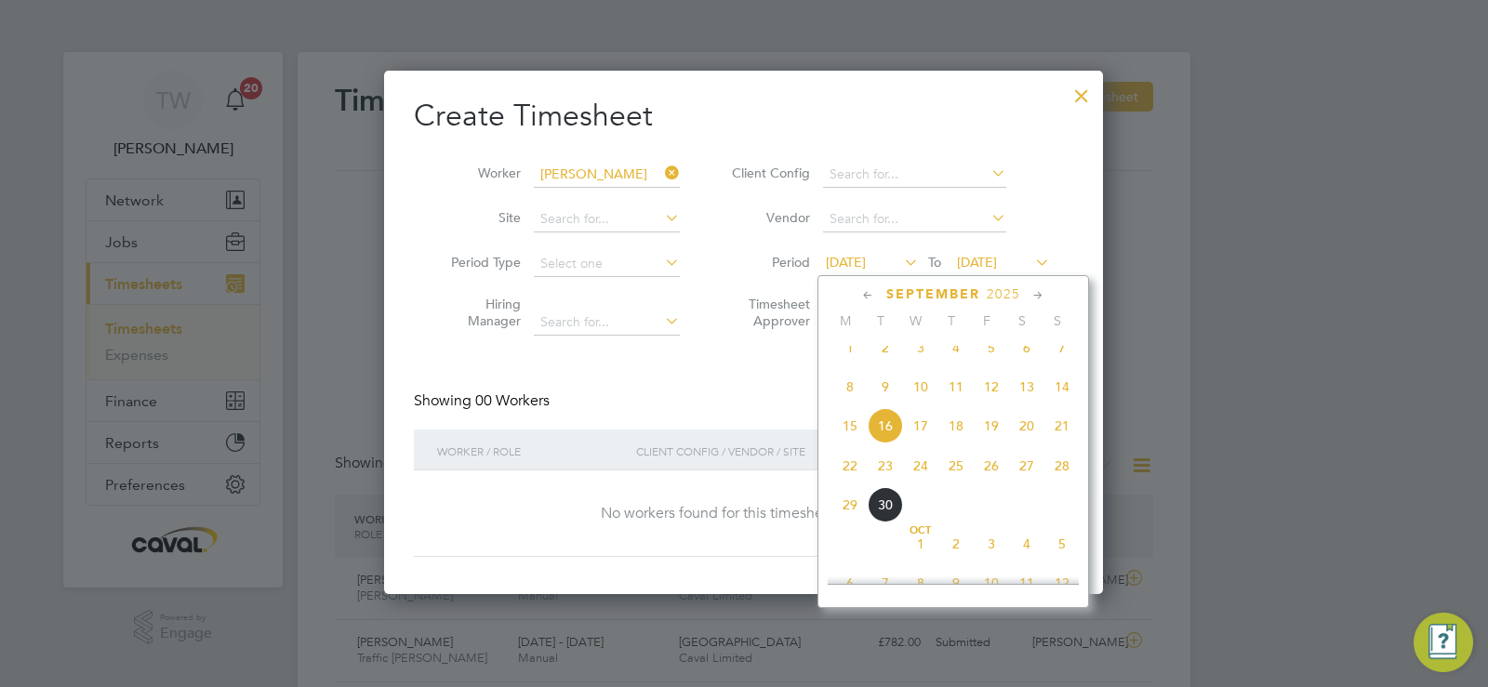
click at [850, 473] on span "22" at bounding box center [849, 465] width 35 height 35
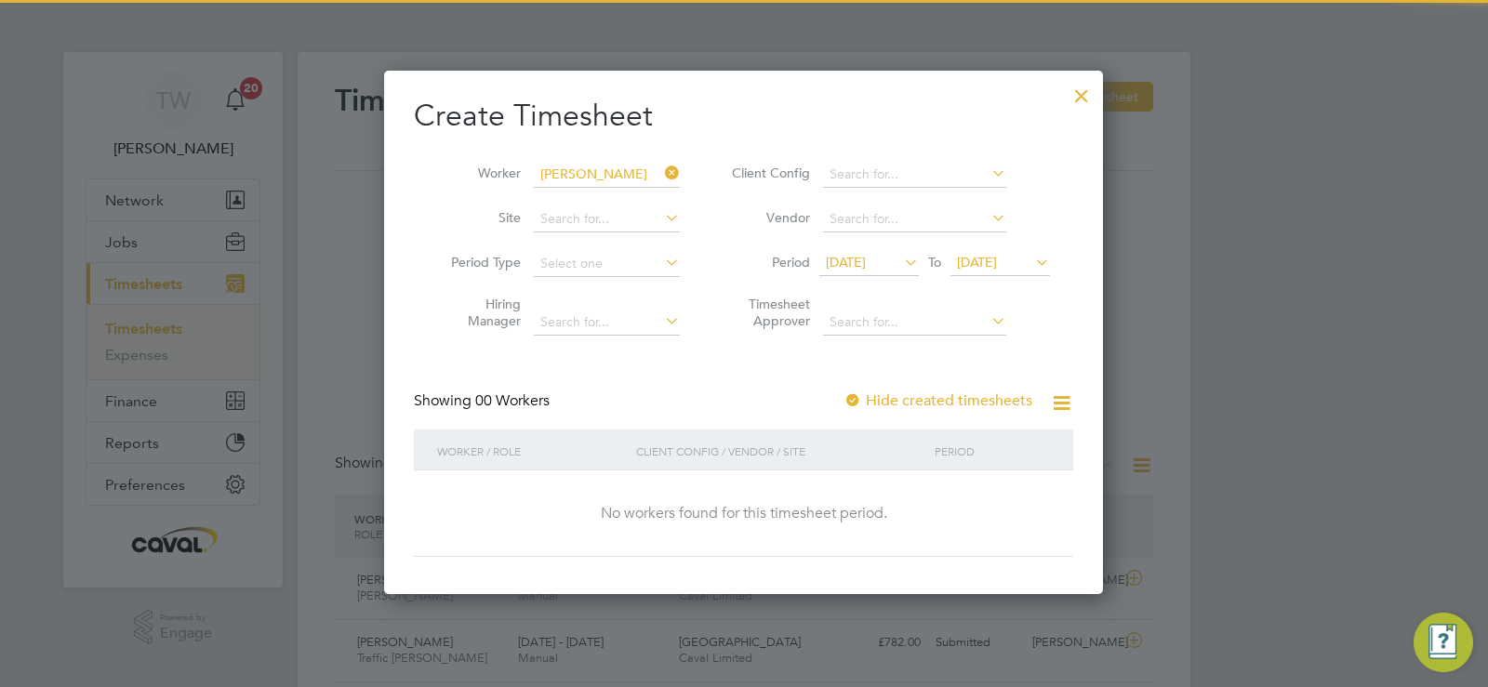
click at [997, 259] on span "[DATE]" at bounding box center [977, 262] width 40 height 17
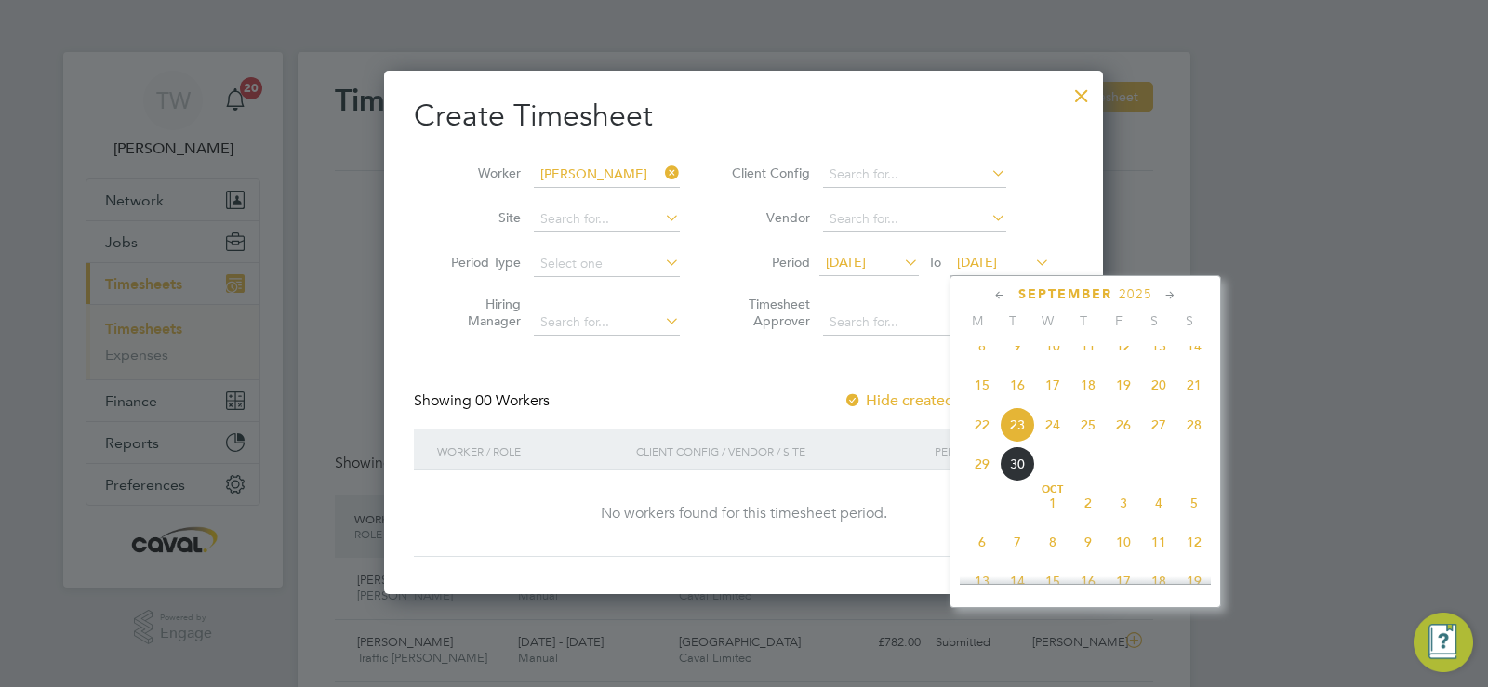
click at [1193, 443] on span "28" at bounding box center [1193, 424] width 35 height 35
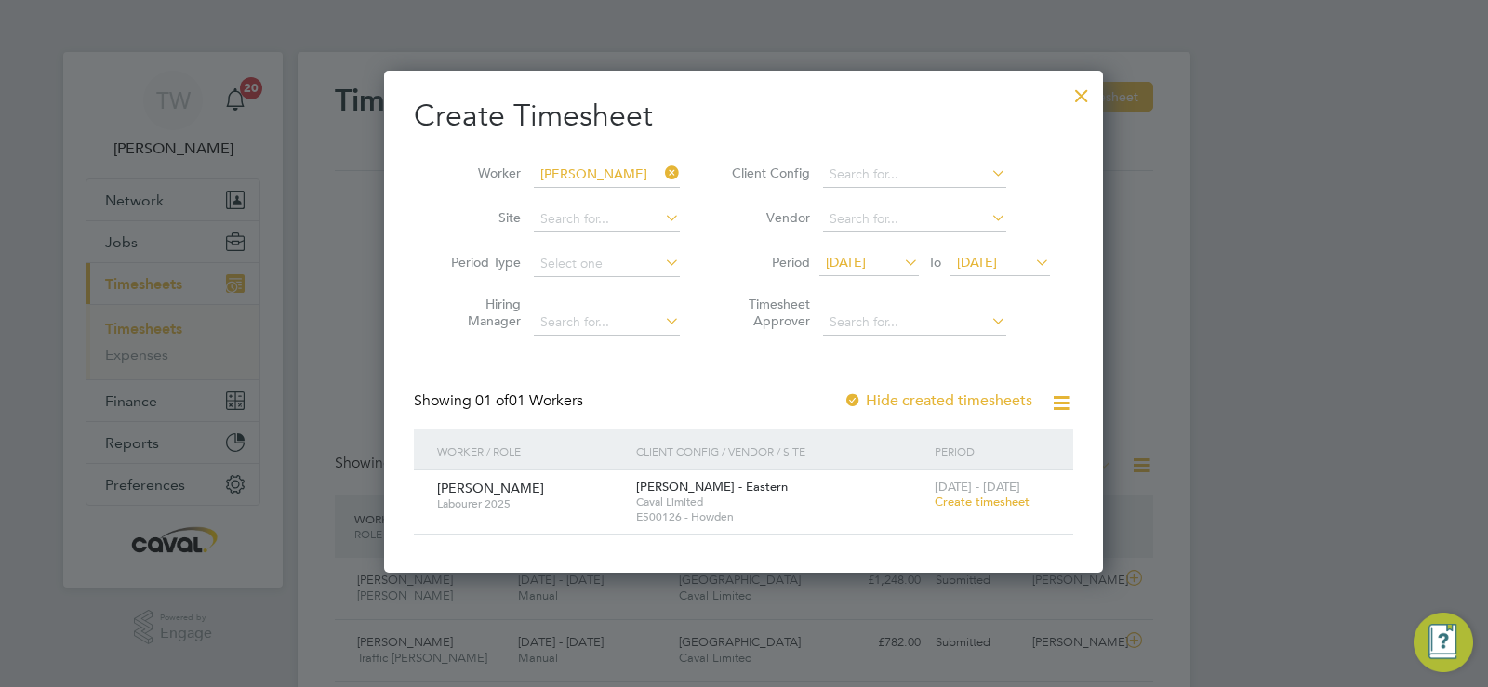
click at [985, 506] on span "Create timesheet" at bounding box center [981, 502] width 95 height 16
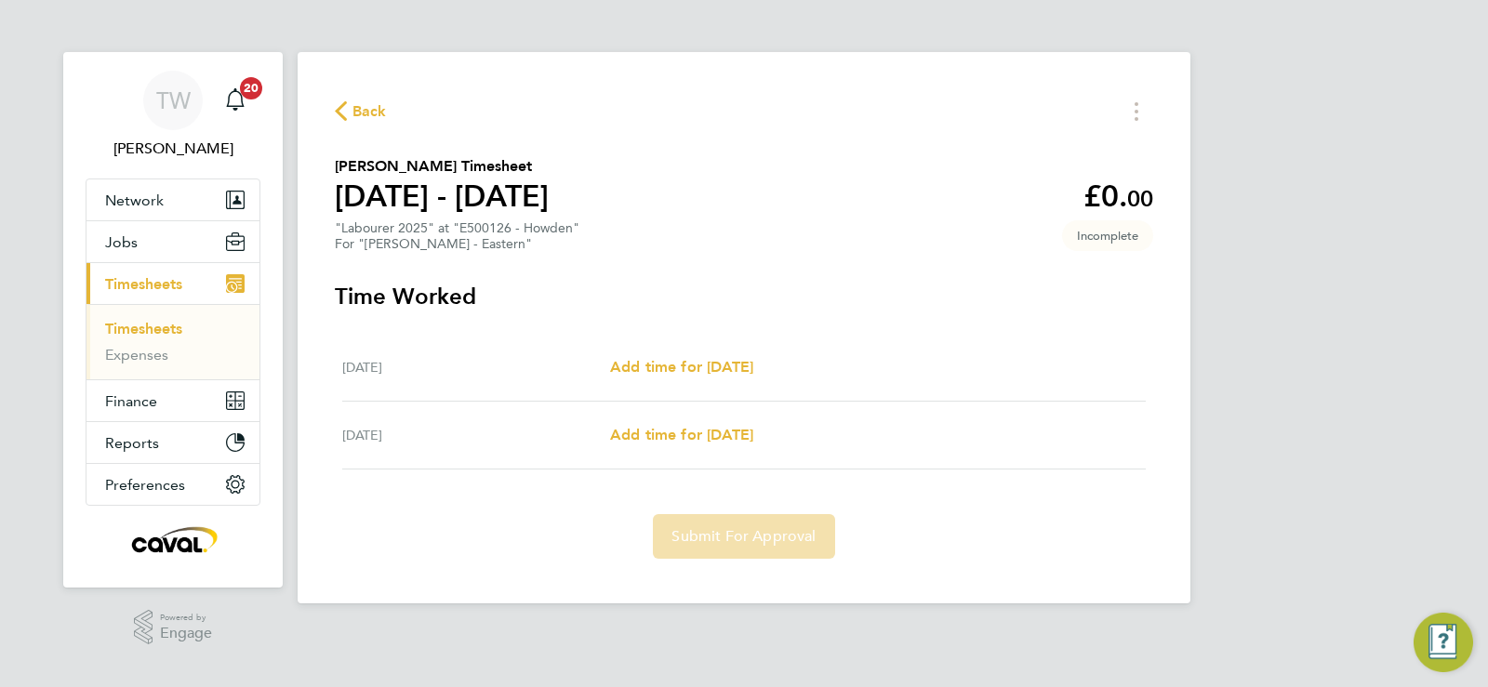
click at [743, 352] on div "[DATE] Add time for [DATE] Add time for [DATE]" at bounding box center [743, 368] width 803 height 68
click at [743, 360] on span "Add time for [DATE]" at bounding box center [681, 367] width 143 height 18
select select "60"
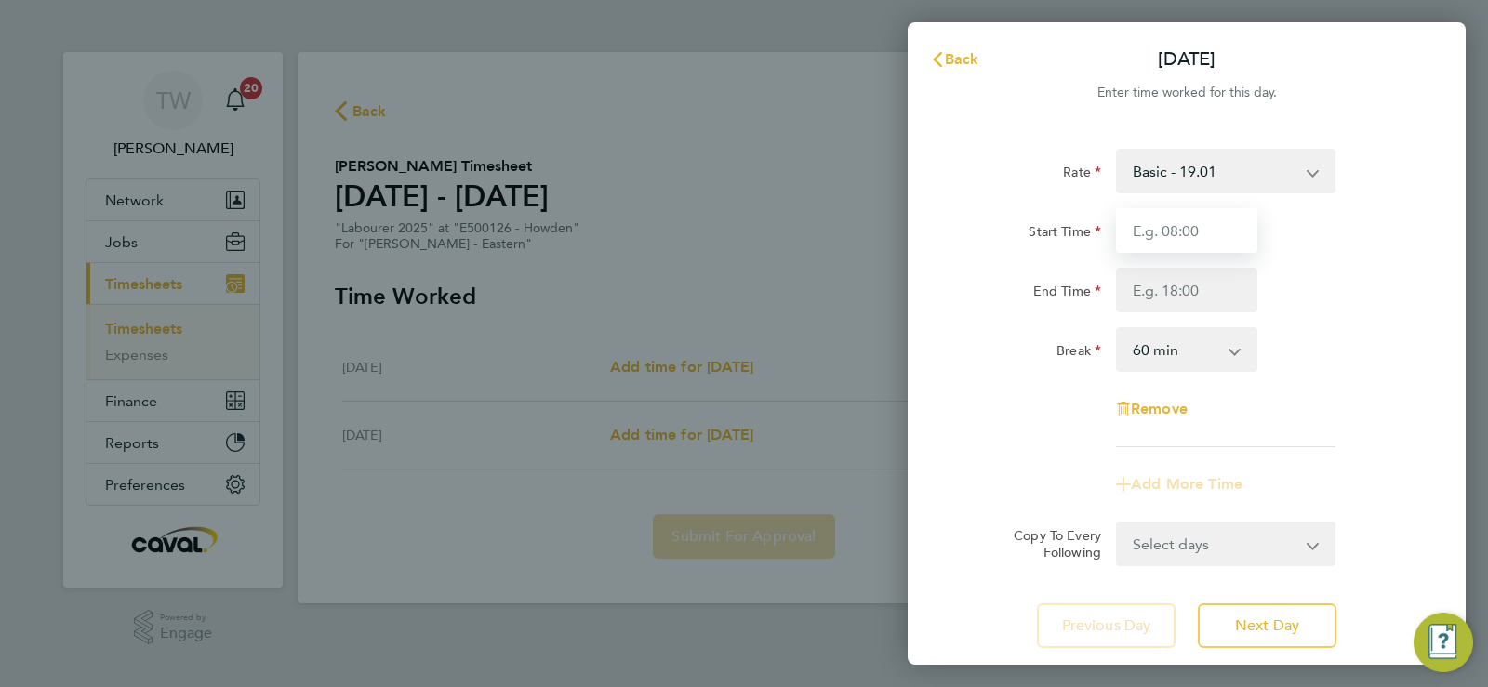
click at [1218, 214] on input "Start Time" at bounding box center [1186, 230] width 141 height 45
type input "07:30"
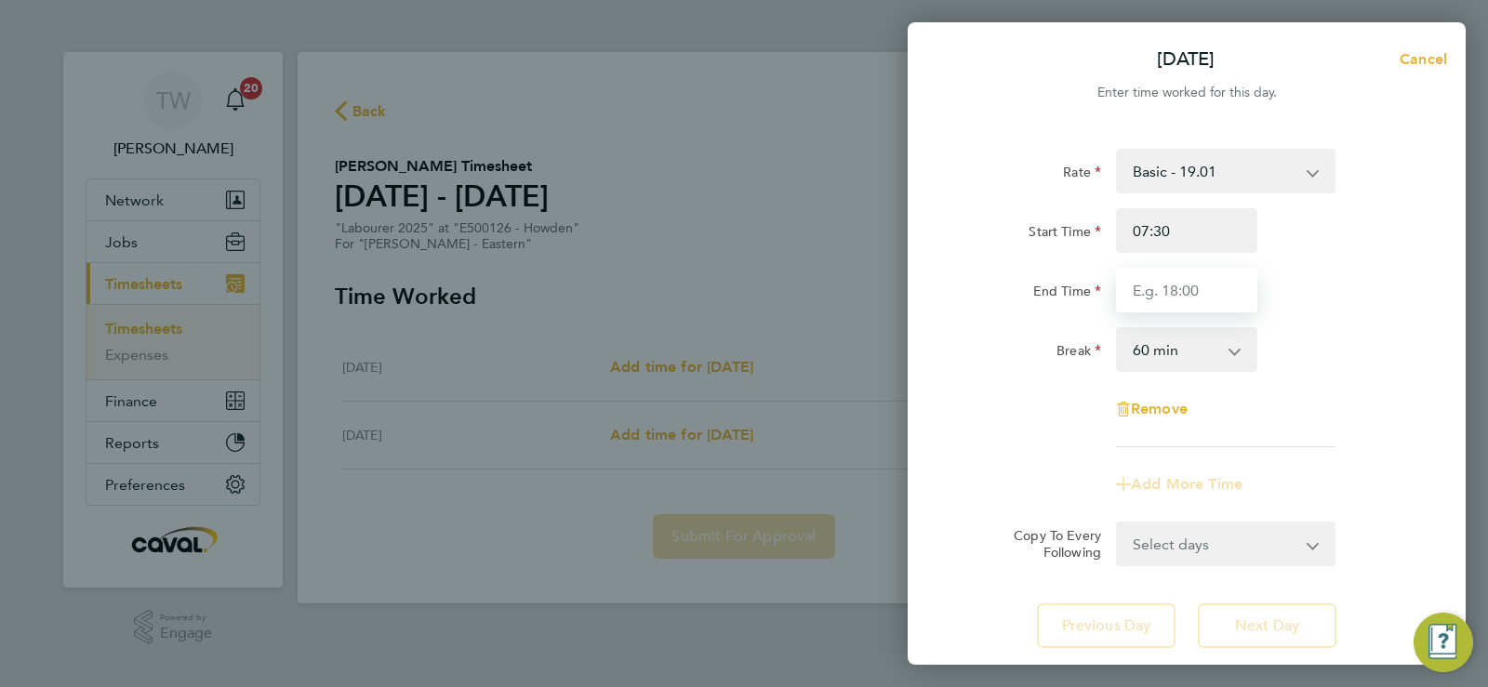
click at [1147, 280] on input "End Time" at bounding box center [1186, 290] width 141 height 45
type input "16:30"
click at [1305, 265] on div "Start Time 07:30 End Time 16:30" at bounding box center [1186, 260] width 469 height 104
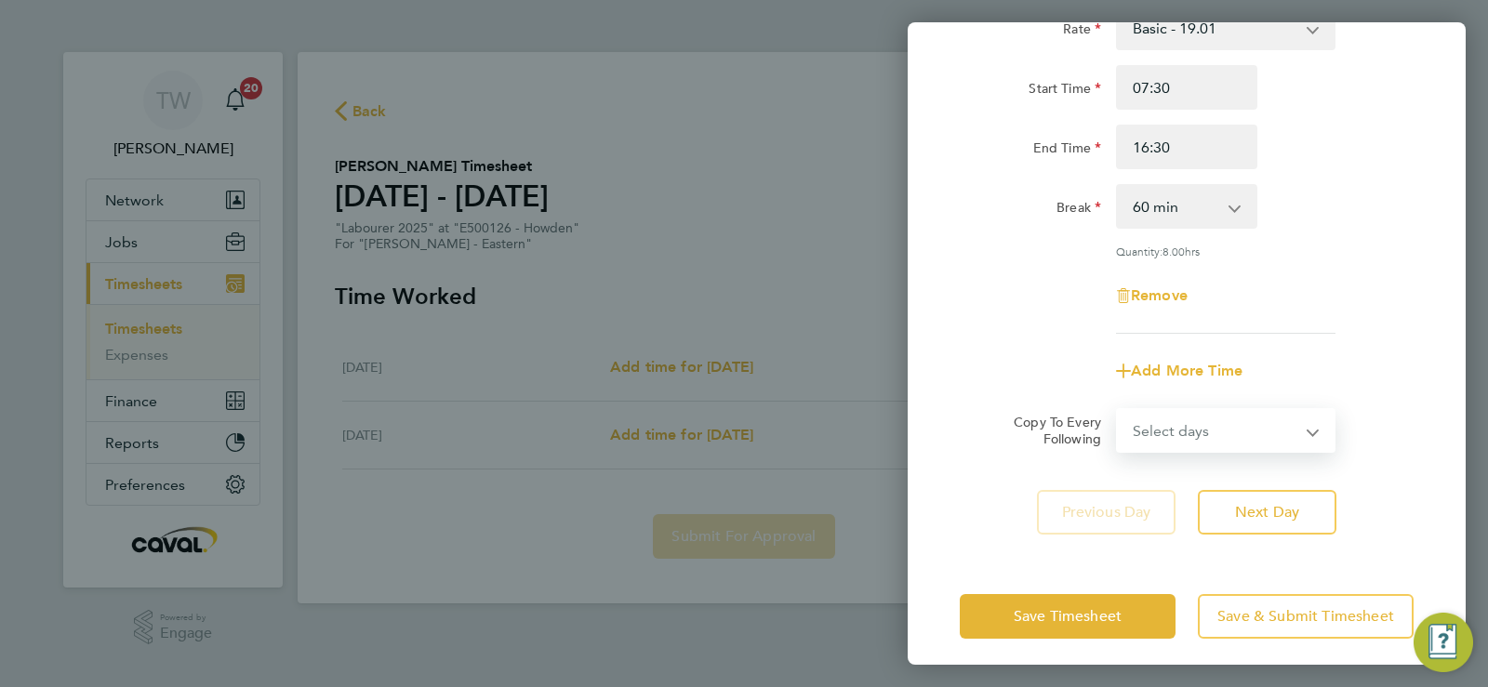
click at [1237, 421] on select "Select days [DATE]" at bounding box center [1215, 430] width 195 height 41
click at [1310, 311] on div "Remove" at bounding box center [1186, 295] width 469 height 45
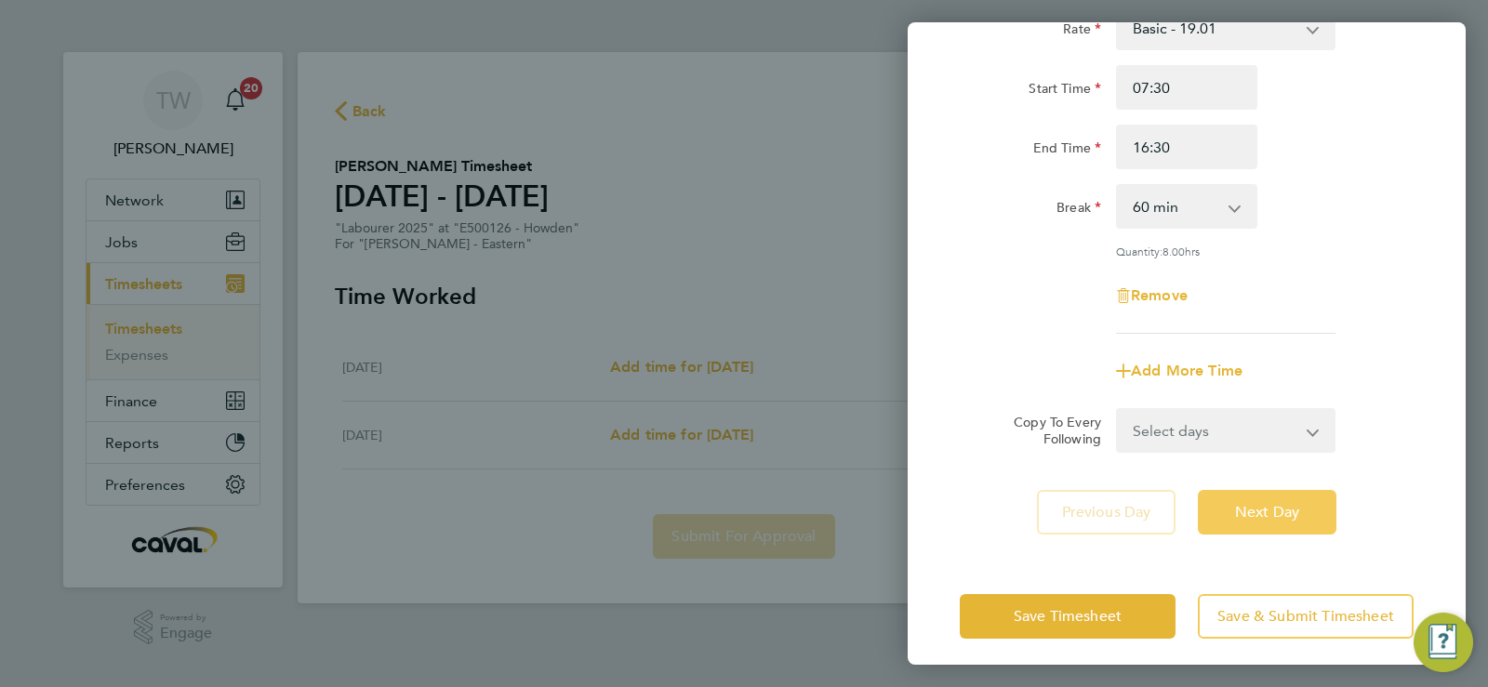
click at [1276, 504] on span "Next Day" at bounding box center [1267, 512] width 64 height 19
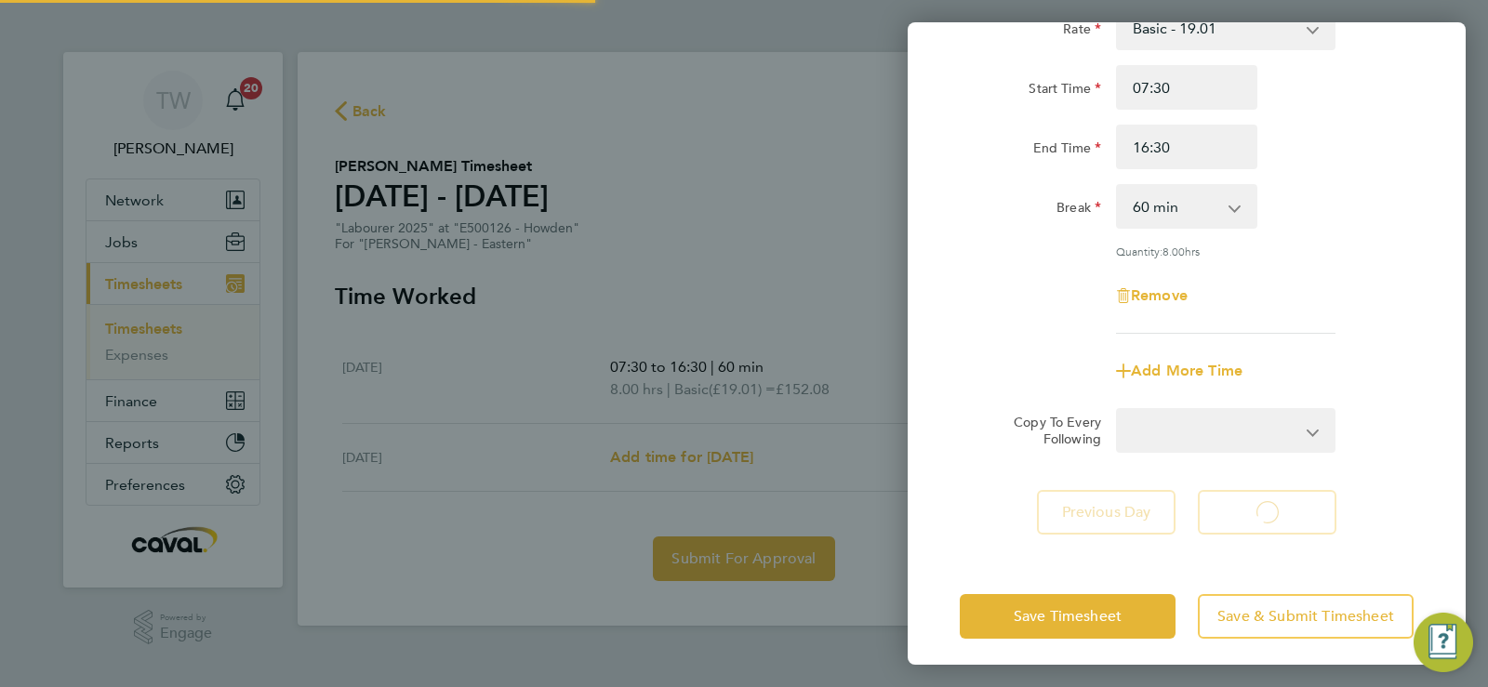
select select "60"
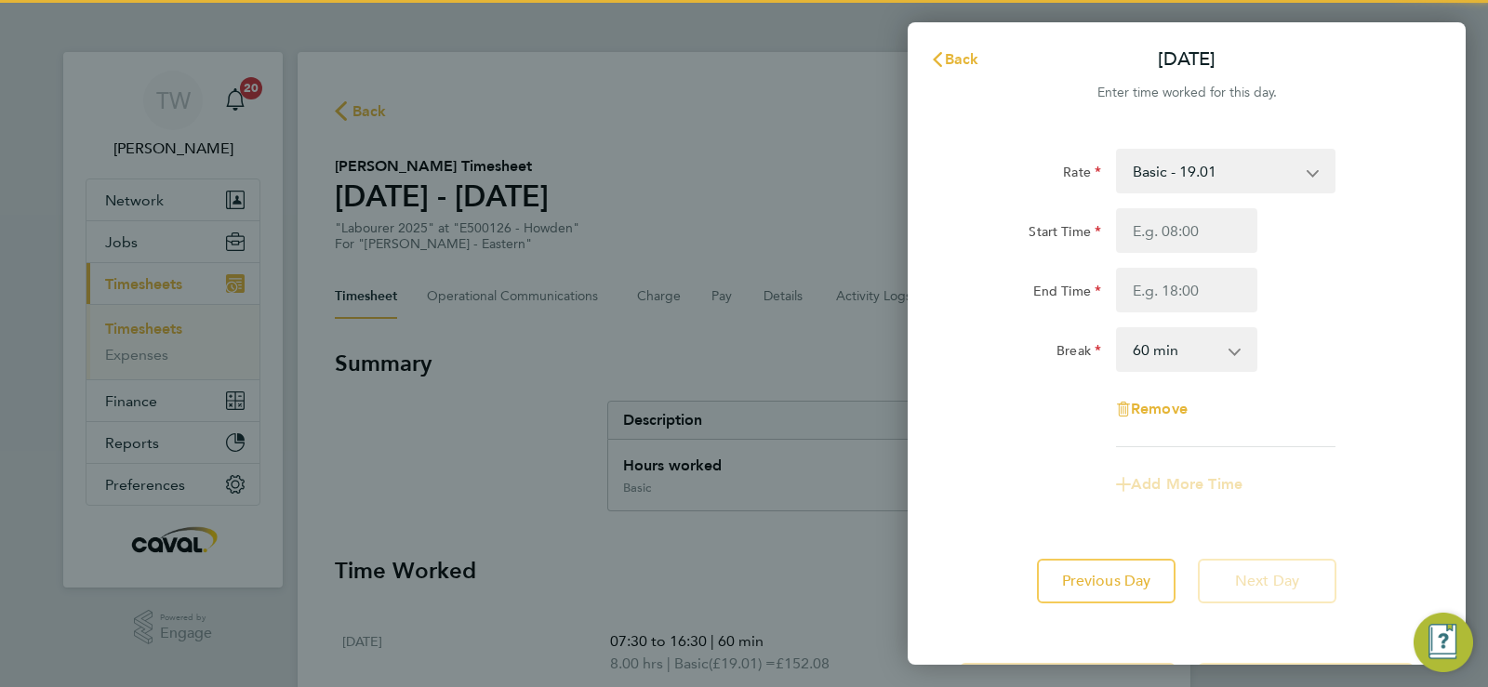
click at [1169, 253] on div "Start Time End Time" at bounding box center [1186, 260] width 469 height 104
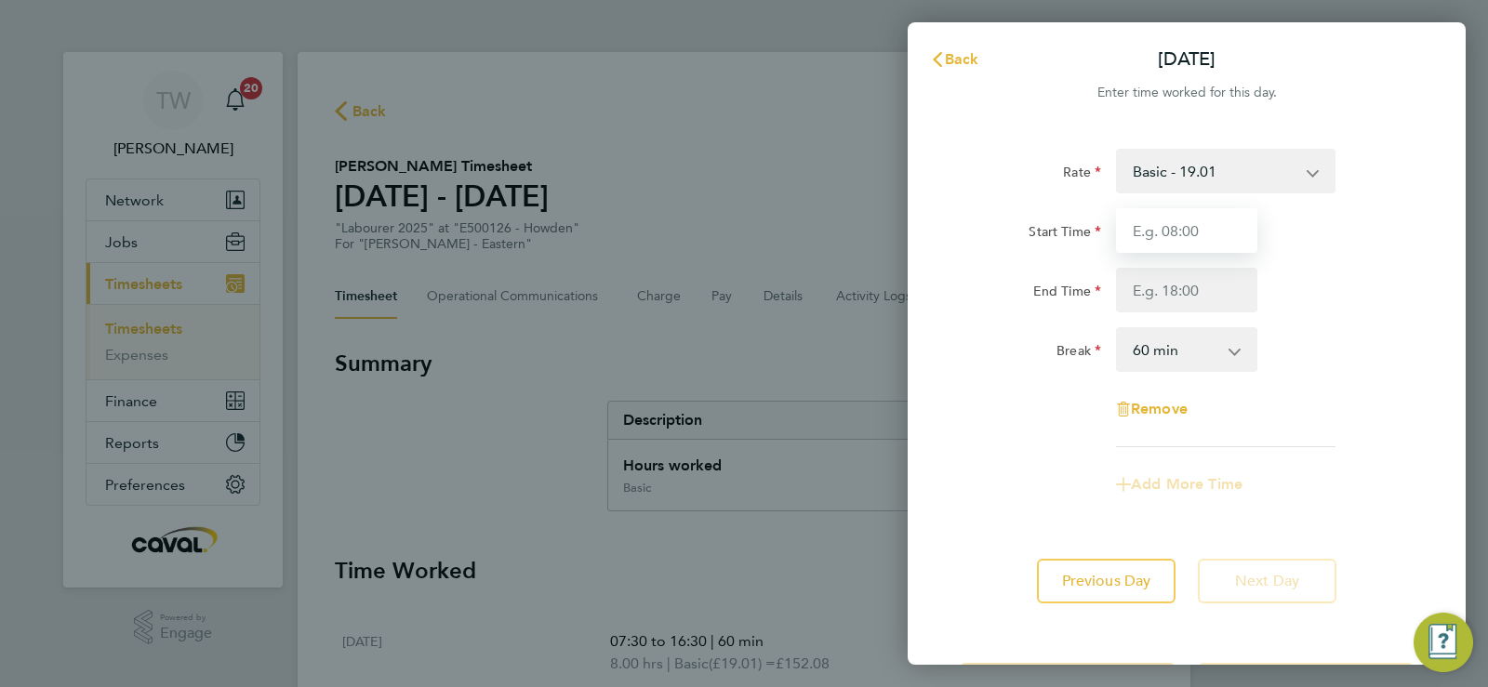
click at [1169, 231] on input "Start Time" at bounding box center [1186, 230] width 141 height 45
type input "07:30"
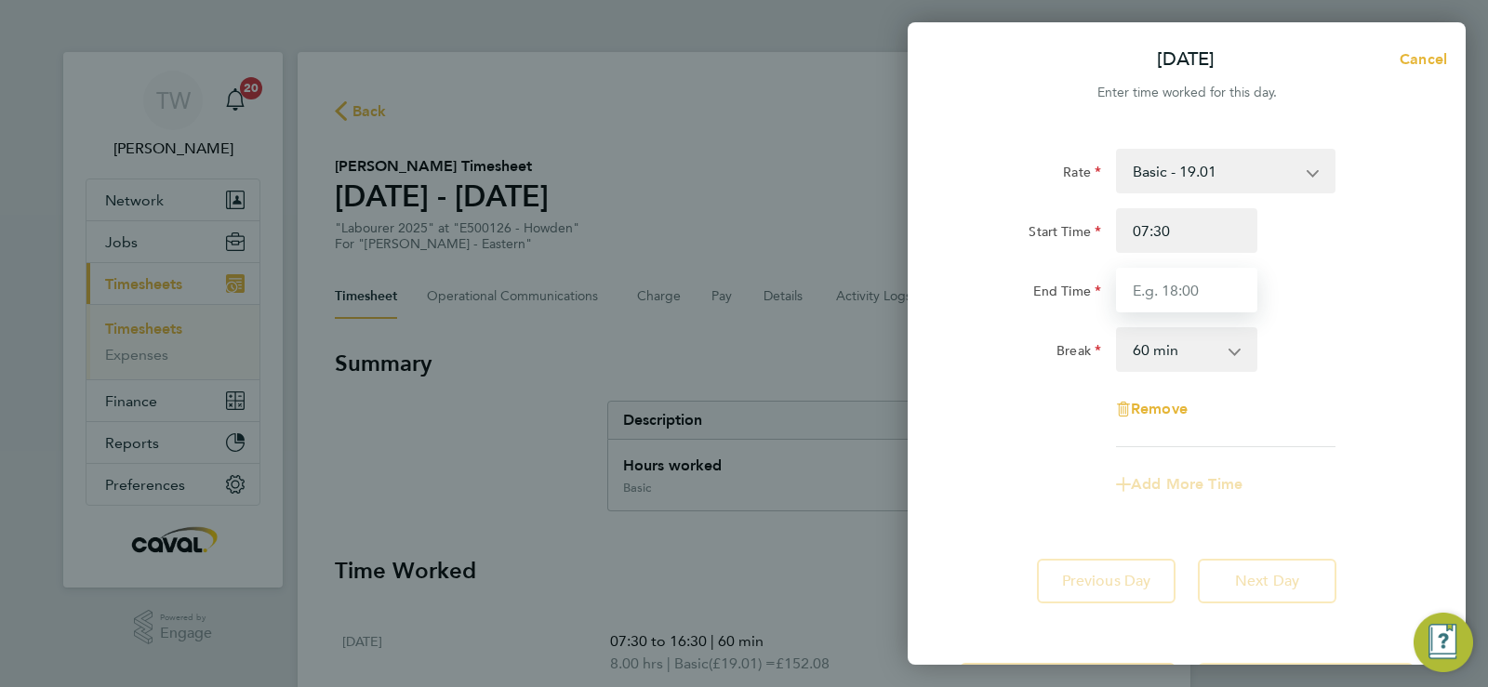
click at [1163, 288] on input "End Time" at bounding box center [1186, 290] width 141 height 45
type input "1"
type input "15:30"
click at [1359, 280] on div "End Time 15:30" at bounding box center [1186, 290] width 469 height 45
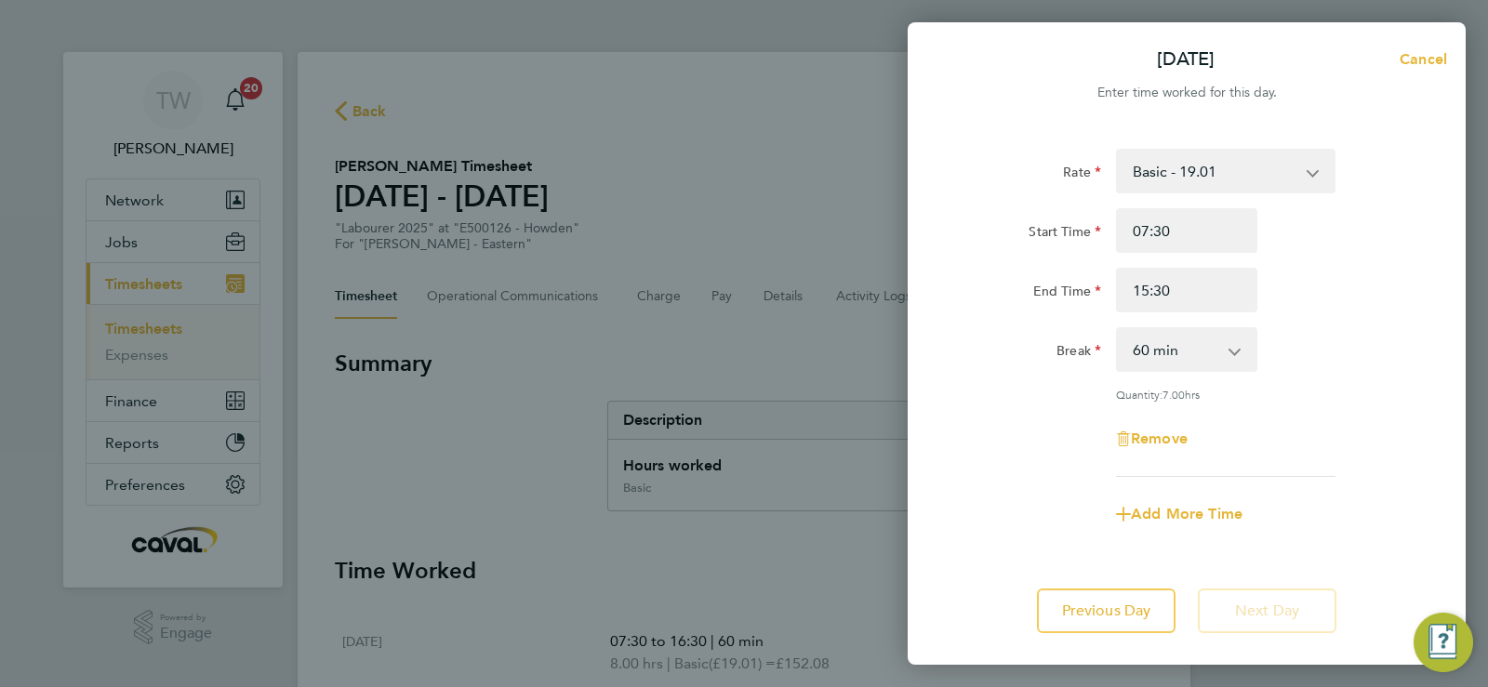
click at [1294, 460] on div "Rate Basic - 19.01 Overtime - 27.22 Start Time 07:30 End Time 15:30 Break 0 min…" at bounding box center [1186, 313] width 454 height 328
click at [1148, 594] on button "Previous Day" at bounding box center [1106, 611] width 139 height 45
select select "60"
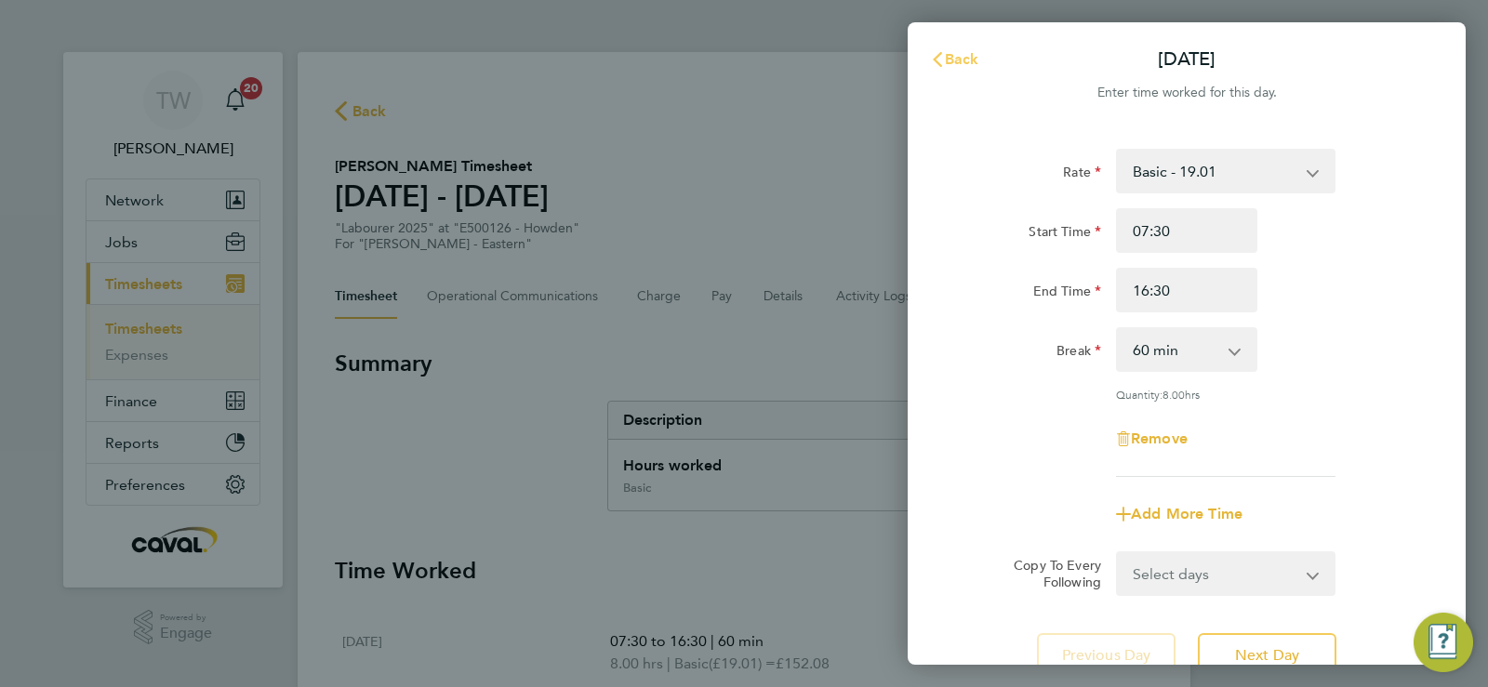
click at [967, 58] on span "Back" at bounding box center [962, 59] width 34 height 18
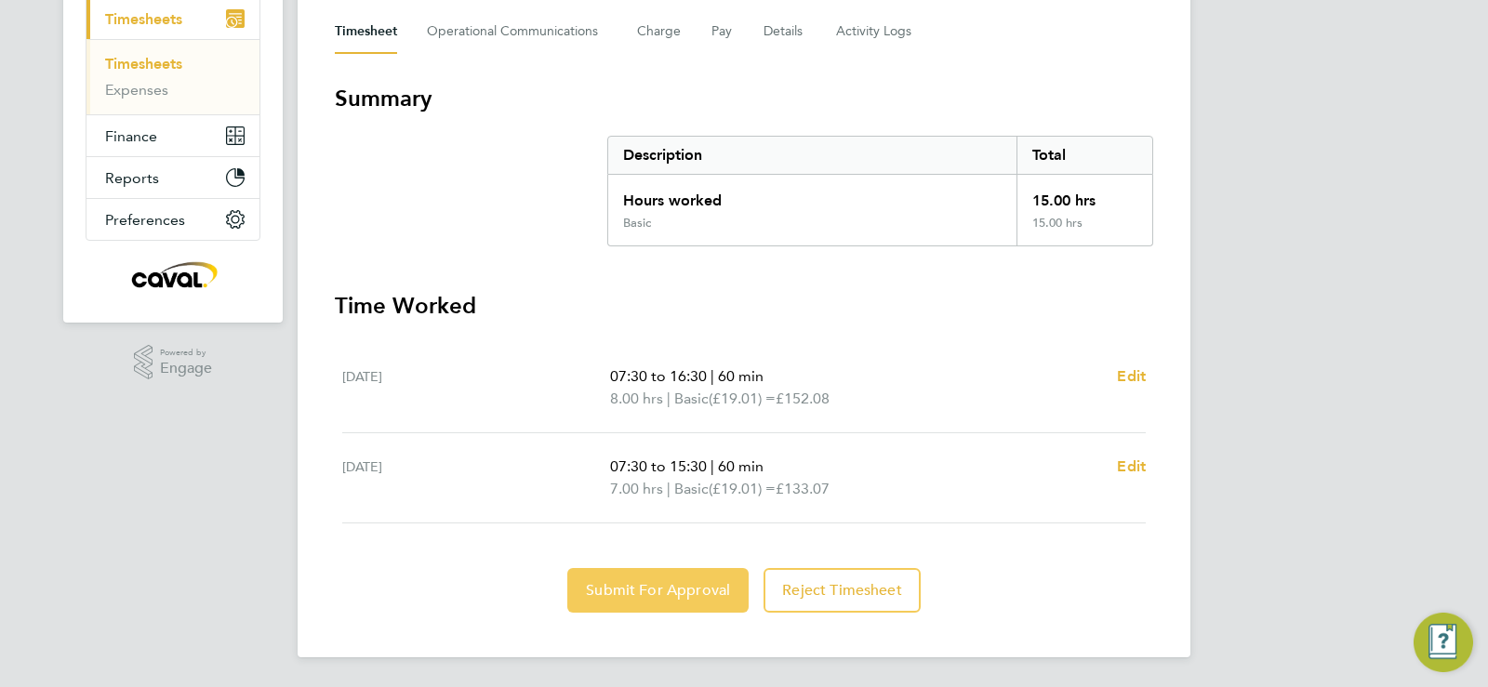
click at [619, 606] on button "Submit For Approval" at bounding box center [657, 590] width 181 height 45
